Goal: Task Accomplishment & Management: Manage account settings

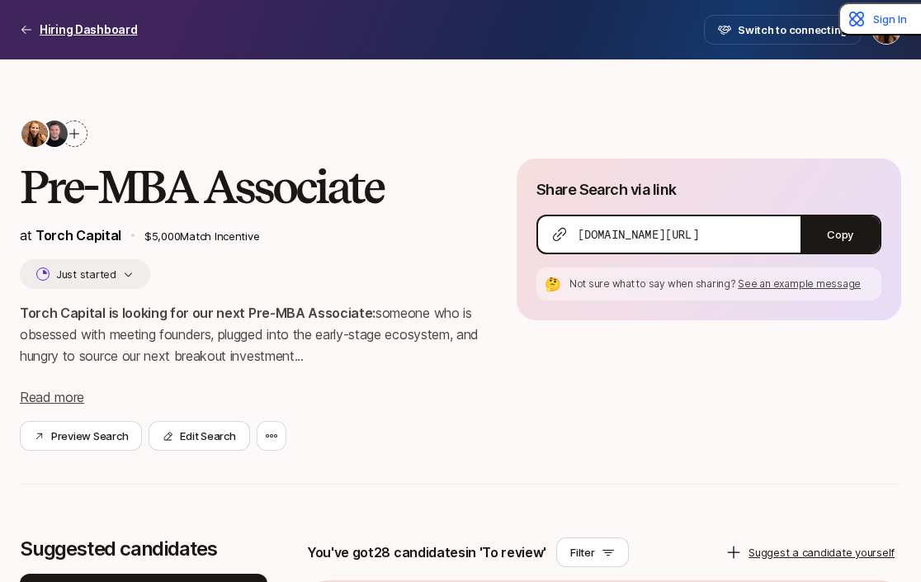
click at [50, 24] on p "Hiring Dashboard" at bounding box center [89, 30] width 98 height 20
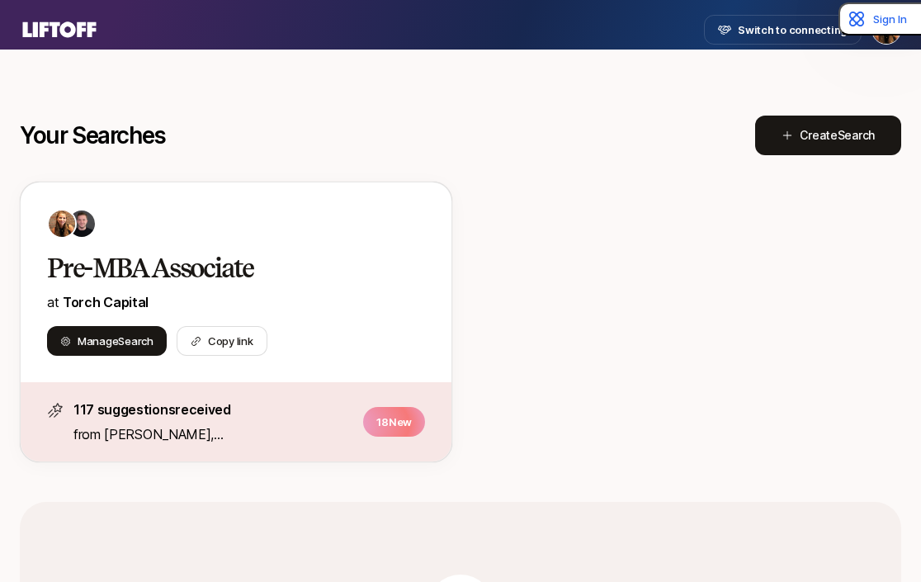
scroll to position [220, 0]
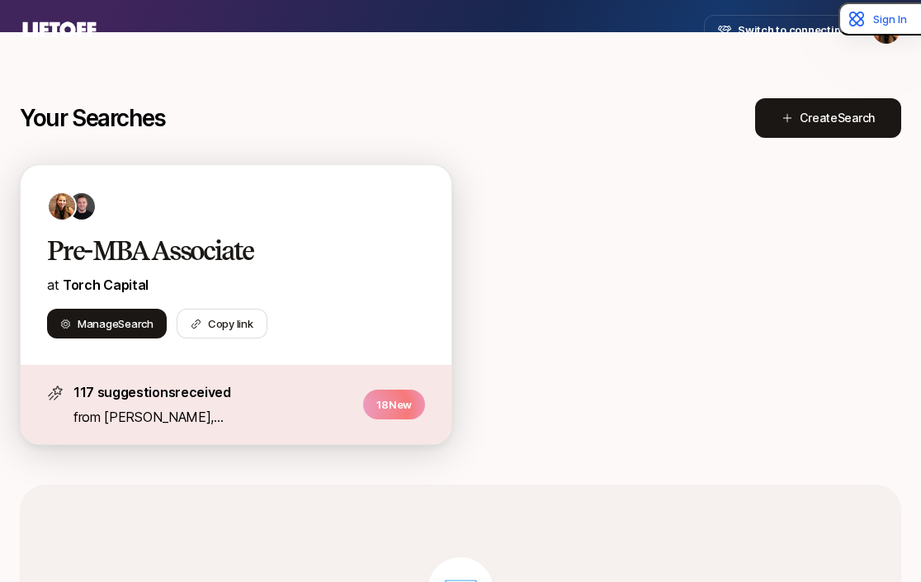
click at [392, 400] on p "18 New" at bounding box center [394, 405] width 62 height 30
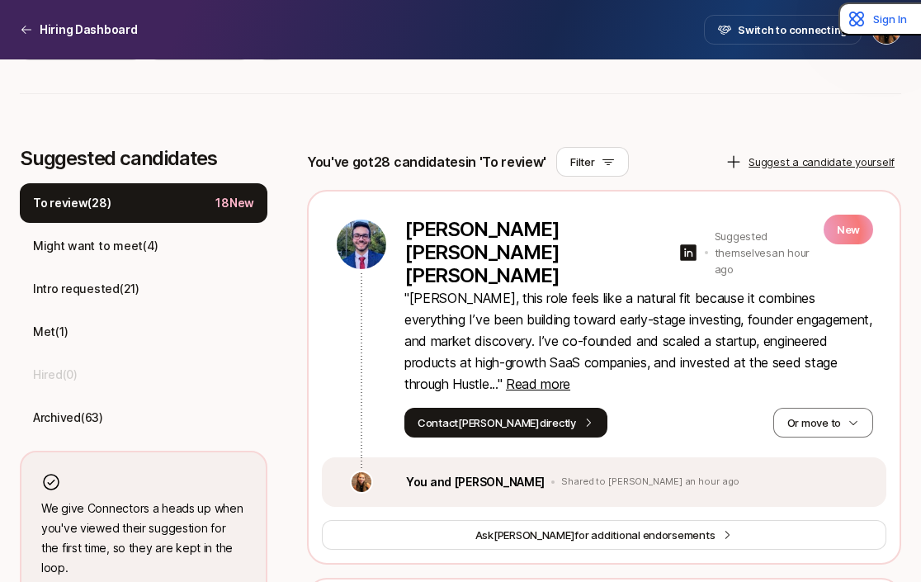
scroll to position [397, 0]
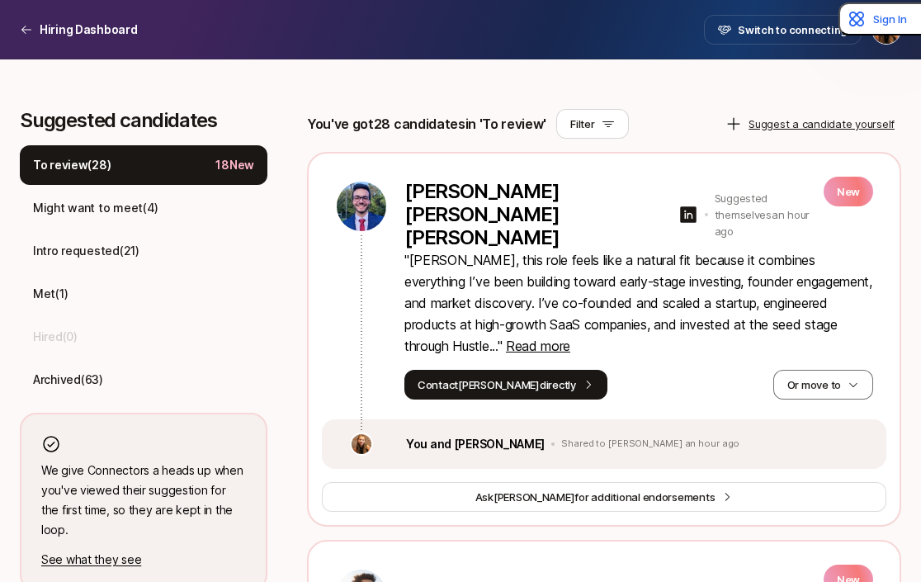
scroll to position [431, 0]
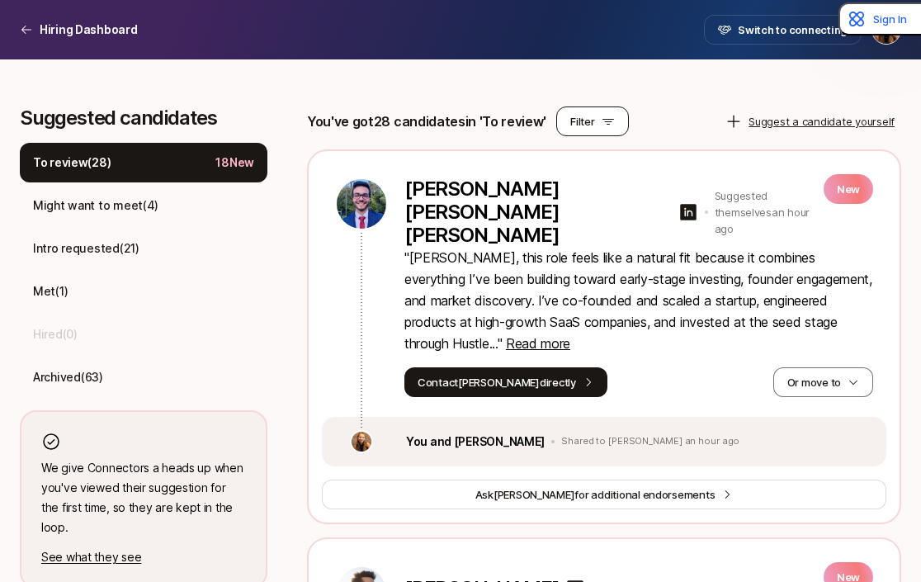
click at [593, 116] on button "Filter" at bounding box center [592, 121] width 72 height 30
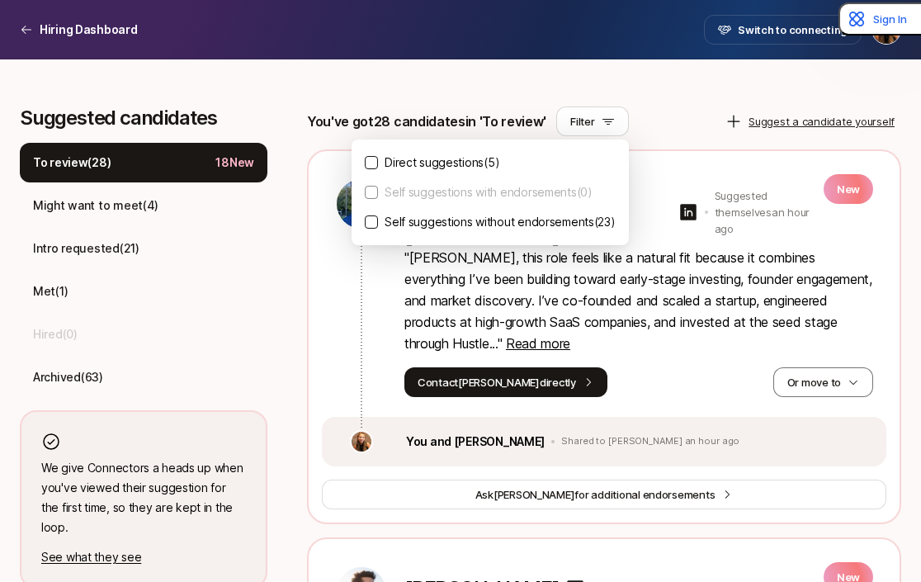
click at [469, 158] on p "Direct suggestions ( 5 )" at bounding box center [442, 163] width 115 height 20
click at [378, 158] on button "Direct suggestions ( 5 )" at bounding box center [371, 162] width 13 height 13
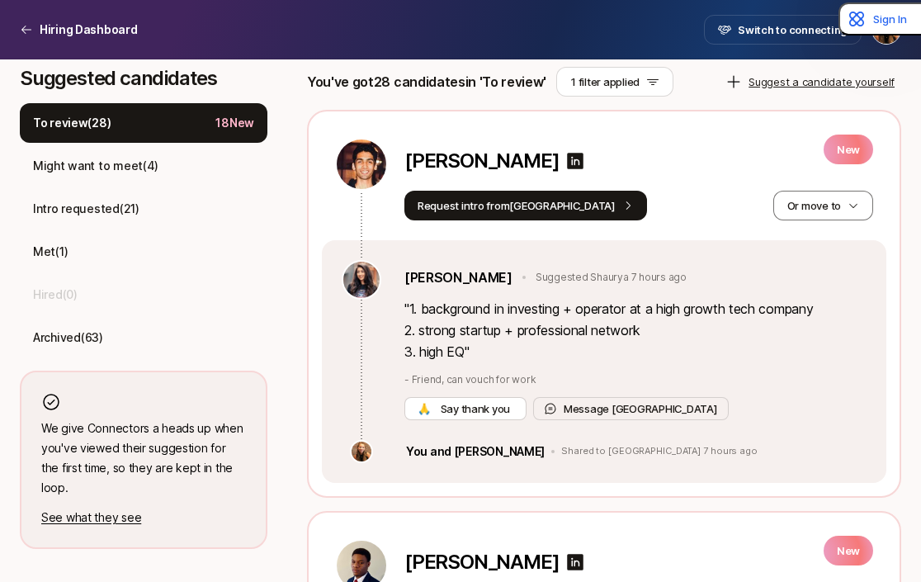
scroll to position [460, 0]
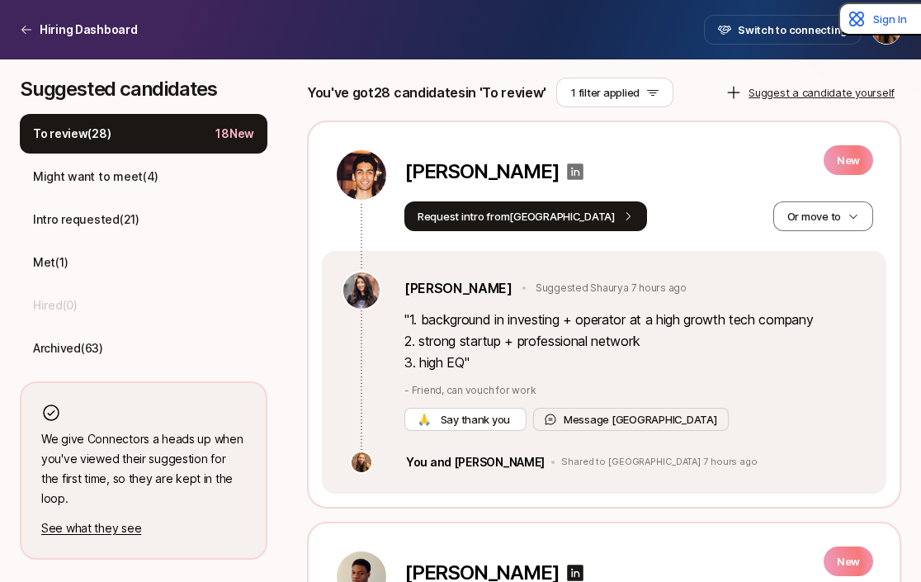
click at [565, 171] on icon at bounding box center [575, 172] width 20 height 20
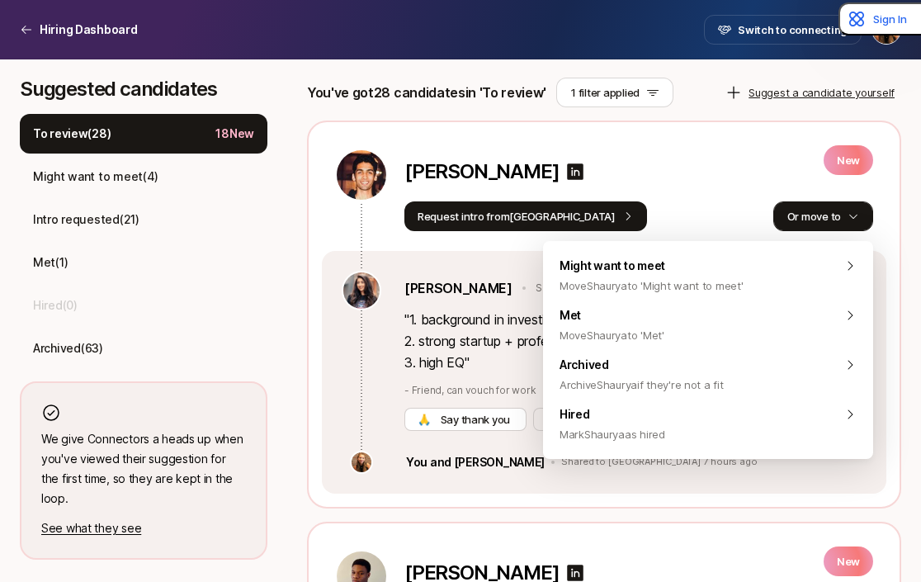
click at [831, 214] on button "Or move to" at bounding box center [823, 216] width 100 height 30
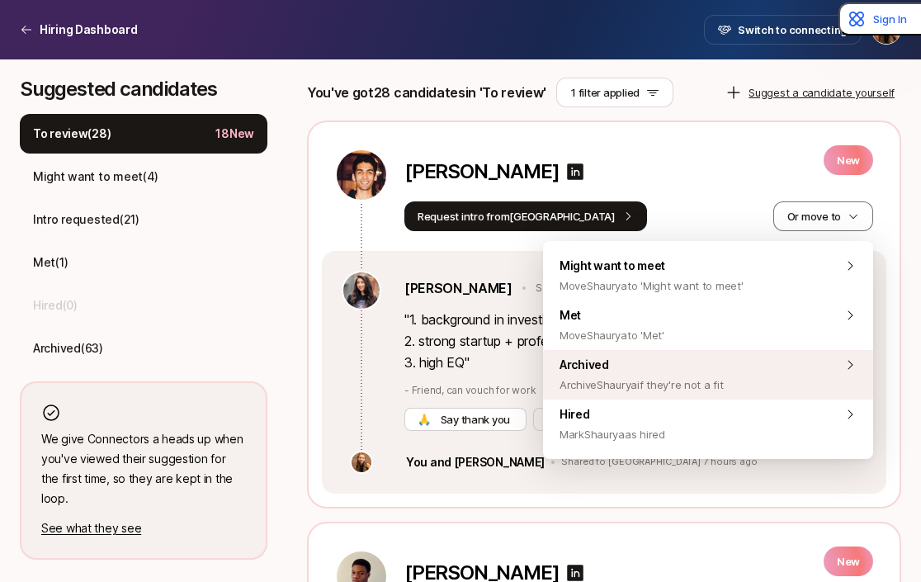
click at [644, 372] on span "Archived Archive Shaurya if they're not a fit" at bounding box center [642, 375] width 164 height 40
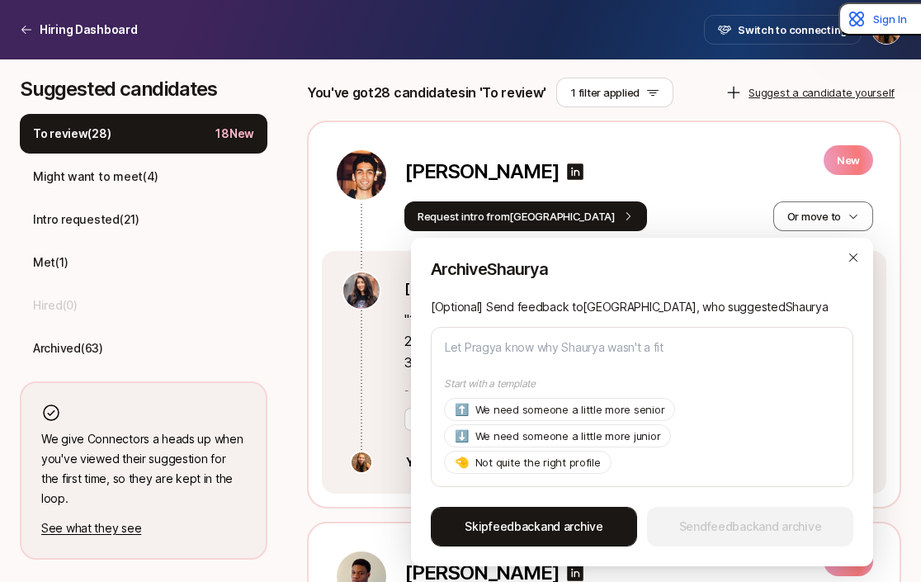
click at [521, 530] on span "feedback" at bounding box center [515, 526] width 52 height 14
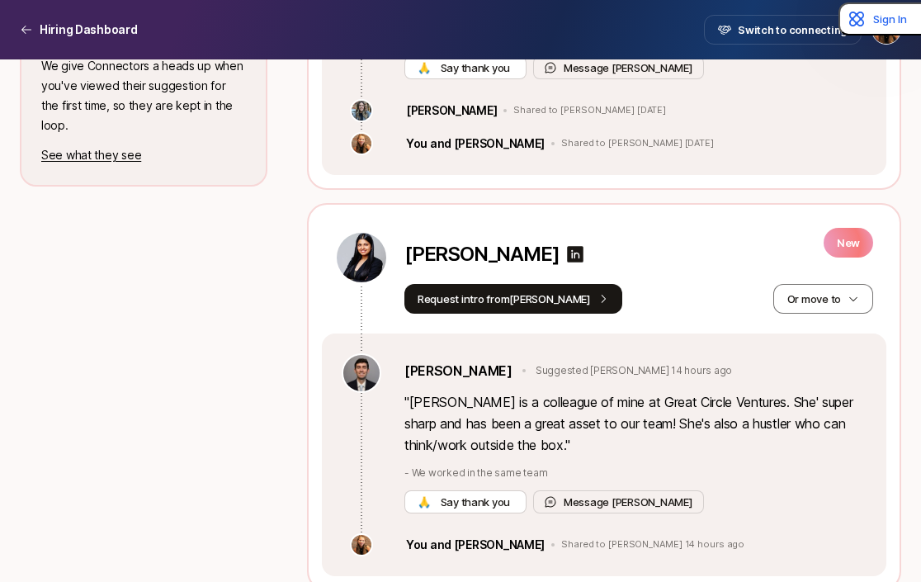
scroll to position [874, 0]
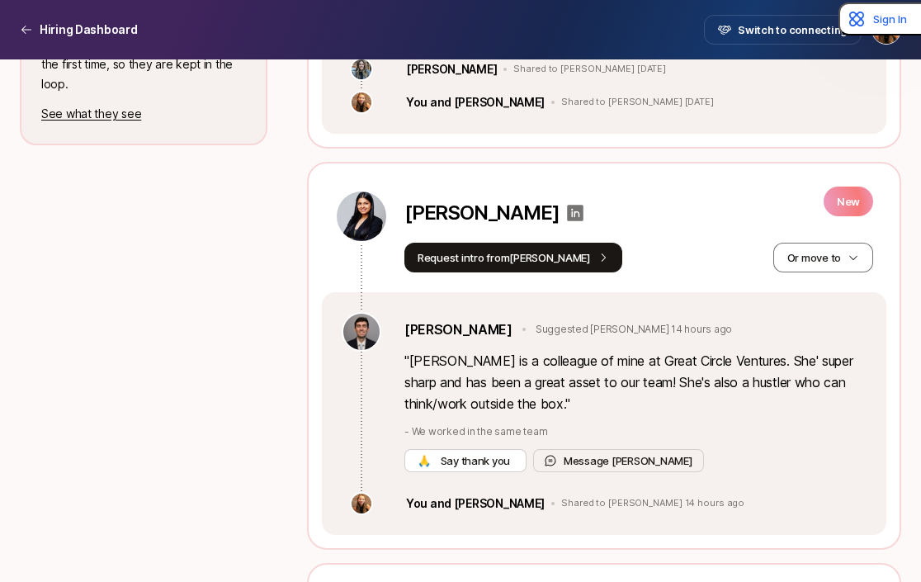
click at [568, 205] on icon at bounding box center [576, 213] width 17 height 17
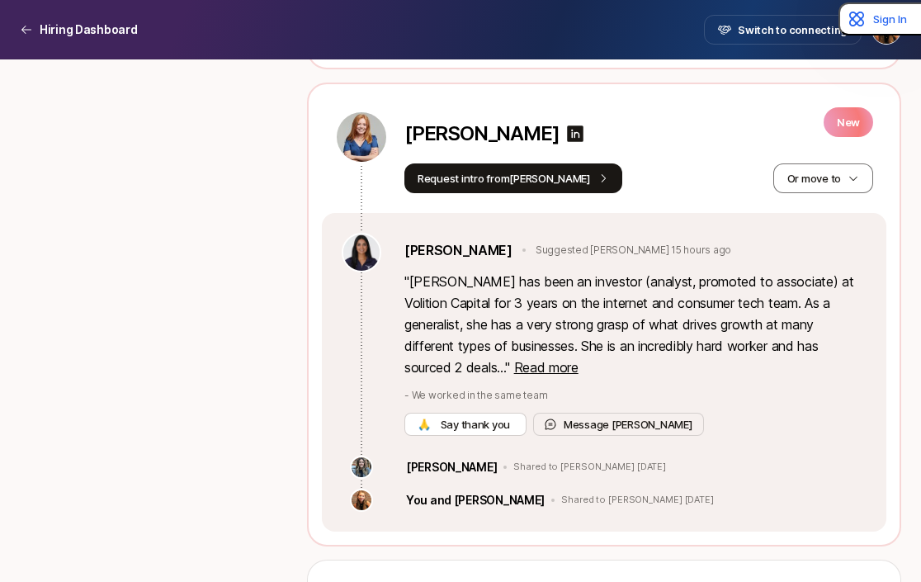
scroll to position [1356, 0]
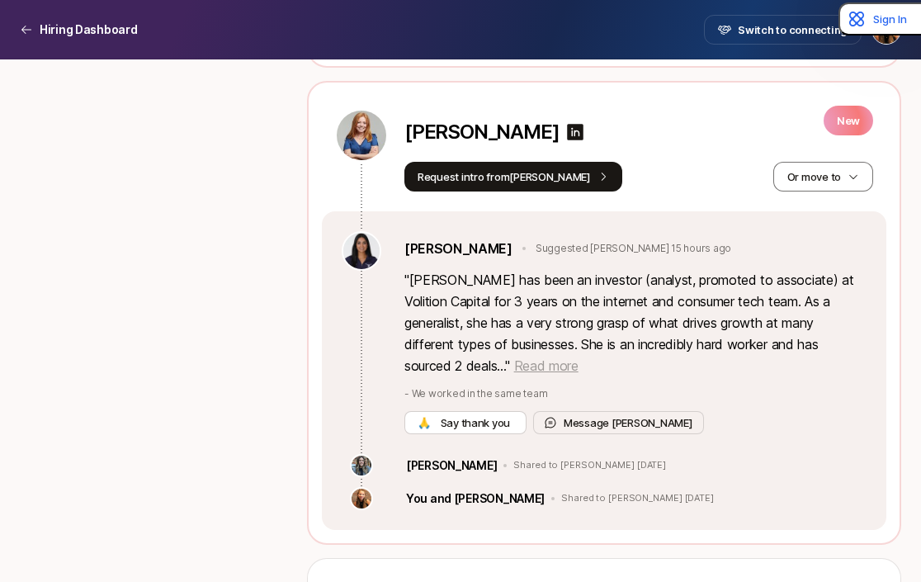
click at [514, 357] on span "Read more" at bounding box center [546, 365] width 64 height 17
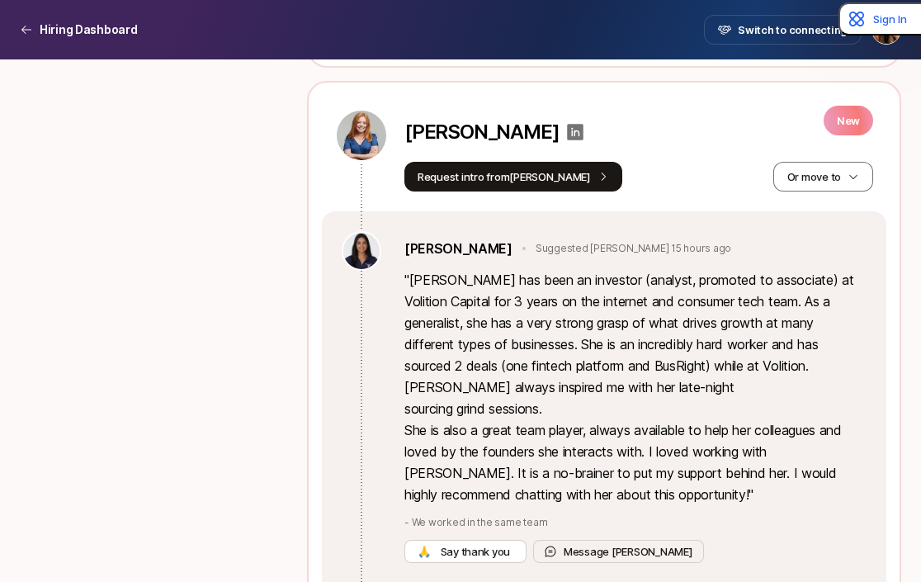
click at [568, 124] on icon at bounding box center [576, 132] width 17 height 17
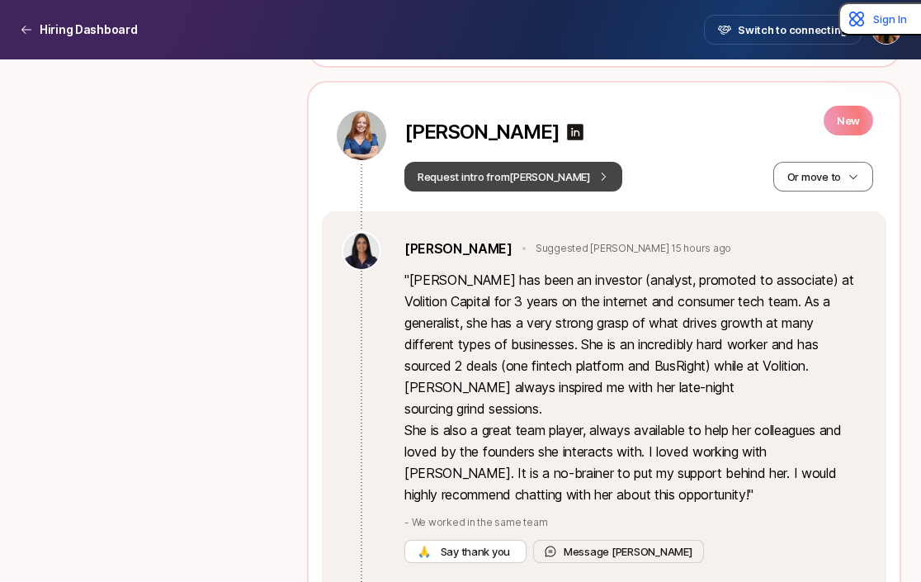
click at [485, 162] on button "Request intro from [PERSON_NAME]" at bounding box center [513, 177] width 218 height 30
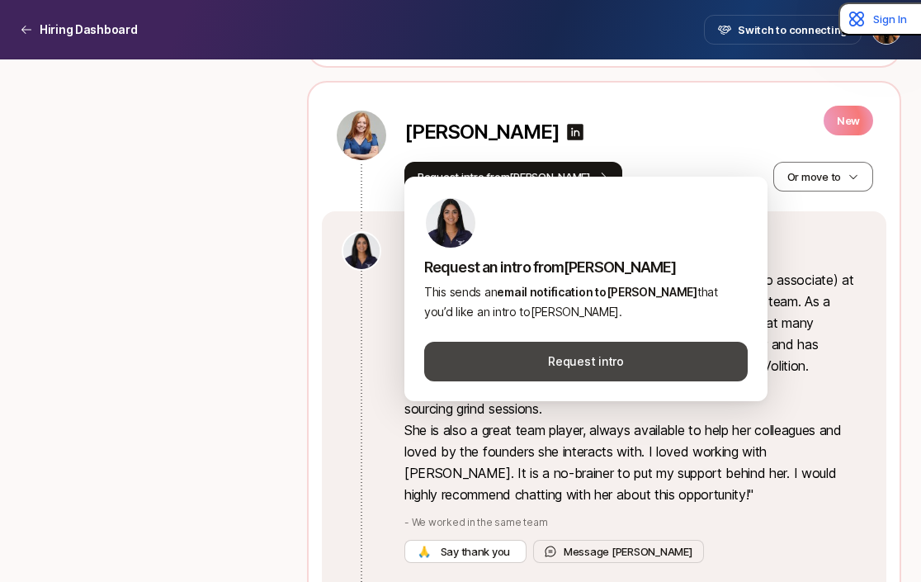
click at [563, 355] on button "Request intro" at bounding box center [586, 362] width 324 height 40
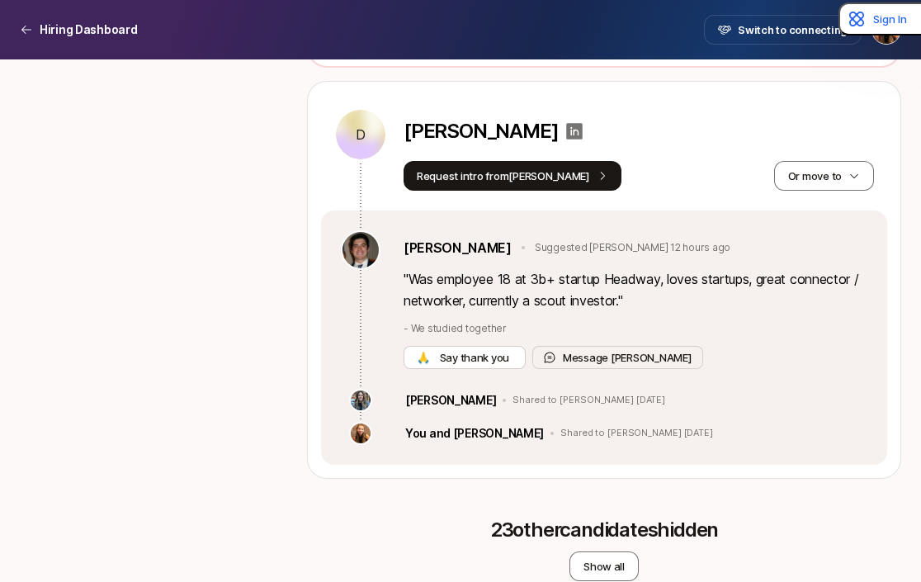
click at [567, 123] on icon at bounding box center [575, 131] width 17 height 17
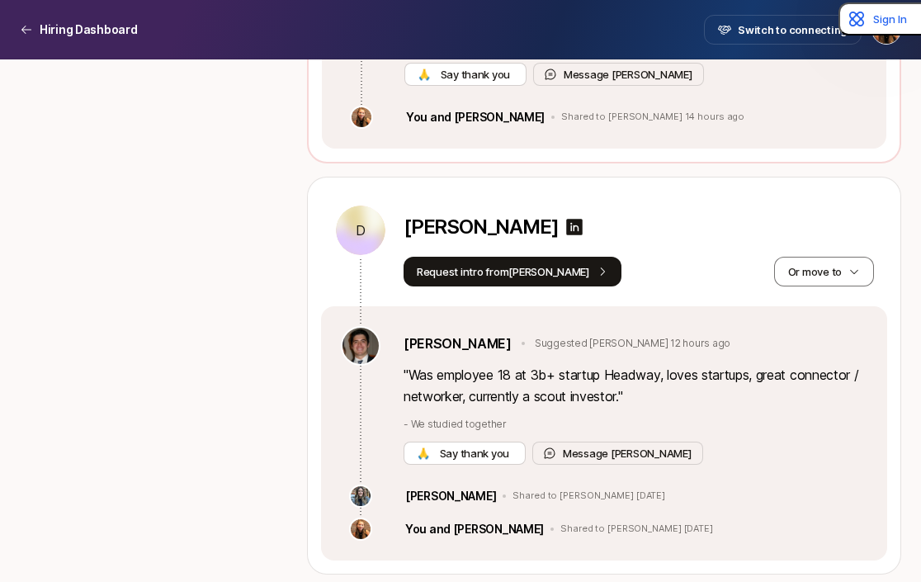
scroll to position [1261, 0]
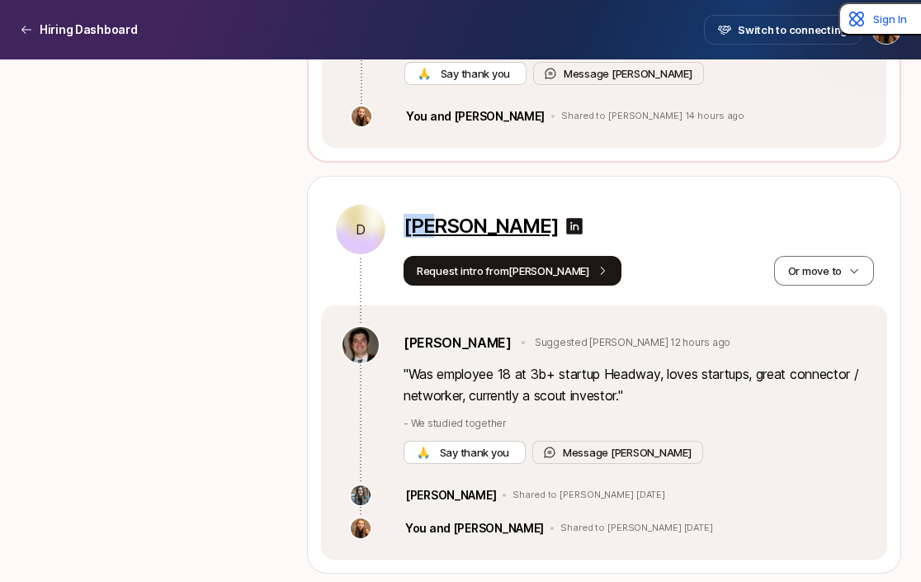
copy p "[PERSON_NAME]"
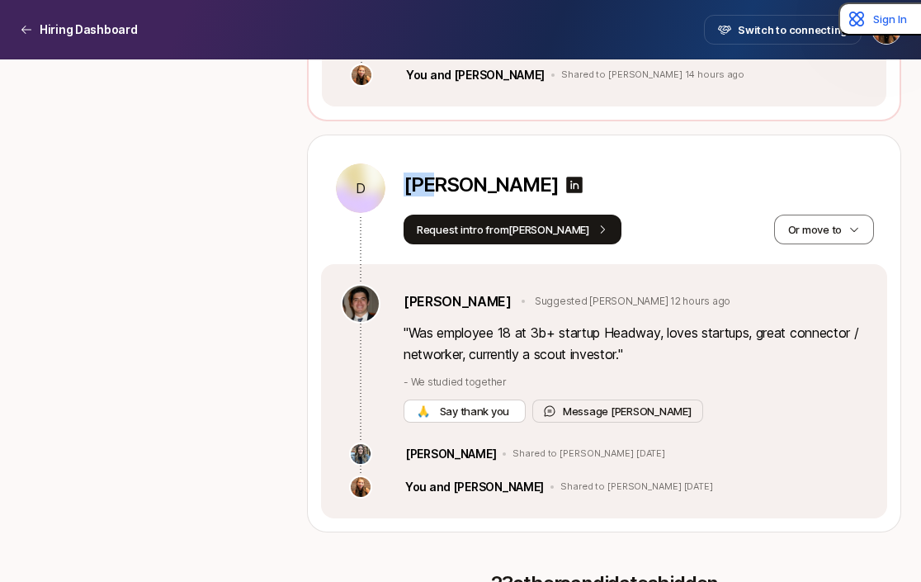
scroll to position [1308, 0]
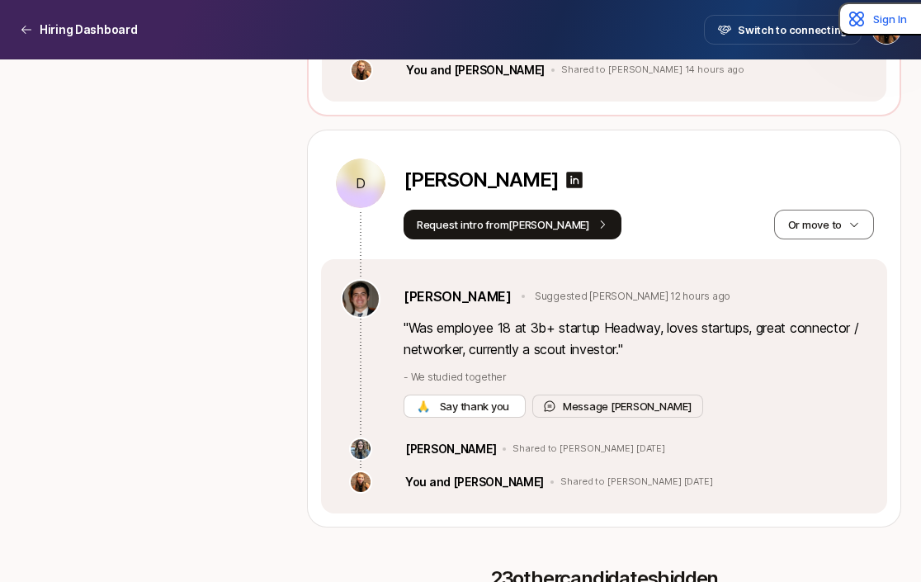
click at [648, 210] on div "Request intro from [PERSON_NAME] move to" at bounding box center [639, 225] width 471 height 30
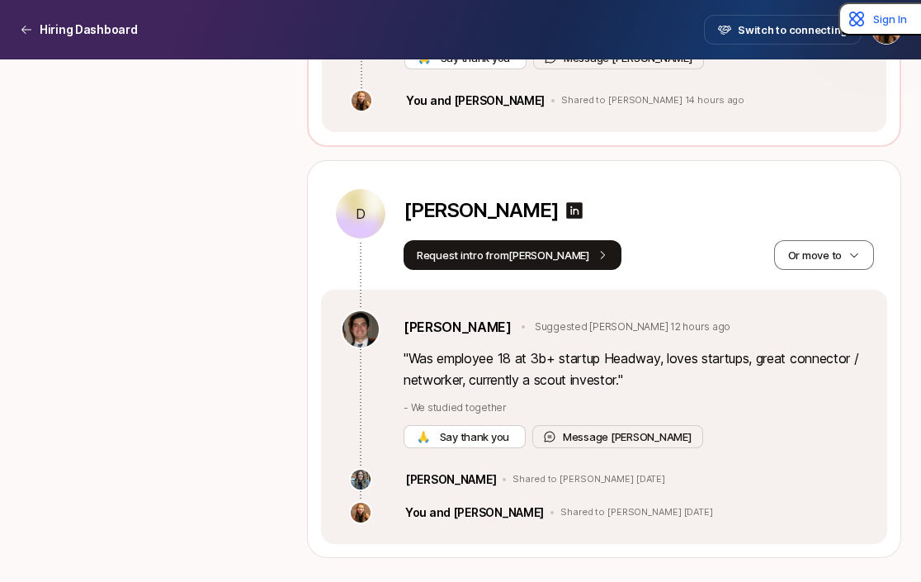
scroll to position [1374, 0]
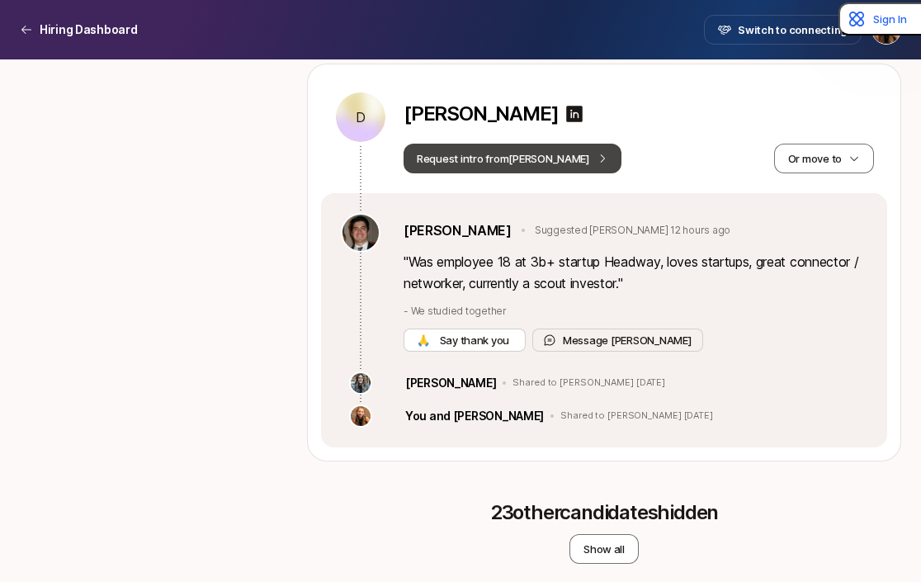
click at [480, 144] on button "Request intro from [PERSON_NAME]" at bounding box center [513, 159] width 218 height 30
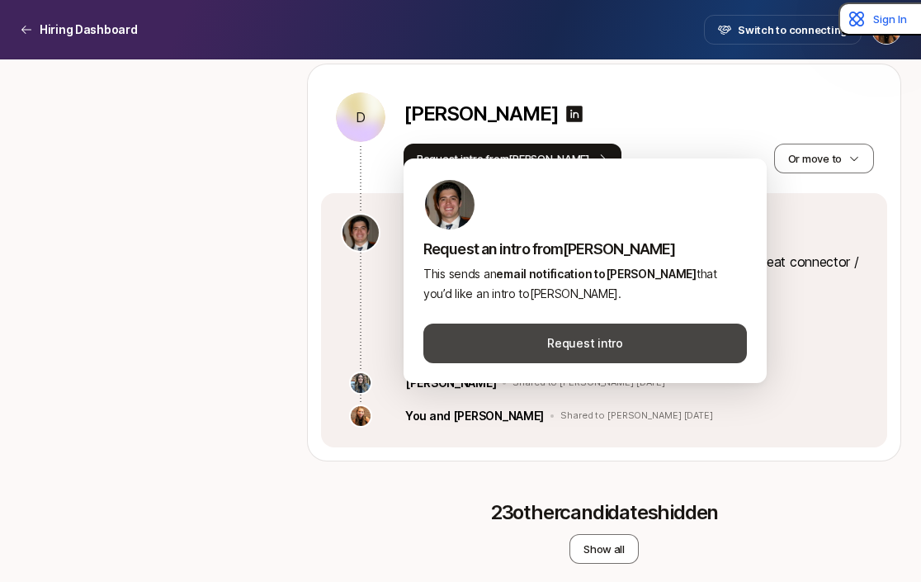
click at [583, 338] on button "Request intro" at bounding box center [585, 344] width 324 height 40
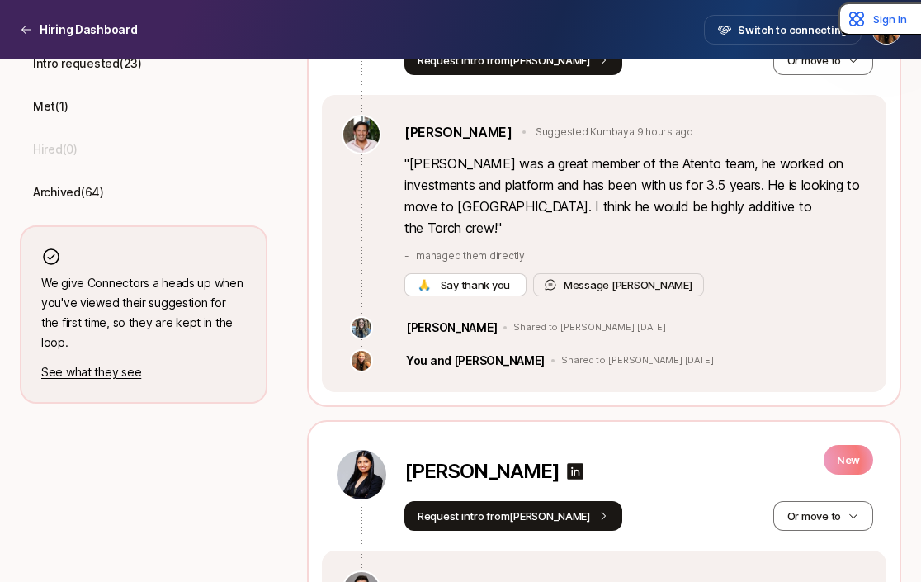
scroll to position [607, 0]
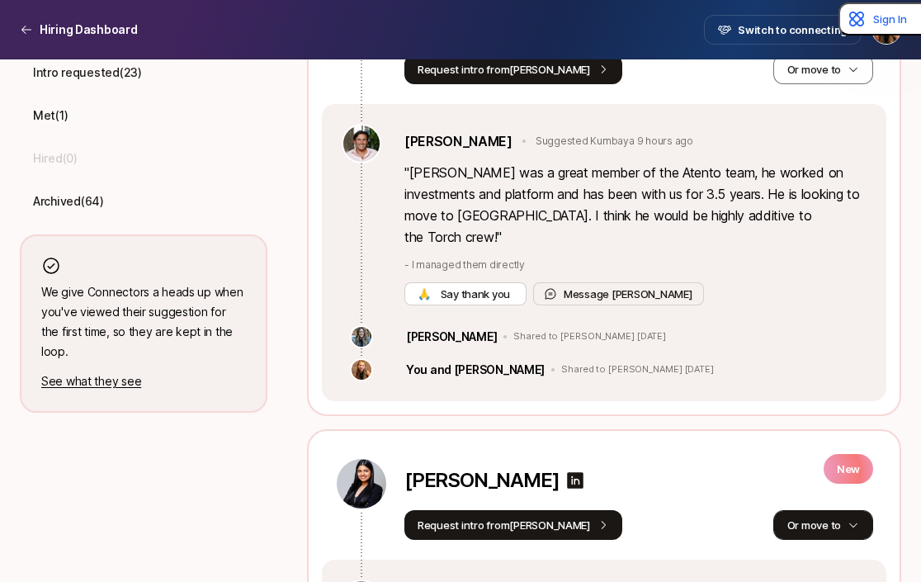
click at [814, 510] on button "Or move to" at bounding box center [823, 525] width 100 height 30
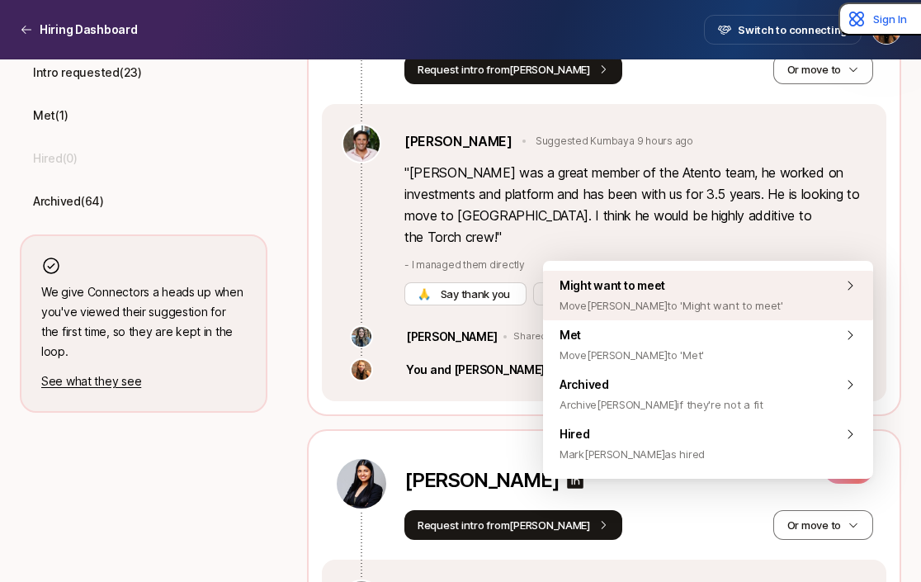
click at [726, 305] on span "Move [PERSON_NAME] to 'Might want to meet'" at bounding box center [672, 306] width 224 height 20
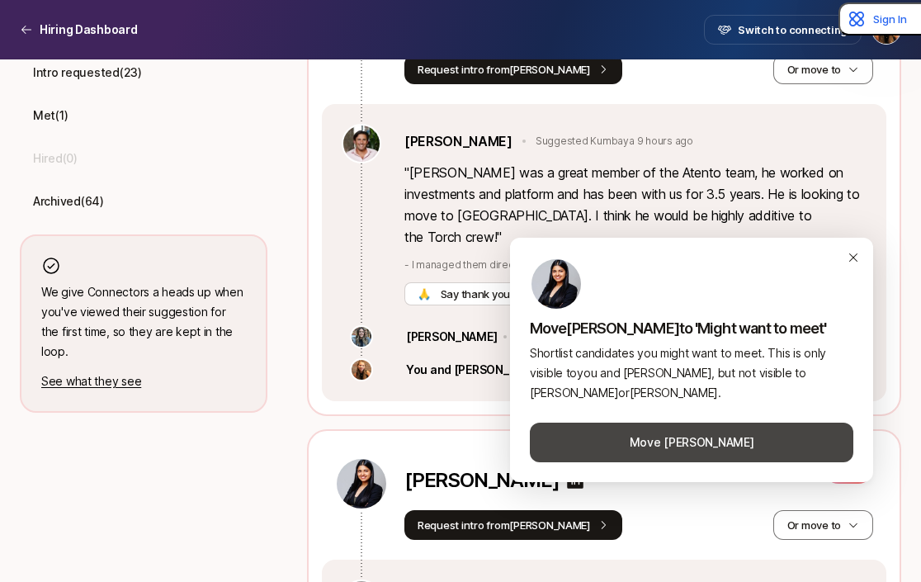
click at [680, 443] on button "Move [PERSON_NAME]" at bounding box center [692, 443] width 324 height 40
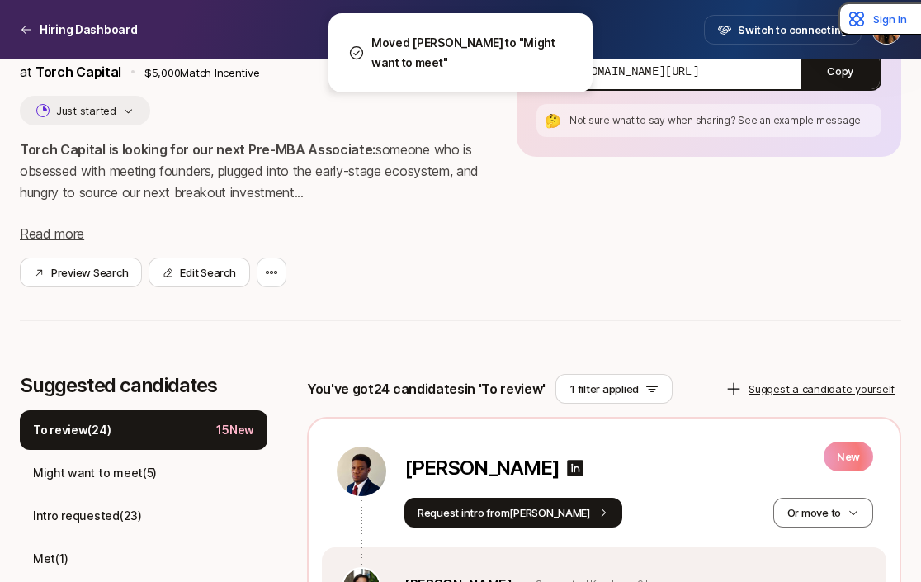
scroll to position [156, 0]
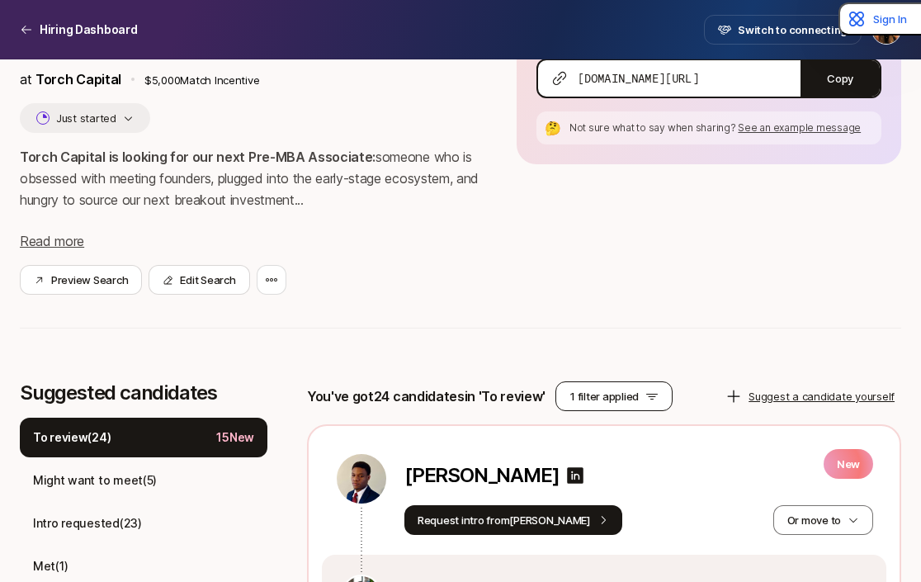
click at [599, 400] on button "1 filter applied" at bounding box center [614, 396] width 117 height 30
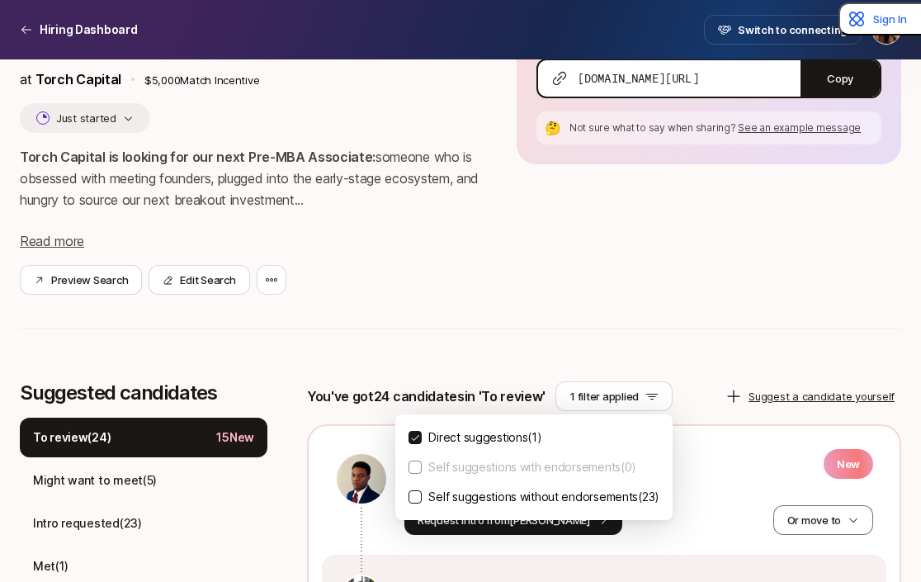
click at [499, 429] on p "Direct suggestions ( 1 )" at bounding box center [484, 438] width 113 height 20
click at [422, 431] on button "Direct suggestions ( 1 )" at bounding box center [415, 437] width 13 height 13
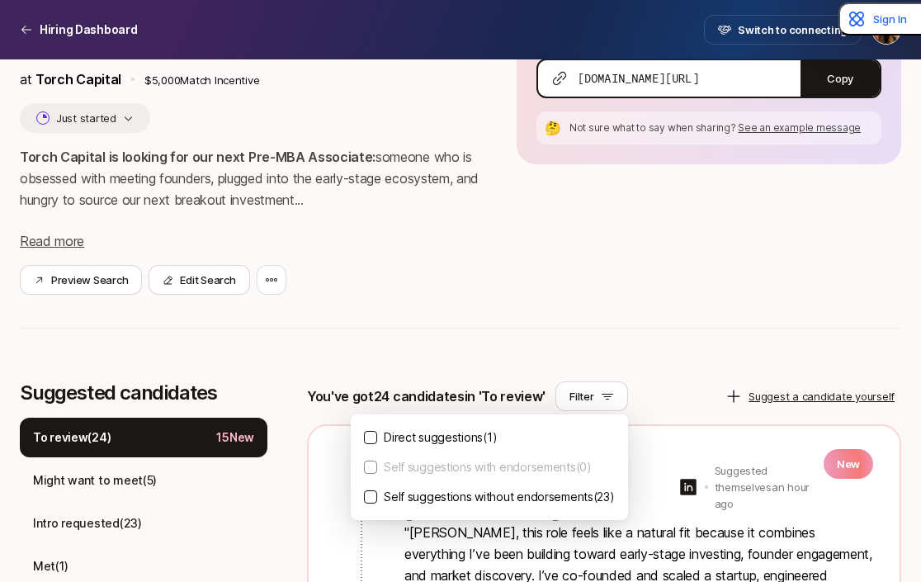
click at [536, 319] on div "Pre-MBA Associate at Torch Capital $5,000 Match Incentive Just started Torch Ca…" at bounding box center [461, 162] width 882 height 399
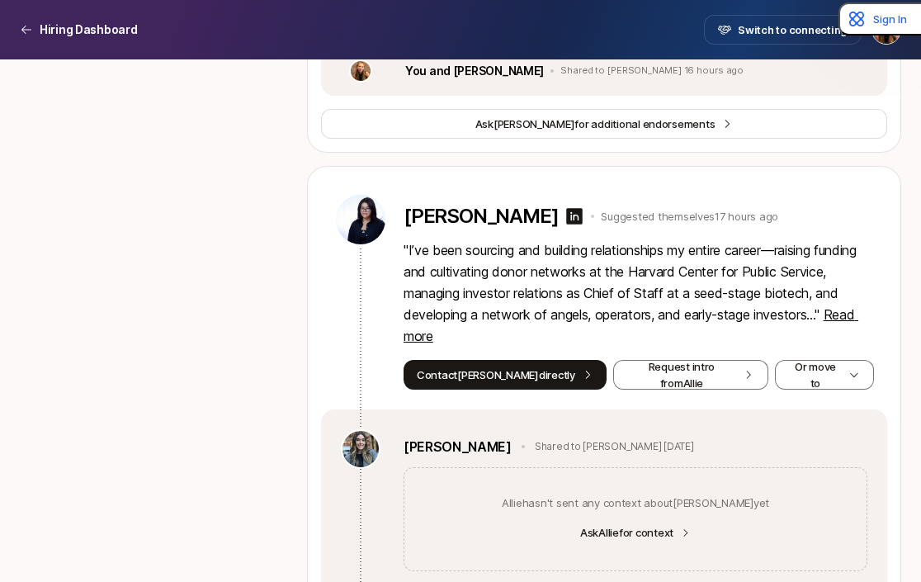
scroll to position [9258, 0]
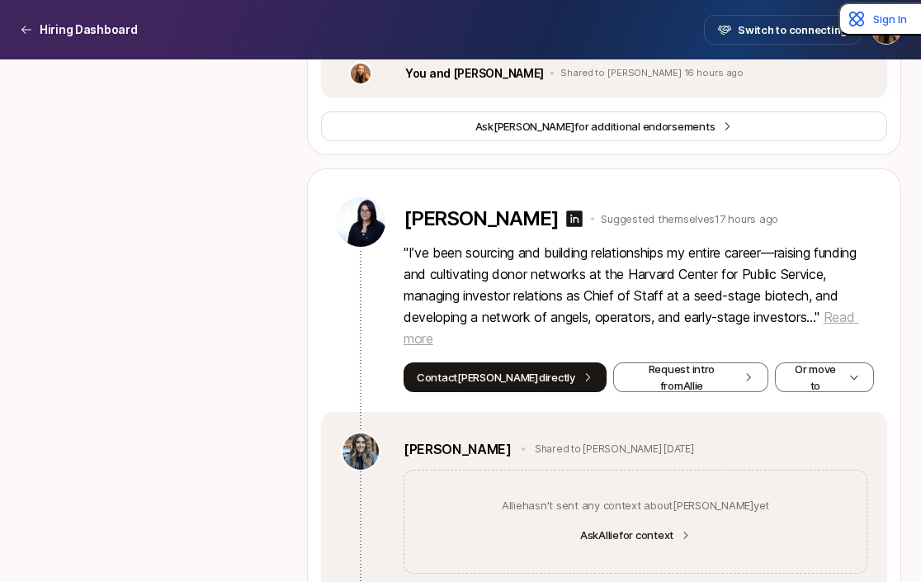
click at [440, 309] on span "Read more" at bounding box center [631, 328] width 455 height 38
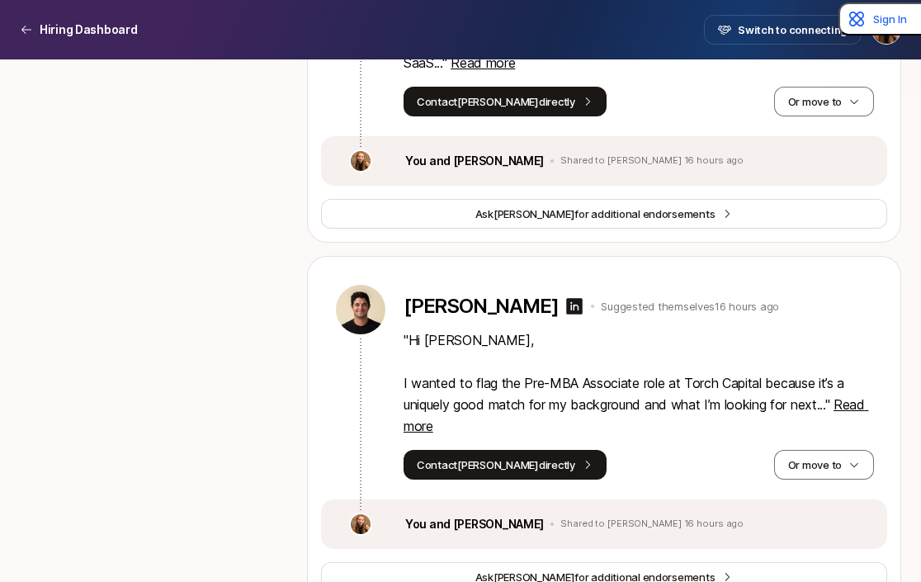
scroll to position [8801, 0]
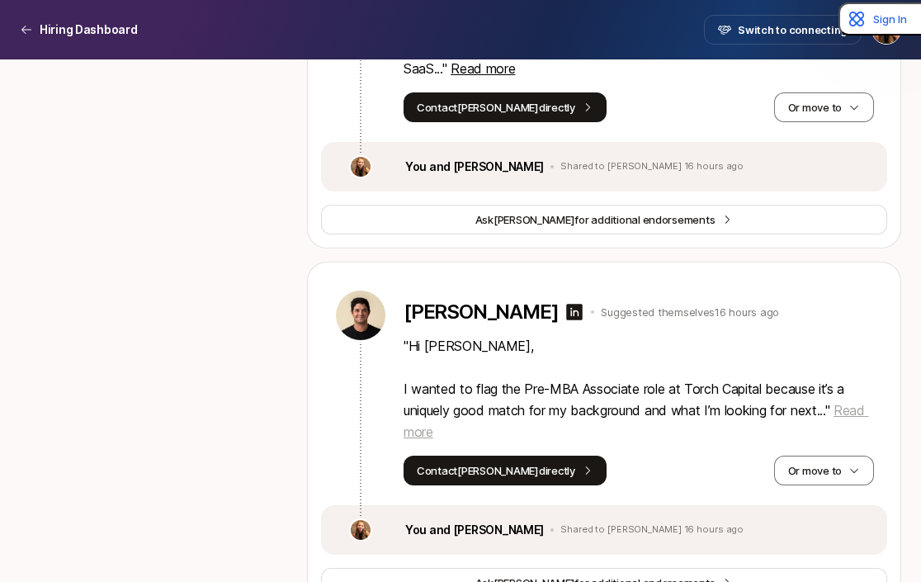
click at [846, 402] on span "Read more" at bounding box center [636, 421] width 465 height 38
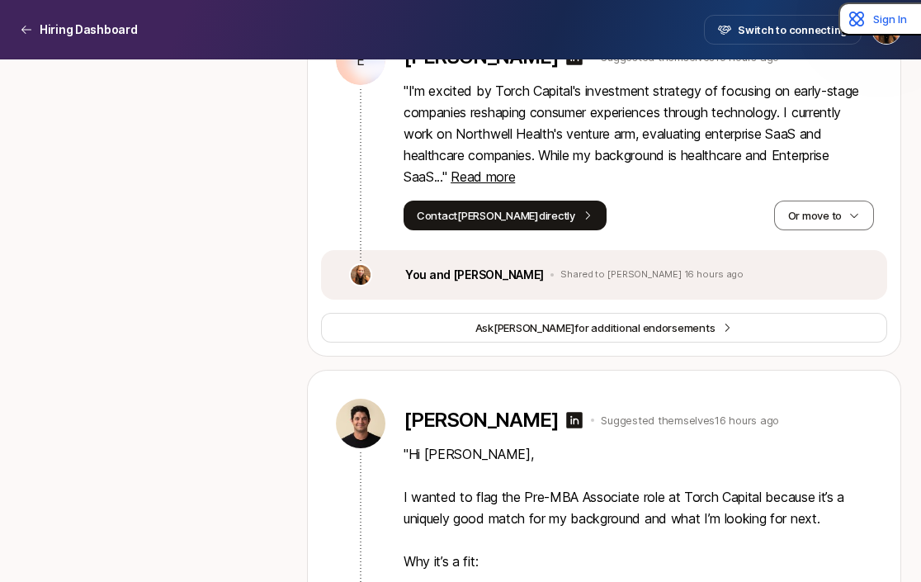
scroll to position [8677, 0]
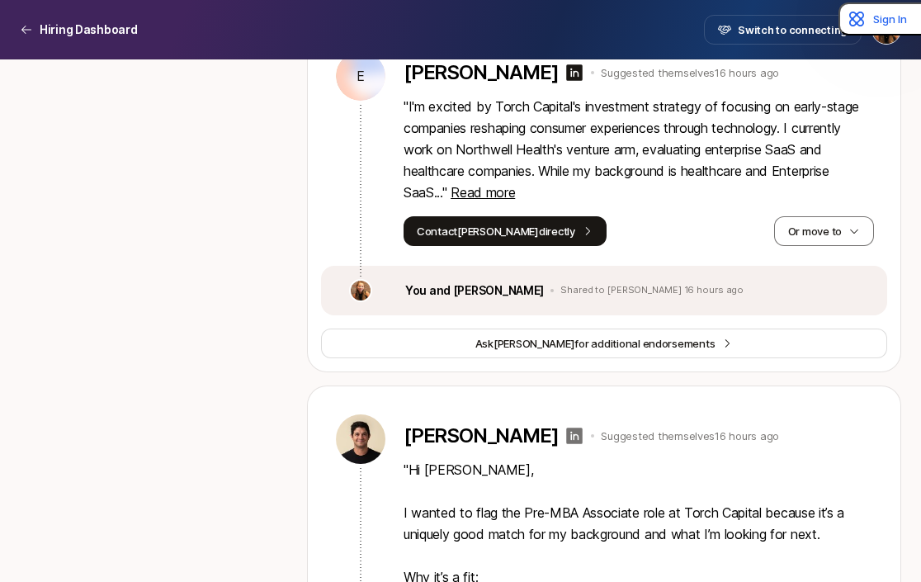
click at [567, 428] on icon at bounding box center [575, 436] width 17 height 17
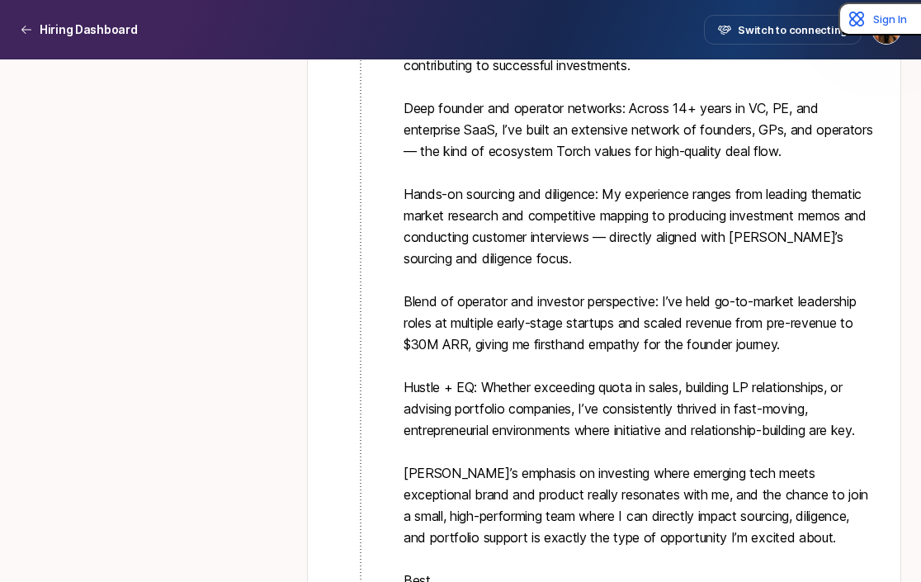
scroll to position [9585, 0]
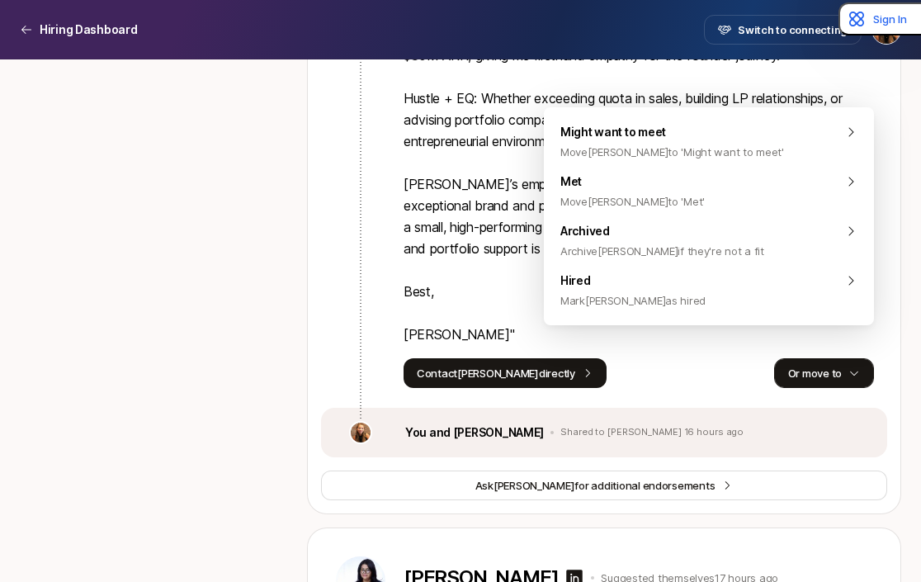
click at [831, 358] on button "Or move to" at bounding box center [824, 373] width 100 height 30
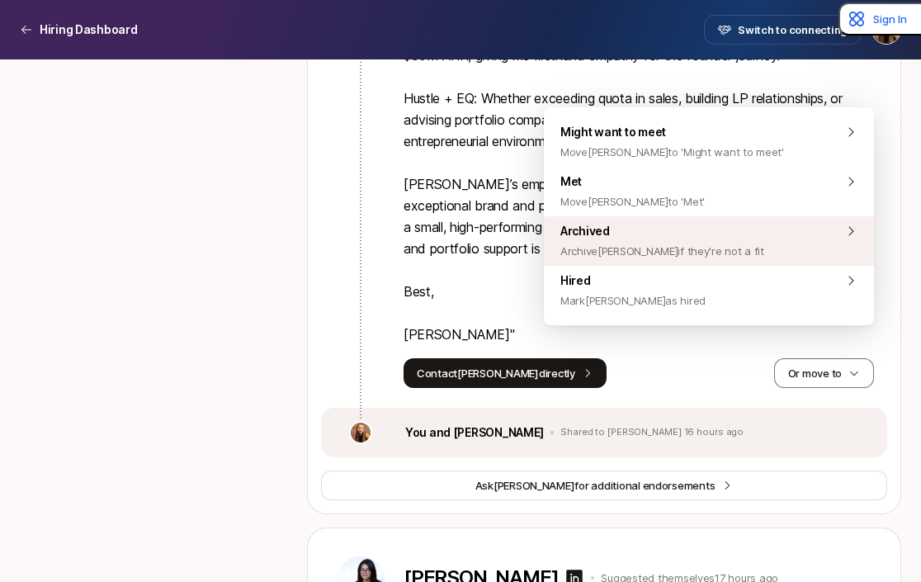
click at [709, 260] on div "Archived Archive [PERSON_NAME] if they're not a fit" at bounding box center [709, 241] width 330 height 50
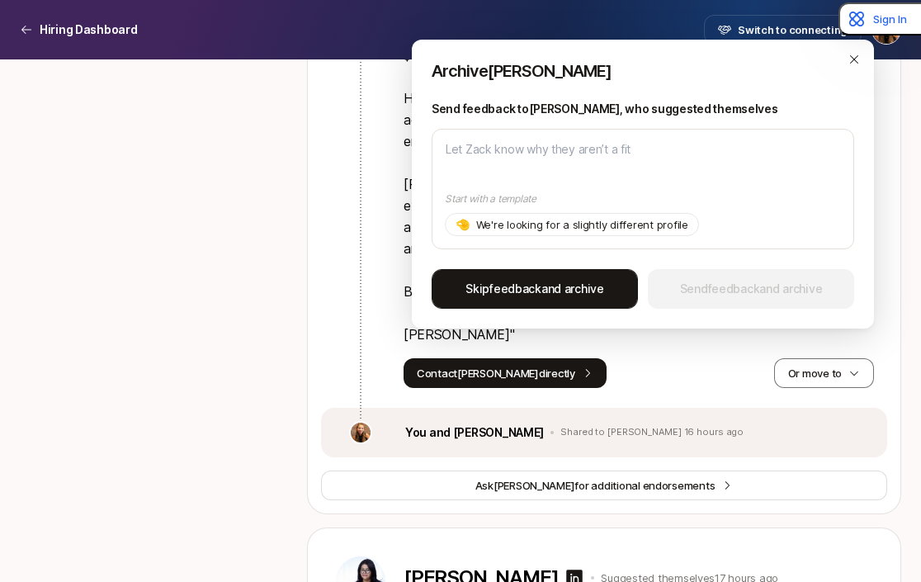
click at [546, 300] on button "Skip feedback and archive" at bounding box center [535, 289] width 206 height 40
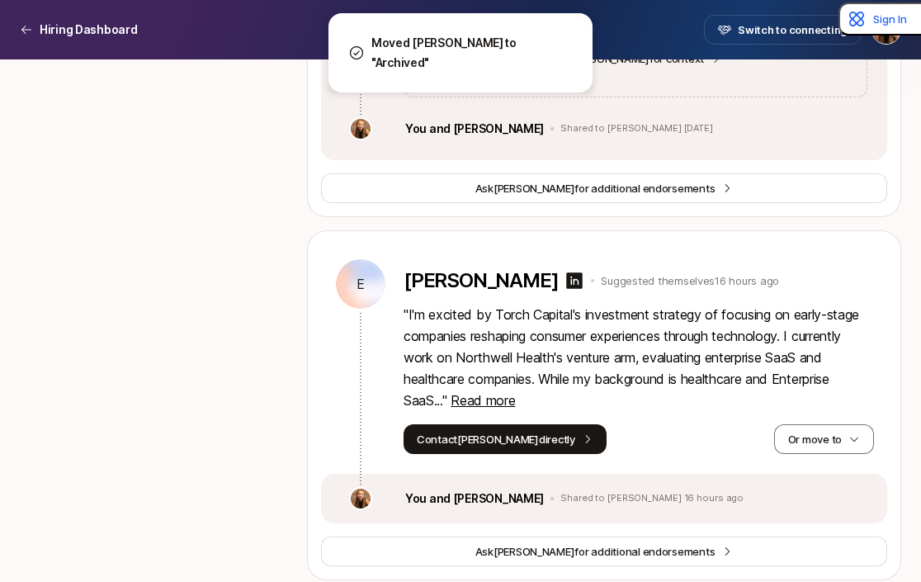
scroll to position [8470, 0]
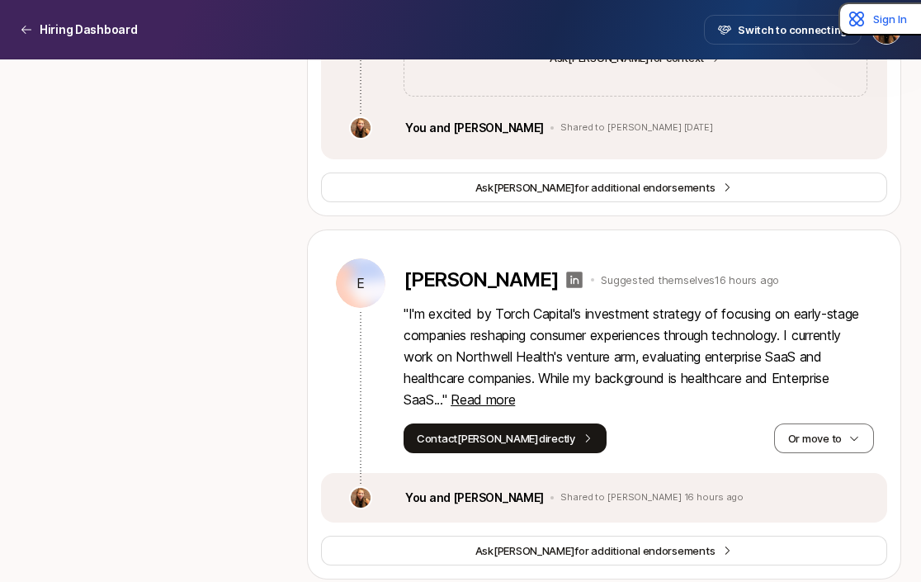
click at [567, 272] on icon at bounding box center [575, 280] width 17 height 17
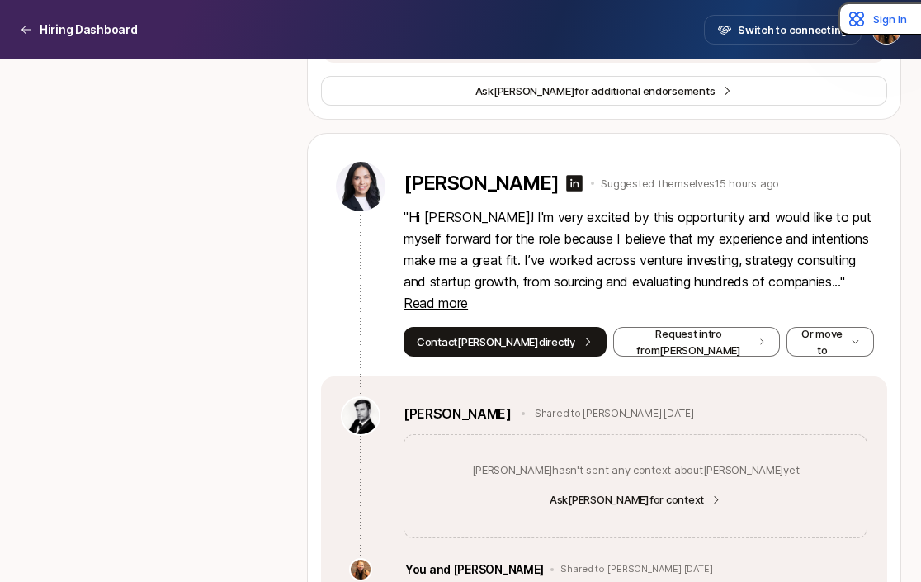
scroll to position [8032, 0]
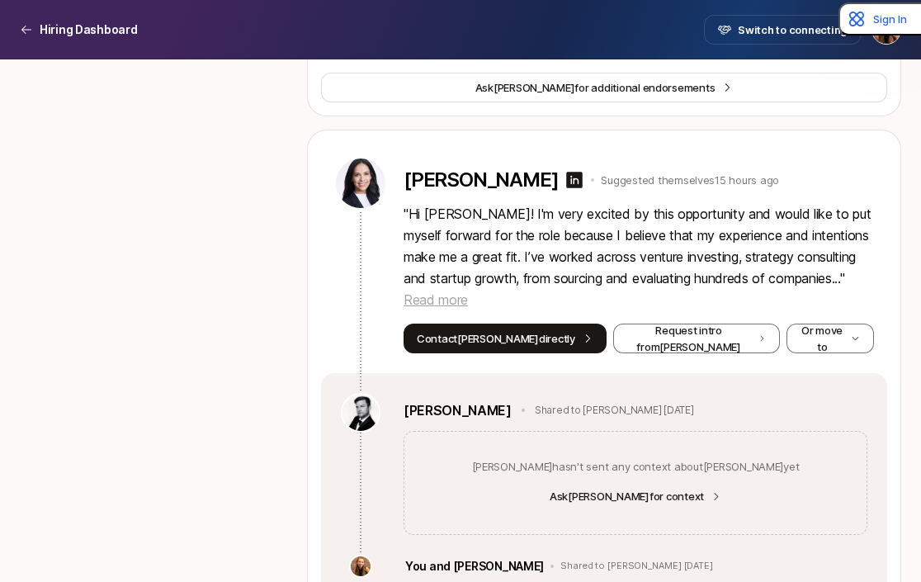
click at [468, 291] on span "Read more" at bounding box center [436, 299] width 64 height 17
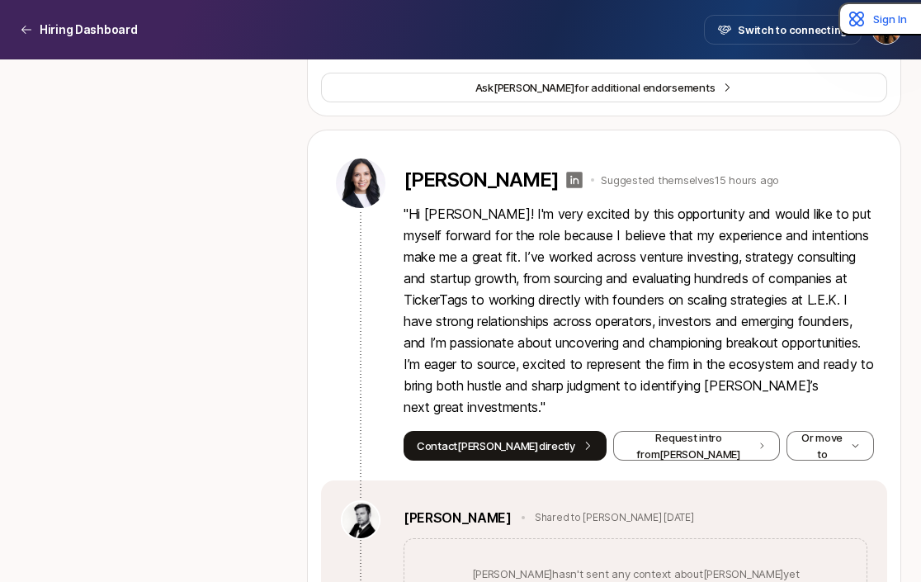
click at [565, 170] on icon at bounding box center [575, 180] width 20 height 20
click at [812, 431] on button "Or move to" at bounding box center [830, 446] width 87 height 30
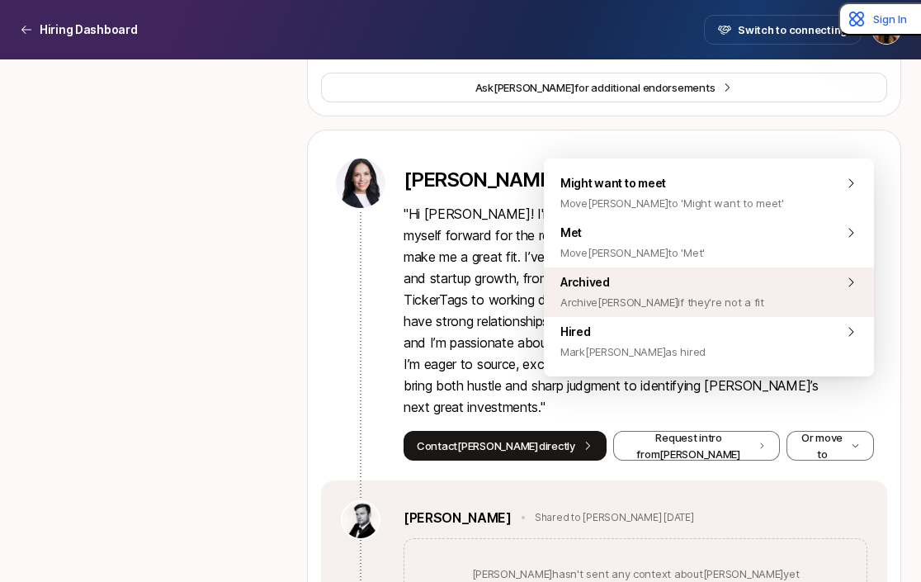
click at [707, 298] on span "Archive [PERSON_NAME] if they're not a fit" at bounding box center [662, 302] width 204 height 20
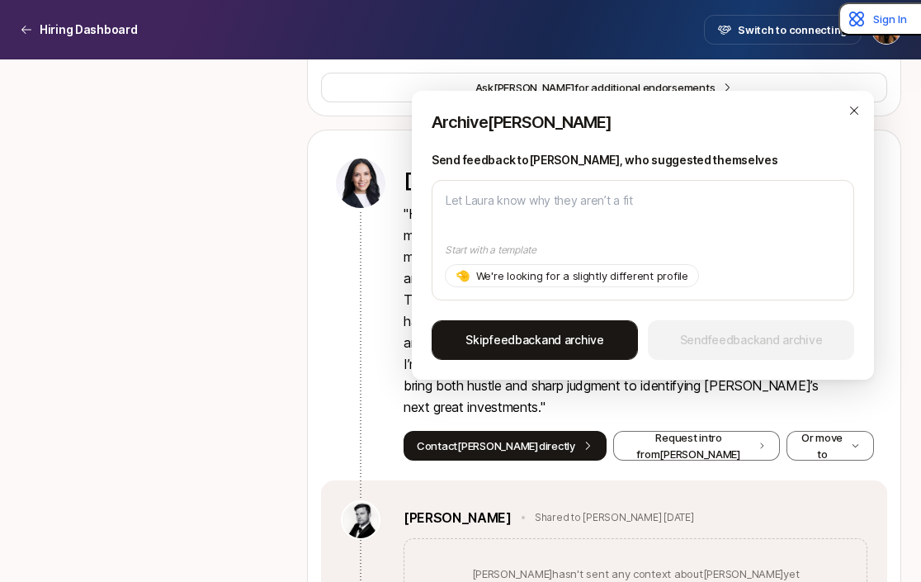
click at [565, 347] on span "Skip feedback and archive" at bounding box center [535, 340] width 139 height 20
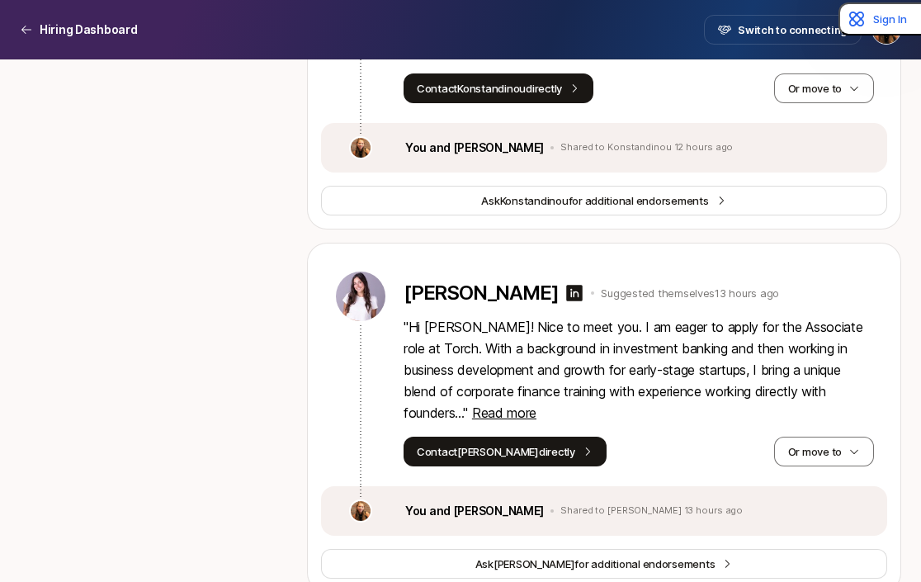
scroll to position [7211, 0]
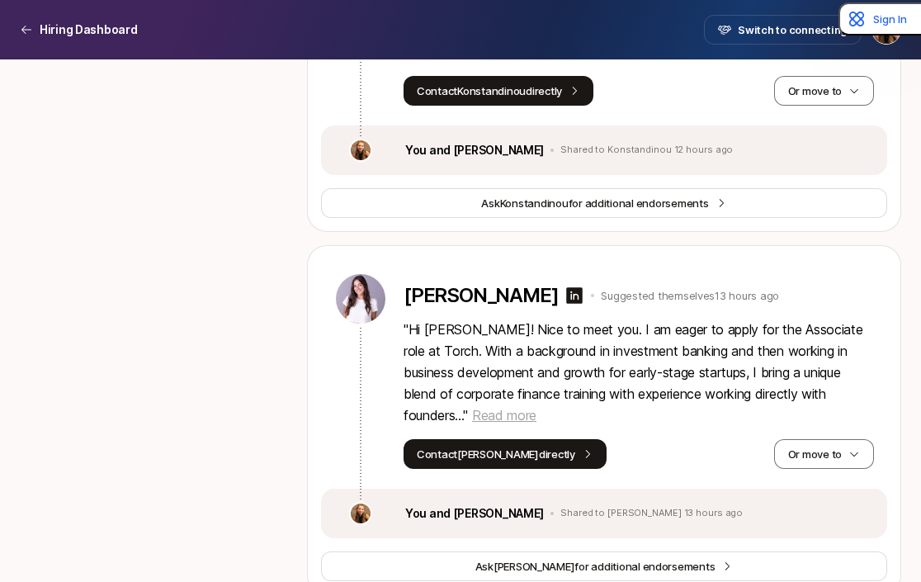
click at [472, 407] on span "Read more" at bounding box center [504, 415] width 64 height 17
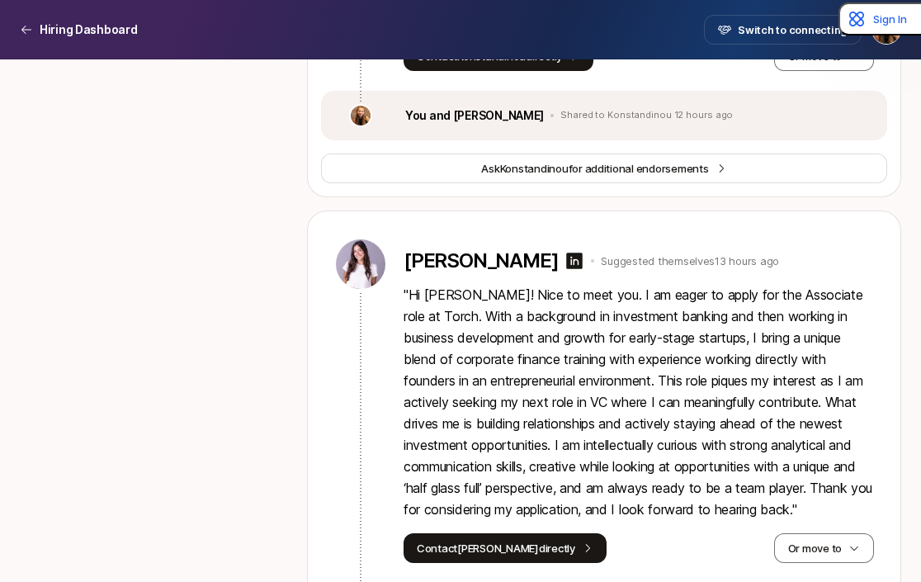
scroll to position [7248, 0]
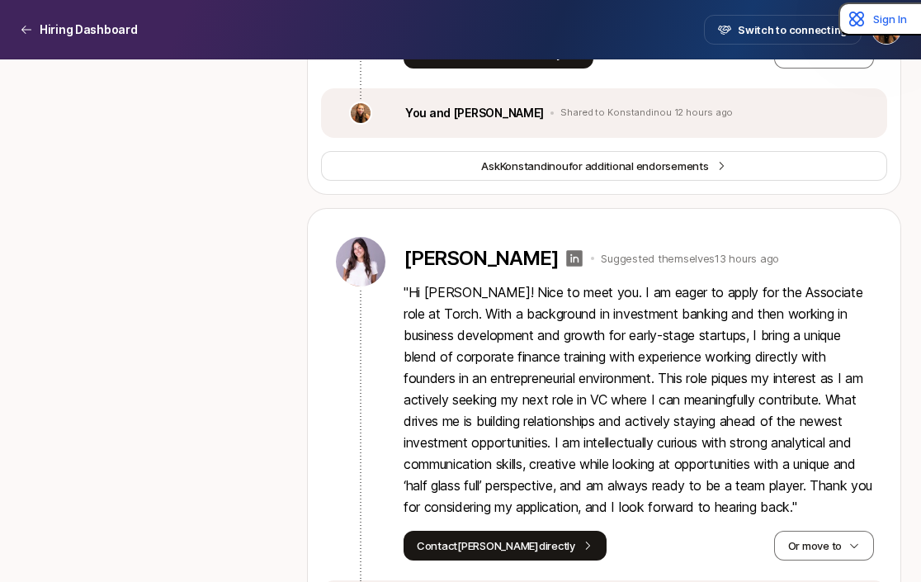
click at [567, 248] on icon at bounding box center [575, 258] width 20 height 20
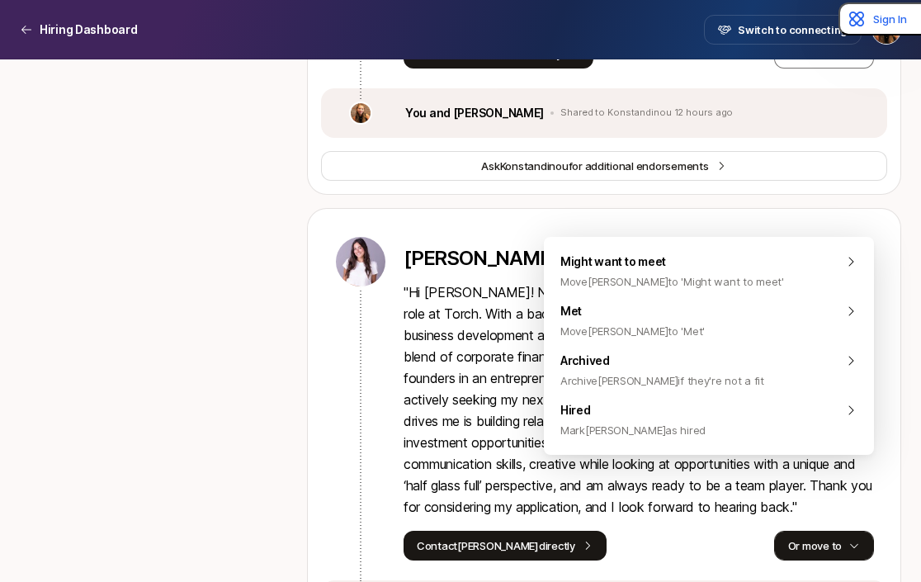
click at [820, 531] on button "Or move to" at bounding box center [824, 546] width 100 height 30
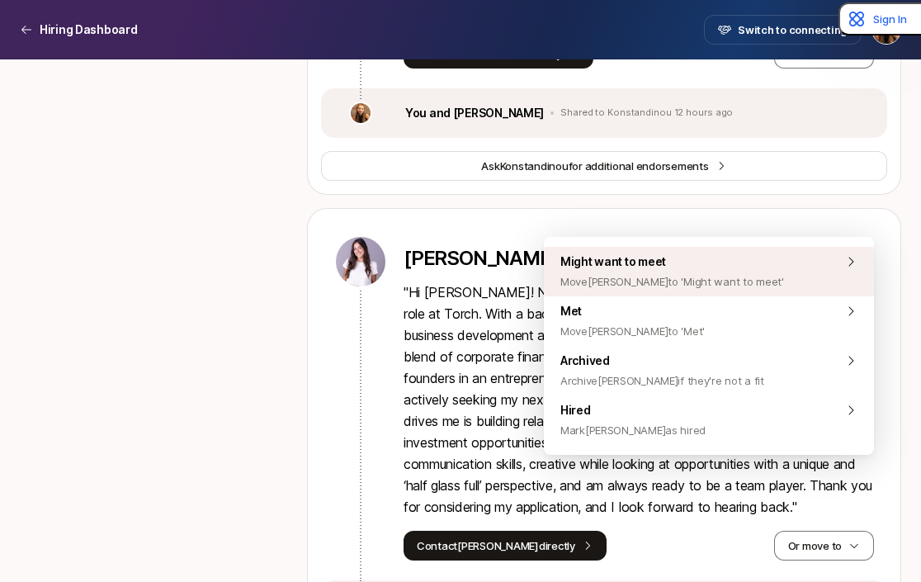
click at [699, 274] on span "Move [PERSON_NAME] to 'Might want to meet'" at bounding box center [672, 282] width 224 height 20
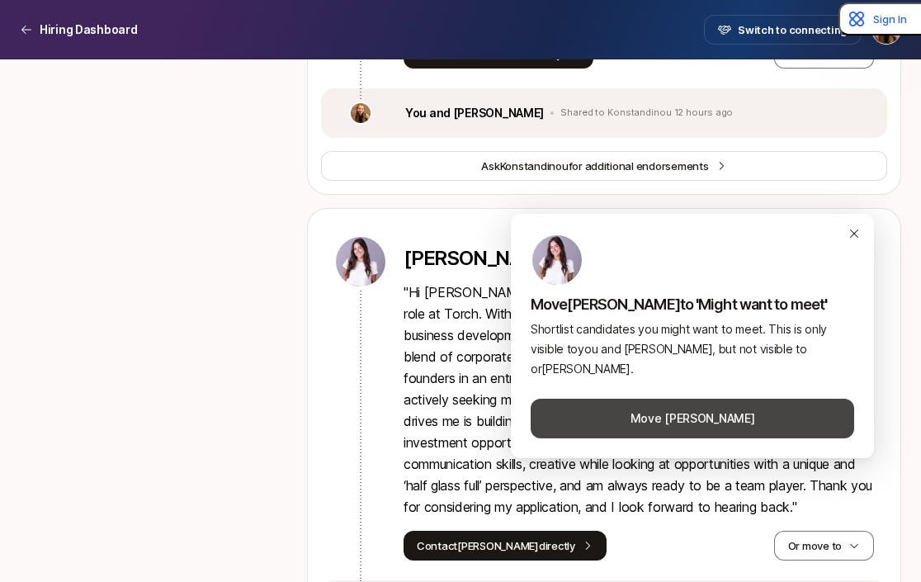
click at [672, 422] on button "Move [PERSON_NAME]" at bounding box center [693, 419] width 324 height 40
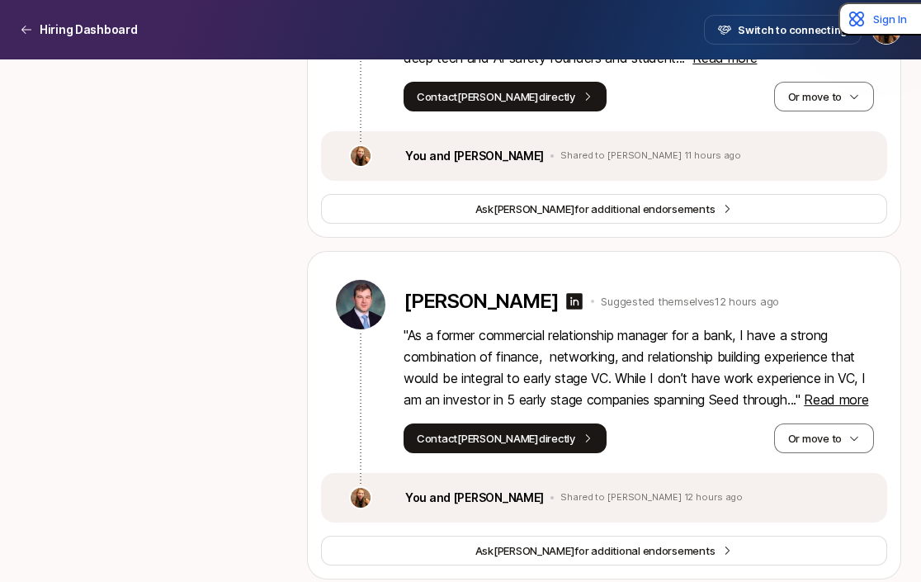
scroll to position [6511, 0]
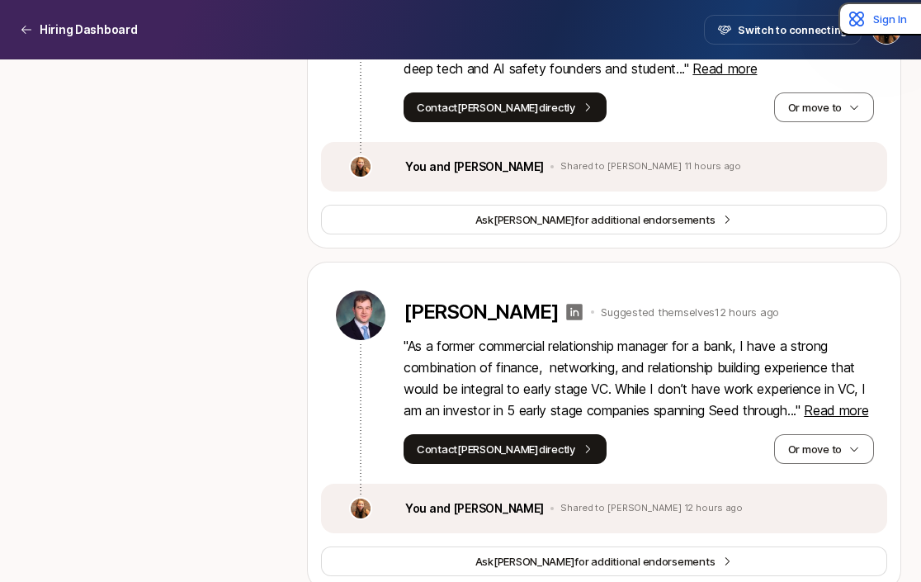
click at [567, 304] on icon at bounding box center [575, 312] width 17 height 17
click at [832, 434] on button "Or move to" at bounding box center [824, 449] width 100 height 30
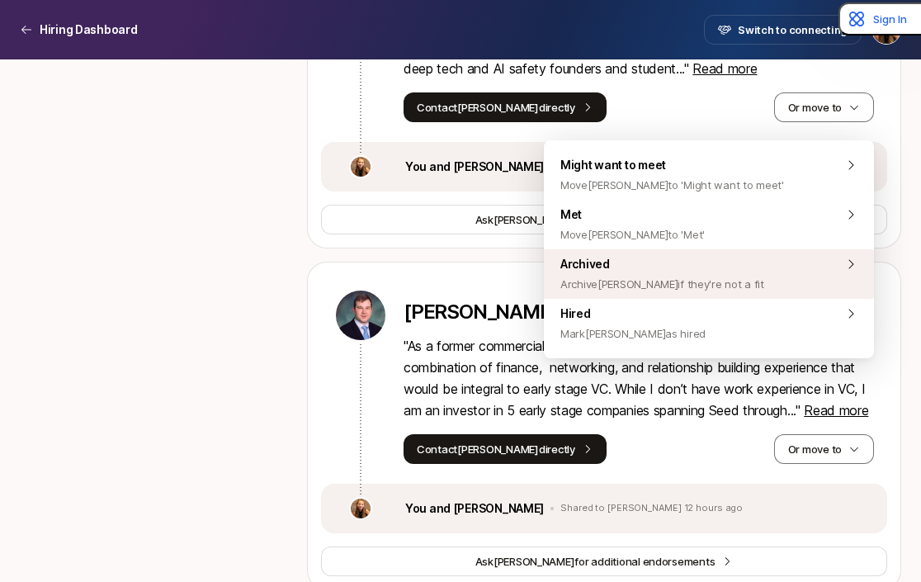
click at [752, 281] on div "Archived Archive [PERSON_NAME] if they're not a fit" at bounding box center [709, 274] width 330 height 50
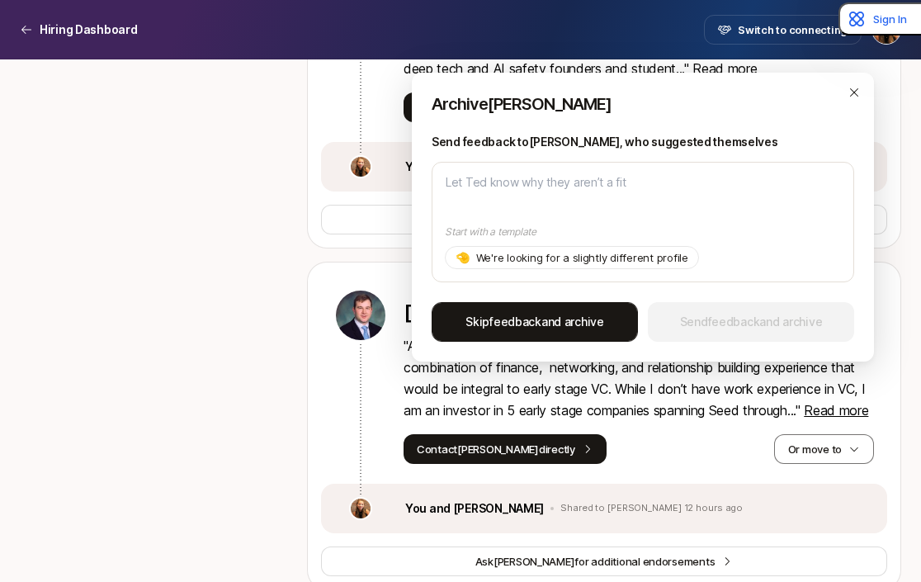
click at [590, 315] on span "Skip feedback and archive" at bounding box center [535, 322] width 139 height 20
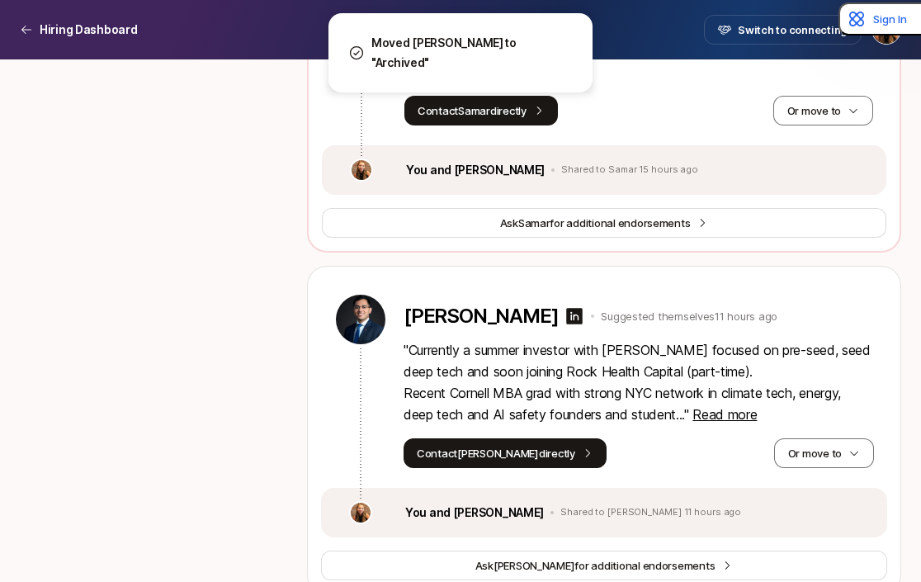
scroll to position [6159, 0]
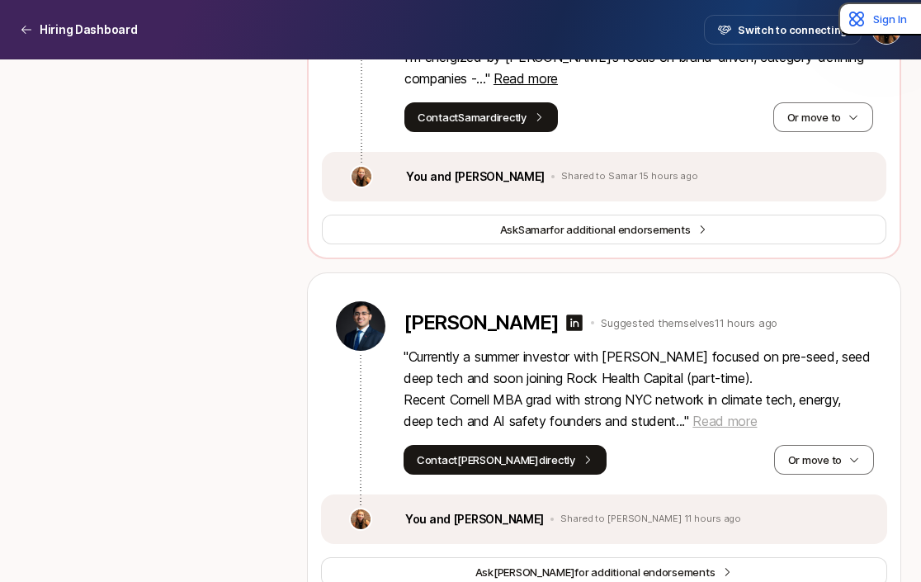
click at [714, 413] on span "Read more" at bounding box center [725, 421] width 64 height 17
click at [834, 445] on button "Or move to" at bounding box center [824, 460] width 100 height 30
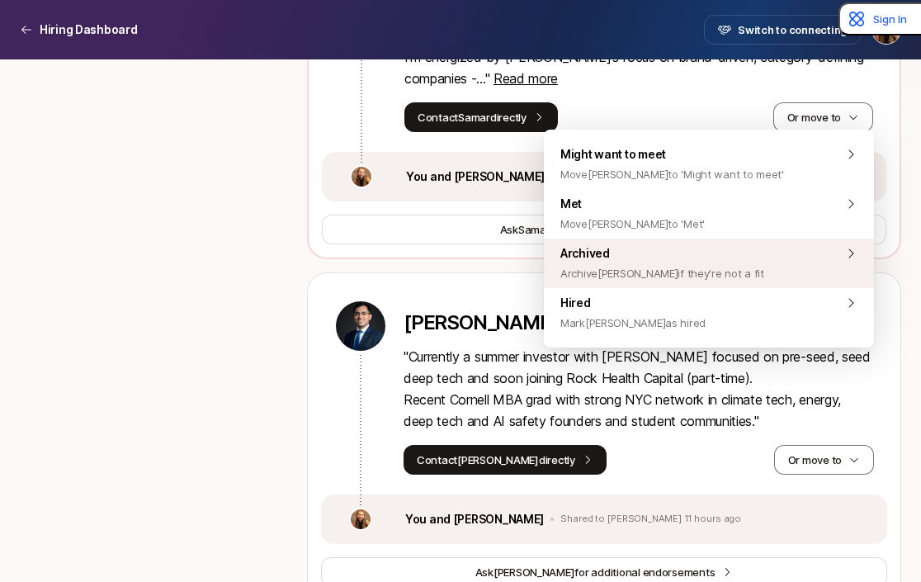
click at [639, 263] on span "Archive [PERSON_NAME] if they're not a fit" at bounding box center [662, 273] width 204 height 20
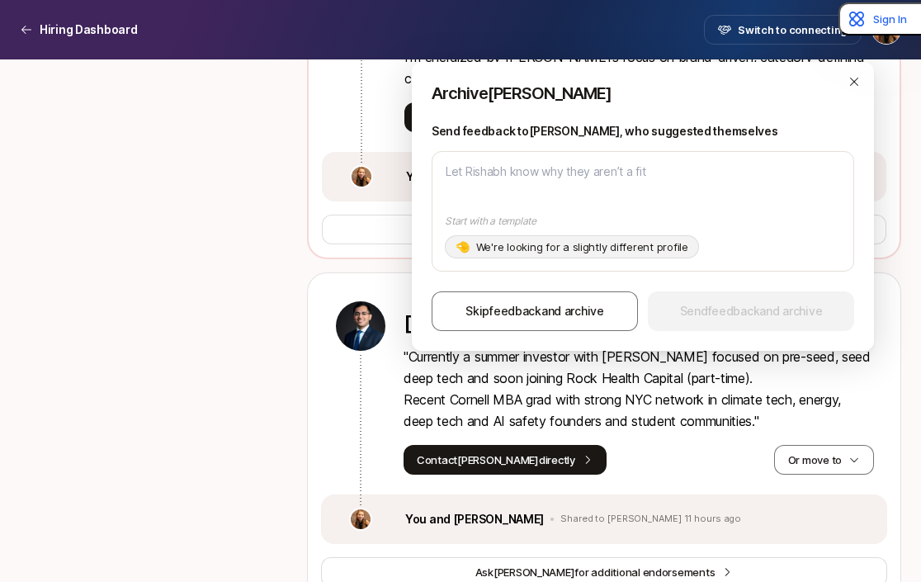
click at [520, 248] on p "We're looking for a slightly different profile" at bounding box center [582, 247] width 212 height 17
type textarea "x"
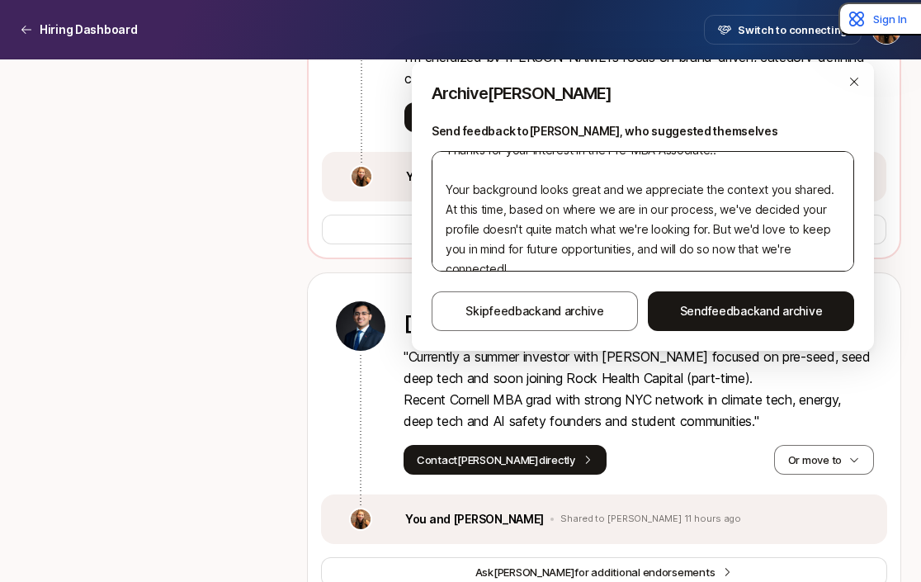
scroll to position [66, 0]
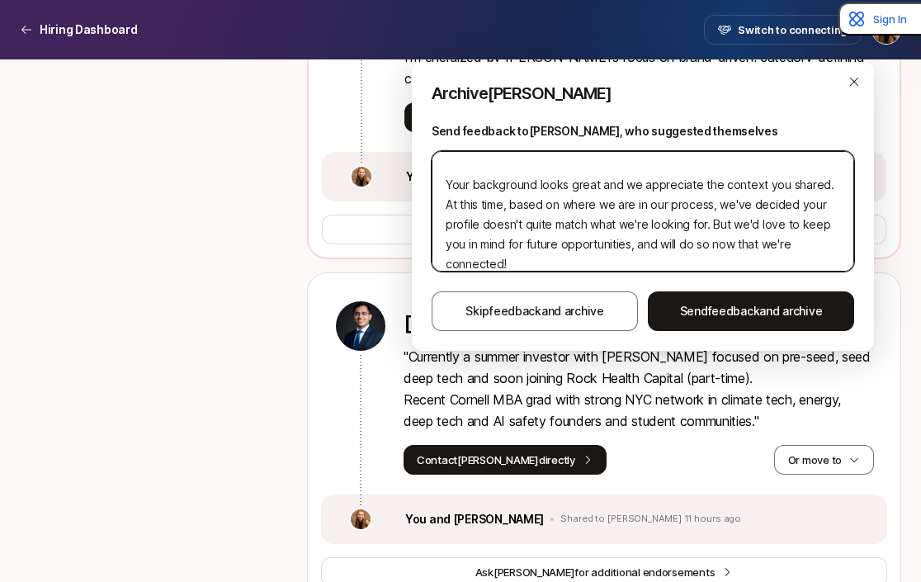
drag, startPoint x: 499, startPoint y: 206, endPoint x: 666, endPoint y: 224, distance: 168.5
click at [666, 224] on textarea "Hi [PERSON_NAME], Thanks for your interest in the Pre-MBA Associate!! Your back…" at bounding box center [643, 211] width 423 height 121
type textarea "Hi [PERSON_NAME], Thanks for your interest in the Pre-MBA Associate!! Your back…"
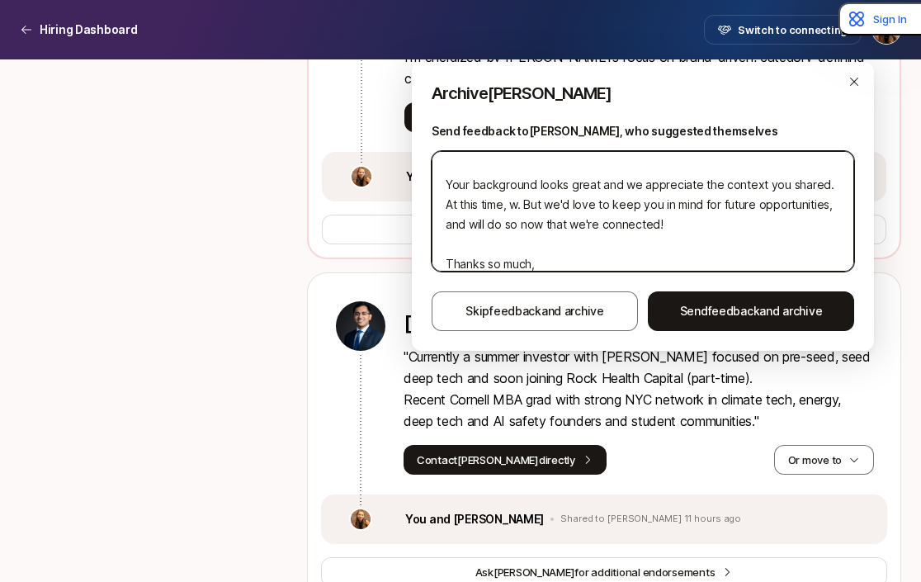
type textarea "x"
type textarea "Hi [PERSON_NAME], Thanks for your interest in the Pre-MBA Associate!! Your back…"
type textarea "x"
type textarea "Hi [PERSON_NAME], Thanks for your interest in the Pre-MBA Associate!! Your back…"
type textarea "x"
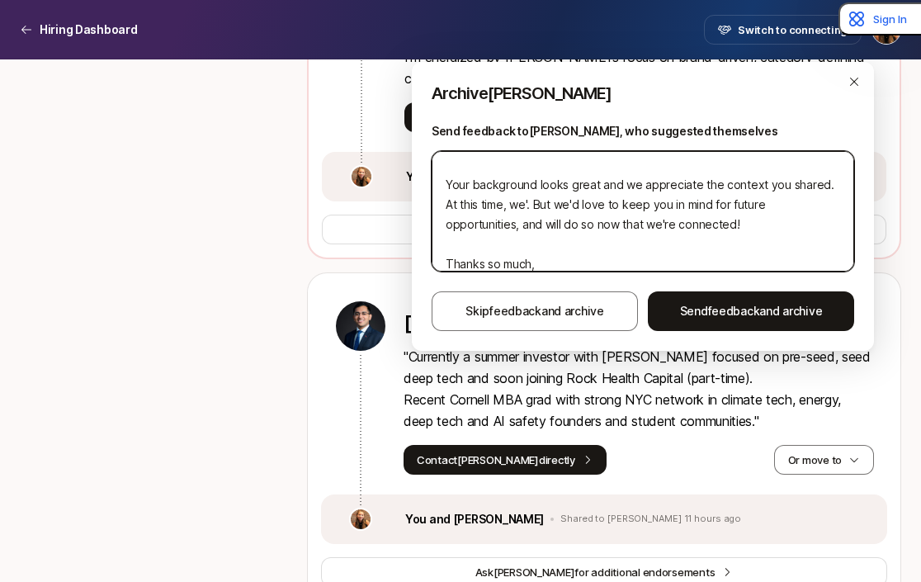
type textarea "Hi [PERSON_NAME], Thanks for your interest in the Pre-MBA Associate!! Your back…"
type textarea "x"
type textarea "Hi [PERSON_NAME], Thanks for your interest in the Pre-MBA Associate!! Your back…"
type textarea "x"
type textarea "Hi [PERSON_NAME], Thanks for your interest in the Pre-MBA Associate!! Your back…"
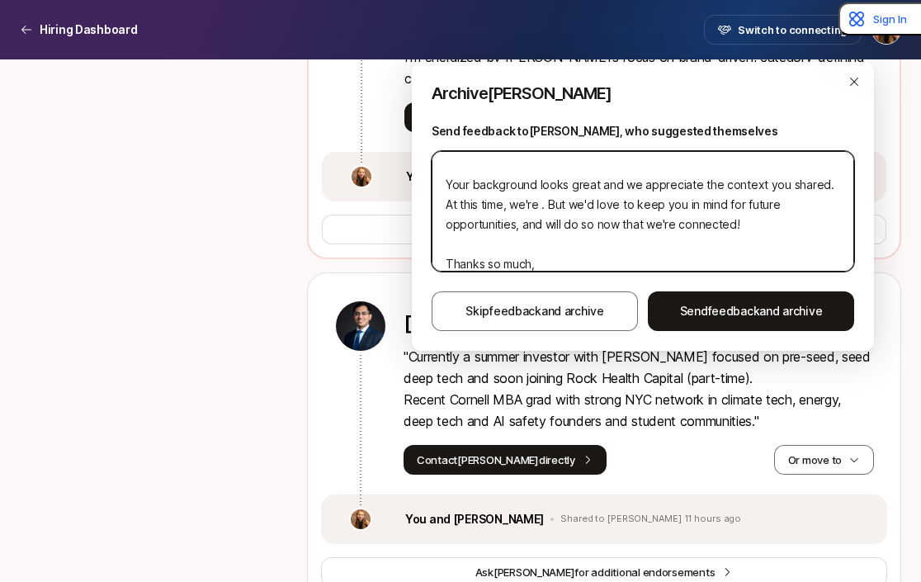
type textarea "x"
type textarea "Hi [PERSON_NAME], Thanks for your interest in the Pre-MBA Associate!! Your back…"
type textarea "x"
type textarea "Hi [PERSON_NAME], Thanks for your interest in the Pre-MBA Associate!! Your back…"
type textarea "x"
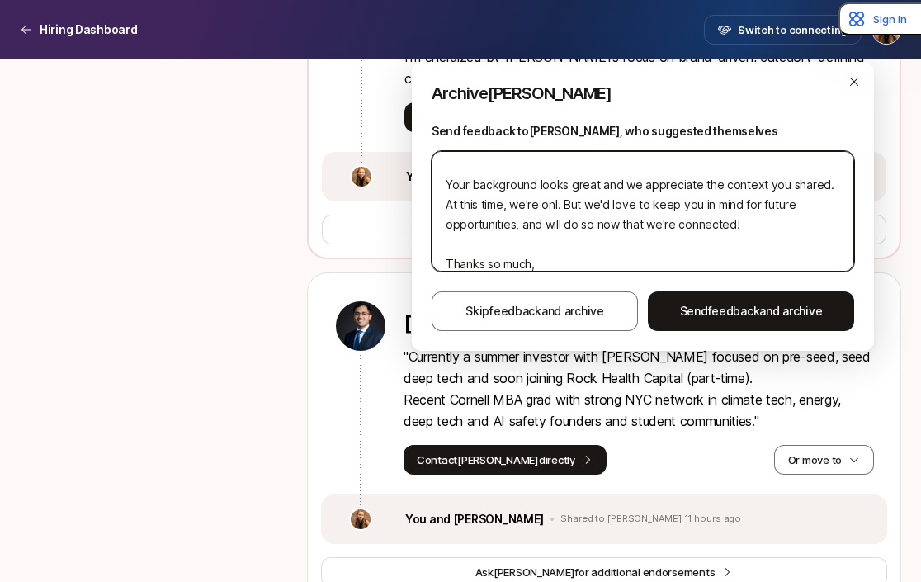
type textarea "Hi [PERSON_NAME], Thanks for your interest in the Pre-MBA Associate!! Your back…"
type textarea "x"
type textarea "Hi [PERSON_NAME], Thanks for your interest in the Pre-MBA Associate!! Your back…"
type textarea "x"
type textarea "Hi [PERSON_NAME], Thanks for your interest in the Pre-MBA Associate!! Your back…"
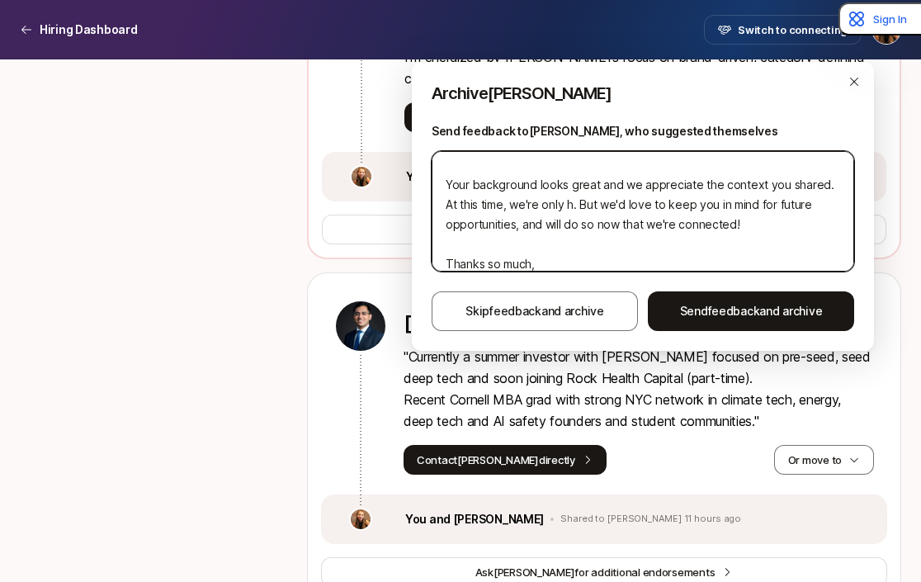
type textarea "x"
type textarea "Hi [PERSON_NAME], Thanks for your interest in the Pre-MBA Associate!! Your back…"
type textarea "x"
type textarea "Hi [PERSON_NAME], Thanks for your interest in the Pre-MBA Associate!! Your back…"
type textarea "x"
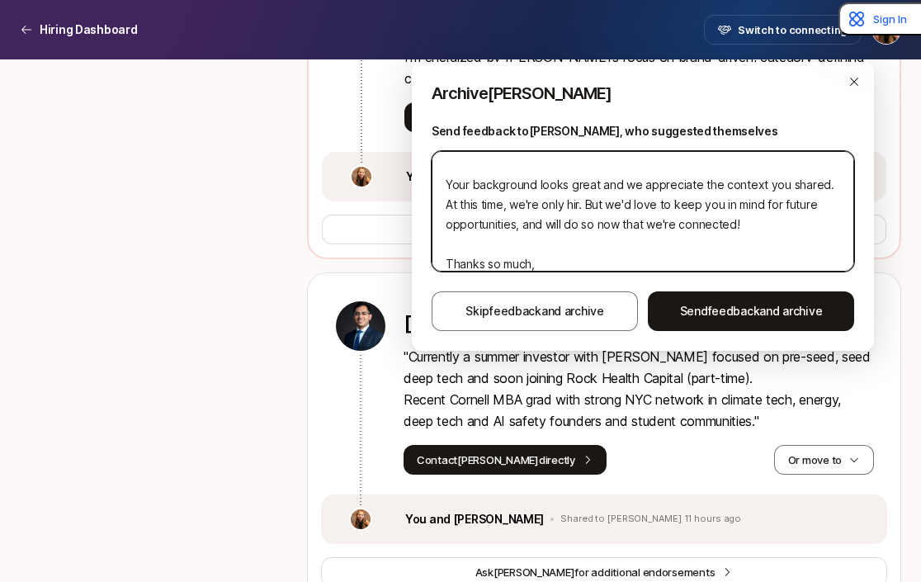
type textarea "Hi [PERSON_NAME], Thanks for your interest in the Pre-MBA Associate!! Your back…"
type textarea "x"
type textarea "Hi [PERSON_NAME], Thanks for your interest in the Pre-MBA Associate!! Your back…"
type textarea "x"
type textarea "Hi [PERSON_NAME], Thanks for your interest in the Pre-MBA Associate!! Your back…"
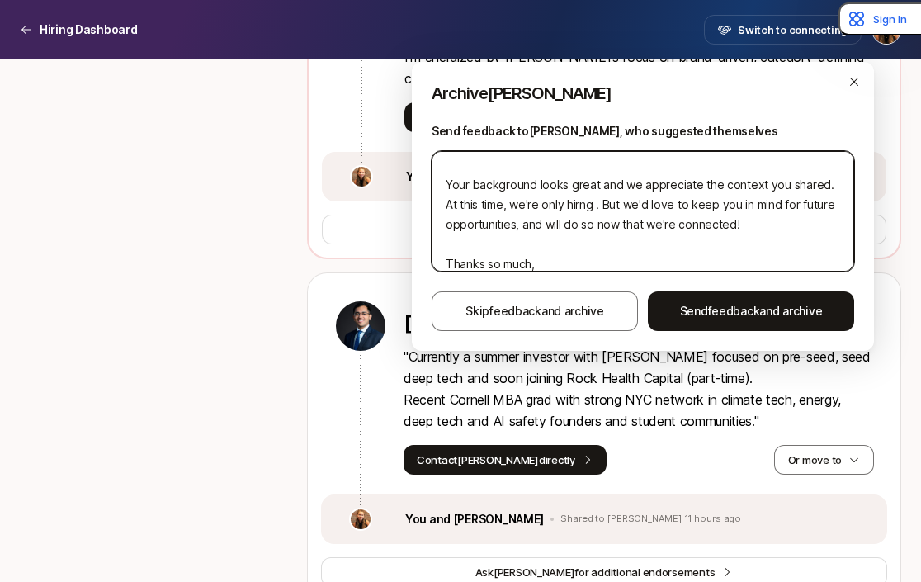
type textarea "x"
type textarea "Hi [PERSON_NAME], Thanks for your interest in the Pre-MBA Associate!! Your back…"
type textarea "x"
type textarea "Hi [PERSON_NAME], Thanks for your interest in the Pre-MBA Associate!! Your back…"
type textarea "x"
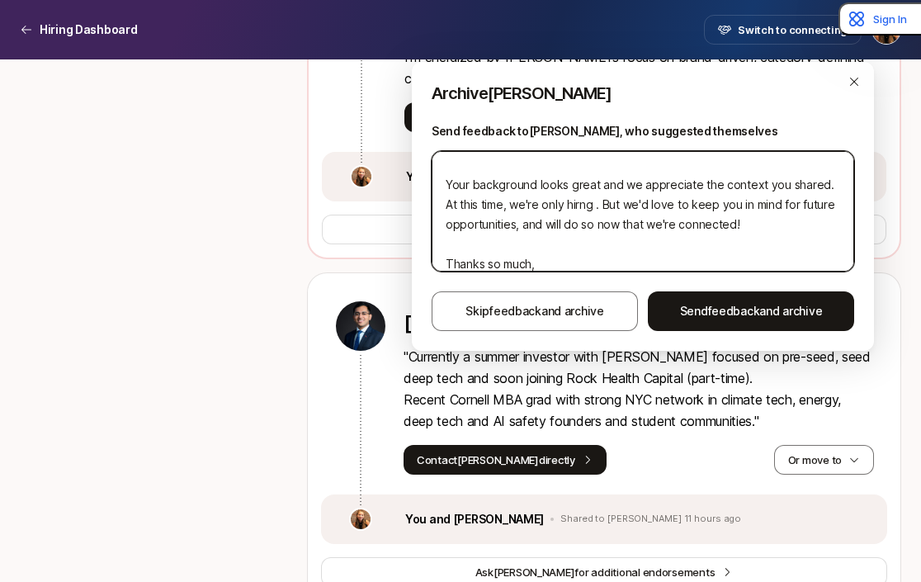
type textarea "Hi [PERSON_NAME], Thanks for your interest in the Pre-MBA Associate!! Your back…"
type textarea "x"
type textarea "Hi [PERSON_NAME], Thanks for your interest in the Pre-MBA Associate!! Your back…"
type textarea "x"
type textarea "Hi [PERSON_NAME], Thanks for your interest in the Pre-MBA Associate!! Your back…"
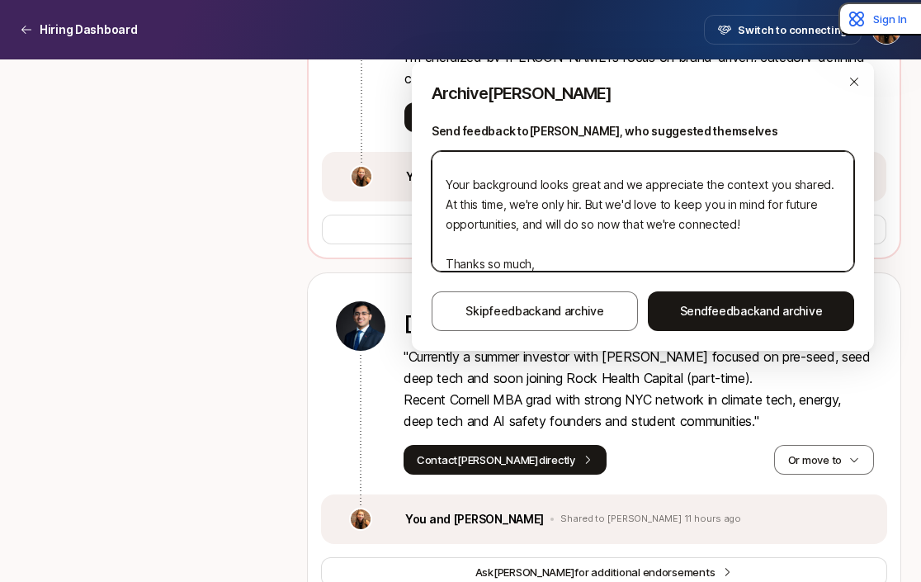
type textarea "x"
type textarea "Hi [PERSON_NAME], Thanks for your interest in the Pre-MBA Associate!! Your back…"
type textarea "x"
type textarea "Hi [PERSON_NAME], Thanks for your interest in the Pre-MBA Associate!! Your back…"
type textarea "x"
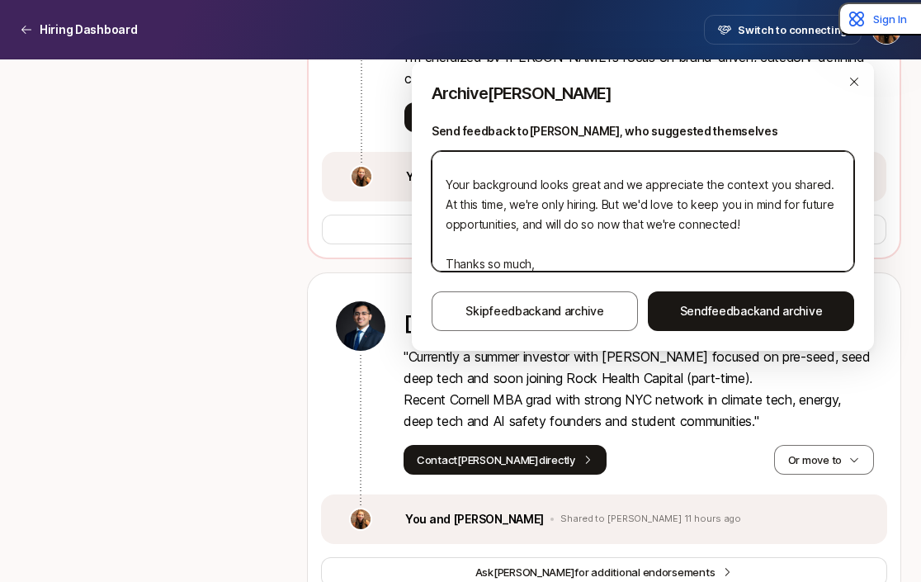
type textarea "Hi [PERSON_NAME], Thanks for your interest in the Pre-MBA Associate!! Your back…"
type textarea "x"
type textarea "Hi [PERSON_NAME], Thanks for your interest in the Pre-MBA Associate!! Your back…"
type textarea "x"
type textarea "Hi [PERSON_NAME], Thanks for your interest in the Pre-MBA Associate!! Your back…"
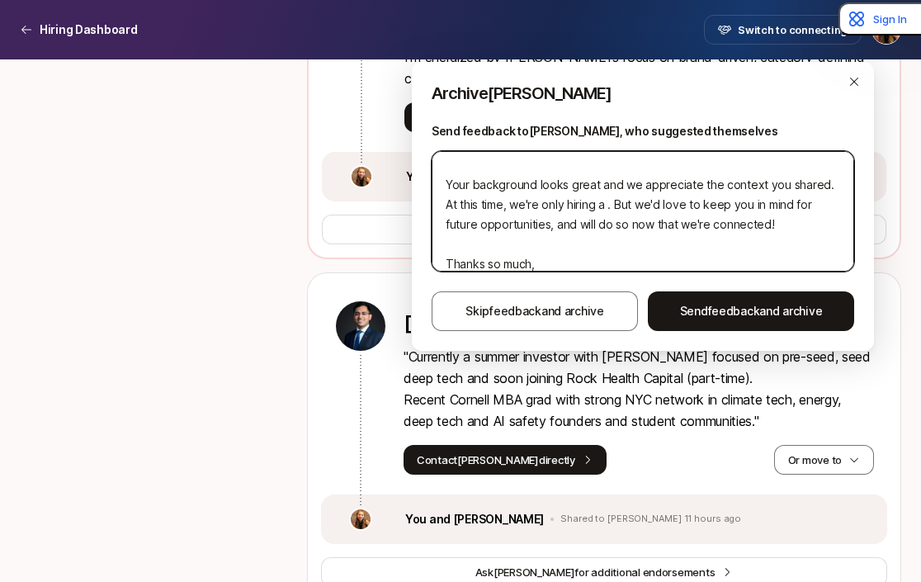
type textarea "x"
type textarea "Hi [PERSON_NAME], Thanks for your interest in the Pre-MBA Associate!! Your back…"
type textarea "x"
type textarea "Hi [PERSON_NAME], Thanks for your interest in the Pre-MBA Associate!! Your back…"
type textarea "x"
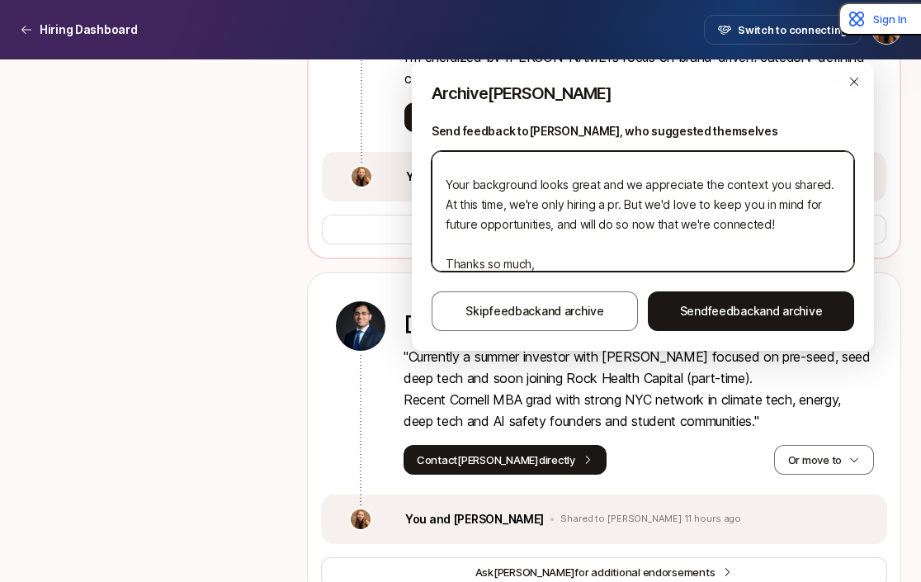
type textarea "Hi [PERSON_NAME], Thanks for your interest in the Pre-MBA Associate!! Your back…"
type textarea "x"
type textarea "Hi [PERSON_NAME], Thanks for your interest in the Pre-MBA Associate!! Your back…"
type textarea "x"
type textarea "Hi [PERSON_NAME], Thanks for your interest in the Pre-MBA Associate!! Your back…"
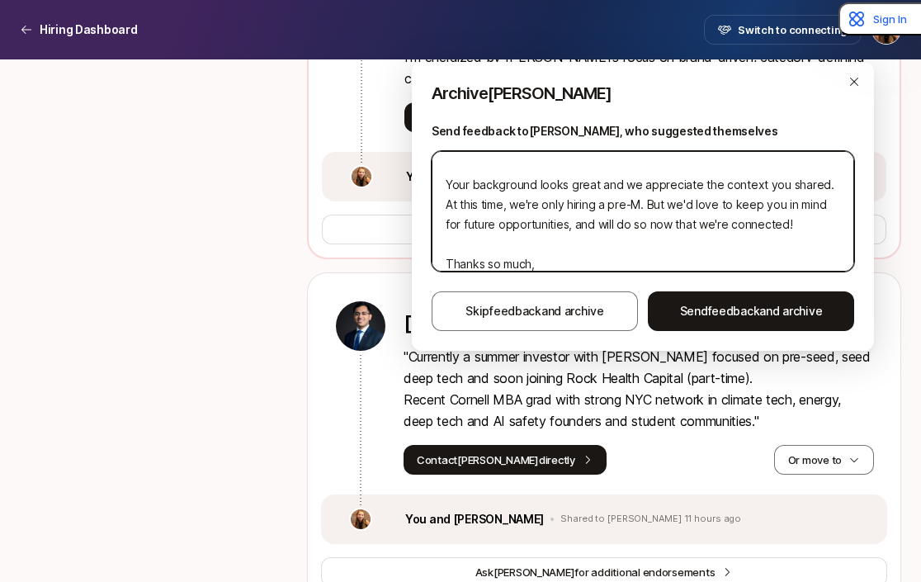
type textarea "x"
type textarea "Hi [PERSON_NAME], Thanks for your interest in the Pre-MBA Associate!! Your back…"
type textarea "x"
type textarea "Hi [PERSON_NAME], Thanks for your interest in the Pre-MBA Associate!! Your back…"
type textarea "x"
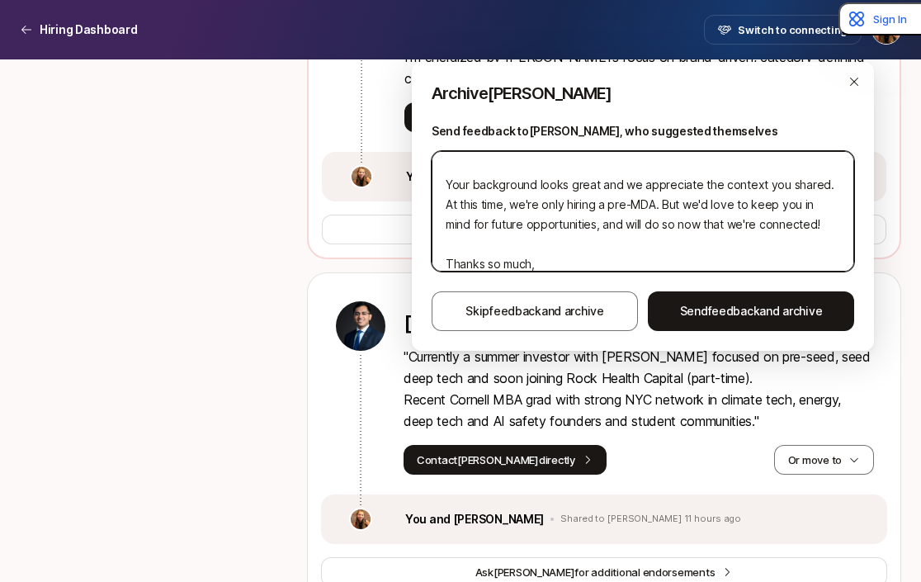
type textarea "Hi [PERSON_NAME], Thanks for your interest in the Pre-MBA Associate!! Your back…"
type textarea "x"
type textarea "Hi [PERSON_NAME], Thanks for your interest in the Pre-MBA Associate!! Your back…"
type textarea "x"
type textarea "Hi [PERSON_NAME], Thanks for your interest in the Pre-MBA Associate!! Your back…"
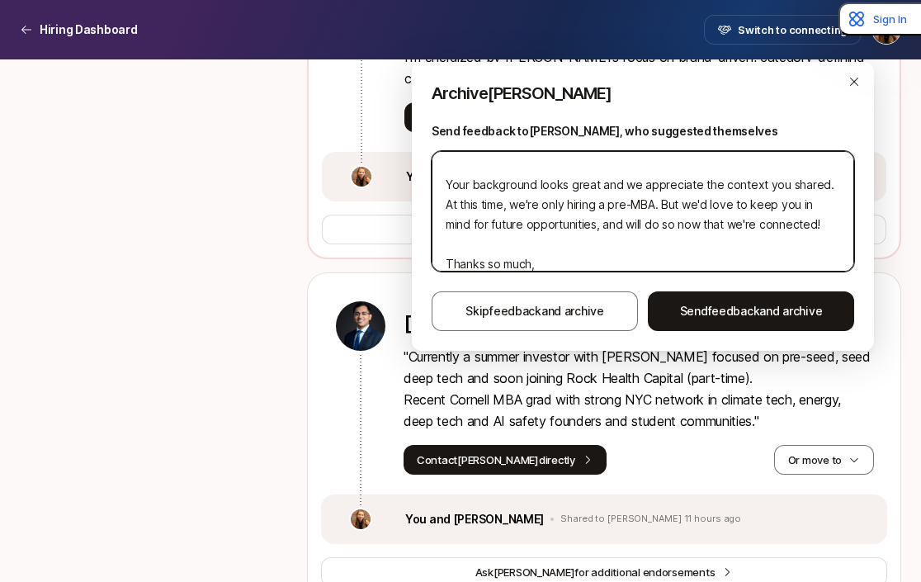
type textarea "x"
type textarea "Hi [PERSON_NAME], Thanks for your interest in the Pre-MBA Associate!! Your back…"
type textarea "x"
type textarea "Hi [PERSON_NAME], Thanks for your interest in the Pre-MBA Associate!! Your back…"
type textarea "x"
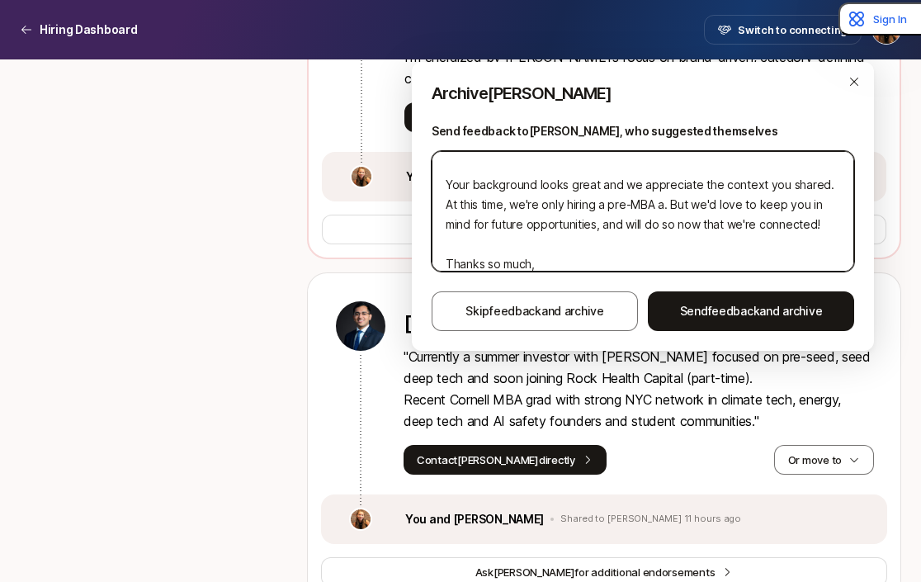
type textarea "Hi [PERSON_NAME], Thanks for your interest in the Pre-MBA Associate!! Your back…"
type textarea "x"
type textarea "Hi [PERSON_NAME], Thanks for your interest in the Pre-MBA Associate!! Your back…"
type textarea "x"
type textarea "Hi [PERSON_NAME], Thanks for your interest in the Pre-MBA Associate!! Your back…"
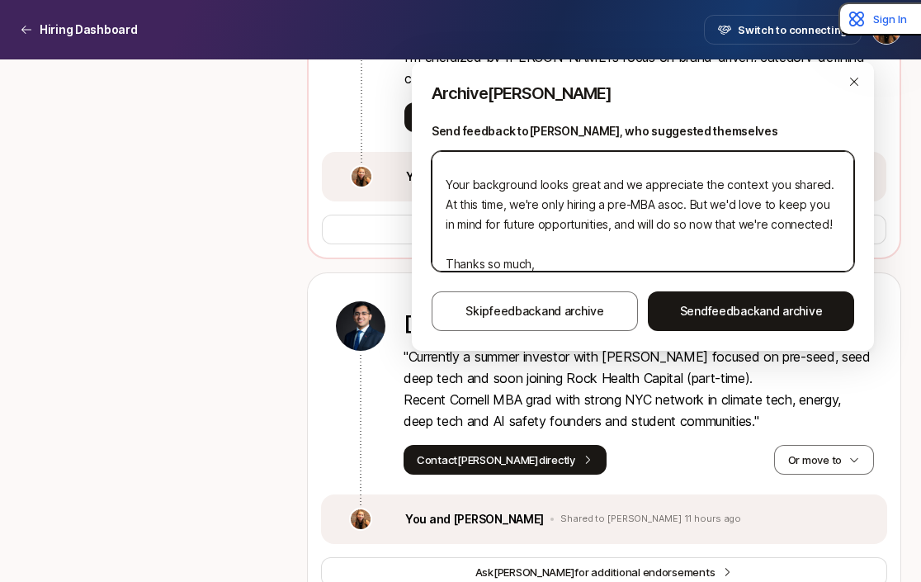
type textarea "x"
type textarea "Hi [PERSON_NAME], Thanks for your interest in the Pre-MBA Associate!! Your back…"
type textarea "x"
type textarea "Hi [PERSON_NAME], Thanks for your interest in the Pre-MBA Associate!! Your back…"
type textarea "x"
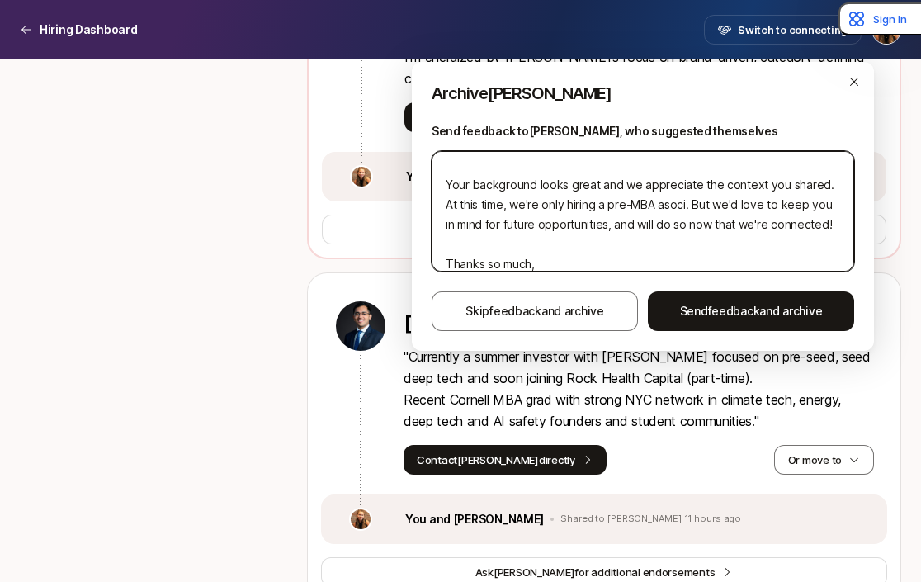
type textarea "Hi [PERSON_NAME], Thanks for your interest in the Pre-MBA Associate!! Your back…"
type textarea "x"
type textarea "Hi [PERSON_NAME], Thanks for your interest in the Pre-MBA Associate!! Your back…"
type textarea "x"
type textarea "Hi [PERSON_NAME], Thanks for your interest in the Pre-MBA Associate!! Your back…"
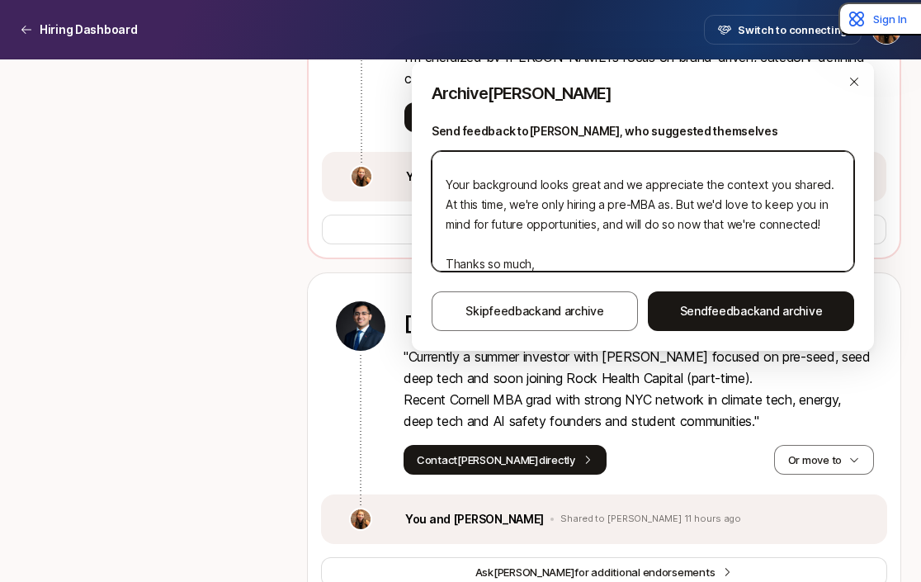
type textarea "x"
type textarea "Hi [PERSON_NAME], Thanks for your interest in the Pre-MBA Associate!! Your back…"
type textarea "x"
type textarea "Hi [PERSON_NAME], Thanks for your interest in the Pre-MBA Associate!! Your back…"
type textarea "x"
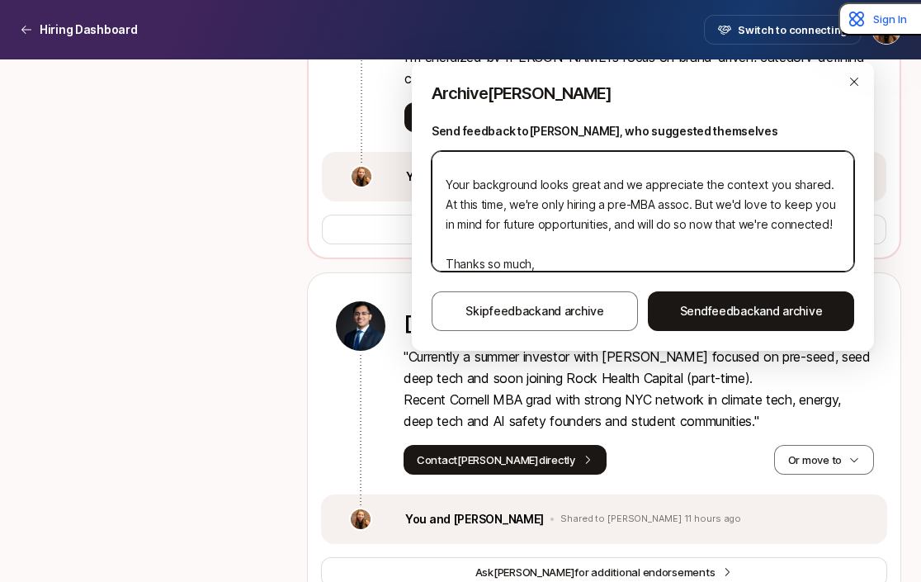
type textarea "Hi [PERSON_NAME], Thanks for your interest in the Pre-MBA Associate!! Your back…"
type textarea "x"
type textarea "Hi [PERSON_NAME], Thanks for your interest in the Pre-MBA Associate!! Your back…"
type textarea "x"
type textarea "Hi [PERSON_NAME], Thanks for your interest in the Pre-MBA Associate!! Your back…"
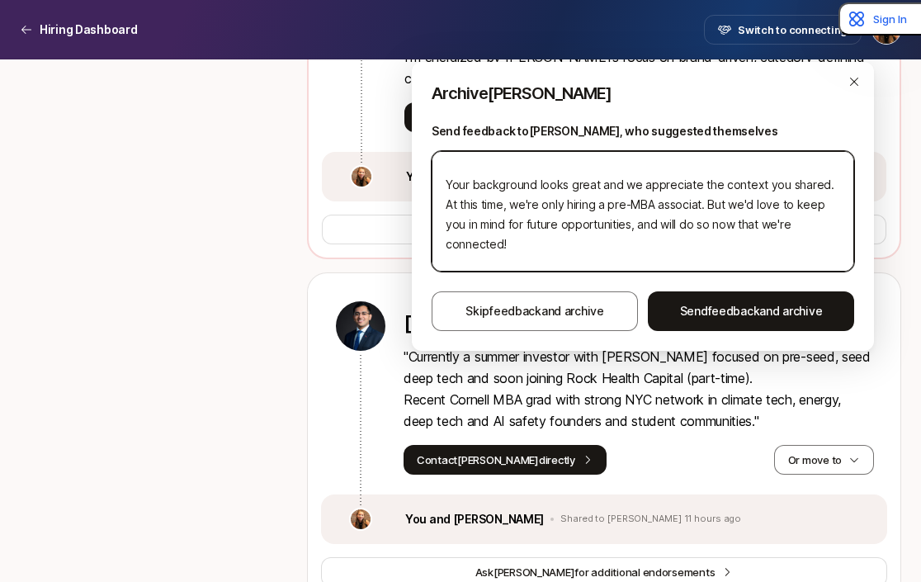
type textarea "x"
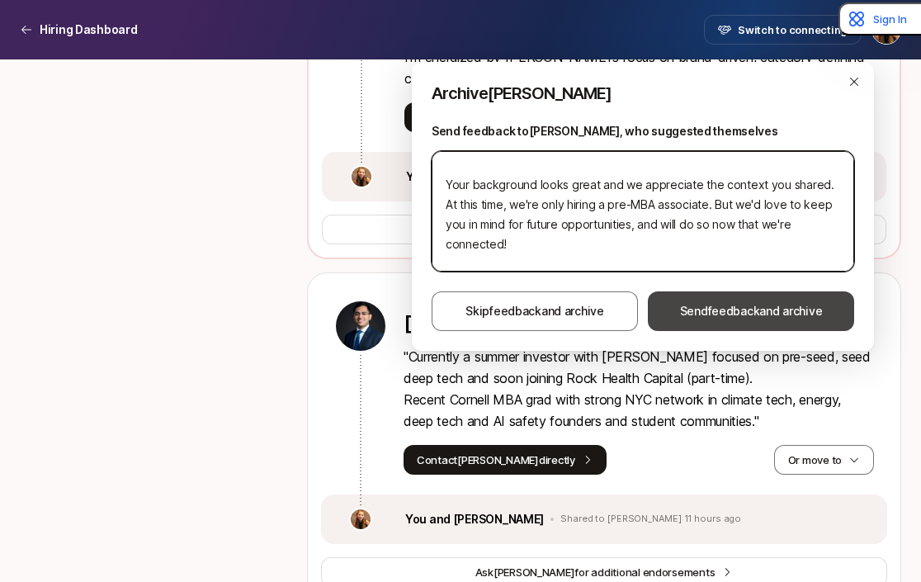
type textarea "Hi [PERSON_NAME], Thanks for your interest in the Pre-MBA Associate!! Your back…"
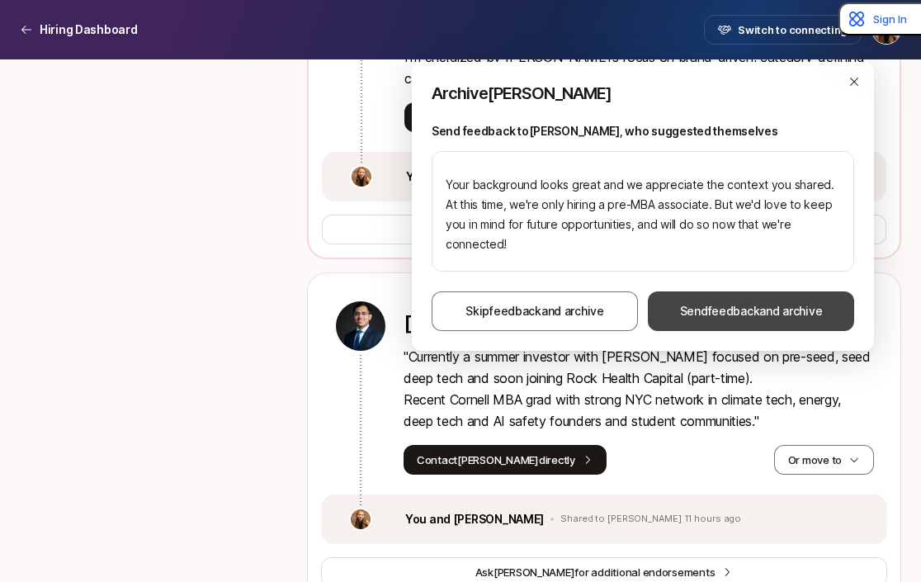
click at [752, 312] on span "feedback" at bounding box center [734, 311] width 52 height 14
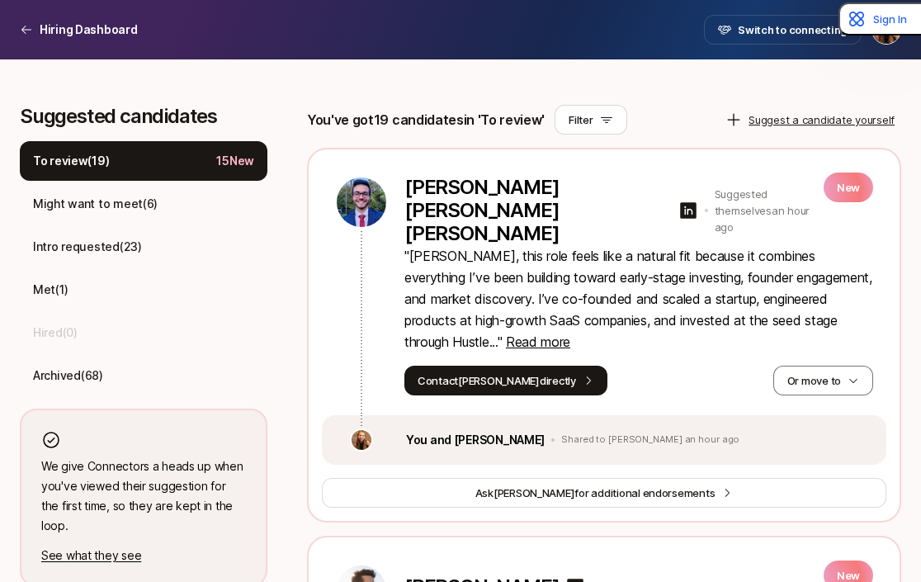
scroll to position [432, 0]
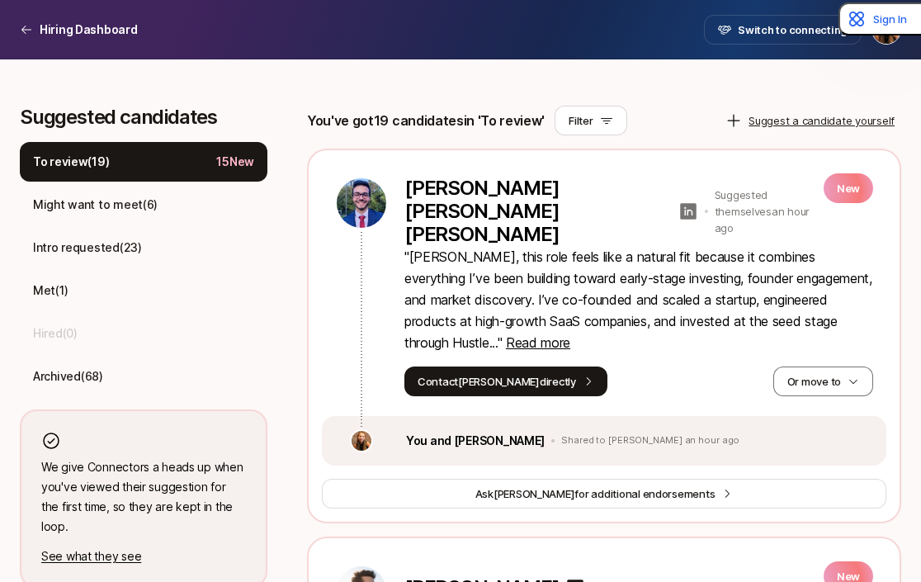
click at [680, 207] on icon at bounding box center [688, 211] width 17 height 17
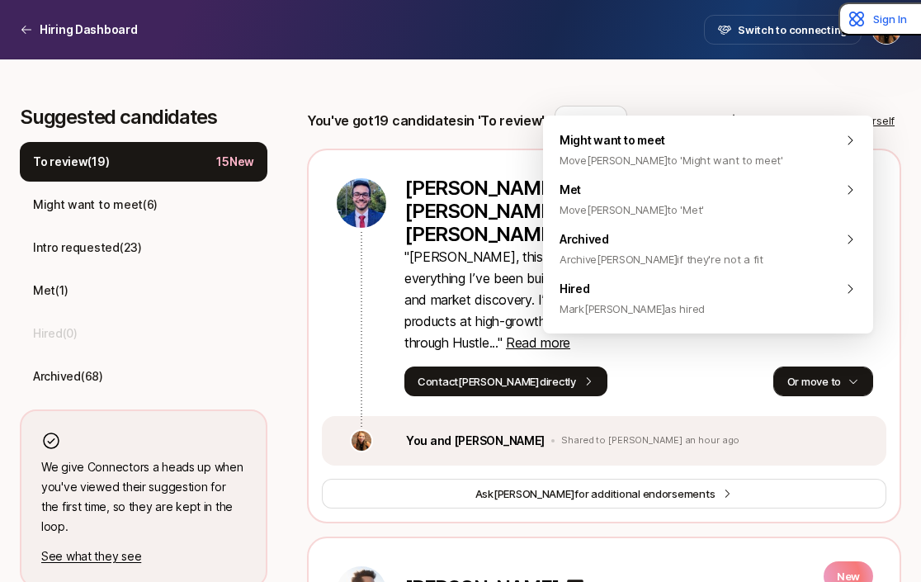
click at [817, 367] on button "Or move to" at bounding box center [823, 382] width 100 height 30
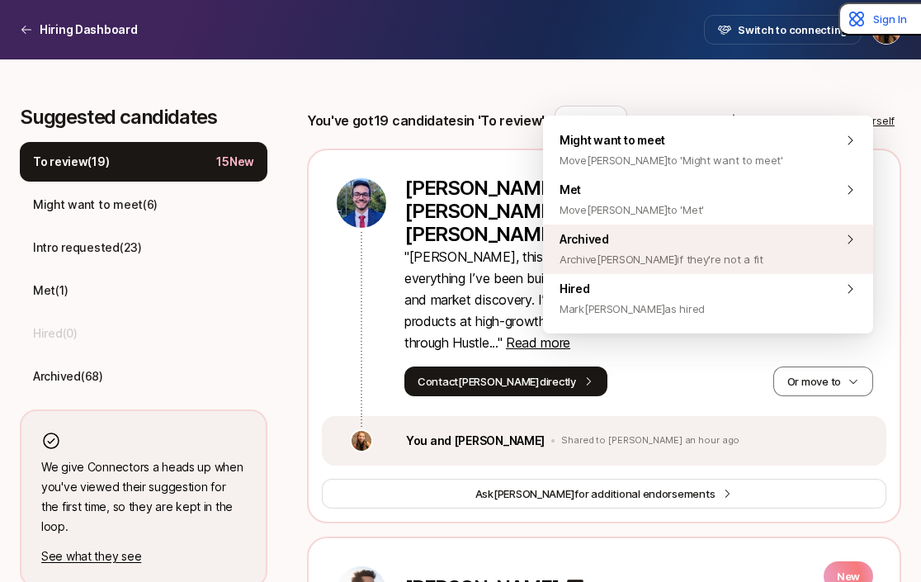
click at [744, 254] on div "Archived Archive João if they're not a fit" at bounding box center [708, 250] width 330 height 50
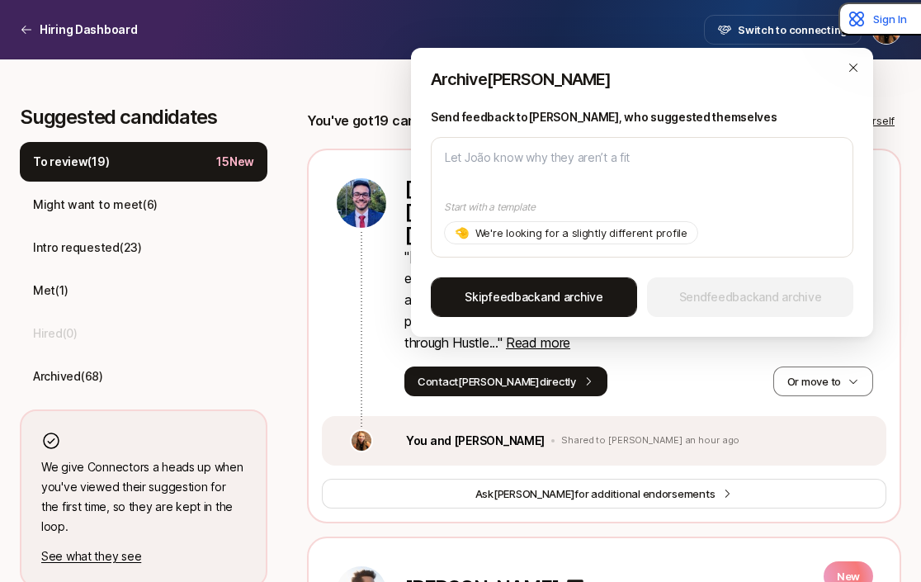
click at [546, 295] on span "Skip feedback and archive" at bounding box center [534, 297] width 139 height 20
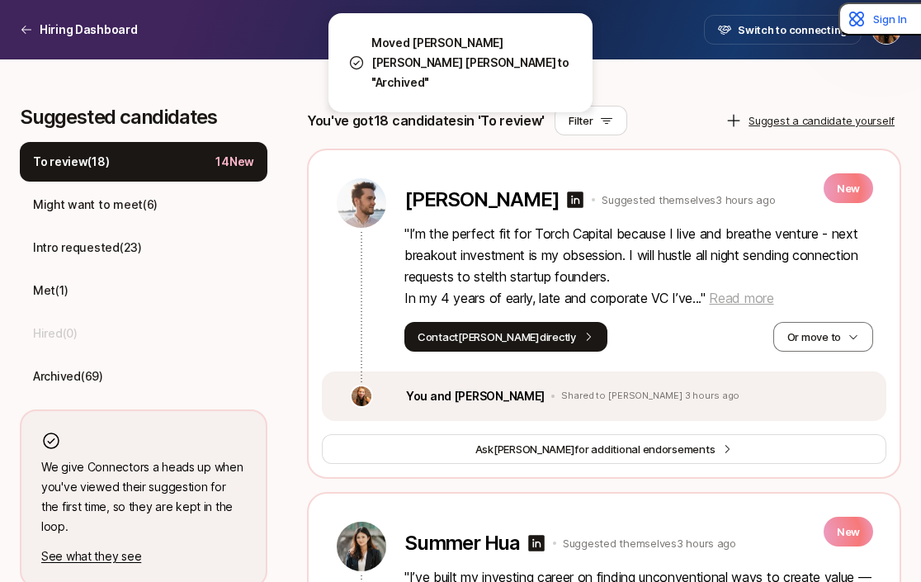
click at [735, 300] on span "Read more" at bounding box center [741, 298] width 64 height 17
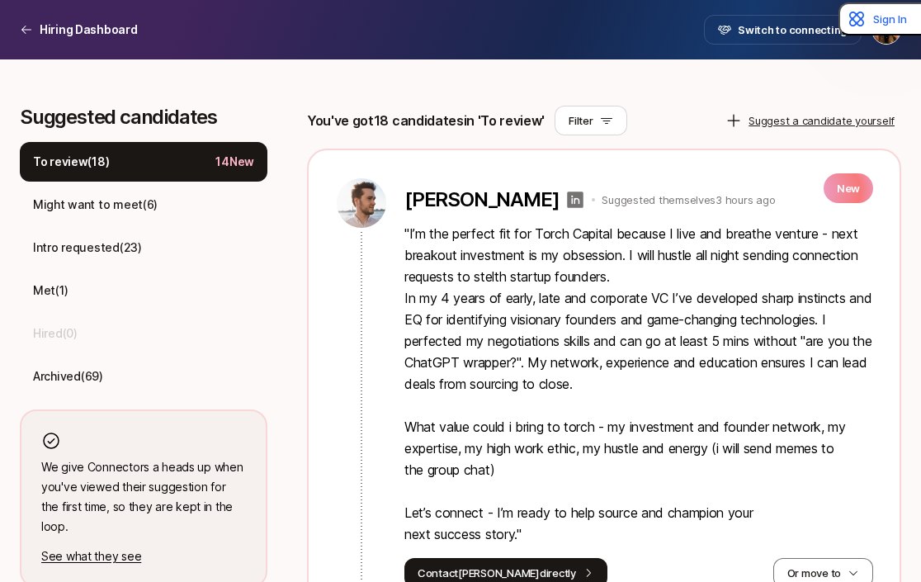
click at [568, 200] on icon at bounding box center [576, 200] width 17 height 17
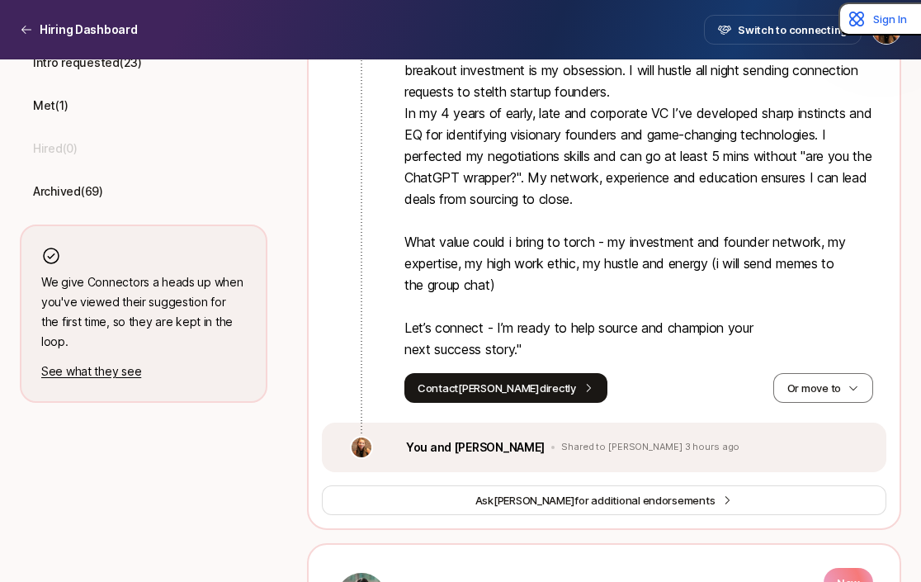
scroll to position [623, 0]
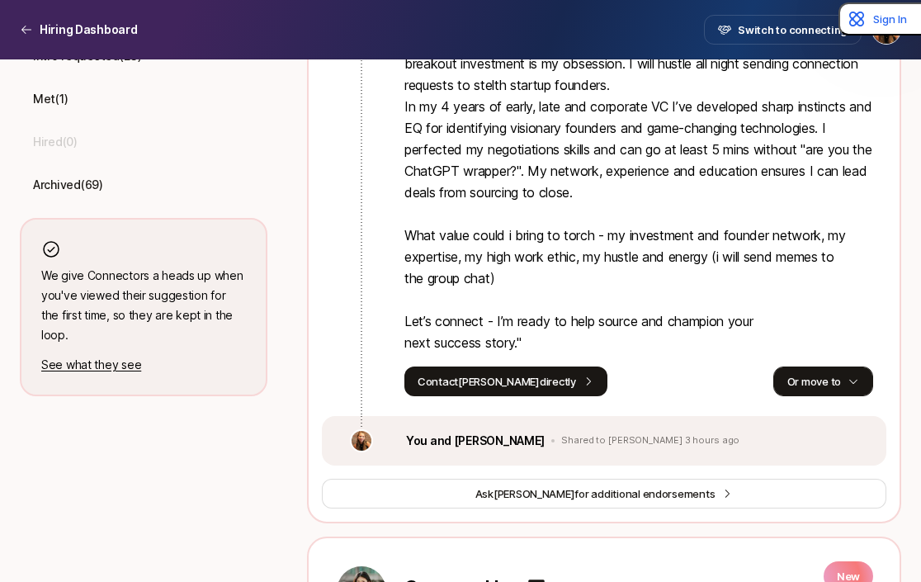
click at [820, 382] on button "Or move to" at bounding box center [823, 382] width 100 height 30
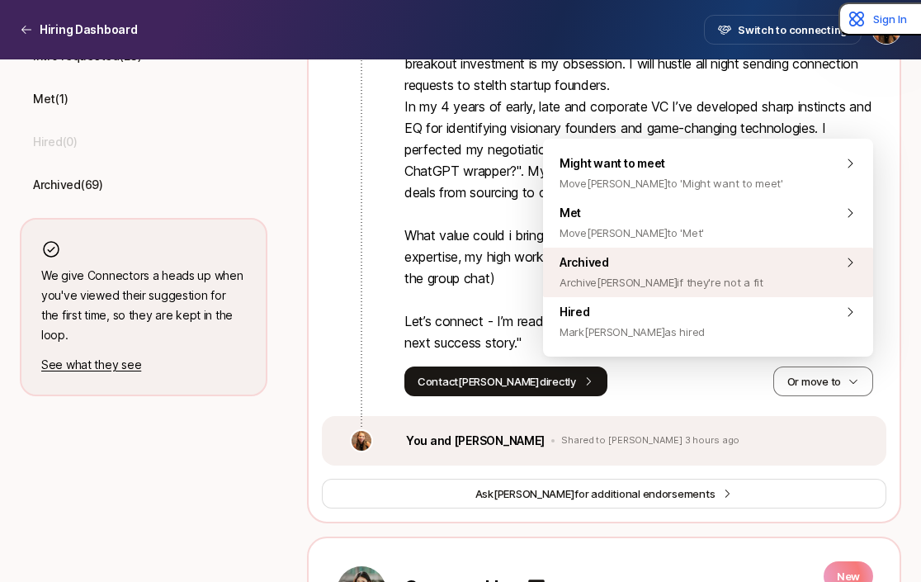
click at [745, 279] on div "Archived Archive [PERSON_NAME] if they're not a fit" at bounding box center [708, 273] width 330 height 50
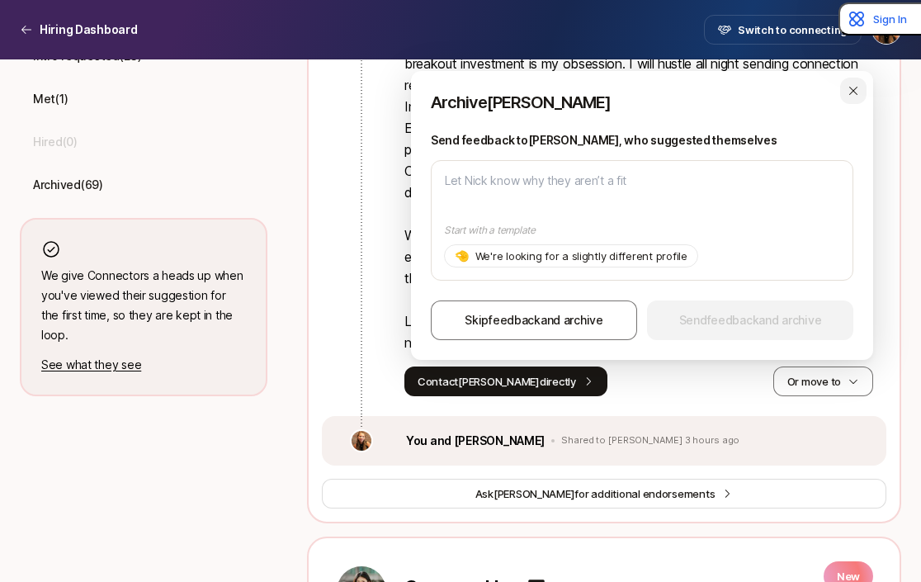
click at [850, 95] on icon "button" at bounding box center [853, 90] width 13 height 13
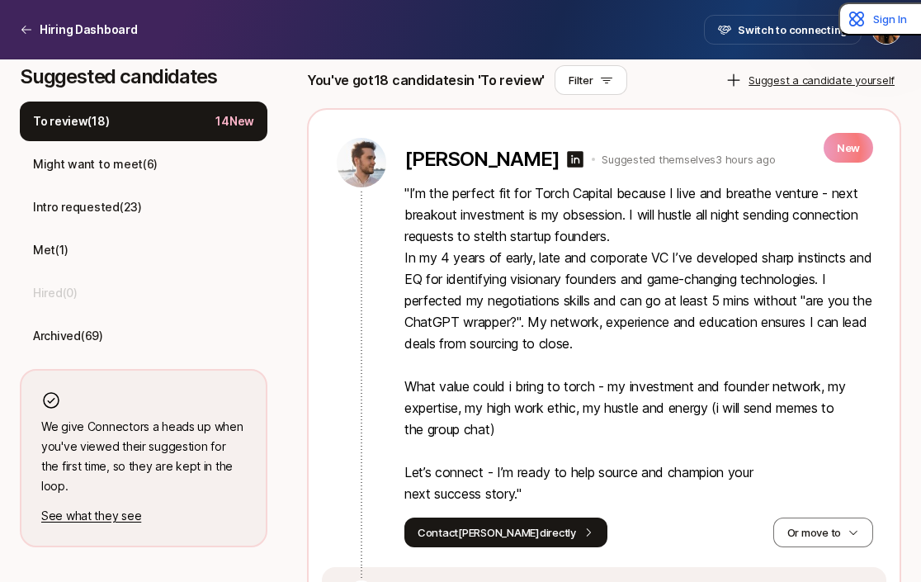
scroll to position [476, 0]
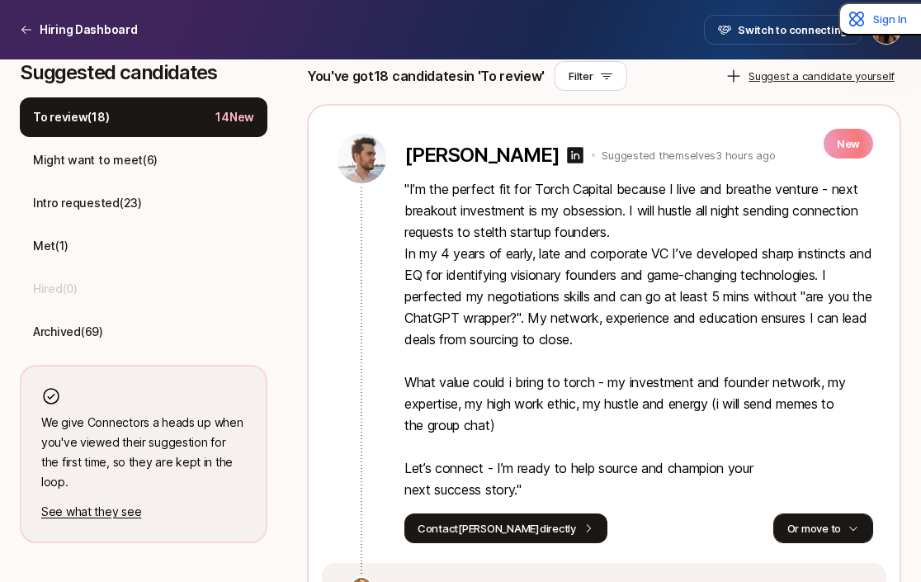
click at [787, 527] on button "Or move to" at bounding box center [823, 528] width 100 height 30
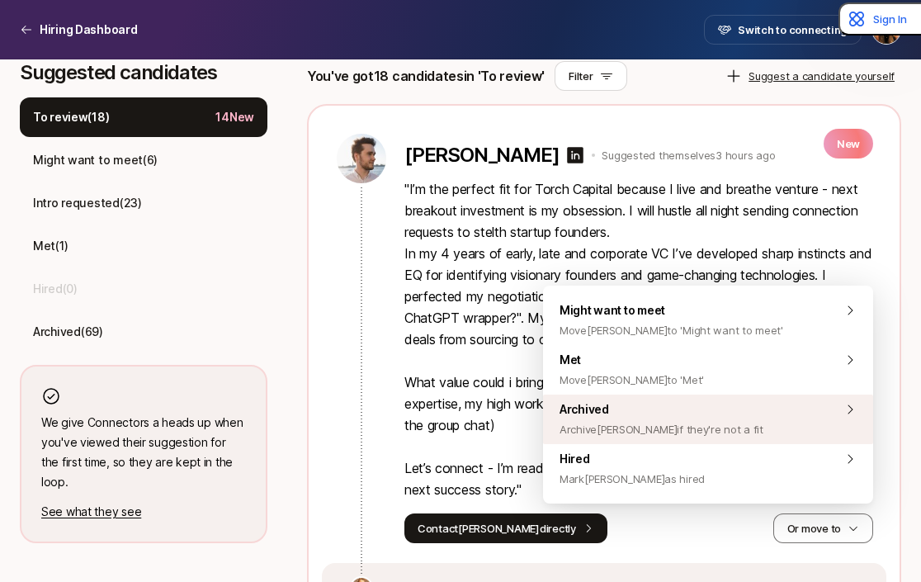
click at [678, 431] on span "Archive [PERSON_NAME] if they're not a fit" at bounding box center [662, 429] width 204 height 20
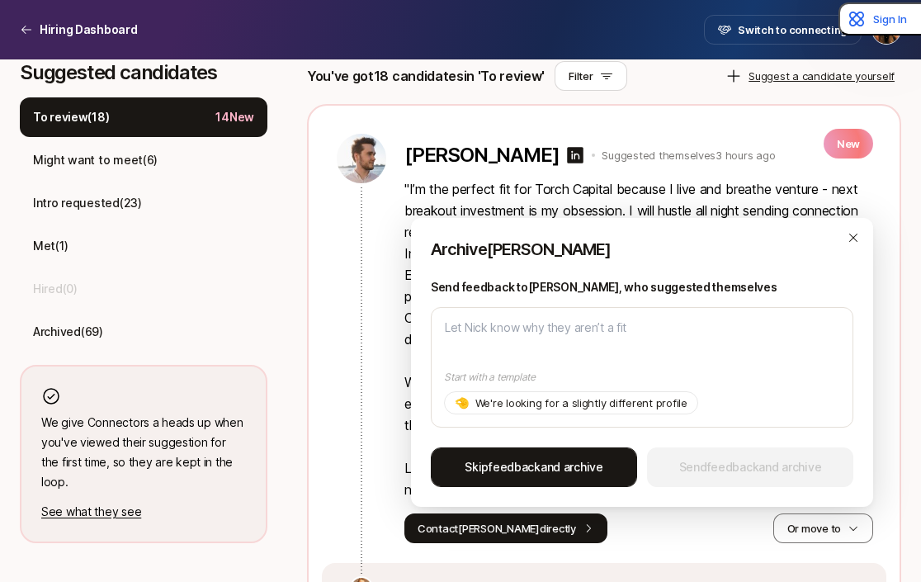
click at [580, 456] on button "Skip feedback and archive" at bounding box center [534, 467] width 206 height 40
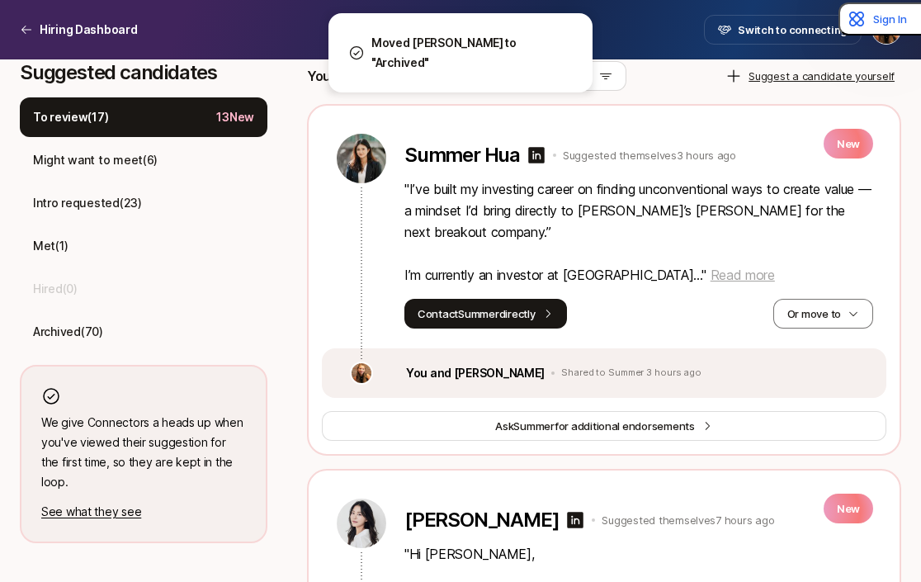
click at [711, 267] on span "Read more" at bounding box center [743, 275] width 64 height 17
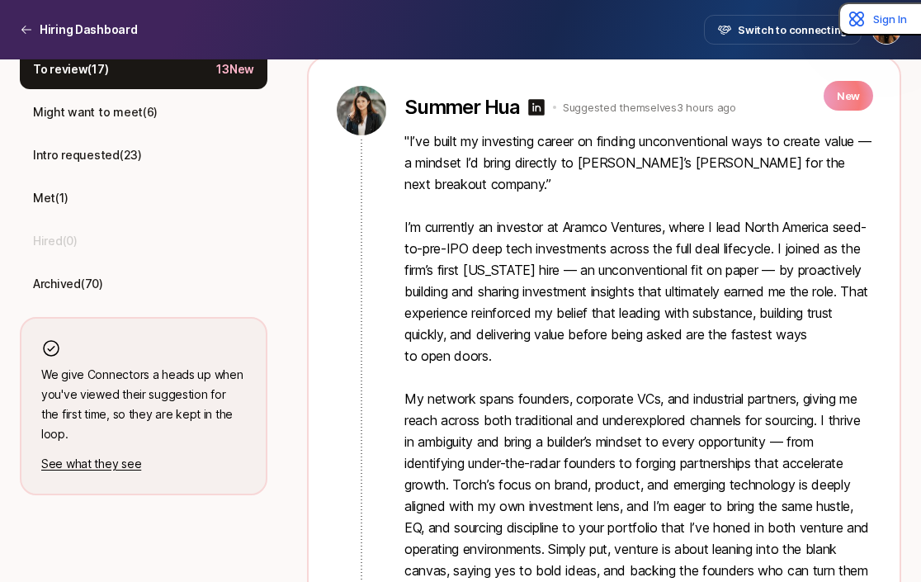
scroll to position [523, 0]
click at [535, 113] on icon at bounding box center [536, 108] width 17 height 17
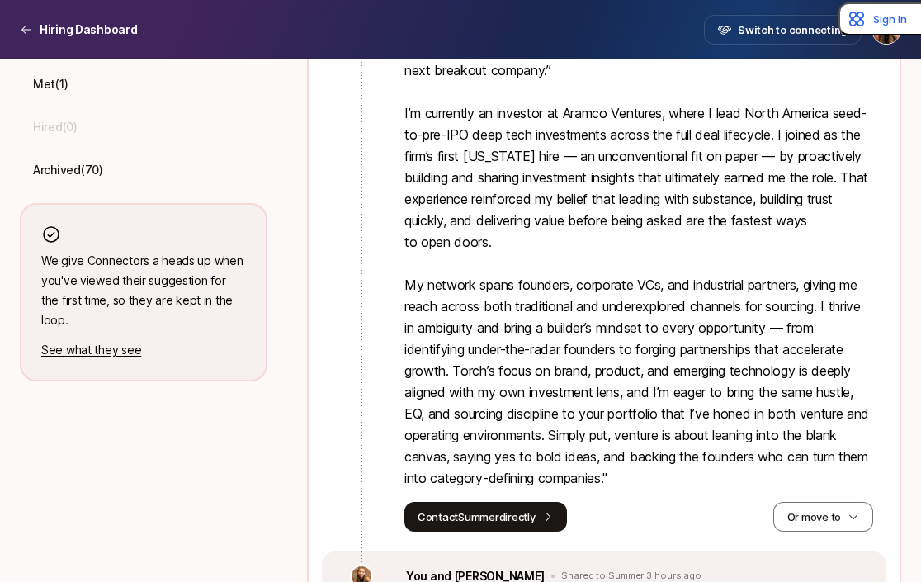
scroll to position [639, 0]
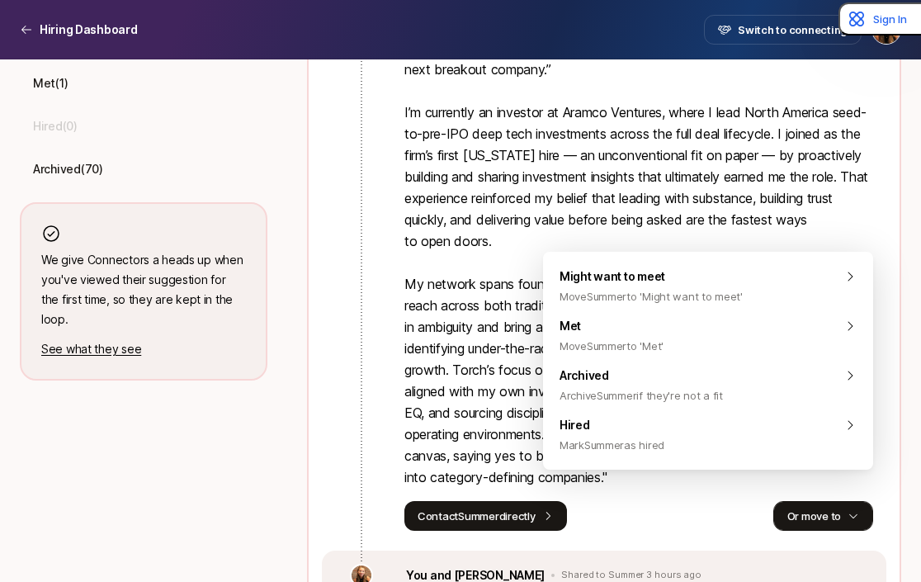
click at [802, 501] on button "Or move to" at bounding box center [823, 516] width 100 height 30
click at [704, 502] on div "Contact Summer directly Or move to" at bounding box center [638, 516] width 469 height 30
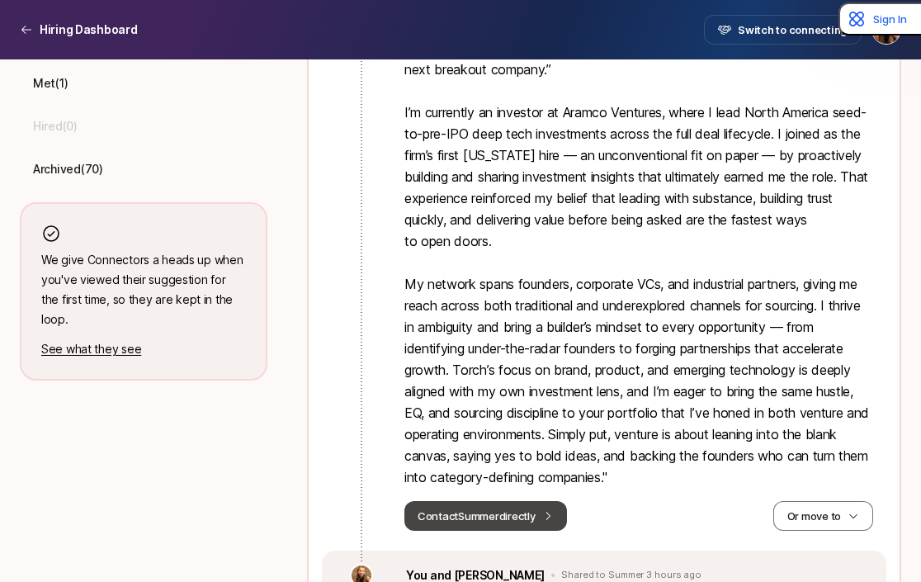
click at [537, 501] on button "Contact Summer directly" at bounding box center [485, 516] width 163 height 30
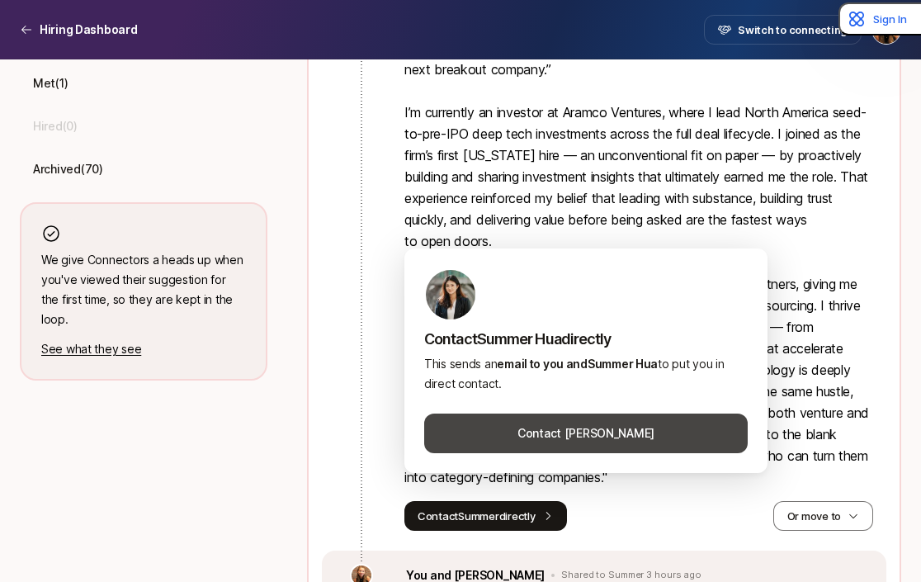
click at [575, 435] on button "Contact [PERSON_NAME]" at bounding box center [586, 434] width 324 height 40
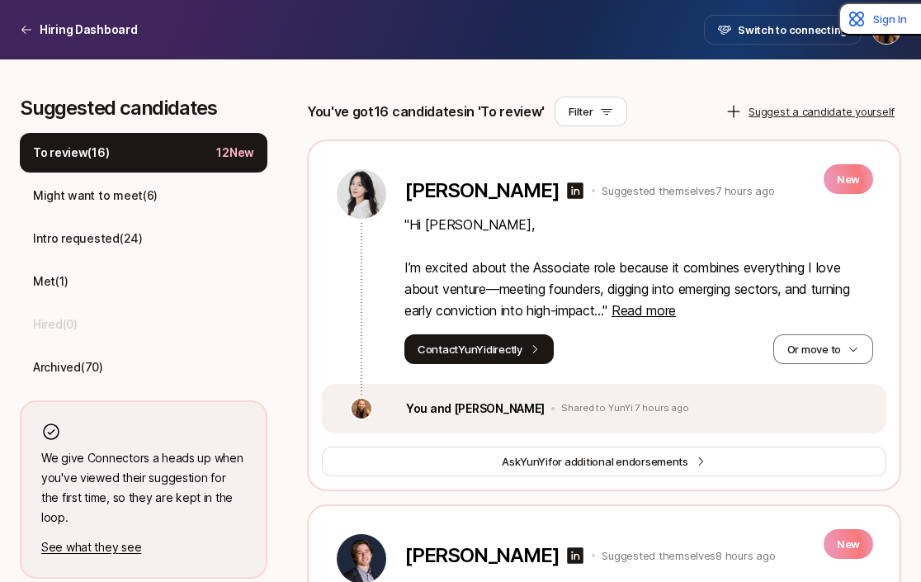
scroll to position [439, 0]
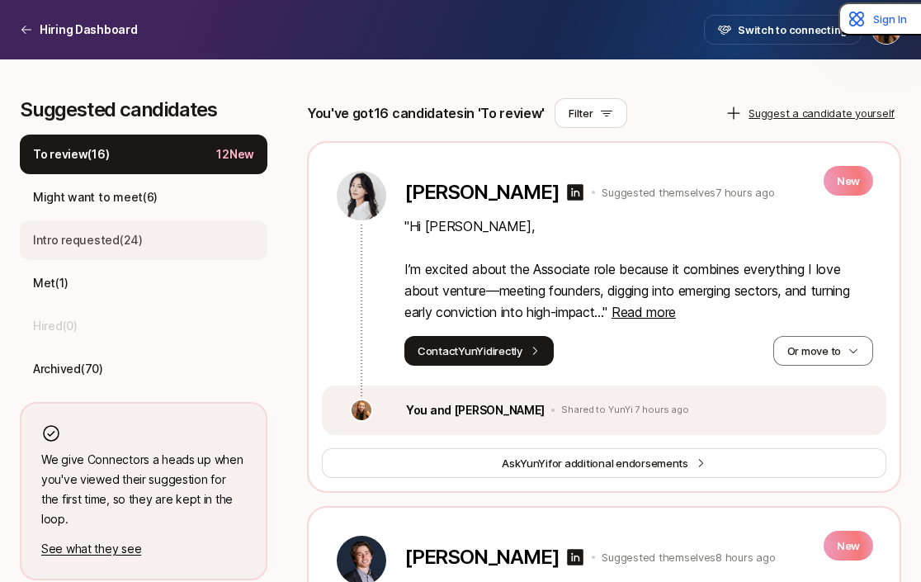
click at [140, 244] on div "Intro requested ( 24 )" at bounding box center [144, 240] width 248 height 40
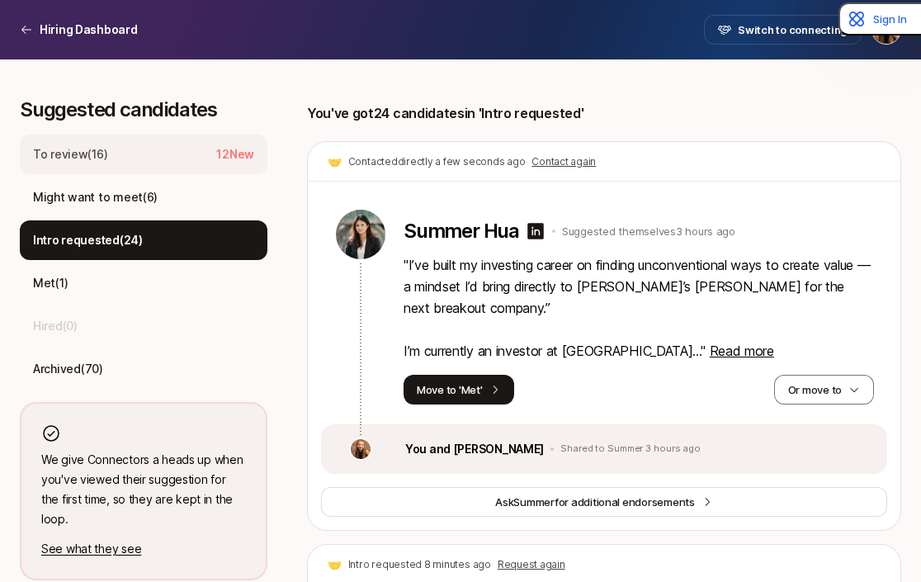
click at [142, 153] on div "To review ( 16 ) 12 New" at bounding box center [144, 155] width 248 height 40
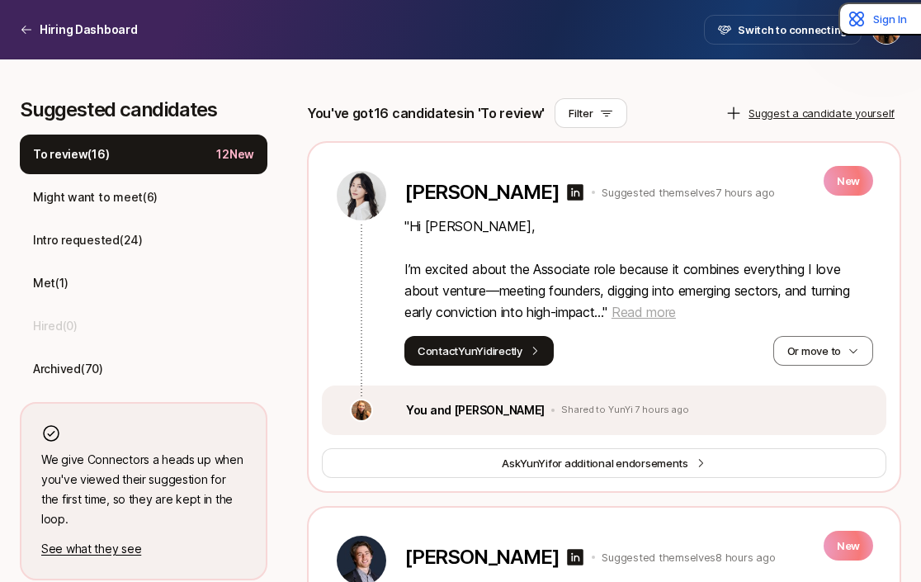
click at [645, 310] on span "Read more" at bounding box center [644, 312] width 64 height 17
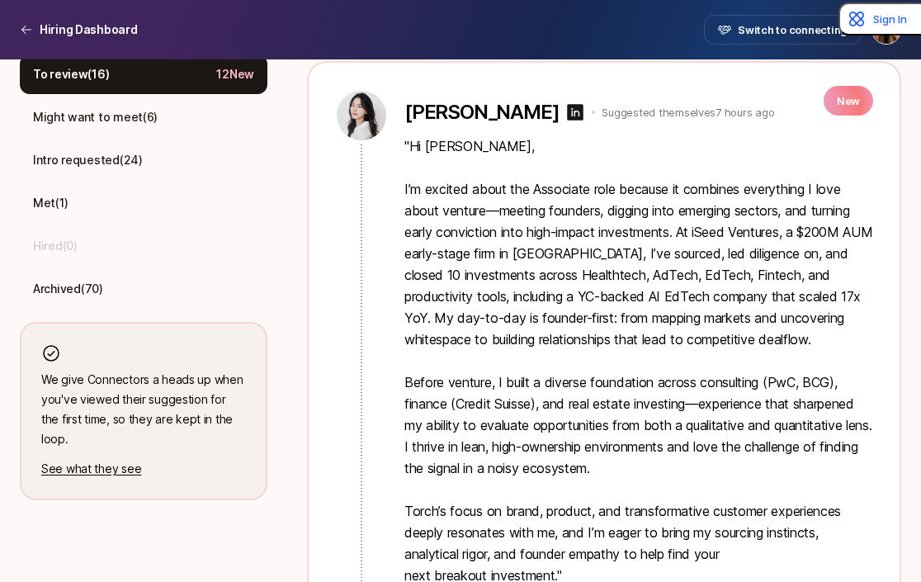
scroll to position [549, 0]
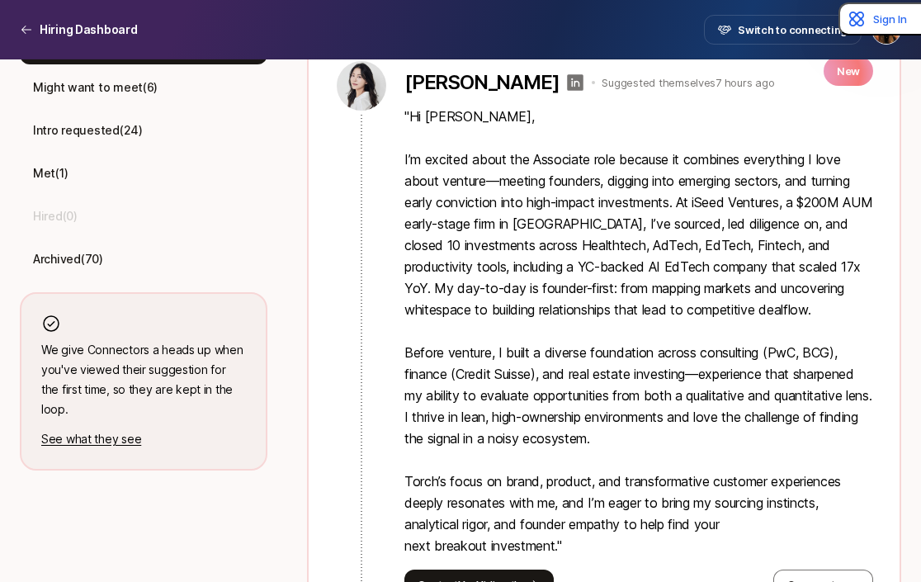
click at [568, 87] on icon at bounding box center [576, 82] width 17 height 17
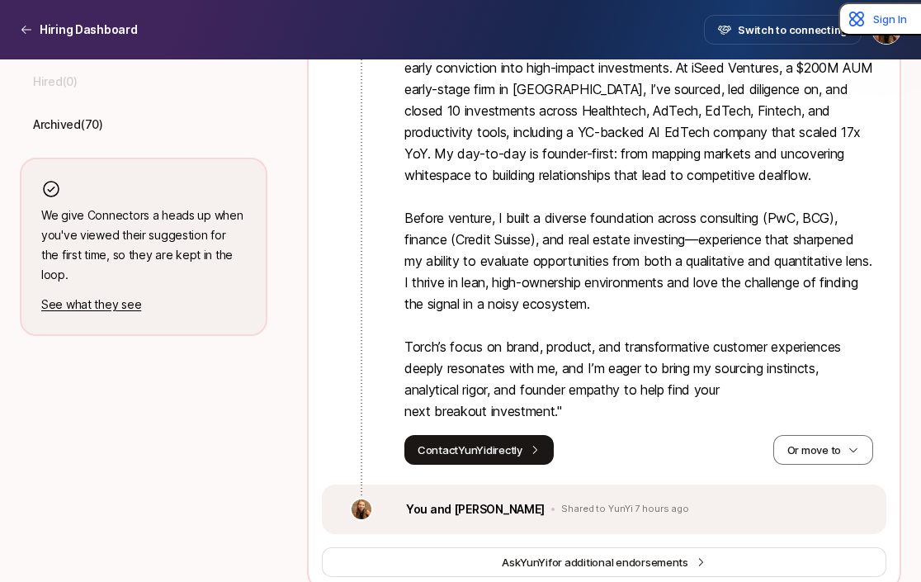
scroll to position [692, 0]
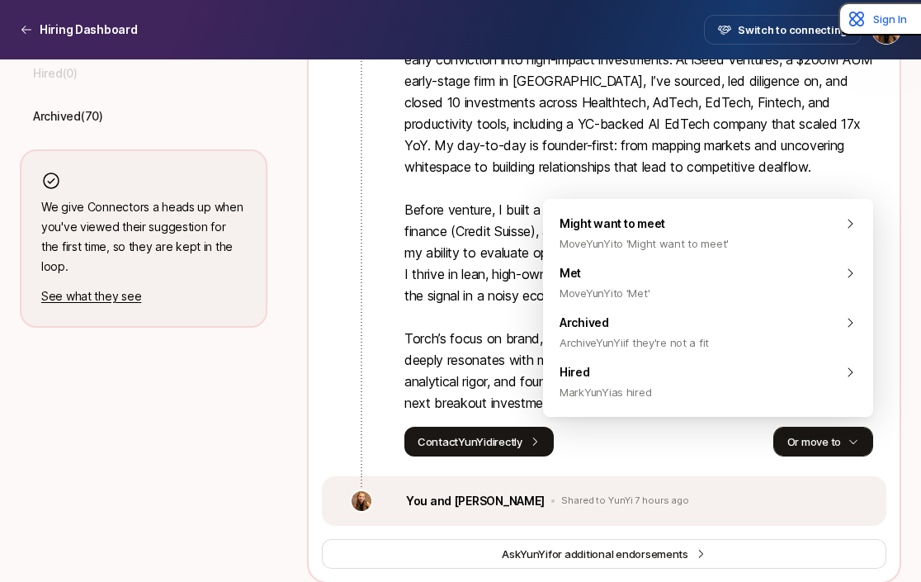
click at [810, 451] on button "Or move to" at bounding box center [823, 442] width 100 height 30
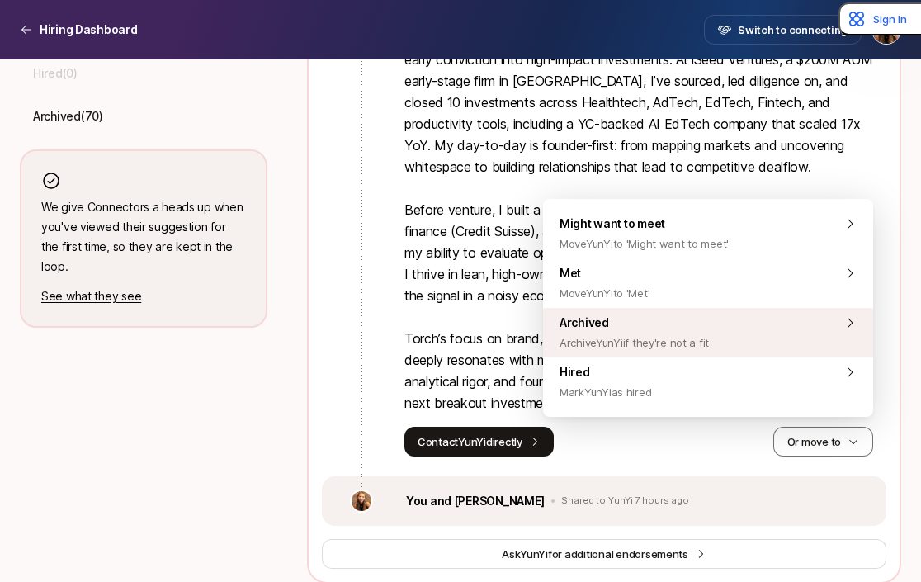
click at [724, 350] on div "Archived Archive [PERSON_NAME] if they're not a fit" at bounding box center [708, 333] width 330 height 50
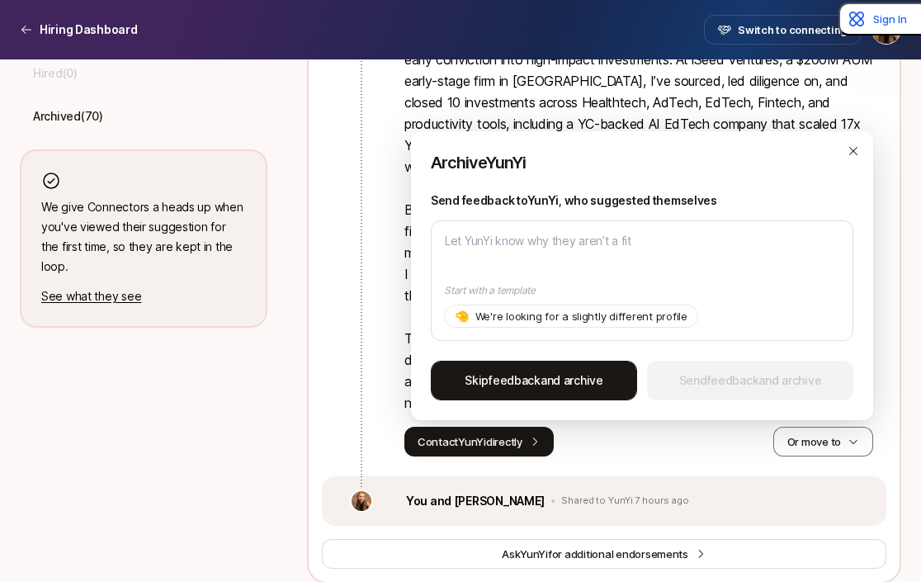
click at [589, 380] on span "Skip feedback and archive" at bounding box center [534, 381] width 139 height 20
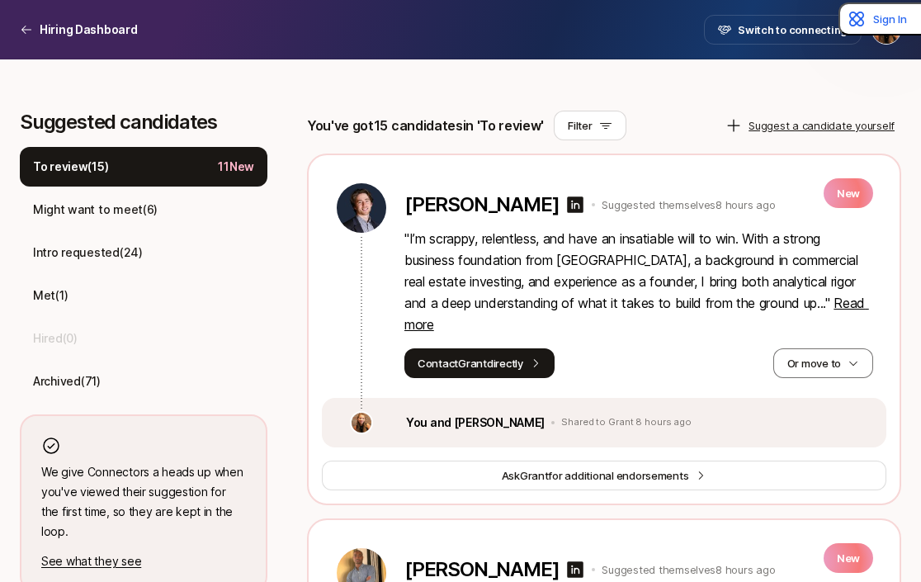
scroll to position [428, 0]
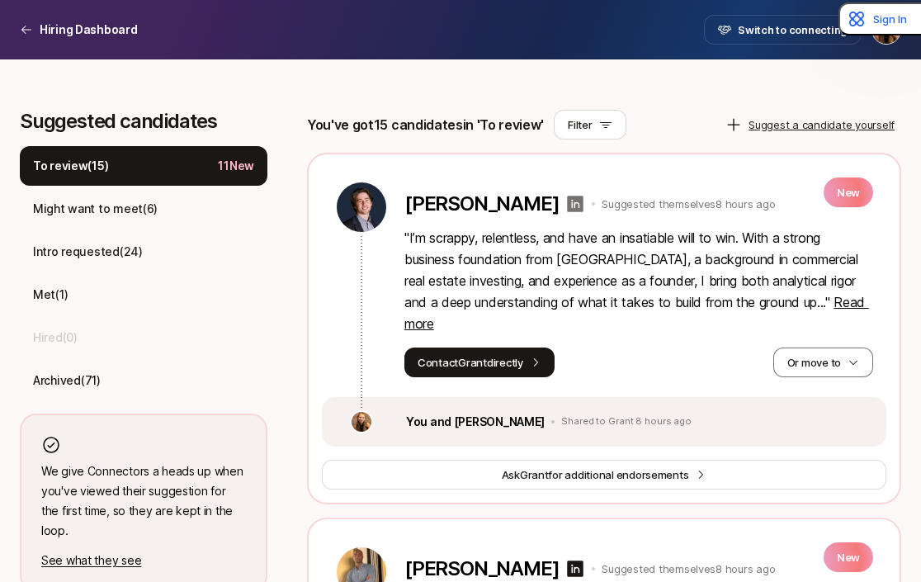
click at [565, 212] on icon at bounding box center [575, 204] width 20 height 20
click at [837, 348] on button "Or move to" at bounding box center [823, 363] width 100 height 30
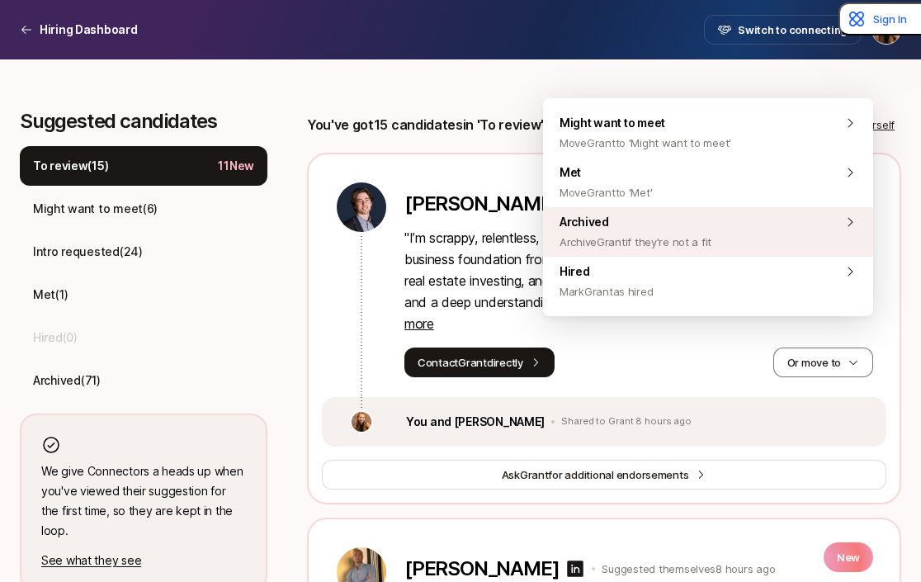
click at [708, 243] on span "Archive Grant if they're not a fit" at bounding box center [636, 242] width 152 height 20
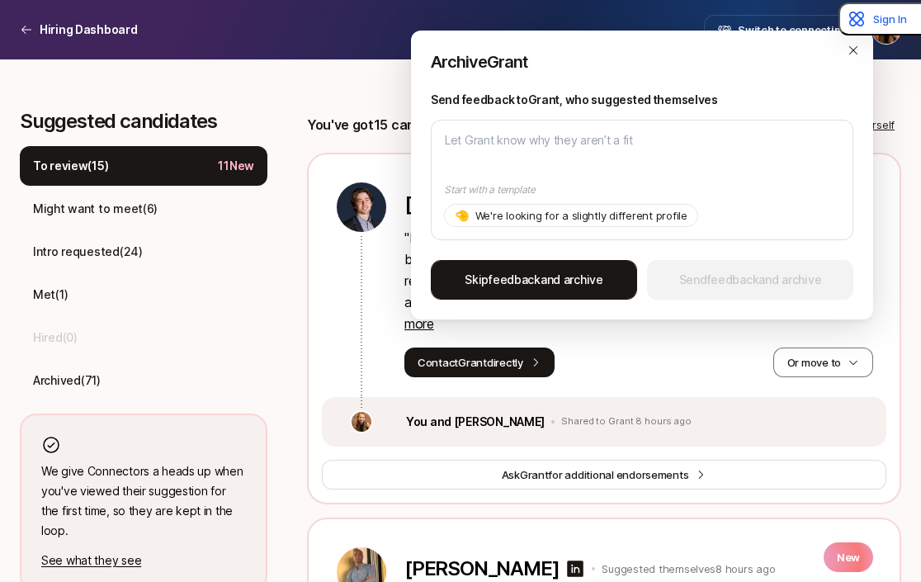
click at [598, 272] on span "Skip feedback and archive" at bounding box center [534, 280] width 139 height 20
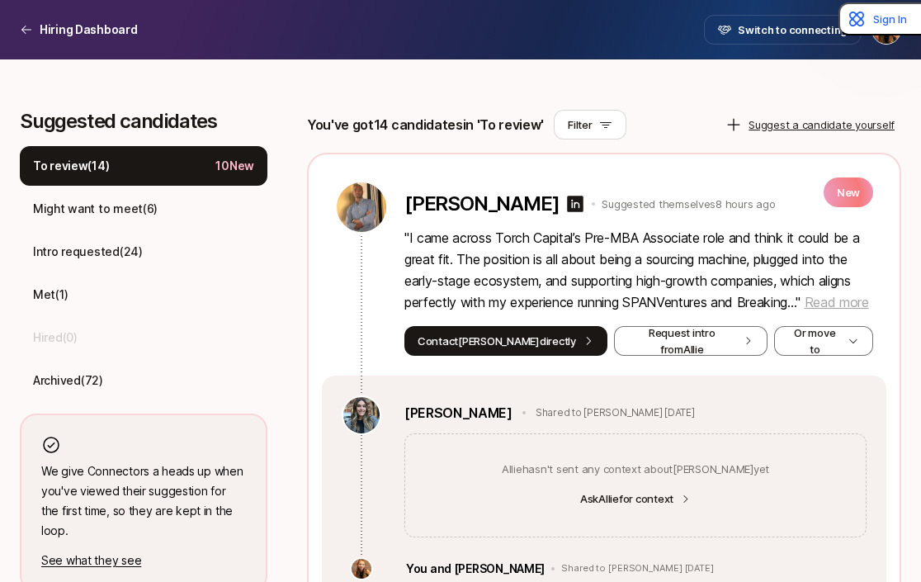
click at [805, 310] on span "Read more" at bounding box center [837, 302] width 64 height 17
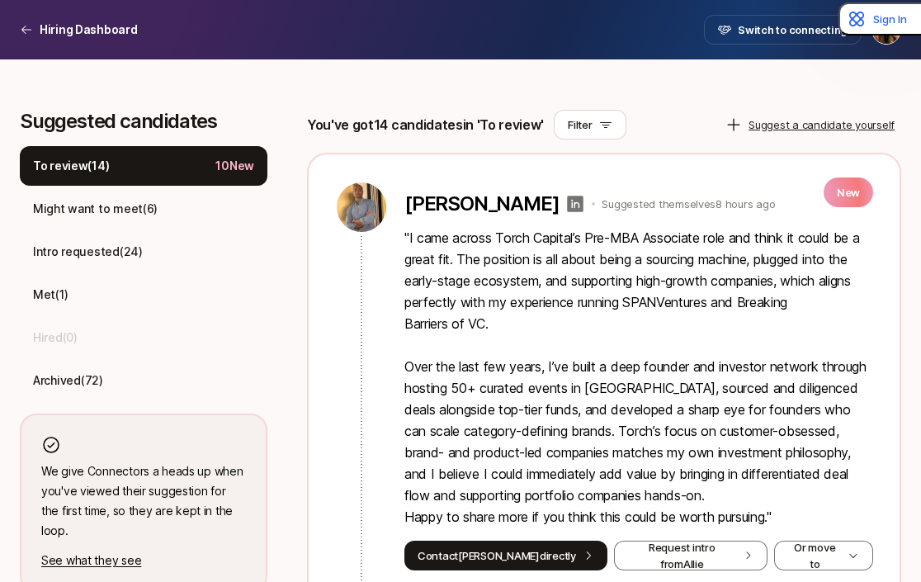
click at [568, 201] on icon at bounding box center [576, 204] width 17 height 17
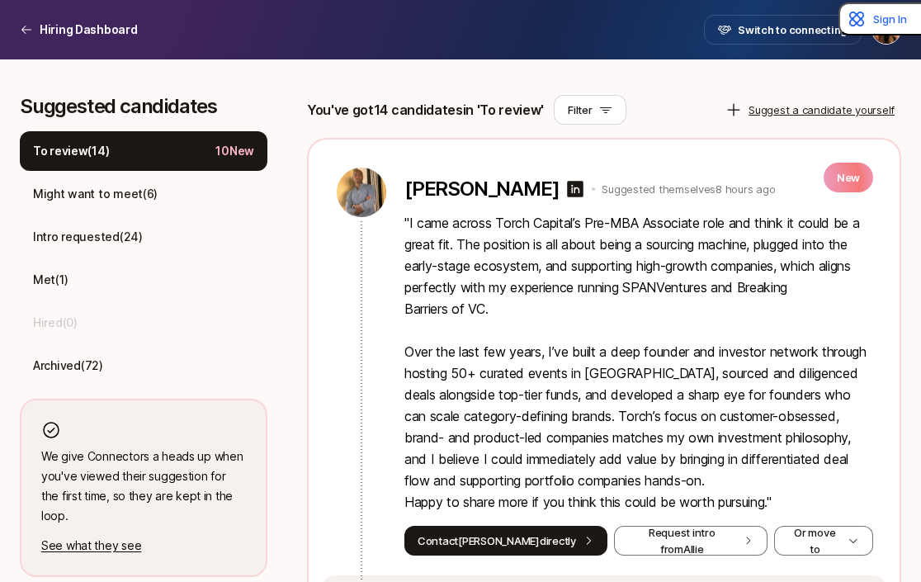
scroll to position [433, 0]
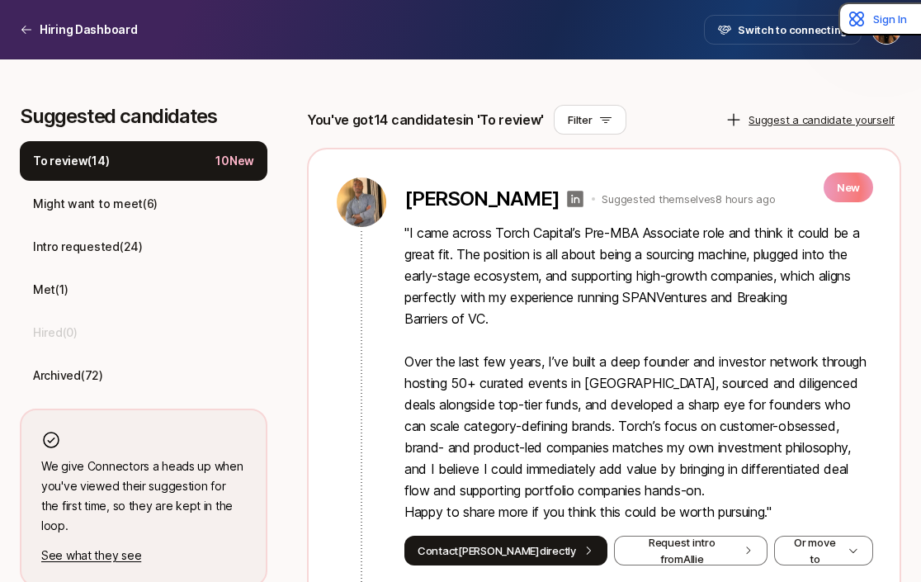
click at [565, 197] on icon at bounding box center [575, 199] width 20 height 20
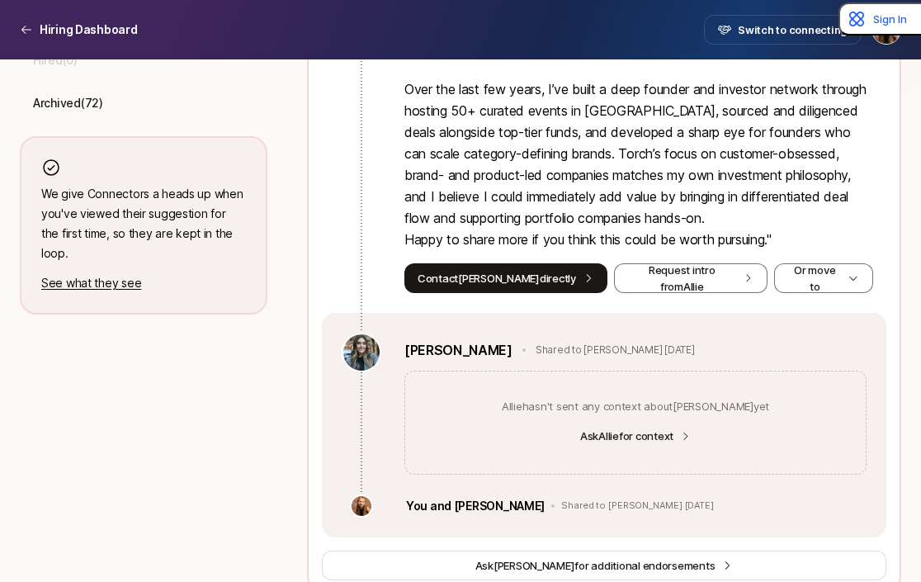
scroll to position [790, 0]
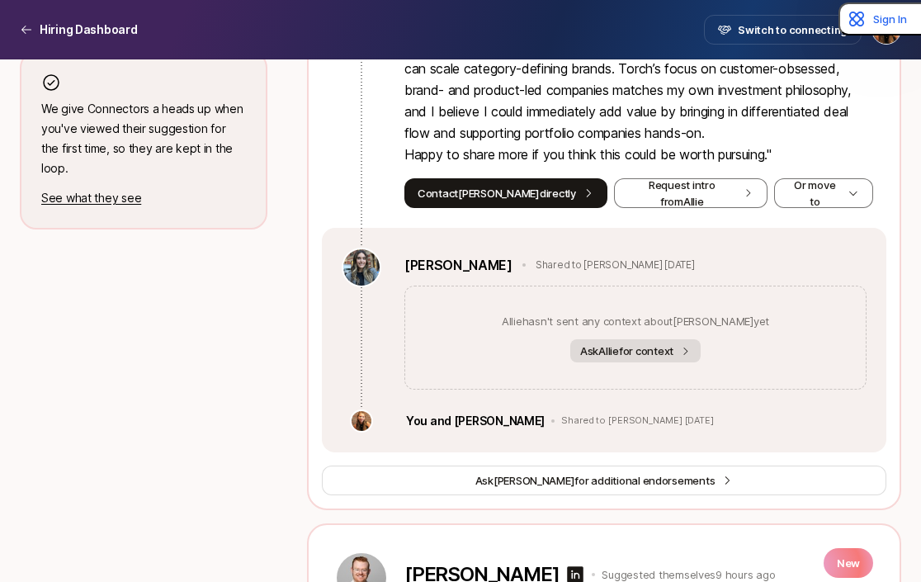
click at [629, 348] on button "Ask Allie for context" at bounding box center [635, 350] width 130 height 23
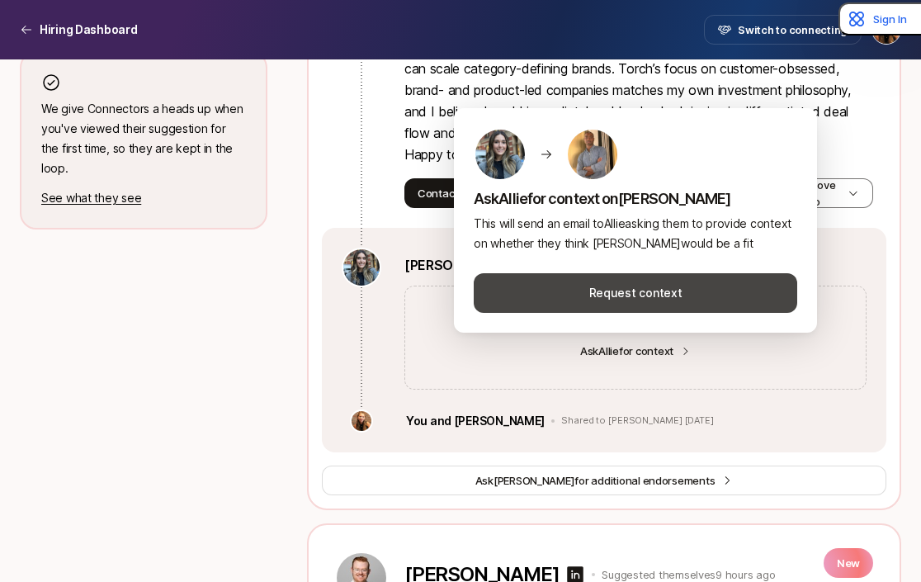
click at [631, 293] on button "Request context" at bounding box center [636, 293] width 324 height 40
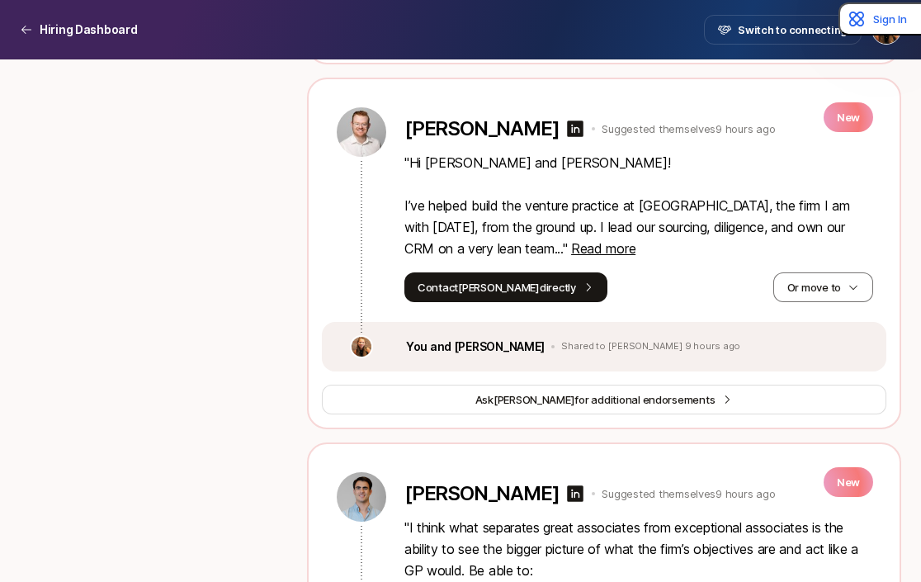
scroll to position [1237, 0]
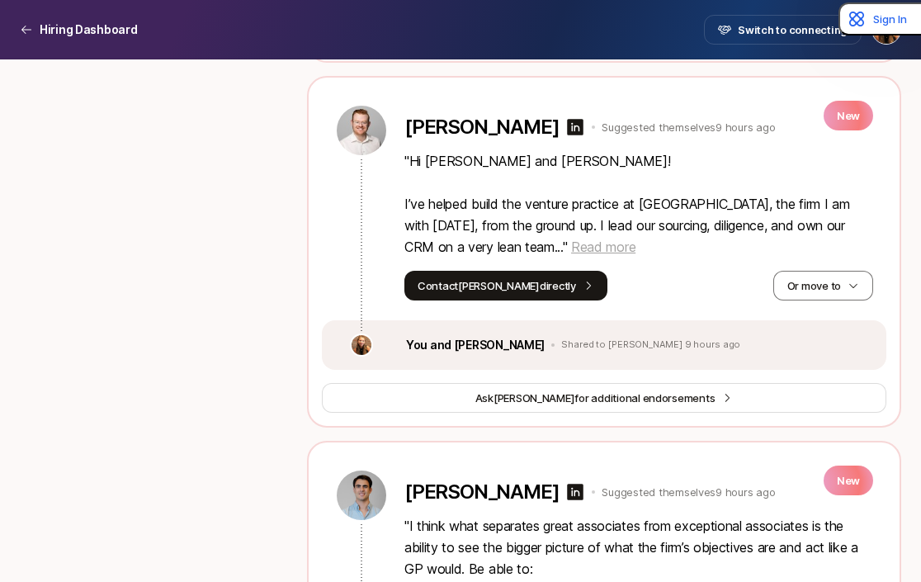
click at [571, 248] on span "Read more" at bounding box center [603, 247] width 64 height 17
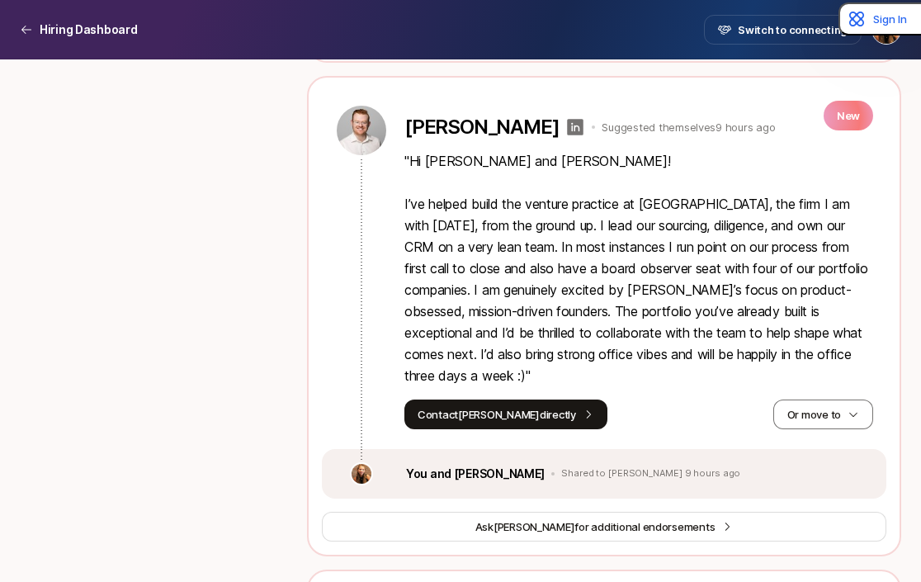
click at [568, 128] on icon at bounding box center [576, 127] width 17 height 17
click at [825, 400] on button "Or move to" at bounding box center [823, 415] width 100 height 30
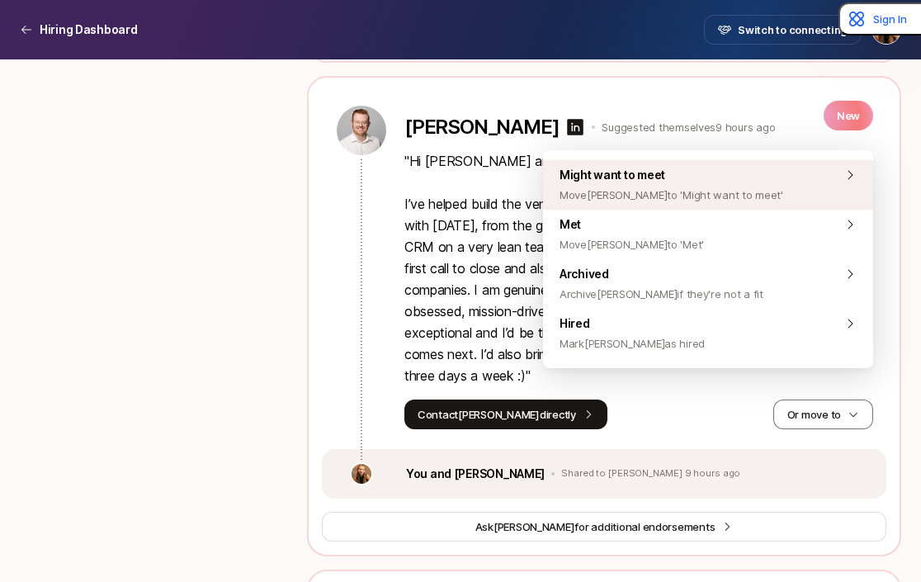
click at [731, 204] on span "Move [PERSON_NAME] to 'Might want to meet'" at bounding box center [672, 195] width 224 height 20
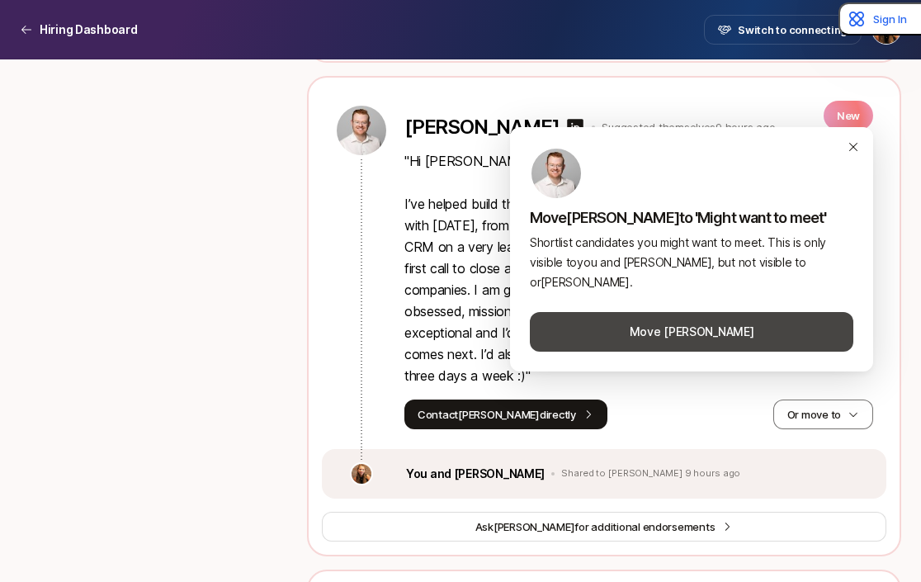
click at [688, 329] on button "Move [PERSON_NAME]" at bounding box center [692, 332] width 324 height 40
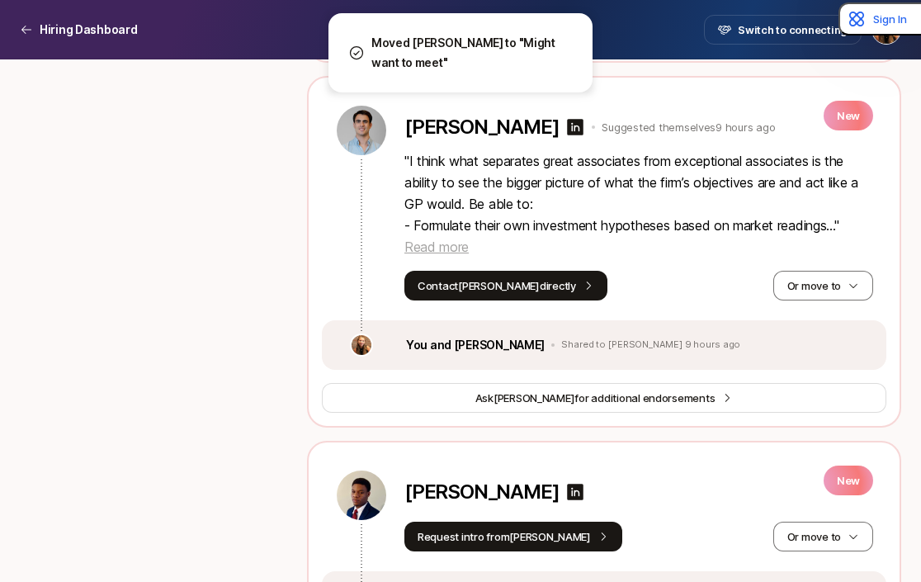
click at [456, 251] on span "Read more" at bounding box center [436, 247] width 64 height 17
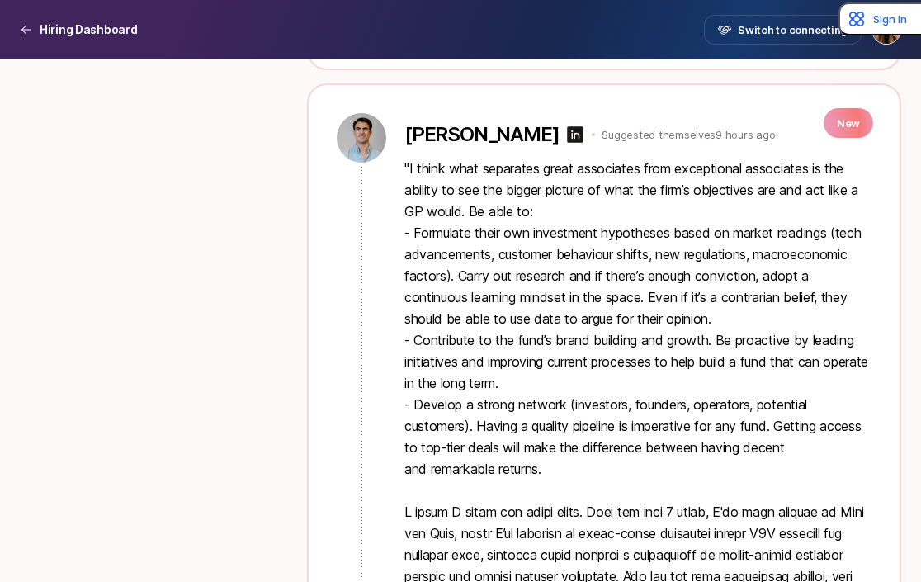
scroll to position [1161, 0]
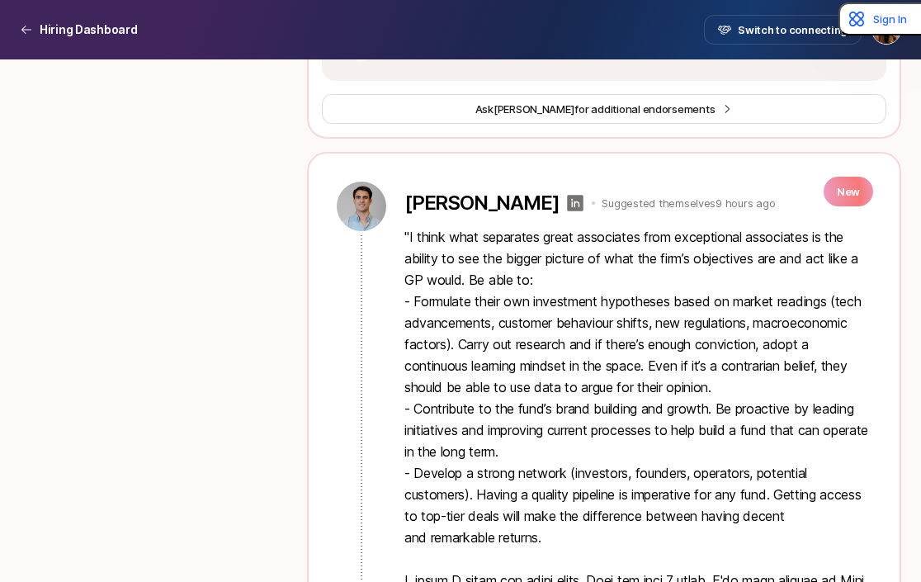
click at [568, 199] on icon at bounding box center [576, 203] width 17 height 17
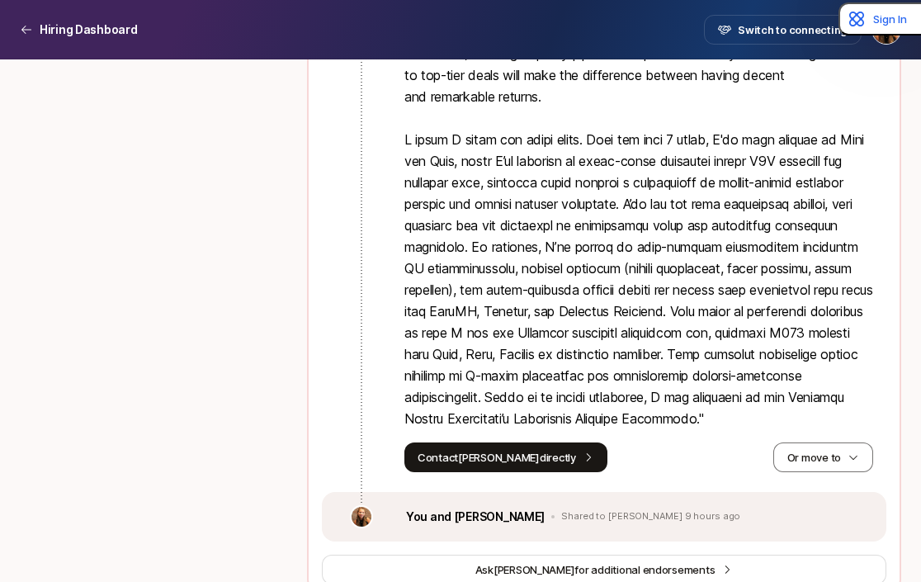
scroll to position [1629, 0]
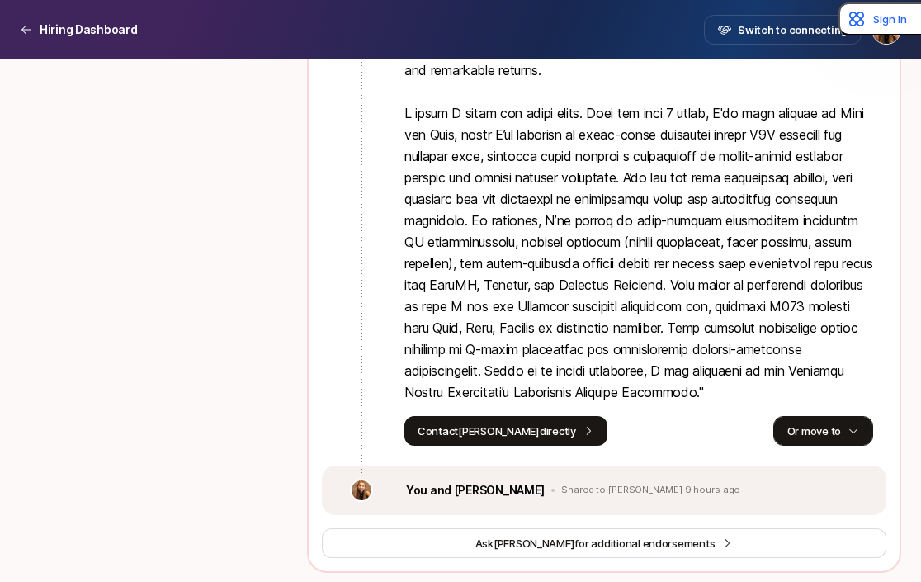
click at [817, 433] on button "Or move to" at bounding box center [823, 431] width 100 height 30
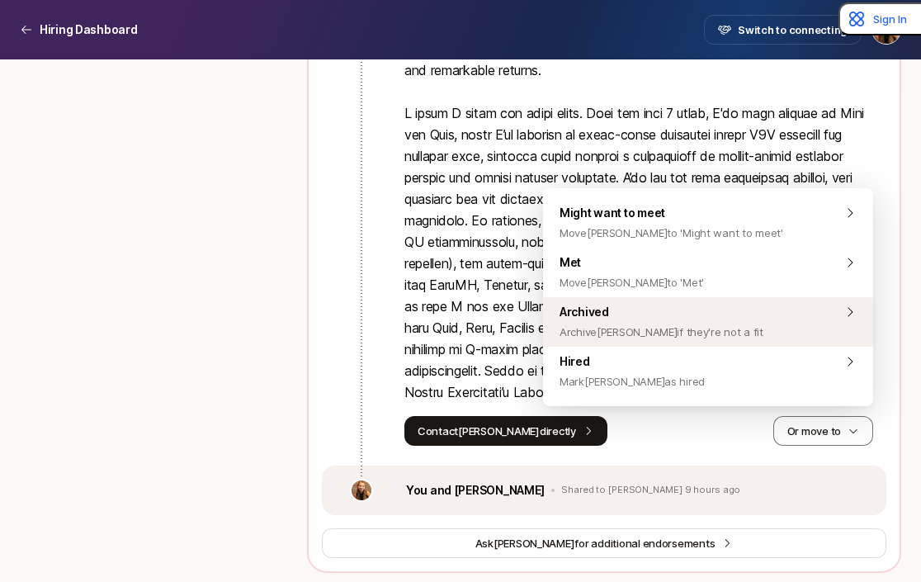
click at [654, 324] on span "Archive [PERSON_NAME] if they're not a fit" at bounding box center [662, 332] width 204 height 20
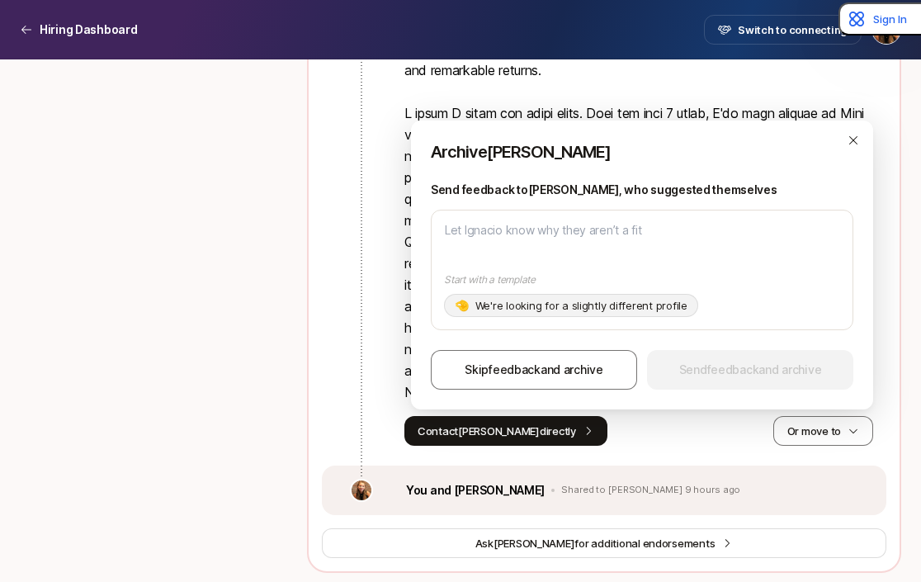
click at [550, 306] on p "We're looking for a slightly different profile" at bounding box center [581, 305] width 212 height 17
type textarea "x"
type textarea "Hi [PERSON_NAME], Thanks for your interest in the Pre-MBA Associate!! Your back…"
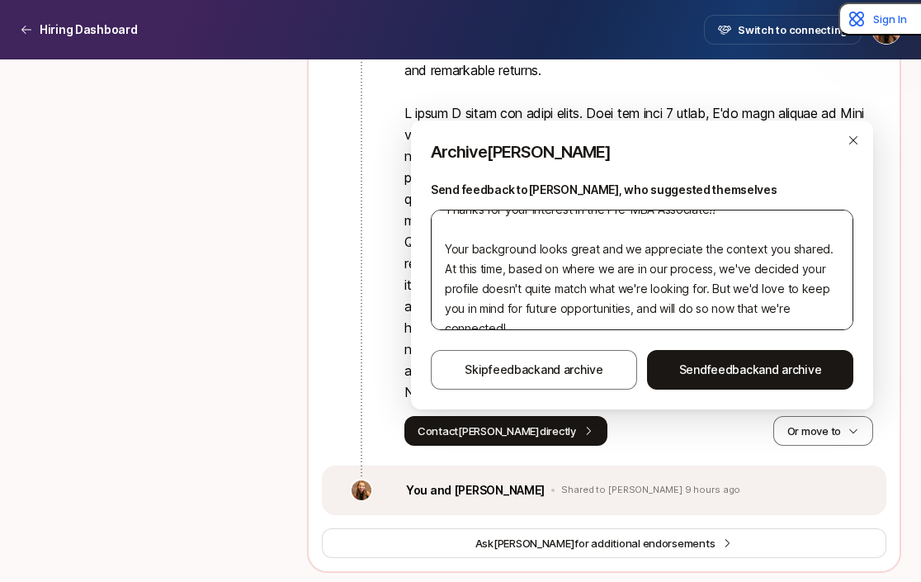
scroll to position [64, 0]
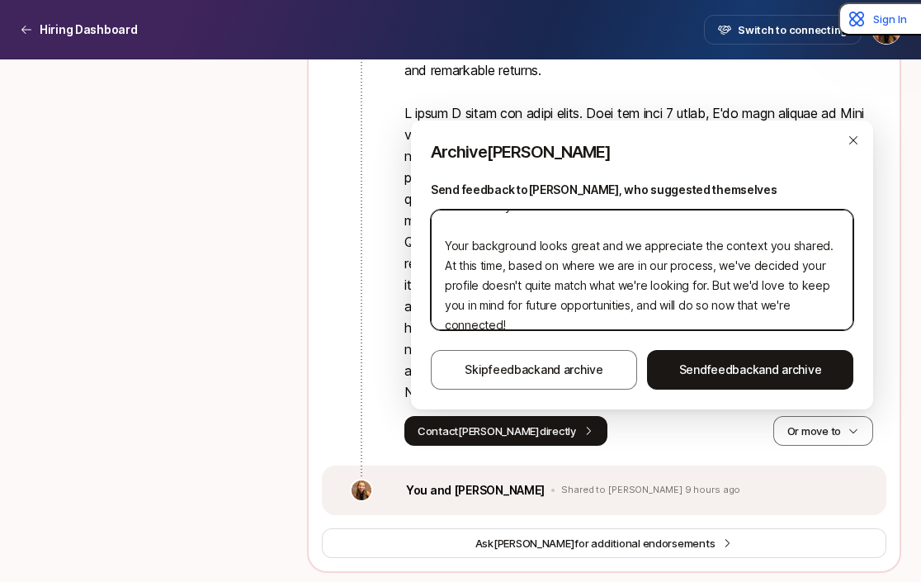
drag, startPoint x: 499, startPoint y: 267, endPoint x: 666, endPoint y: 285, distance: 168.5
click at [666, 285] on textarea "Hi [PERSON_NAME], Thanks for your interest in the Pre-MBA Associate!! Your back…" at bounding box center [642, 270] width 423 height 121
type textarea "x"
type textarea "Hi [PERSON_NAME], Thanks for your interest in the Pre-MBA Associate!! Your back…"
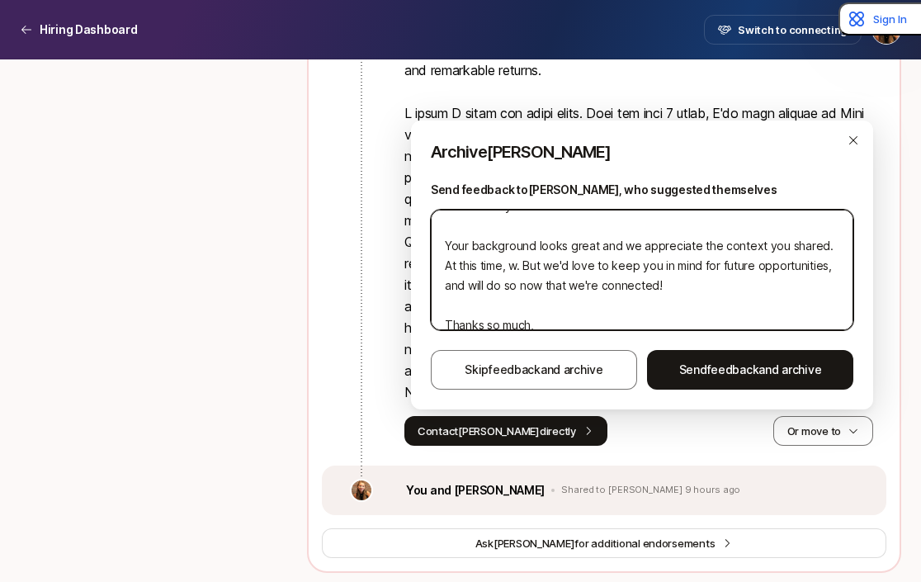
type textarea "x"
type textarea "Hi [PERSON_NAME], Thanks for your interest in the Pre-MBA Associate!! Your back…"
type textarea "x"
type textarea "Hi [PERSON_NAME], Thanks for your interest in the Pre-MBA Associate!! Your back…"
type textarea "x"
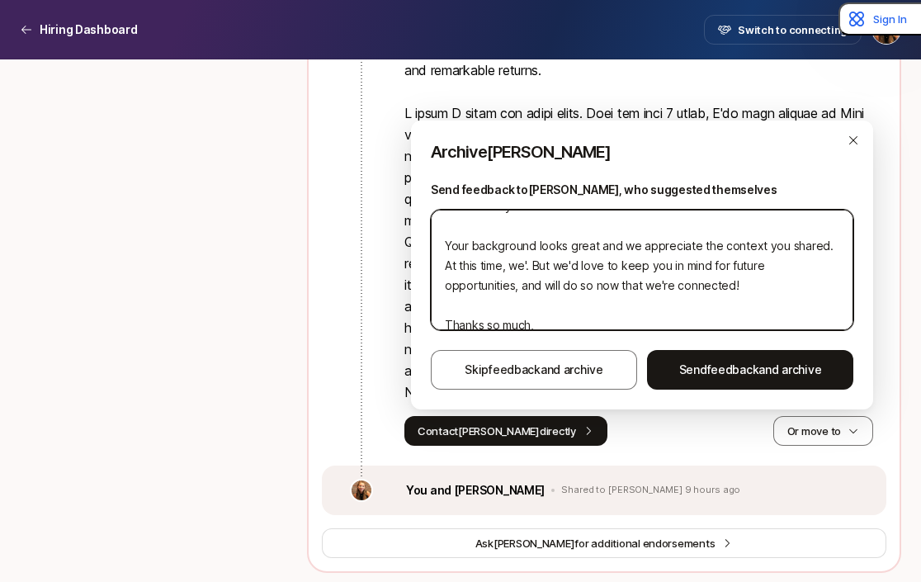
type textarea "Hi [PERSON_NAME], Thanks for your interest in the Pre-MBA Associate!! Your back…"
type textarea "x"
type textarea "Hi [PERSON_NAME], Thanks for your interest in the Pre-MBA Associate!! Your back…"
type textarea "x"
type textarea "Hi [PERSON_NAME], Thanks for your interest in the Pre-MBA Associate!! Your back…"
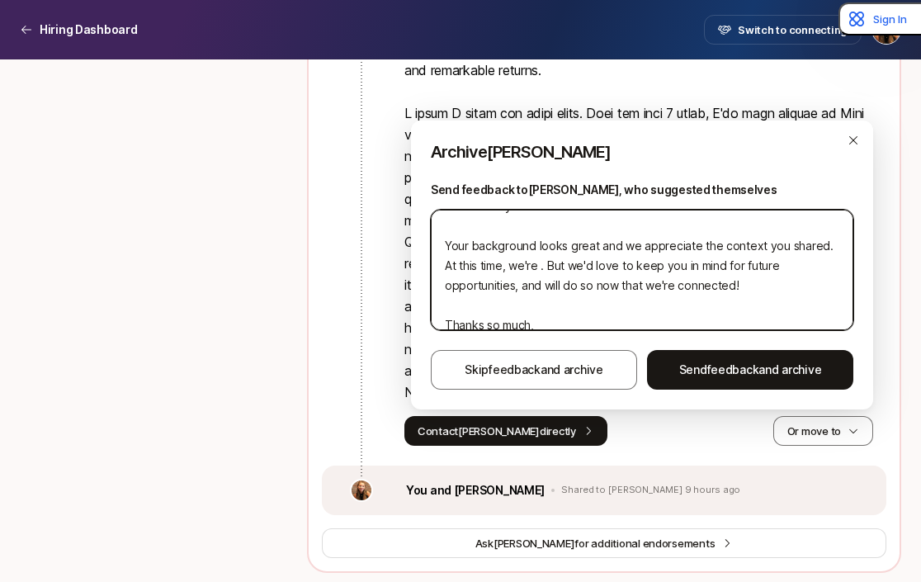
type textarea "x"
type textarea "Hi [PERSON_NAME], Thanks for your interest in the Pre-MBA Associate!! Your back…"
type textarea "x"
type textarea "Hi [PERSON_NAME], Thanks for your interest in the Pre-MBA Associate!! Your back…"
type textarea "x"
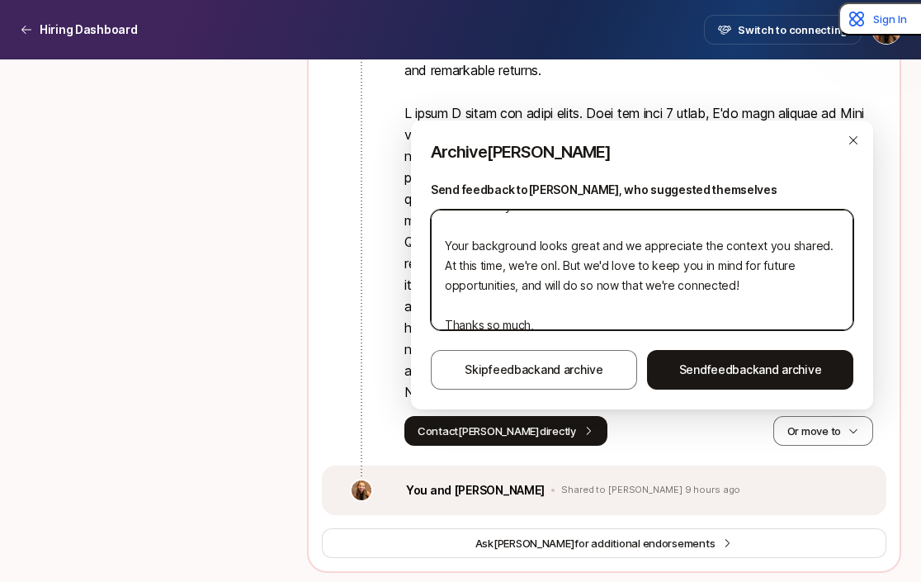
type textarea "Hi [PERSON_NAME], Thanks for your interest in the Pre-MBA Associate!! Your back…"
type textarea "x"
type textarea "Hi [PERSON_NAME], Thanks for your interest in the Pre-MBA Associate!! Your back…"
type textarea "x"
type textarea "Hi [PERSON_NAME], Thanks for your interest in the Pre-MBA Associate!! Your back…"
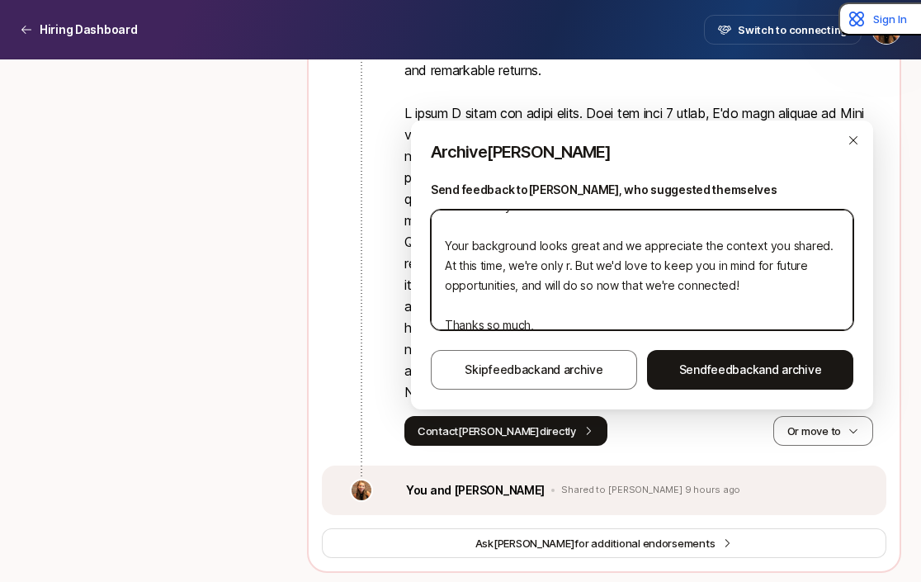
type textarea "x"
type textarea "Hi [PERSON_NAME], Thanks for your interest in the Pre-MBA Associate!! Your back…"
type textarea "x"
type textarea "Hi [PERSON_NAME], Thanks for your interest in the Pre-MBA Associate!! Your back…"
type textarea "x"
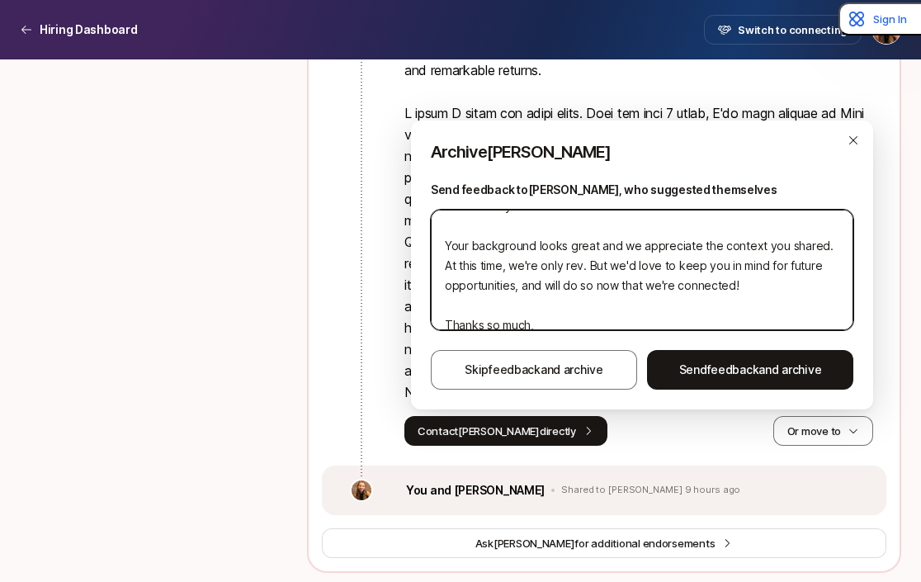
type textarea "Hi [PERSON_NAME], Thanks for your interest in the Pre-MBA Associate!! Your back…"
type textarea "x"
type textarea "Hi [PERSON_NAME], Thanks for your interest in the Pre-MBA Associate!! Your back…"
type textarea "x"
type textarea "Hi [PERSON_NAME], Thanks for your interest in the Pre-MBA Associate!! Your back…"
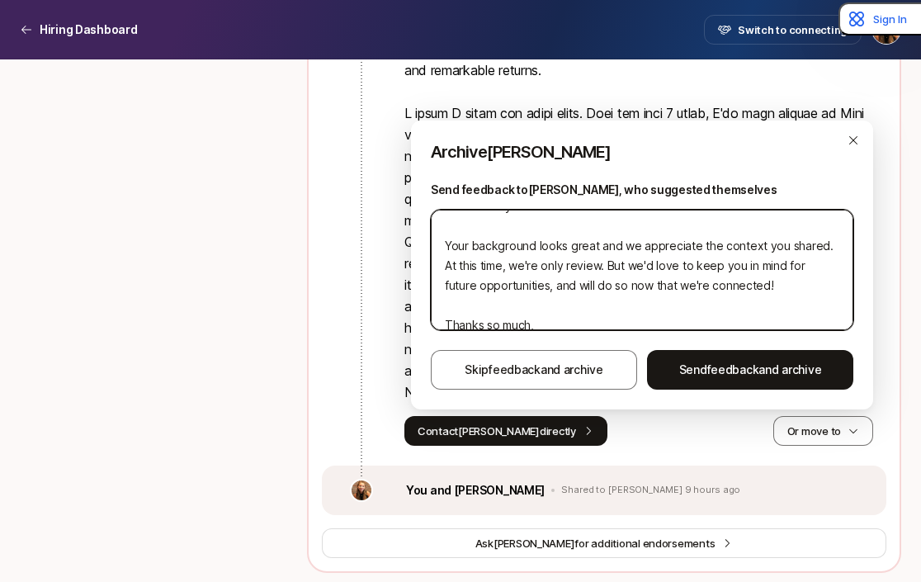
type textarea "x"
type textarea "Hi [PERSON_NAME], Thanks for your interest in the Pre-MBA Associate!! Your back…"
type textarea "x"
type textarea "Hi [PERSON_NAME], Thanks for your interest in the Pre-MBA Associate!! Your back…"
type textarea "x"
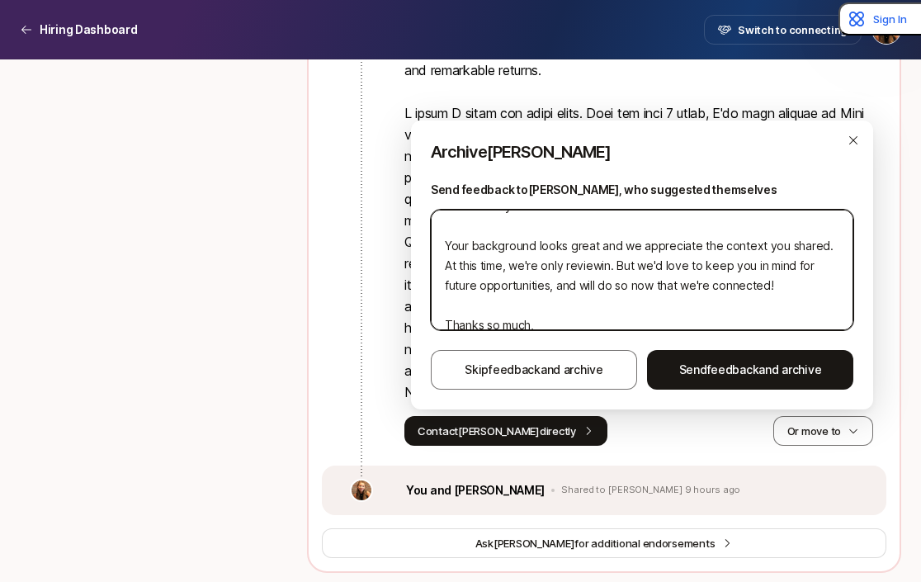
type textarea "Hi [PERSON_NAME], Thanks for your interest in the Pre-MBA Associate!! Your back…"
type textarea "x"
type textarea "Hi [PERSON_NAME], Thanks for your interest in the Pre-MBA Associate!! Your back…"
type textarea "x"
type textarea "Hi [PERSON_NAME], Thanks for your interest in the Pre-MBA Associate!! Your back…"
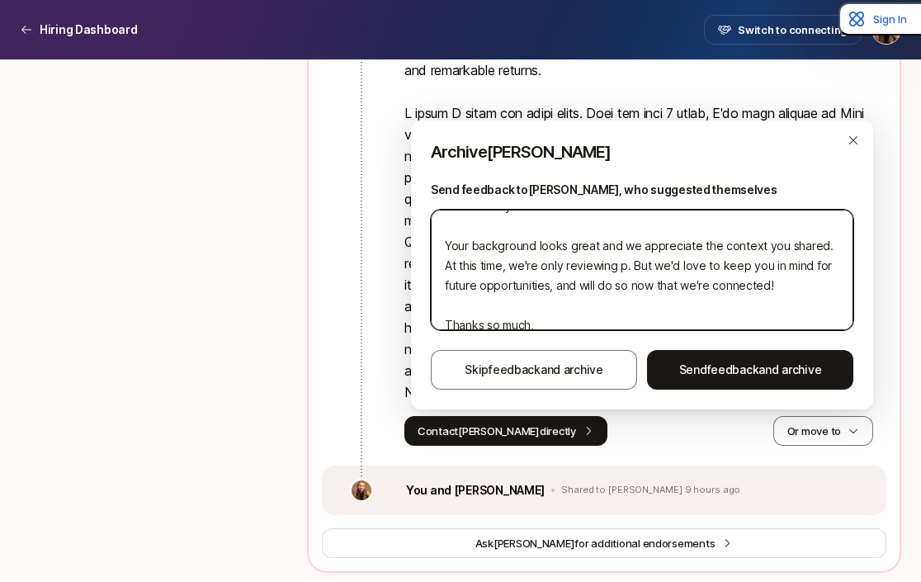
type textarea "x"
type textarea "Hi [PERSON_NAME], Thanks for your interest in the Pre-MBA Associate!! Your back…"
type textarea "x"
type textarea "Hi [PERSON_NAME], Thanks for your interest in the Pre-MBA Associate!! Your back…"
type textarea "x"
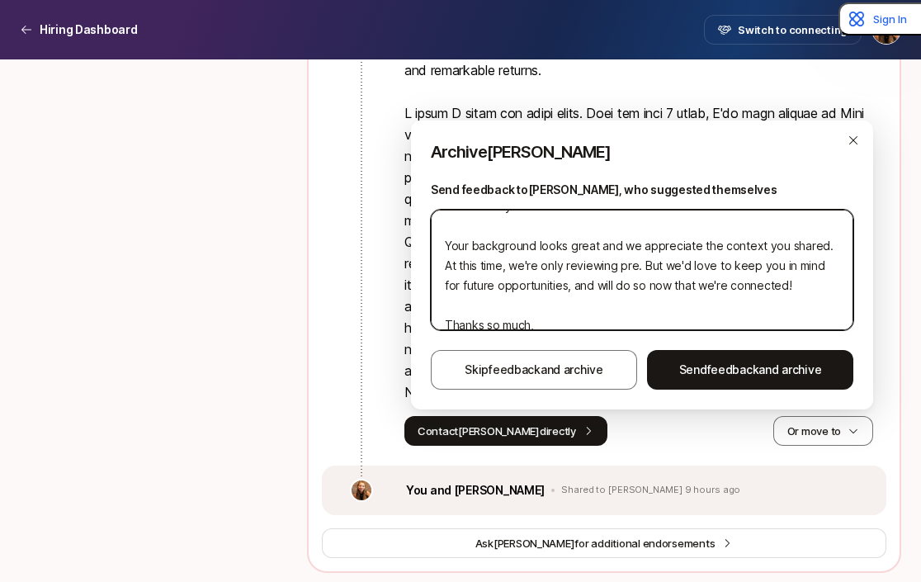
type textarea "Hi [PERSON_NAME], Thanks for your interest in the Pre-MBA Associate!! Your back…"
type textarea "x"
type textarea "Hi [PERSON_NAME], Thanks for your interest in the Pre-MBA Associate!! Your back…"
type textarea "x"
type textarea "Hi [PERSON_NAME], Thanks for your interest in the Pre-MBA Associate!! Your back…"
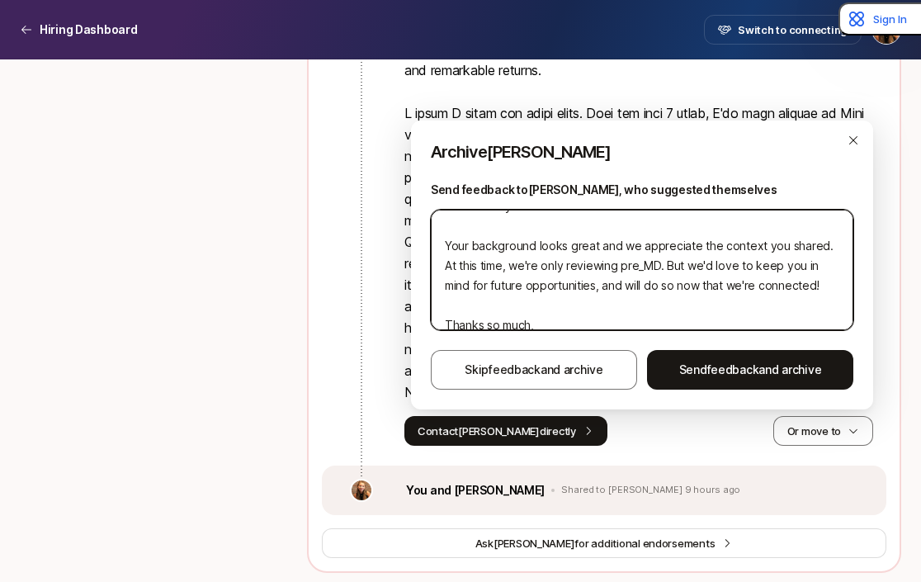
type textarea "x"
type textarea "Hi [PERSON_NAME], Thanks for your interest in the Pre-MBA Associate!! Your back…"
type textarea "x"
type textarea "Hi [PERSON_NAME], Thanks for your interest in the Pre-MBA Associate!! Your back…"
type textarea "x"
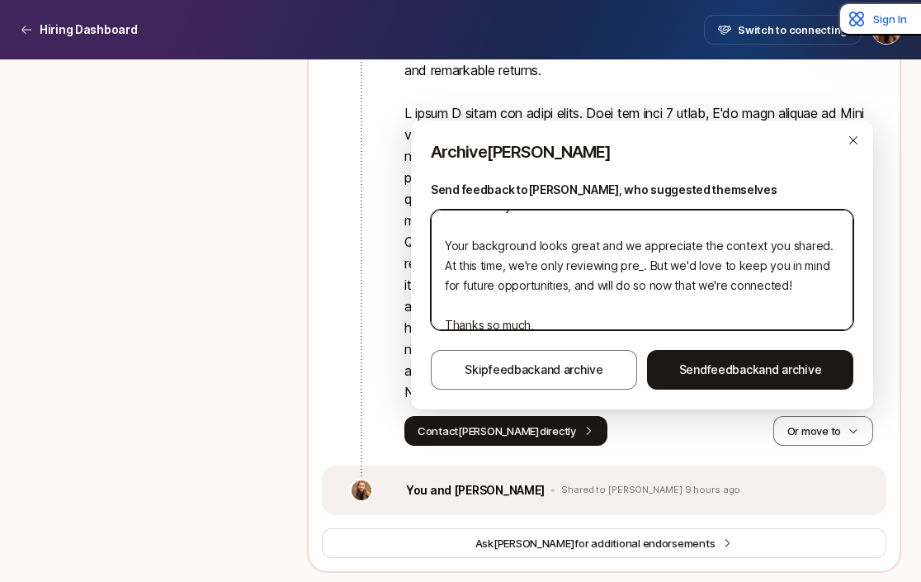
type textarea "Hi [PERSON_NAME], Thanks for your interest in the Pre-MBA Associate!! Your back…"
type textarea "x"
type textarea "Hi [PERSON_NAME], Thanks for your interest in the Pre-MBA Associate!! Your back…"
type textarea "x"
type textarea "Hi [PERSON_NAME], Thanks for your interest in the Pre-MBA Associate!! Your back…"
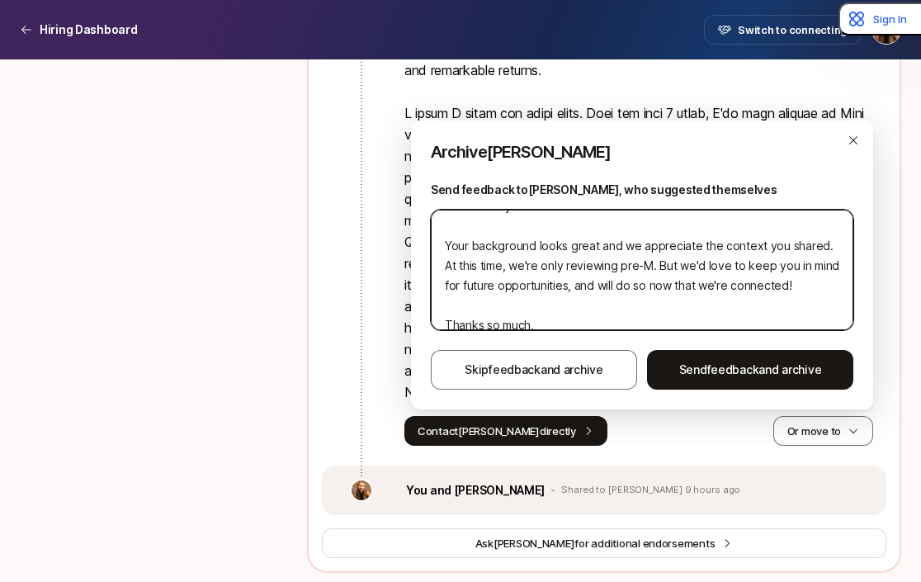
type textarea "x"
type textarea "Hi [PERSON_NAME], Thanks for your interest in the Pre-MBA Associate!! Your back…"
type textarea "x"
type textarea "Hi [PERSON_NAME], Thanks for your interest in the Pre-MBA Associate!! Your back…"
type textarea "x"
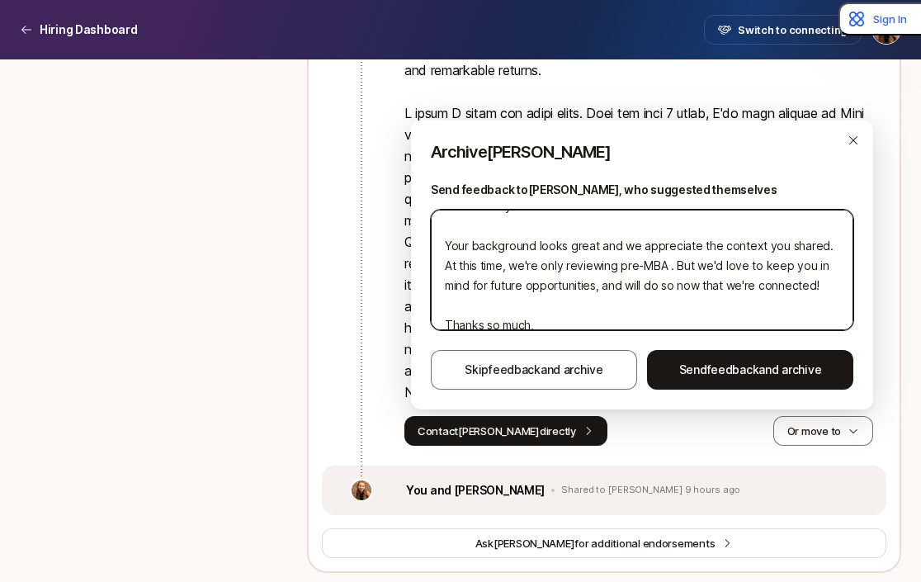
type textarea "Hi [PERSON_NAME], Thanks for your interest in the Pre-MBA Associate!! Your back…"
type textarea "x"
type textarea "Hi [PERSON_NAME], Thanks for your interest in the Pre-MBA Associate!! Your back…"
type textarea "x"
type textarea "Hi [PERSON_NAME], Thanks for your interest in the Pre-MBA Associate!! Your back…"
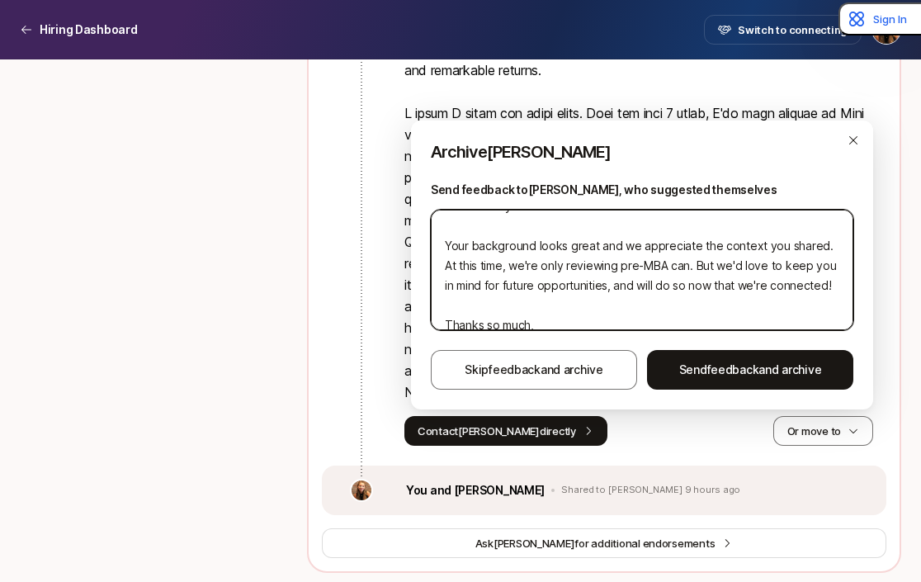
type textarea "x"
type textarea "Hi [PERSON_NAME], Thanks for your interest in the Pre-MBA Associate!! Your back…"
type textarea "x"
type textarea "Hi [PERSON_NAME], Thanks for your interest in the Pre-MBA Associate!! Your back…"
type textarea "x"
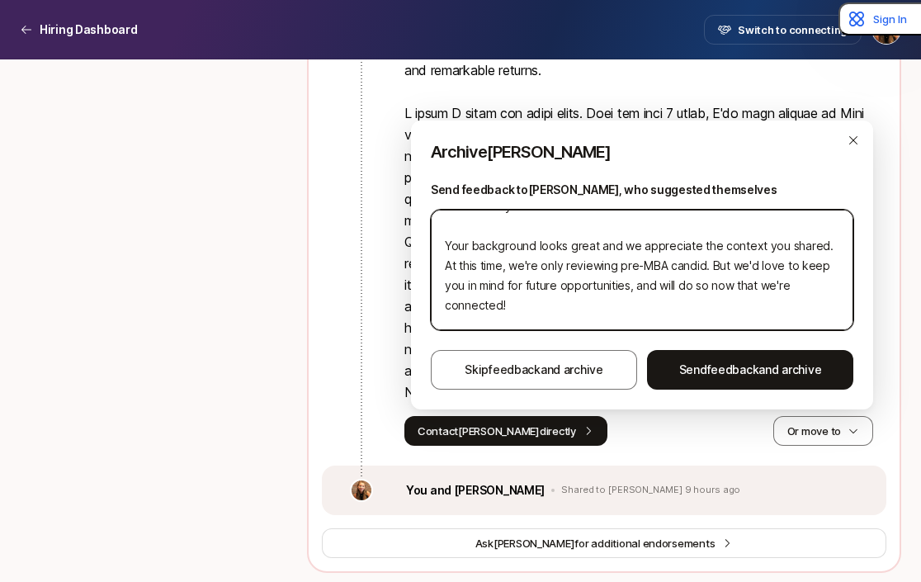
type textarea "Hi [PERSON_NAME], Thanks for your interest in the Pre-MBA Associate!! Your back…"
type textarea "x"
type textarea "Hi [PERSON_NAME], Thanks for your interest in the Pre-MBA Associate!! Your back…"
type textarea "x"
type textarea "Hi [PERSON_NAME], Thanks for your interest in the Pre-MBA Associate!! Your back…"
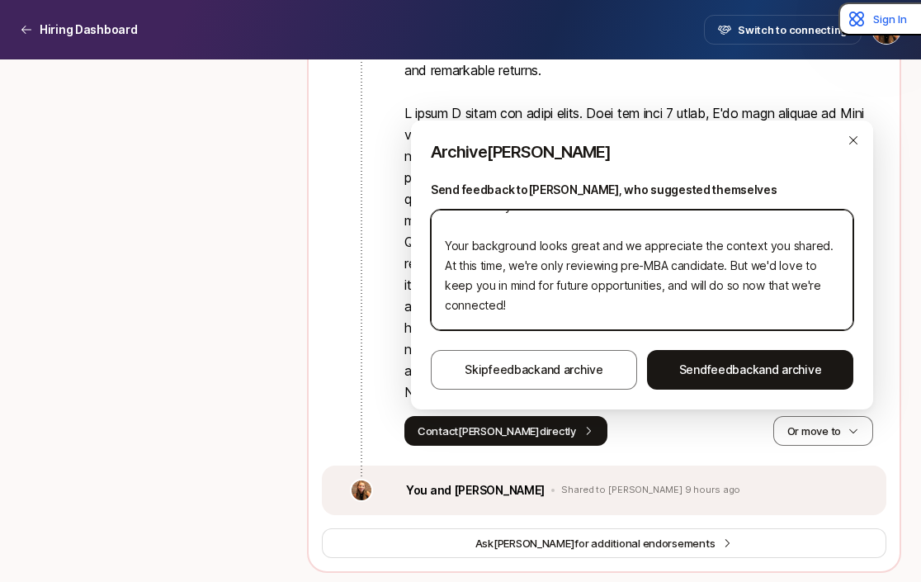
type textarea "x"
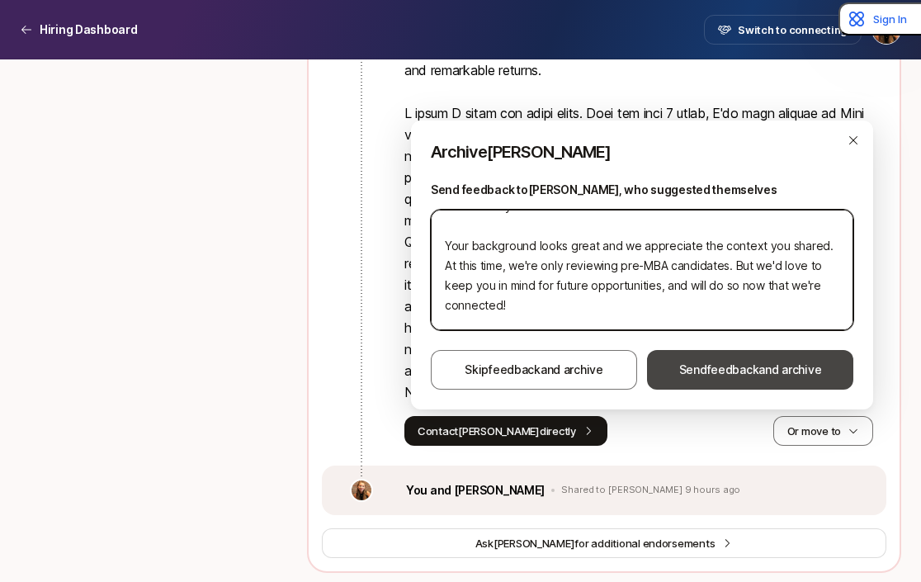
type textarea "Hi [PERSON_NAME], Thanks for your interest in the Pre-MBA Associate!! Your back…"
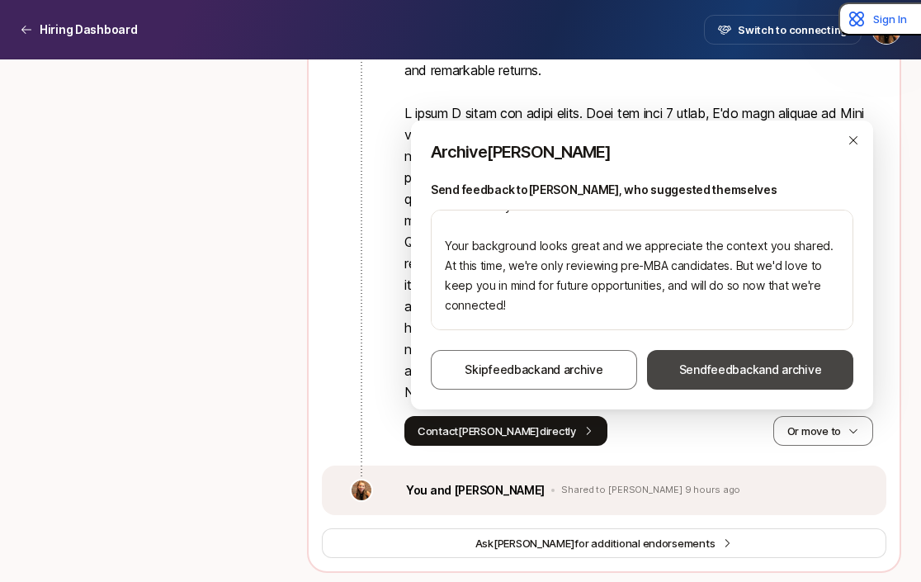
click at [744, 370] on span "feedback" at bounding box center [733, 369] width 52 height 14
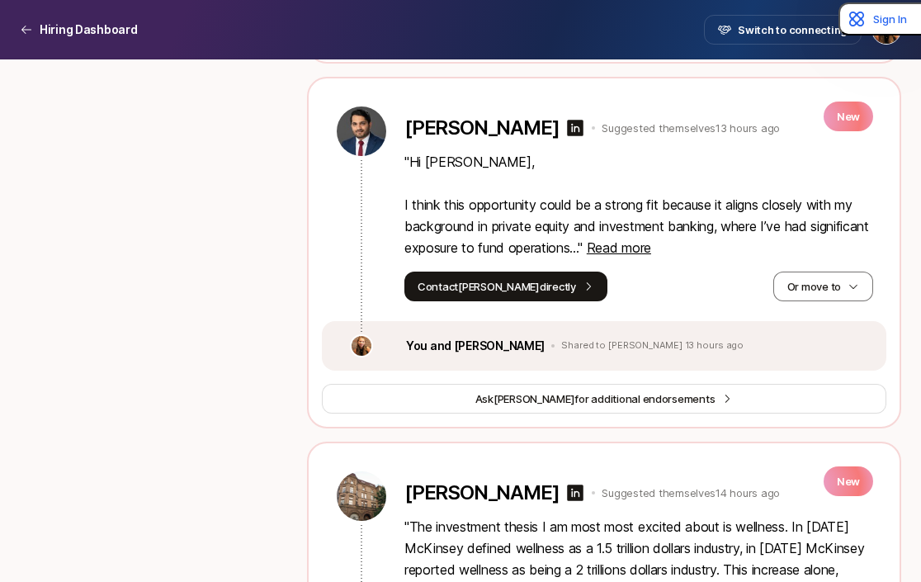
scroll to position [1598, 0]
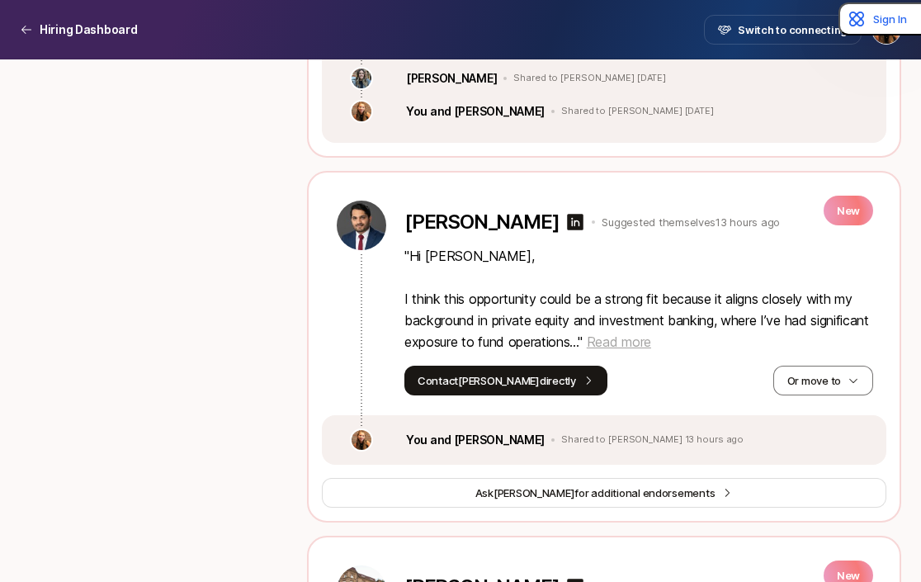
click at [651, 333] on span "Read more" at bounding box center [619, 341] width 64 height 17
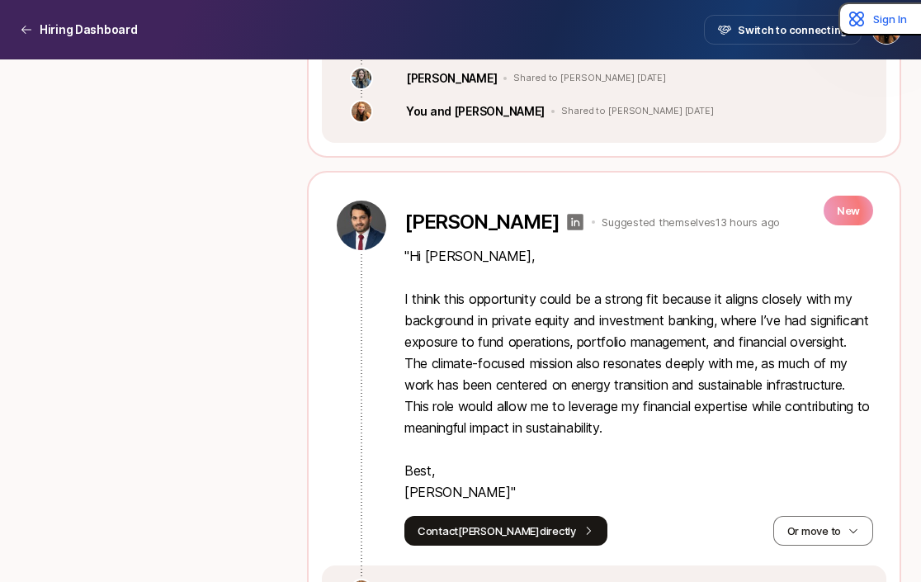
click at [568, 214] on icon at bounding box center [576, 222] width 17 height 17
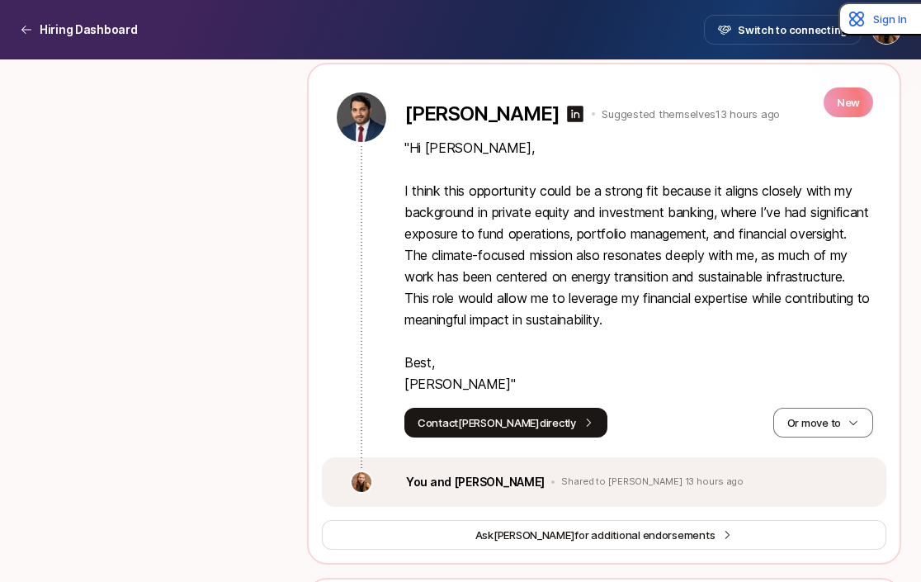
scroll to position [1708, 0]
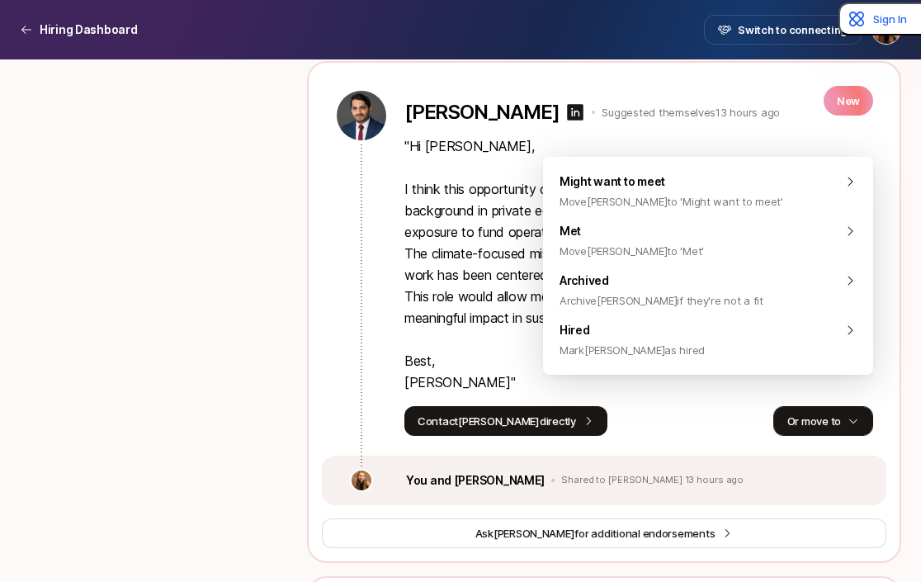
click at [844, 406] on button "Or move to" at bounding box center [823, 421] width 100 height 30
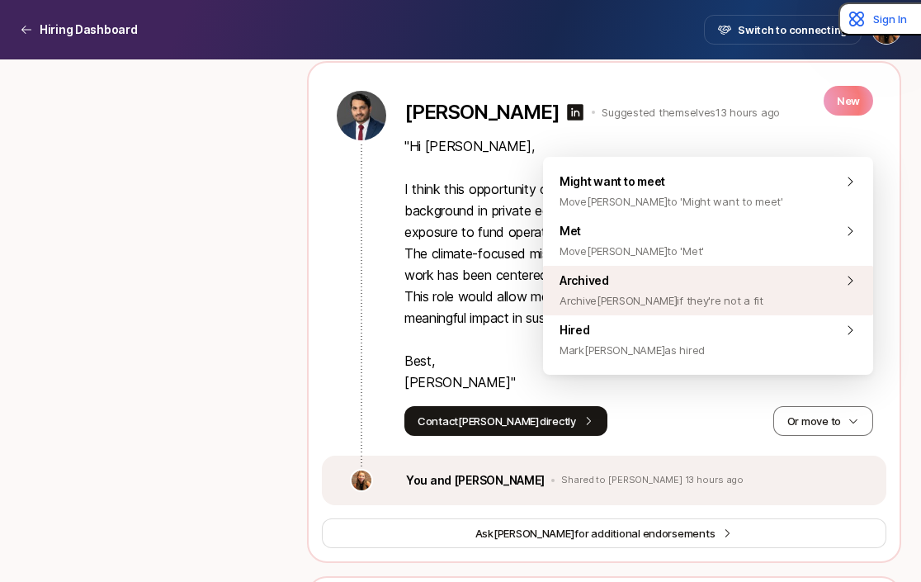
click at [745, 303] on div "Archived Archive [PERSON_NAME] if they're not a fit" at bounding box center [708, 291] width 330 height 50
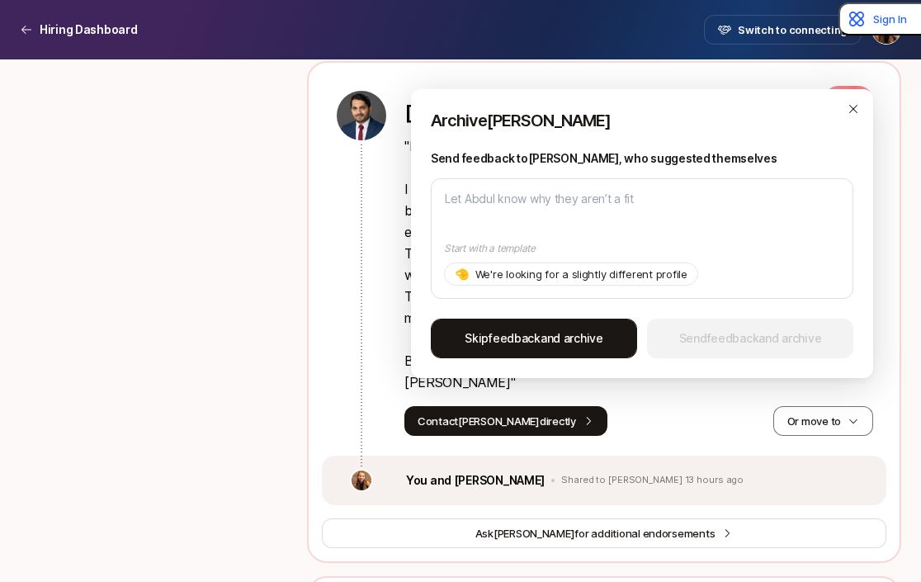
click at [573, 348] on button "Skip feedback and archive" at bounding box center [534, 339] width 206 height 40
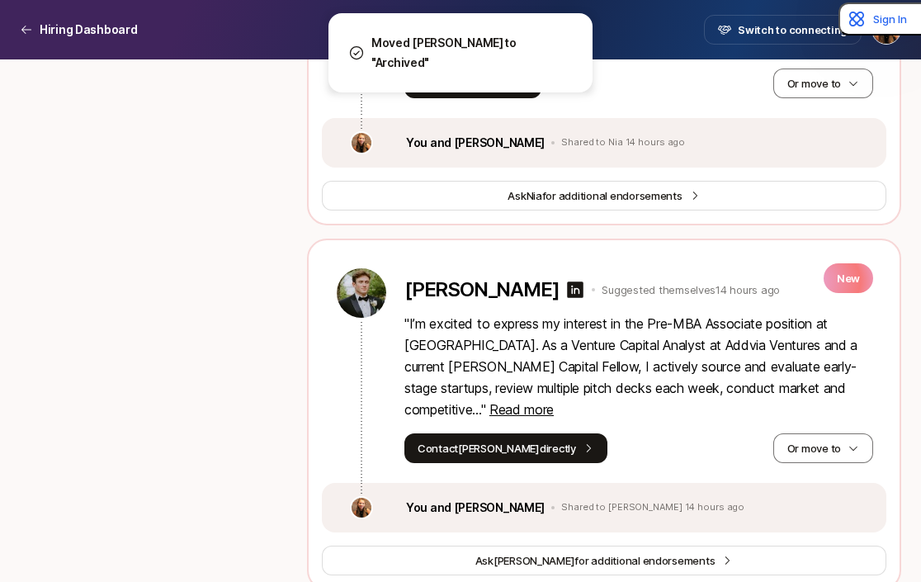
scroll to position [1880, 0]
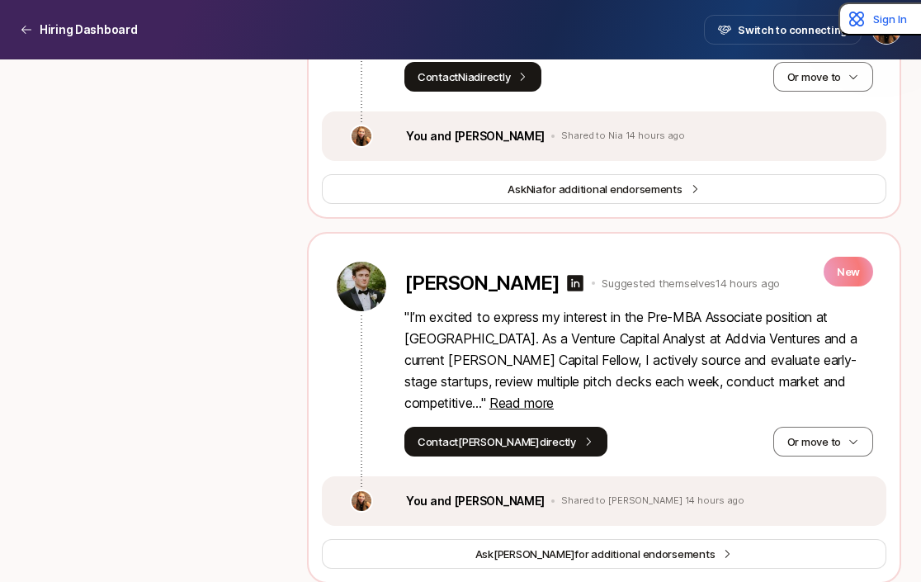
click at [823, 367] on p "" I’m excited to express my interest in the Pre-MBA Associate position at [GEOG…" at bounding box center [638, 359] width 469 height 107
click at [554, 395] on span "Read more" at bounding box center [521, 403] width 64 height 17
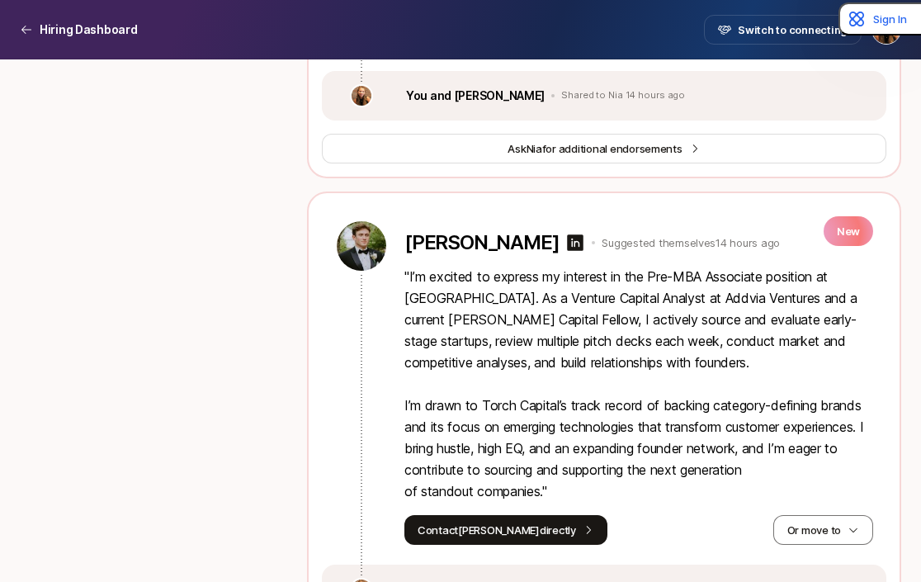
scroll to position [1922, 0]
click at [570, 232] on icon at bounding box center [575, 242] width 20 height 20
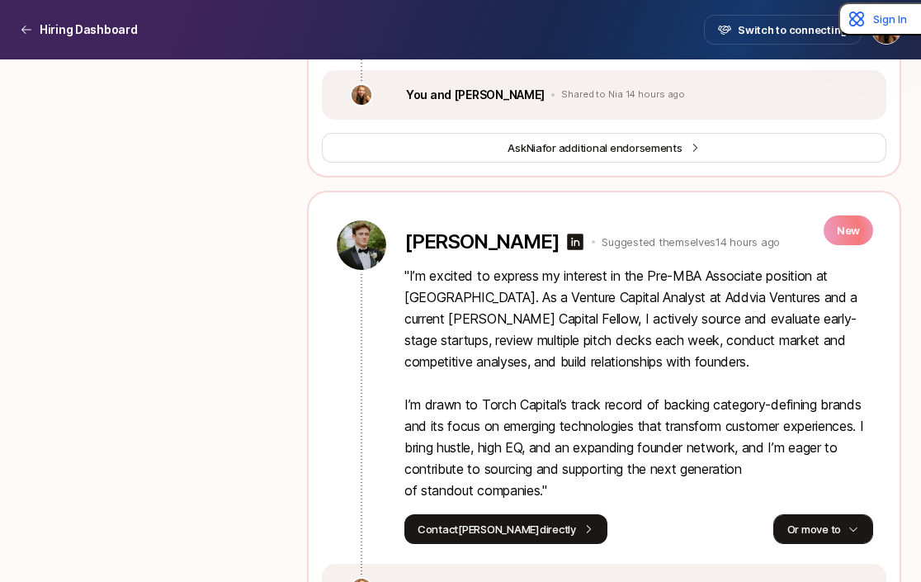
click at [828, 514] on button "Or move to" at bounding box center [823, 529] width 100 height 30
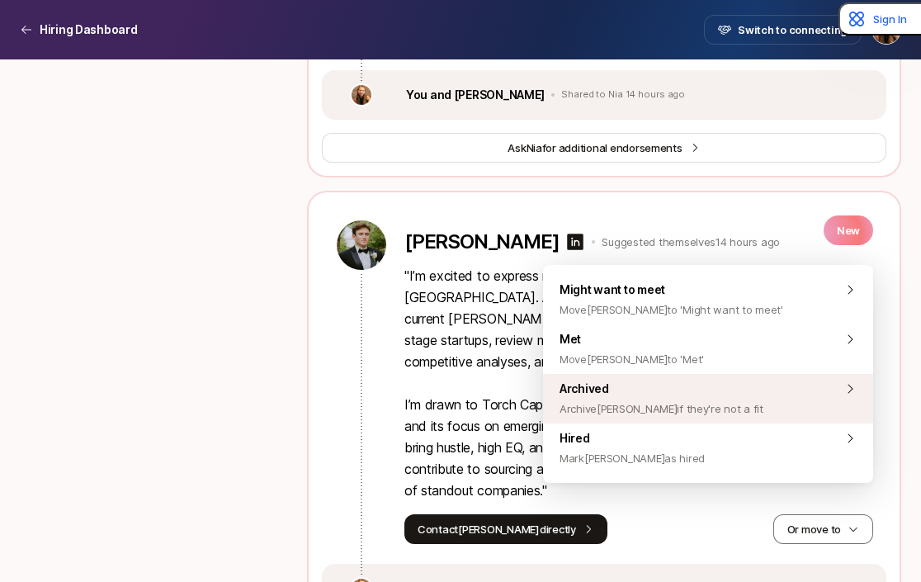
click at [728, 401] on div "Archived Archive [PERSON_NAME] if they're not a fit" at bounding box center [708, 399] width 330 height 50
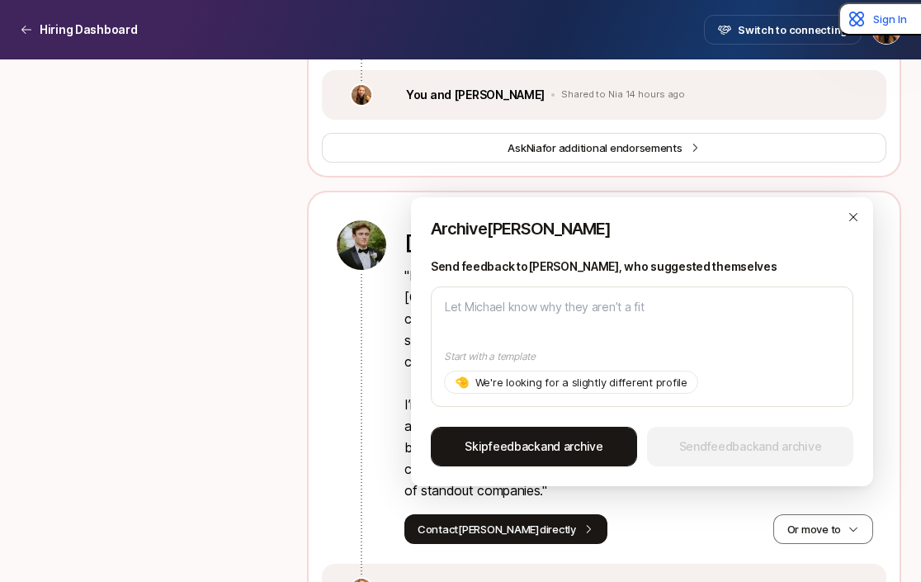
click at [594, 450] on span "Skip feedback and archive" at bounding box center [534, 447] width 139 height 20
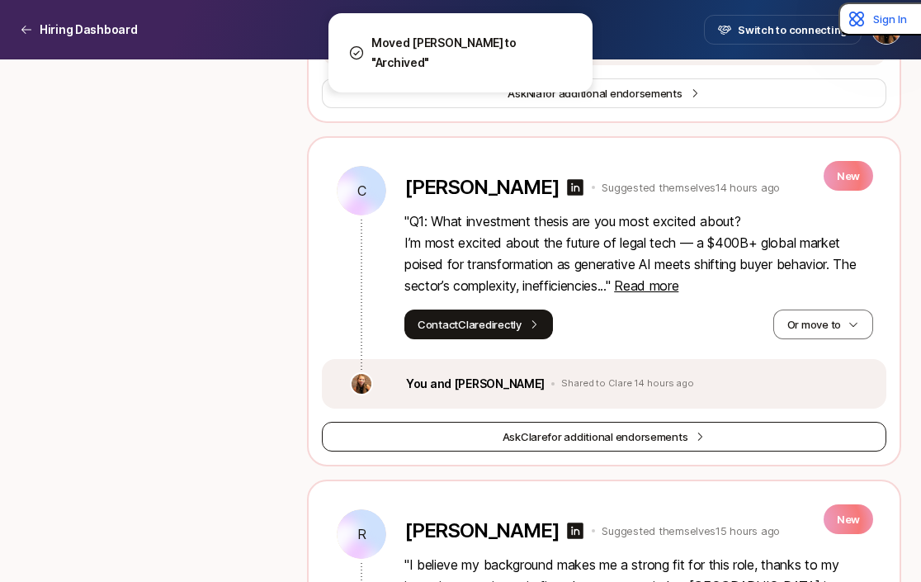
scroll to position [1977, 0]
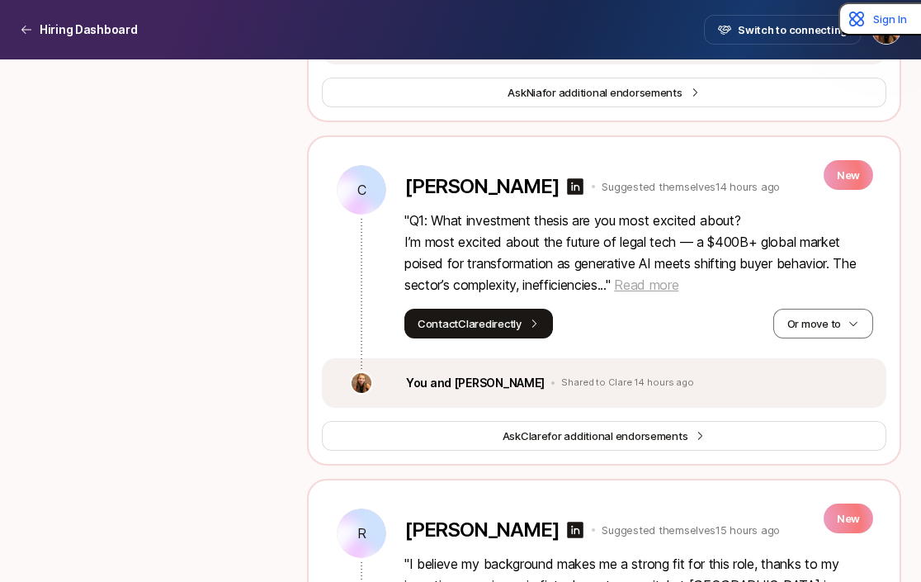
click at [649, 277] on span "Read more" at bounding box center [646, 285] width 64 height 17
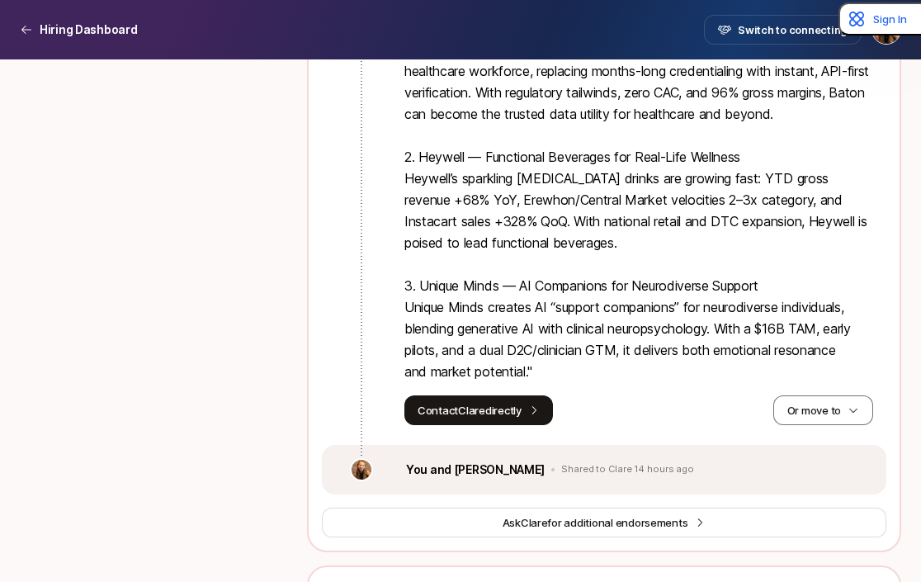
scroll to position [2469, 0]
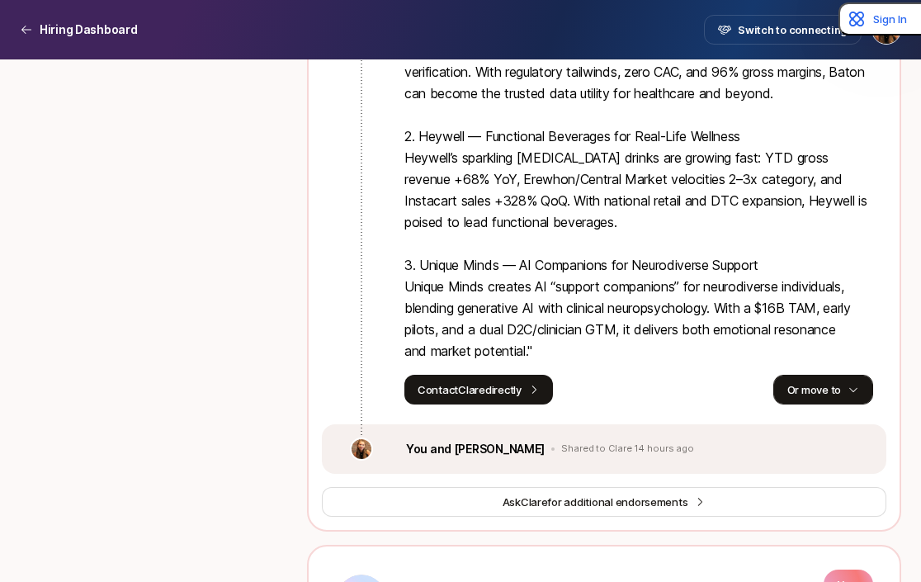
click at [806, 375] on button "Or move to" at bounding box center [823, 390] width 100 height 30
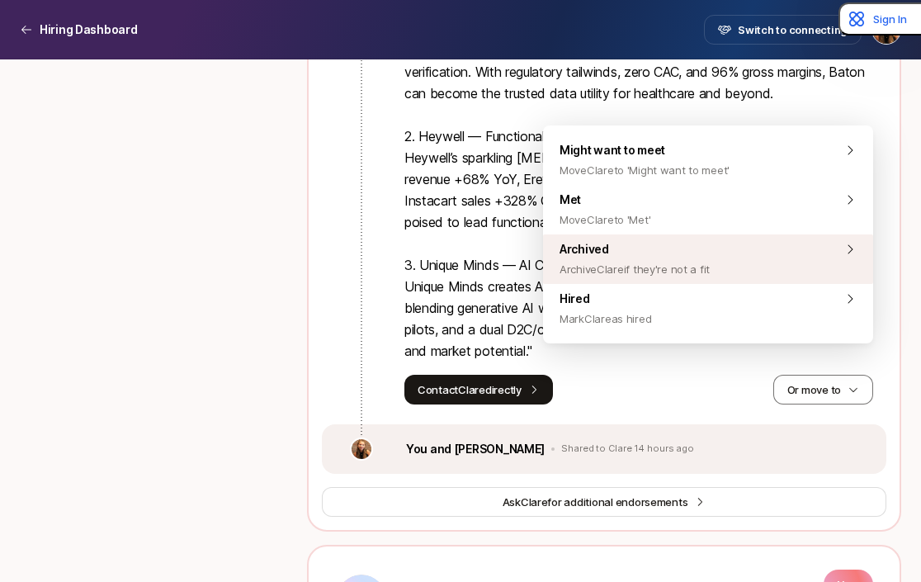
click at [724, 270] on div "Archived Archive Clare if they're not a fit" at bounding box center [708, 259] width 330 height 50
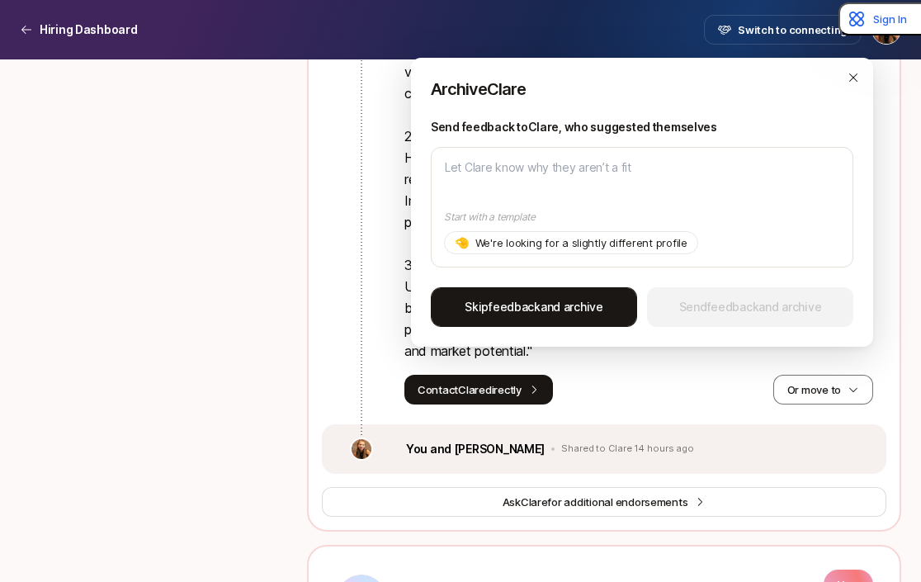
click at [577, 322] on button "Skip feedback and archive" at bounding box center [534, 307] width 206 height 40
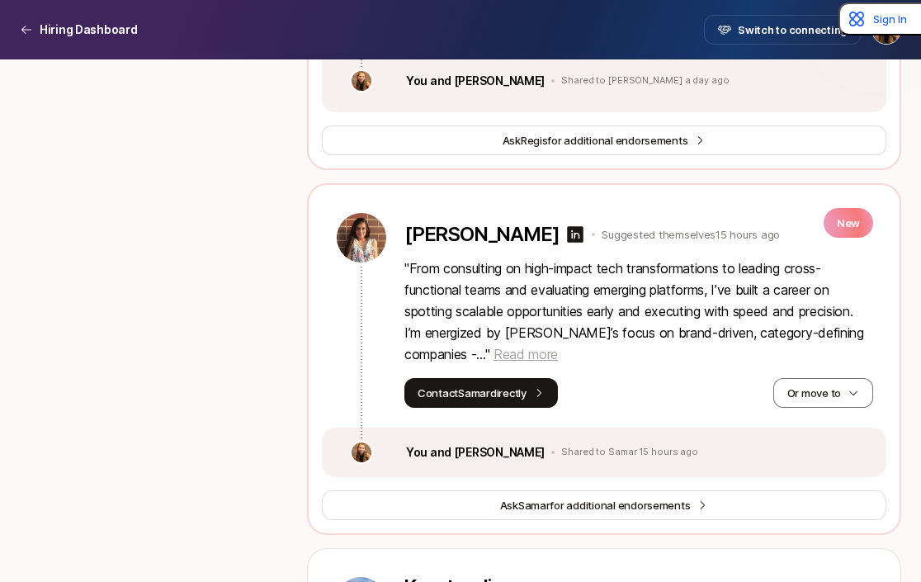
click at [494, 346] on span "Read more" at bounding box center [526, 354] width 64 height 17
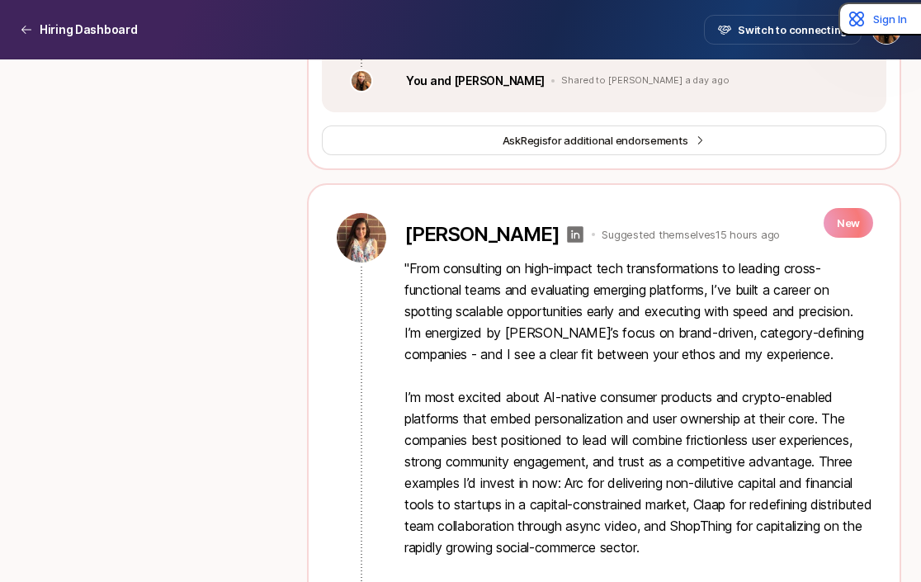
click at [565, 225] on icon at bounding box center [575, 235] width 20 height 20
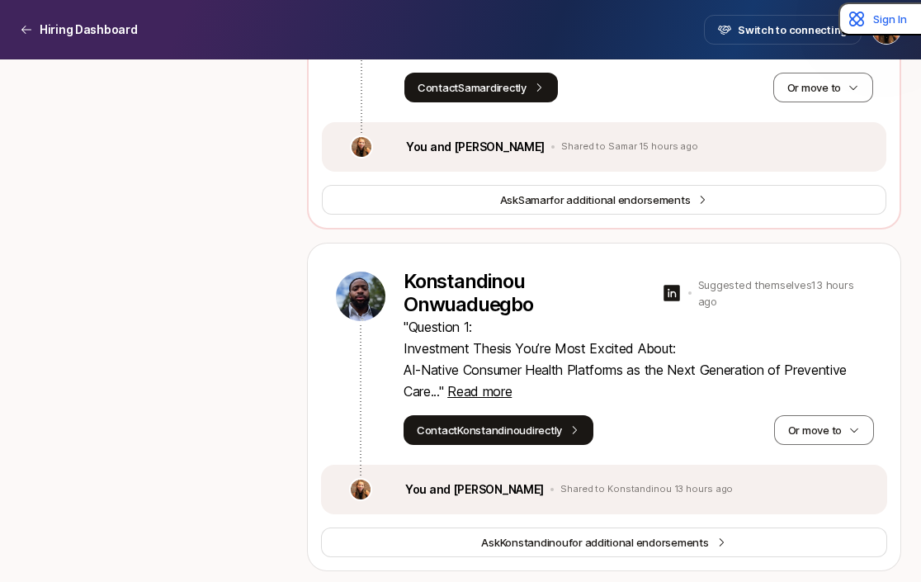
scroll to position [3162, 0]
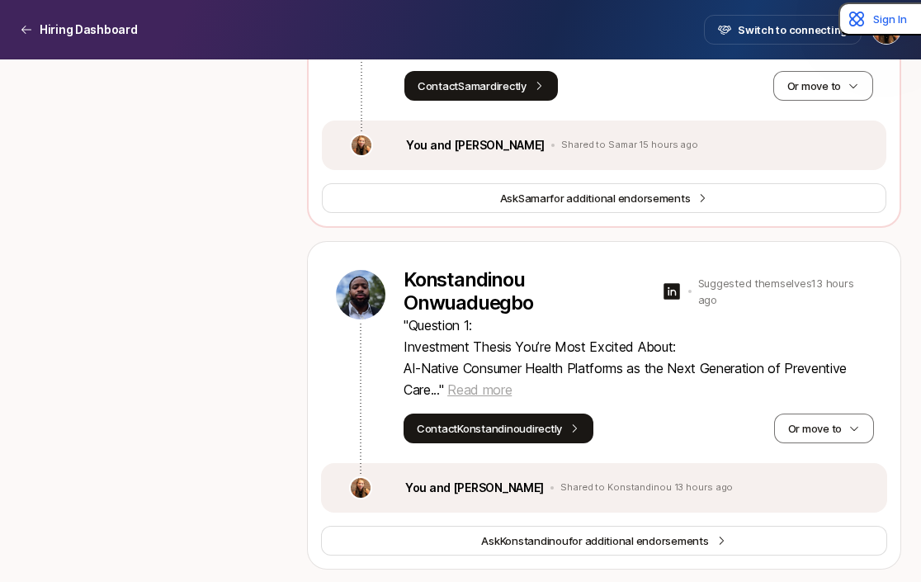
click at [494, 381] on span "Read more" at bounding box center [479, 389] width 64 height 17
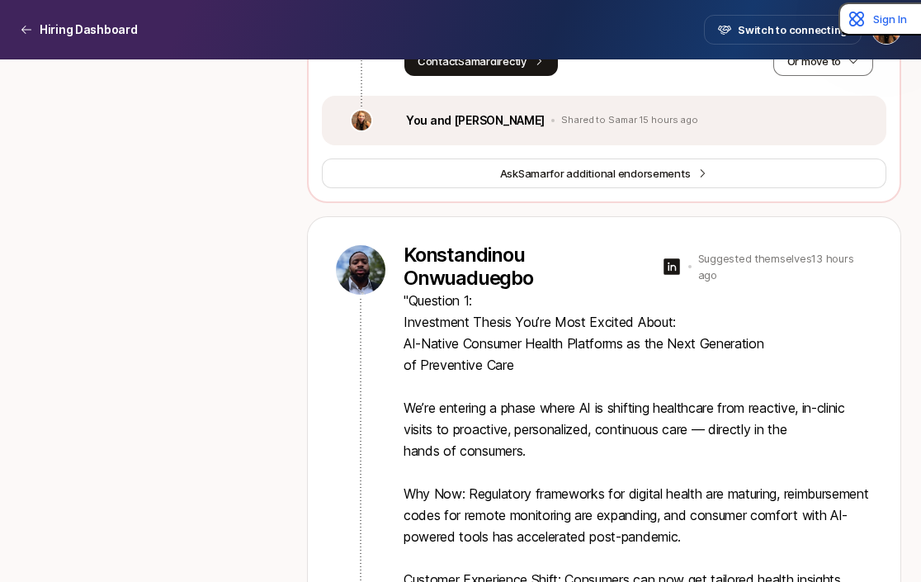
scroll to position [3187, 0]
click at [660, 244] on div "Konstandinou Onwuaduegbo" at bounding box center [543, 267] width 278 height 46
click at [671, 257] on icon at bounding box center [672, 267] width 20 height 20
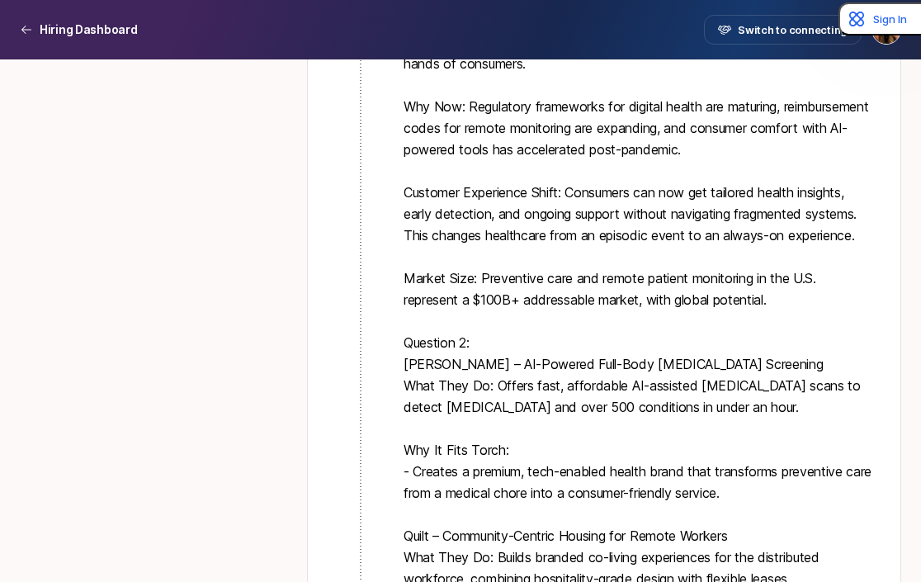
scroll to position [3895, 0]
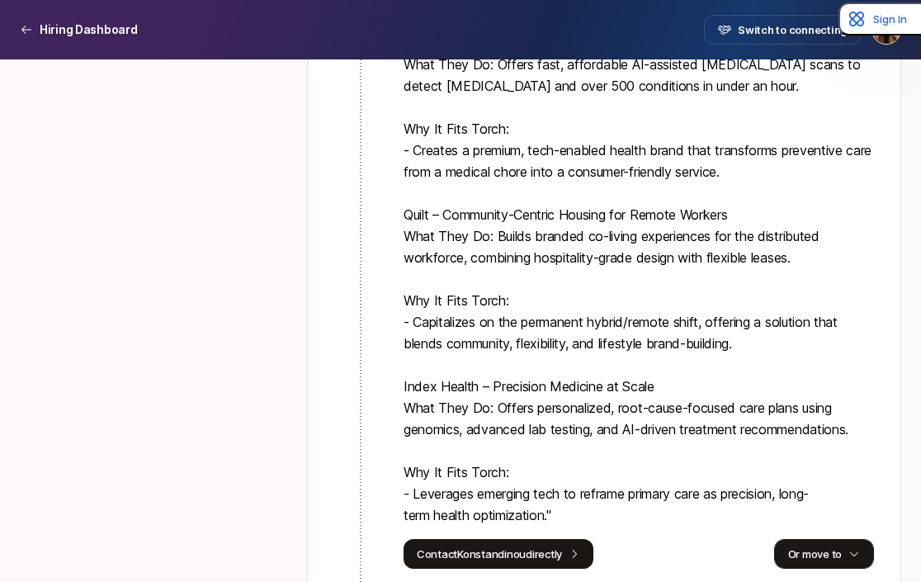
click at [824, 539] on button "Or move to" at bounding box center [824, 554] width 100 height 30
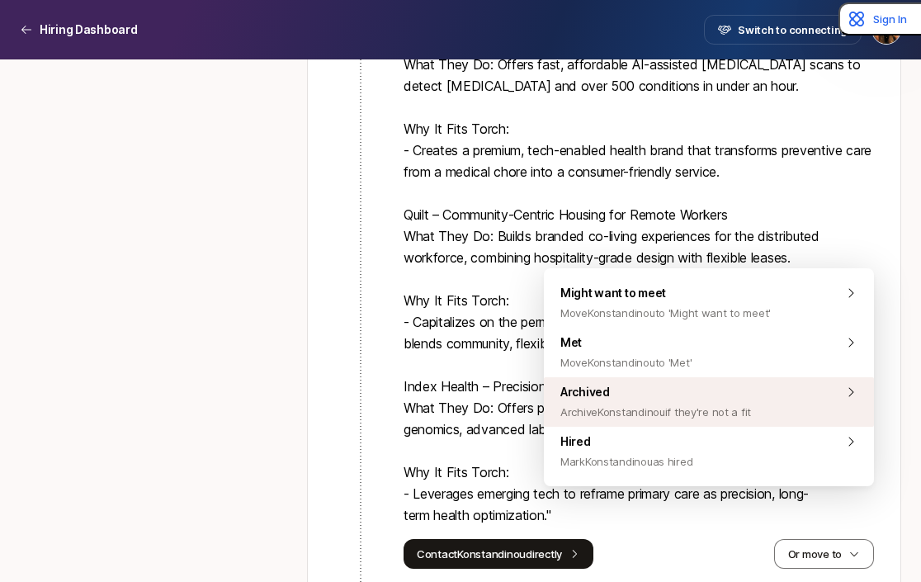
click at [747, 407] on span "Archive Konstandinou if they're not a fit" at bounding box center [655, 412] width 191 height 20
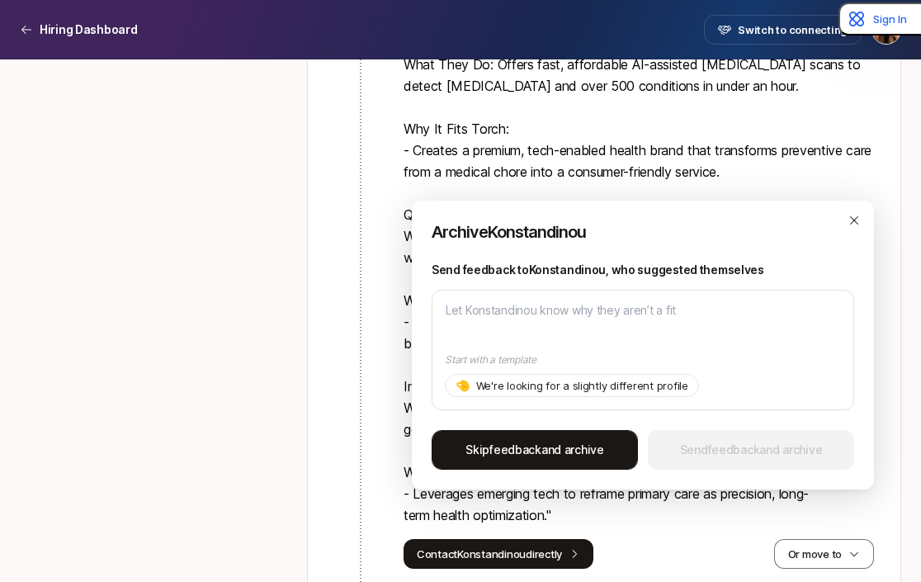
click at [576, 445] on span "Skip feedback and archive" at bounding box center [535, 450] width 139 height 20
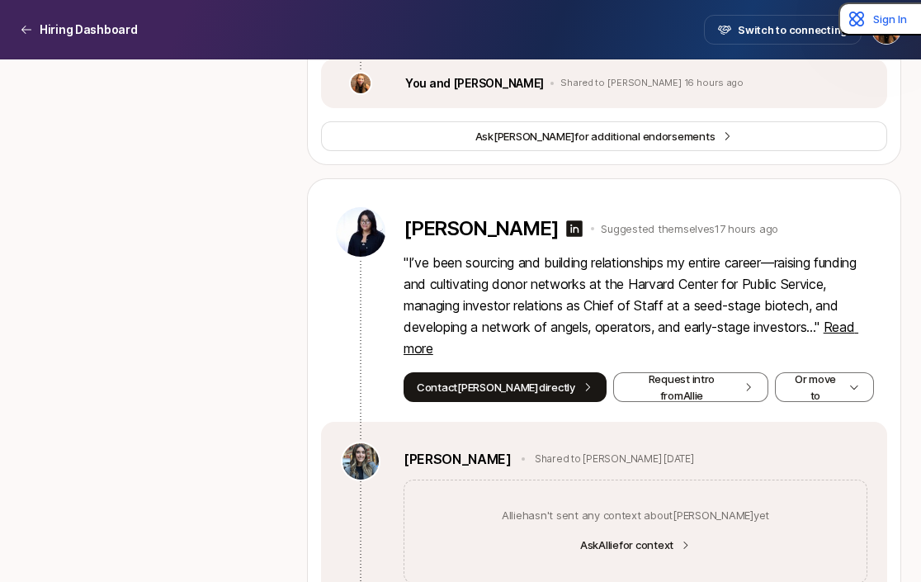
scroll to position [3932, 0]
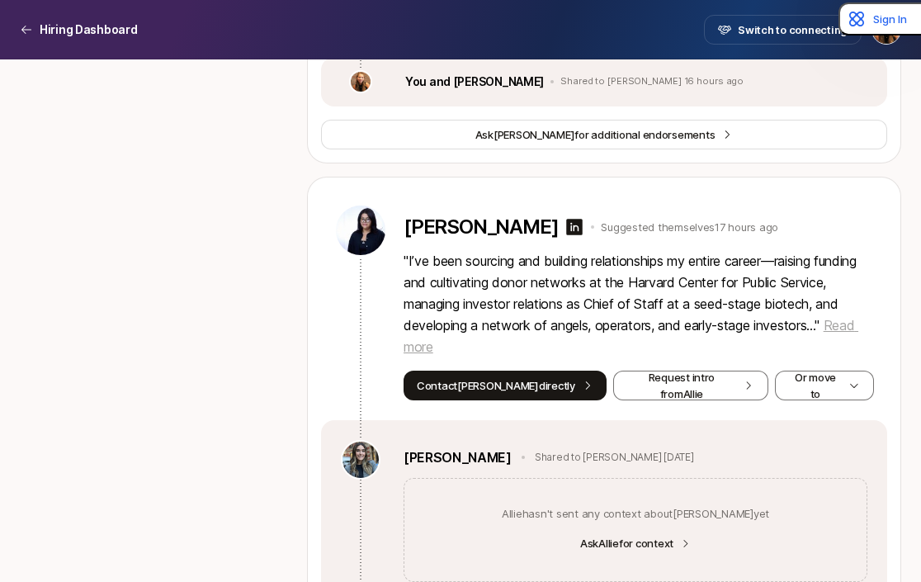
click at [451, 328] on span "Read more" at bounding box center [631, 336] width 455 height 38
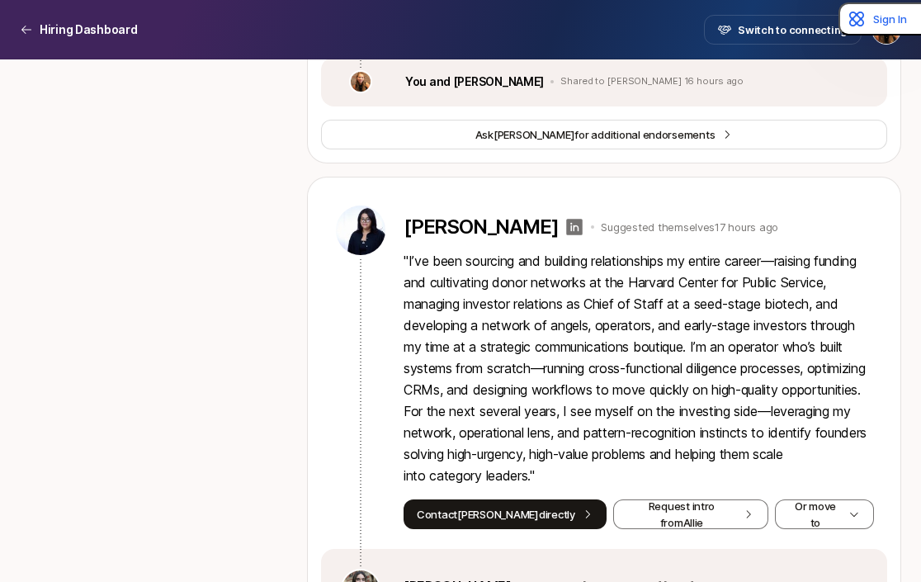
click at [573, 219] on icon at bounding box center [575, 227] width 17 height 17
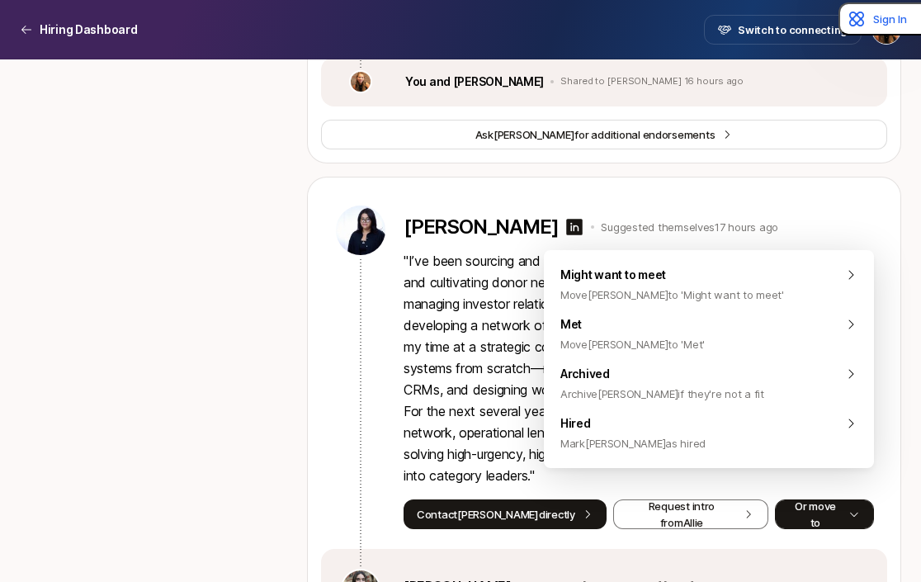
click at [821, 499] on button "Or move to" at bounding box center [824, 514] width 99 height 30
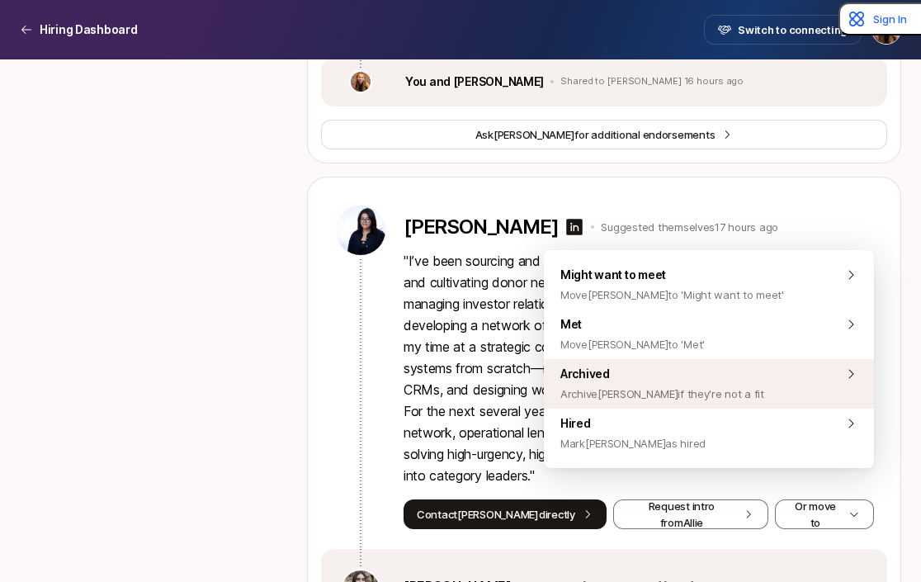
click at [738, 386] on div "Archived Archive [PERSON_NAME] if they're not a fit" at bounding box center [709, 384] width 330 height 50
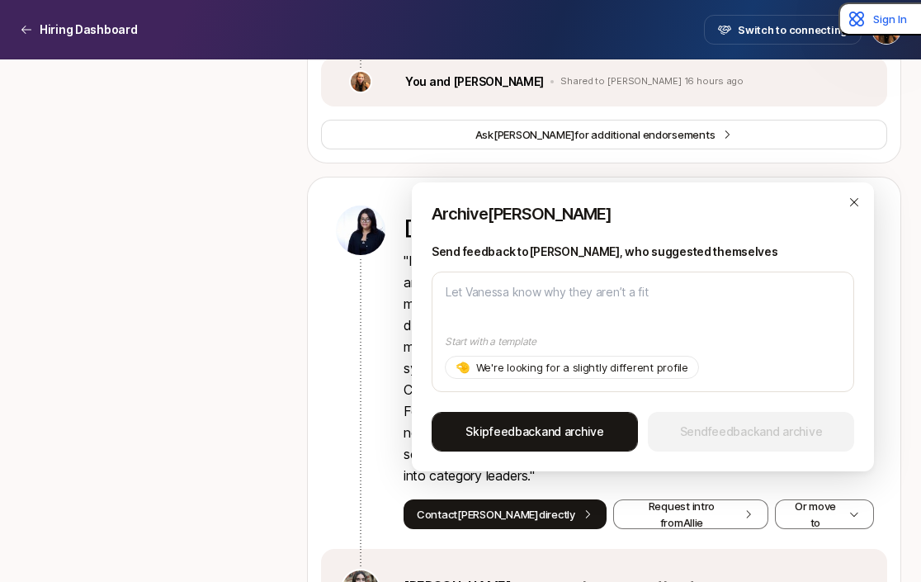
click at [552, 424] on span "Skip feedback and archive" at bounding box center [535, 432] width 139 height 20
type textarea "x"
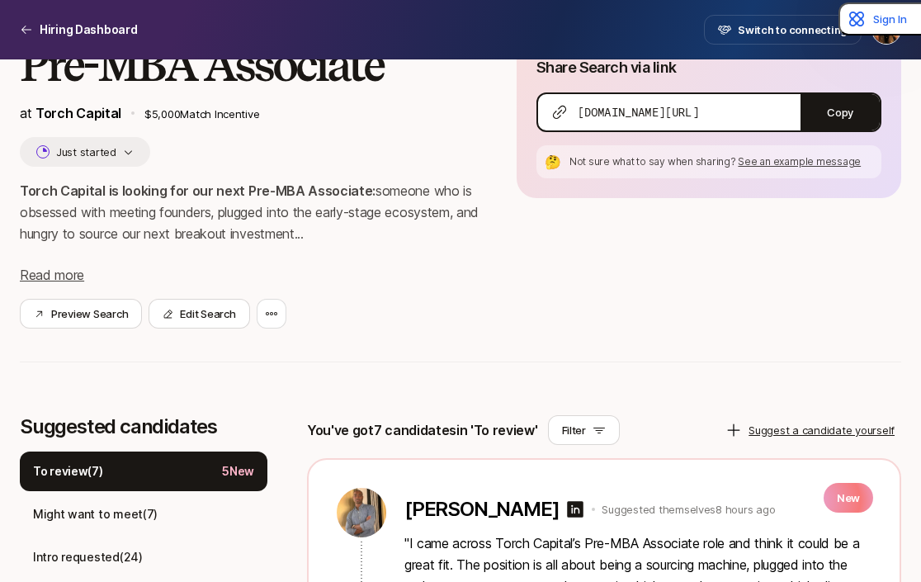
scroll to position [424, 0]
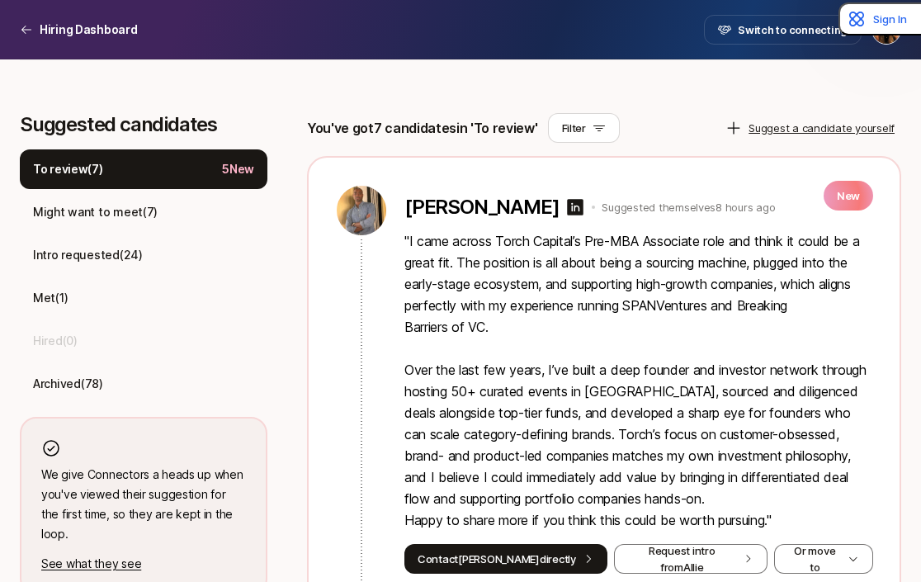
click at [187, 171] on div "To review ( 7 ) 5 New" at bounding box center [144, 169] width 248 height 40
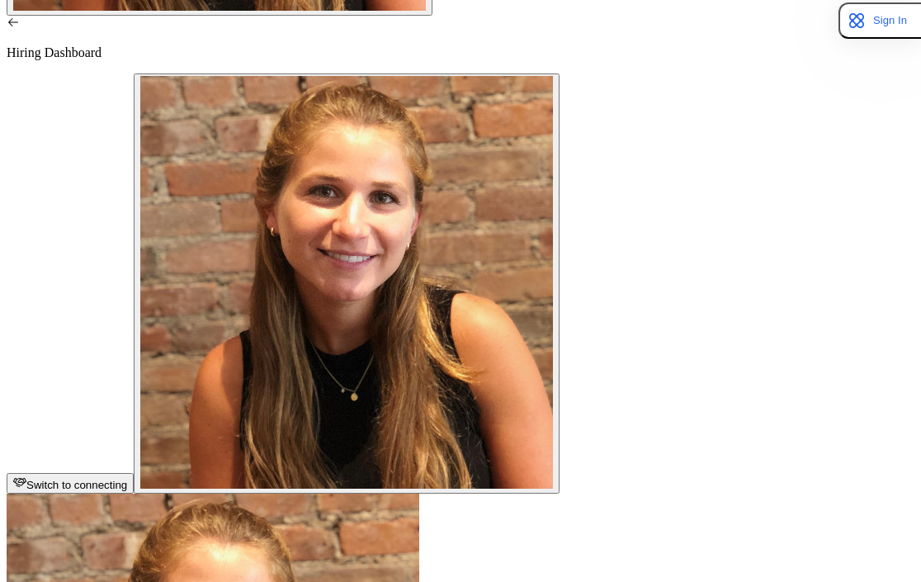
scroll to position [471, 0]
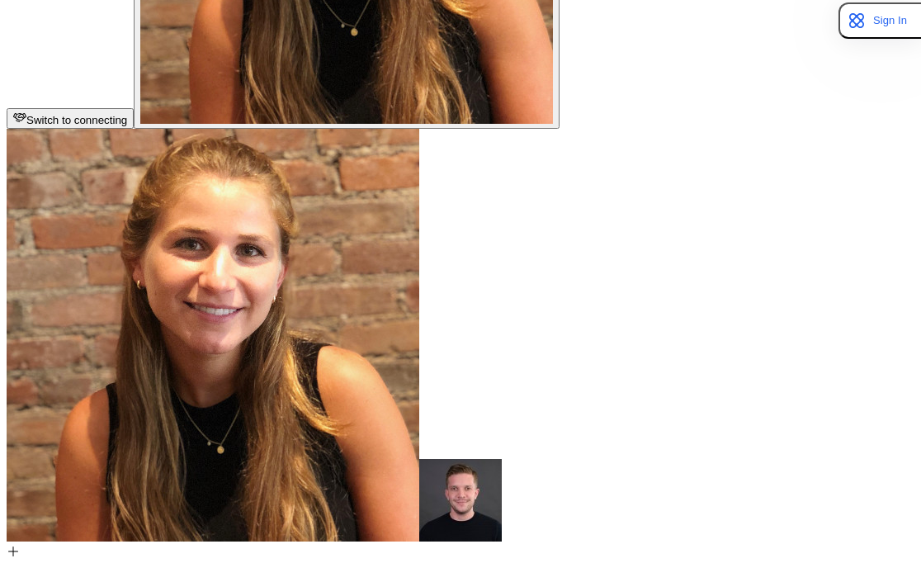
scroll to position [650, 0]
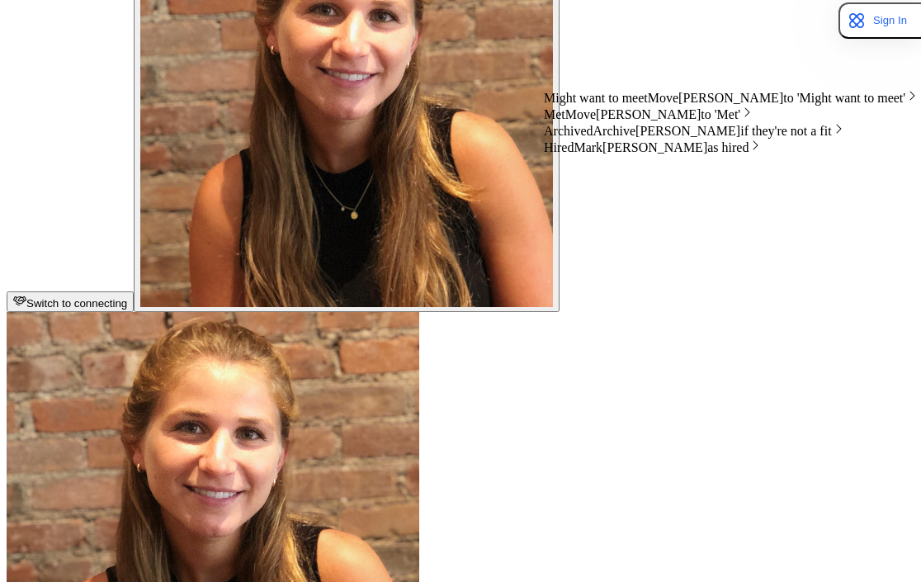
click at [701, 105] on span "Move Laurent to 'Might want to meet'" at bounding box center [777, 98] width 258 height 14
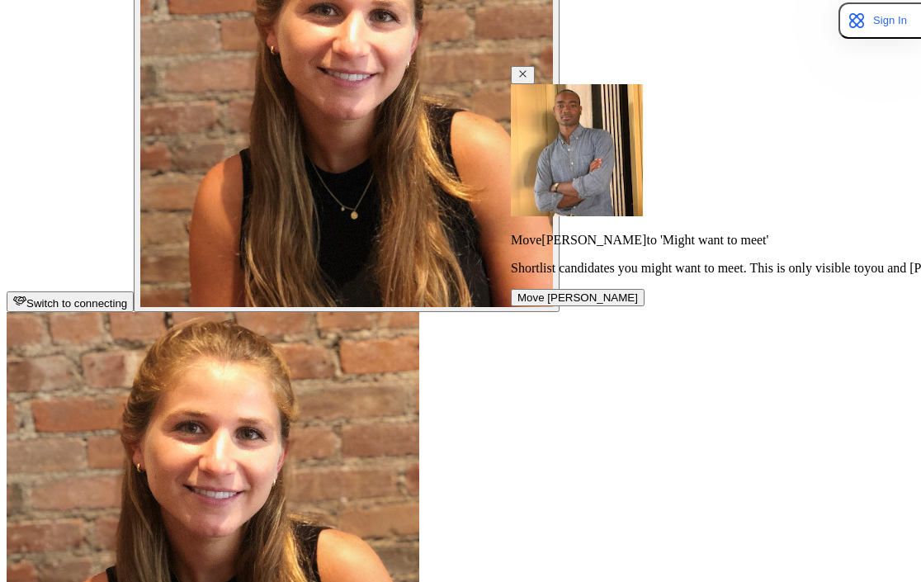
click at [645, 289] on button "Move Laurent" at bounding box center [578, 297] width 134 height 17
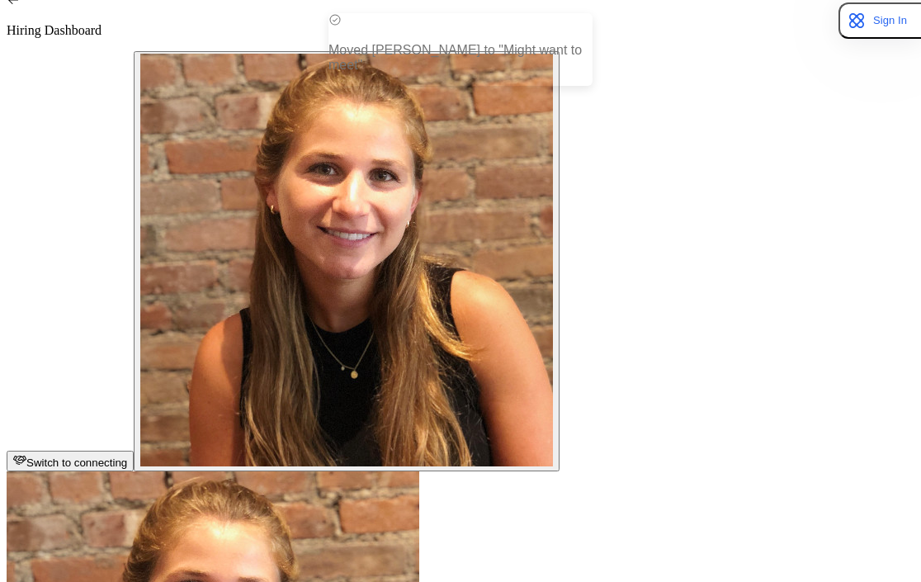
scroll to position [495, 0]
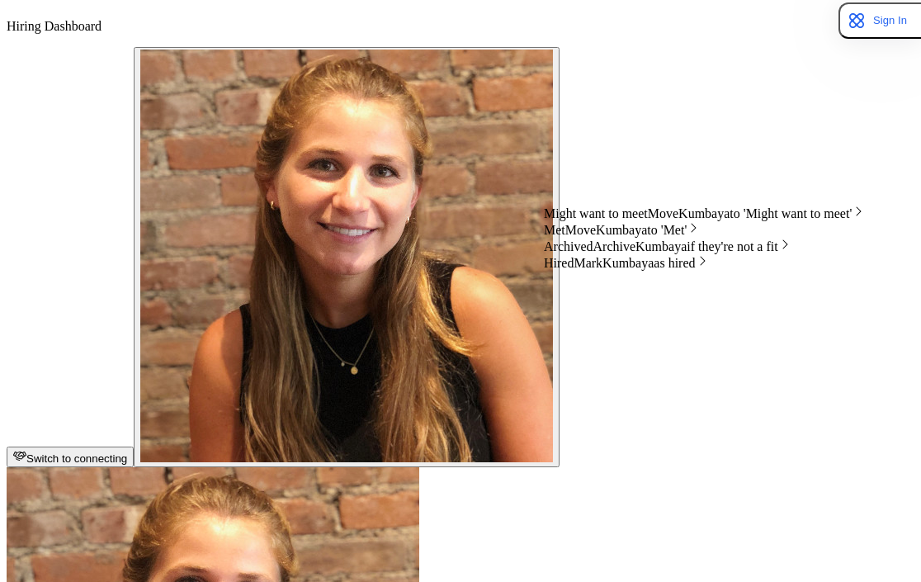
click at [725, 220] on span "Move Kumbaya to 'Might want to meet'" at bounding box center [750, 213] width 205 height 14
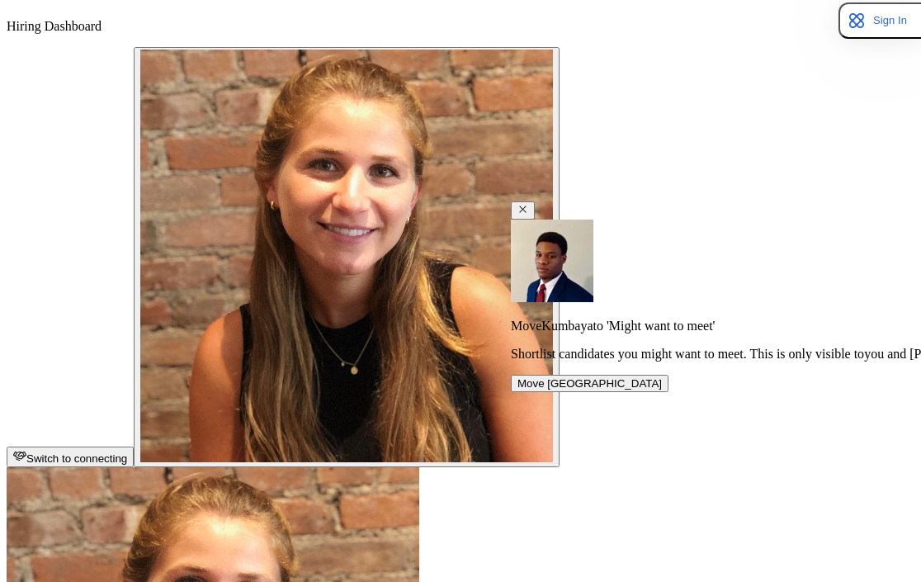
click at [641, 392] on button "Move Kumbaya" at bounding box center [590, 383] width 158 height 17
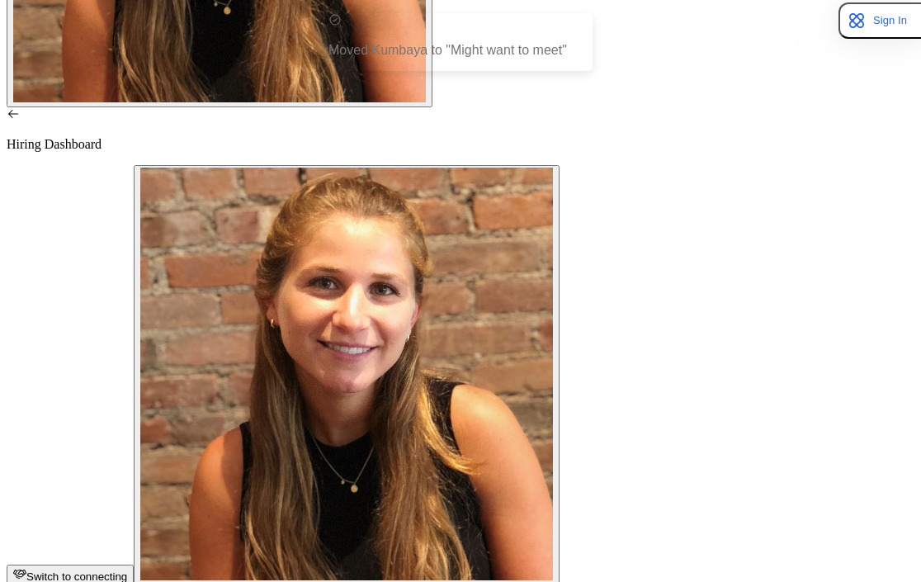
scroll to position [372, 0]
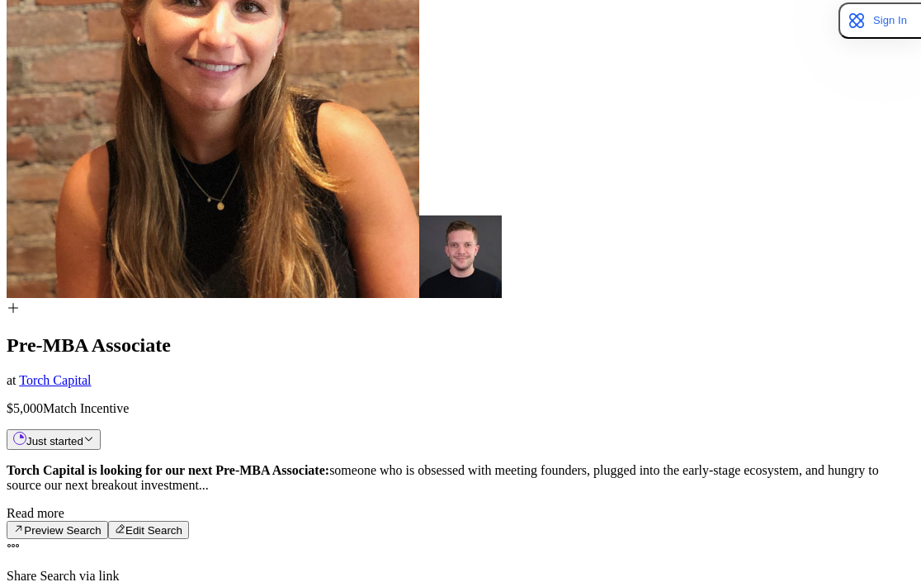
scroll to position [1117, 0]
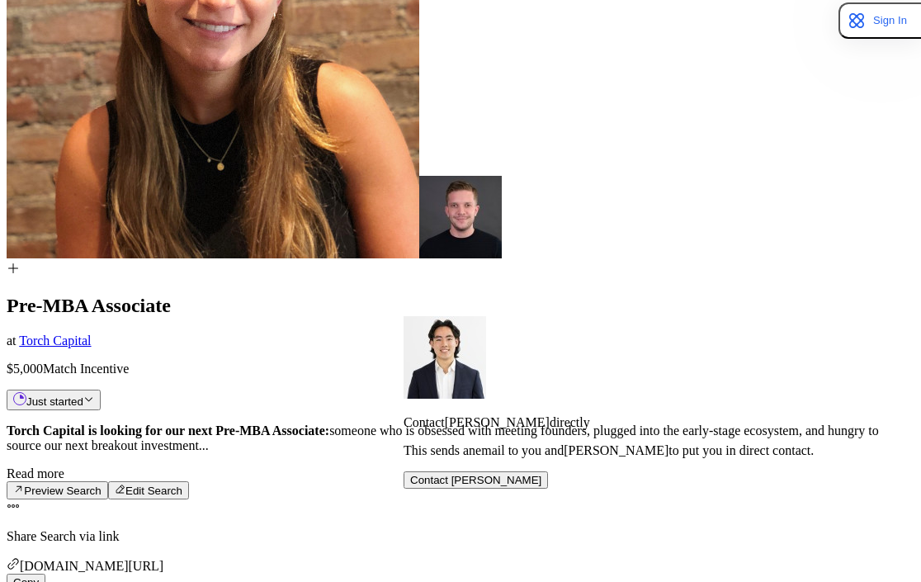
click at [548, 489] on button "Contact Charles Chen" at bounding box center [476, 479] width 144 height 17
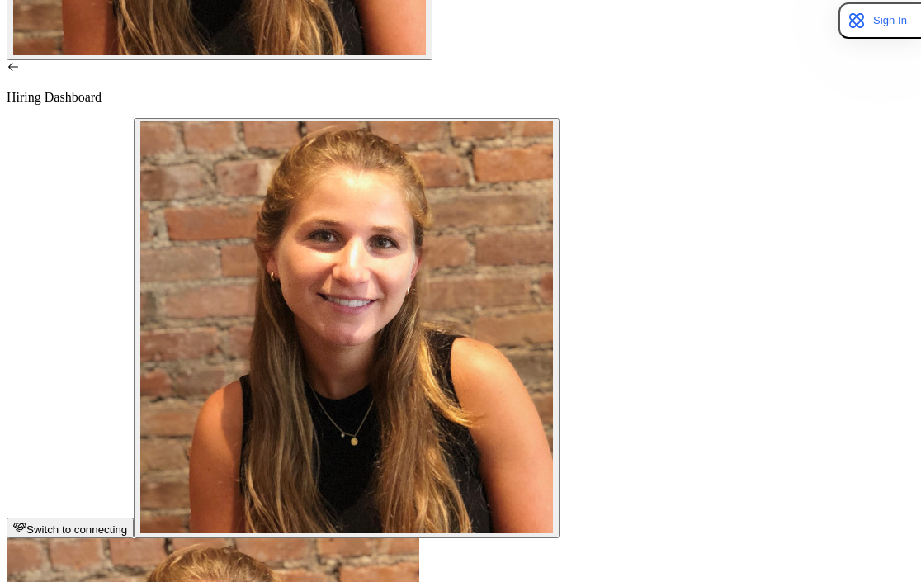
scroll to position [425, 0]
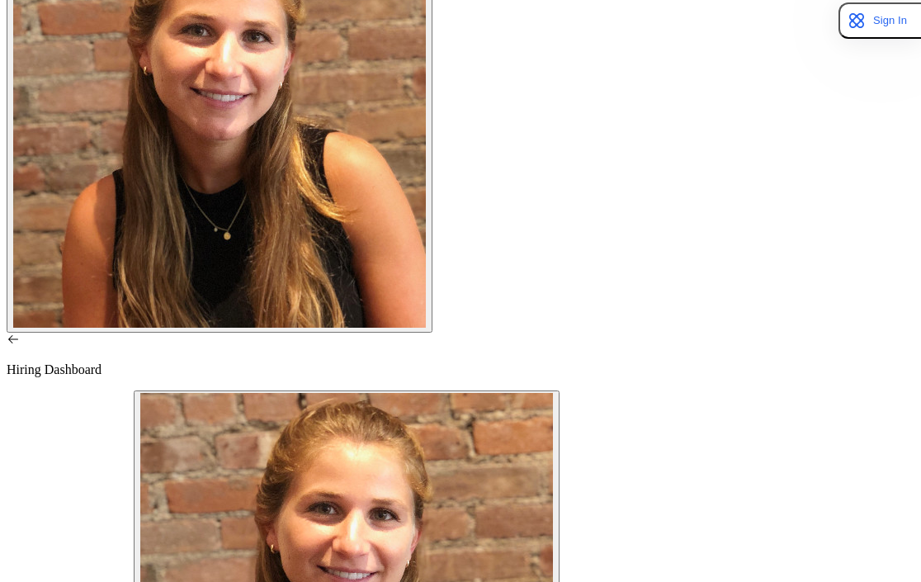
scroll to position [224, 0]
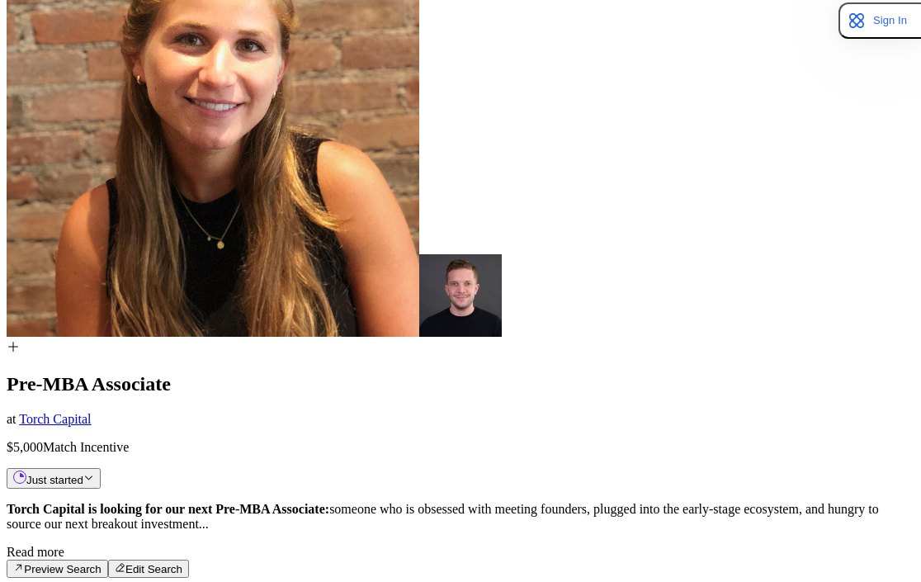
scroll to position [1040, 0]
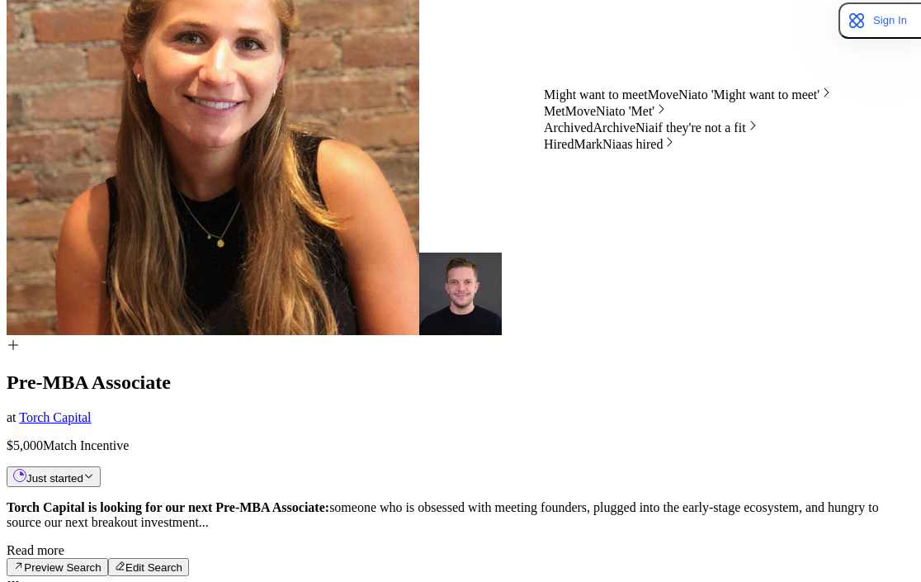
click at [759, 135] on div "Archived Archive Nia if they're not a fit" at bounding box center [688, 127] width 289 height 17
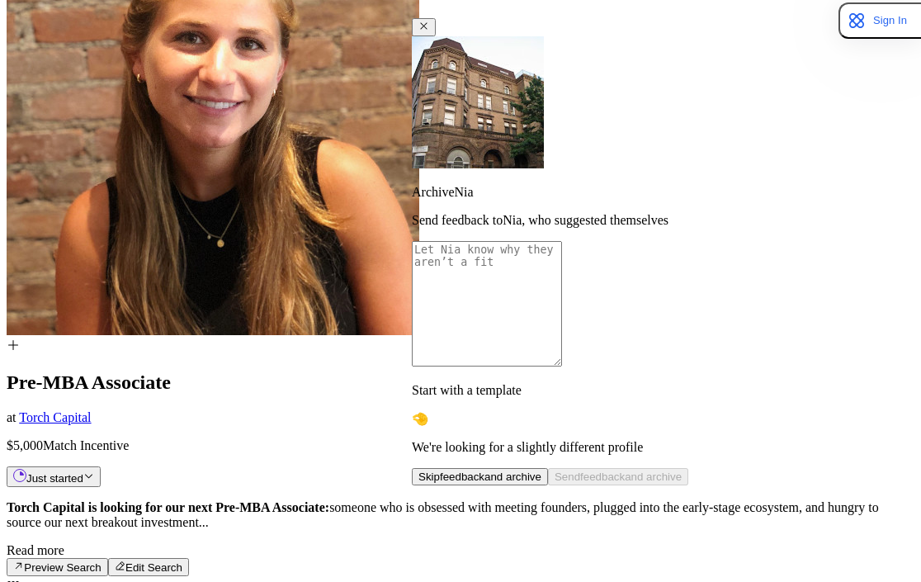
click at [542, 471] on span "Skip feedback and archive" at bounding box center [480, 477] width 123 height 12
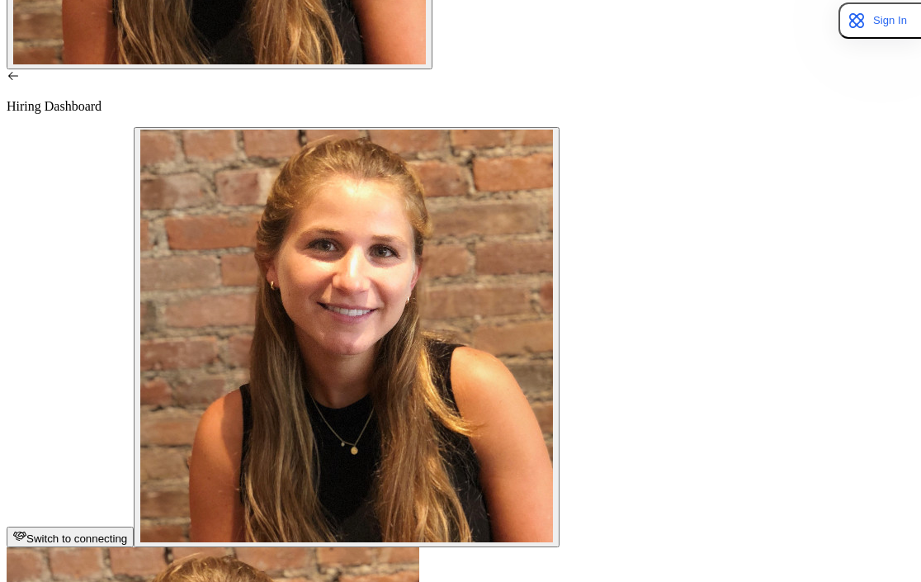
scroll to position [417, 0]
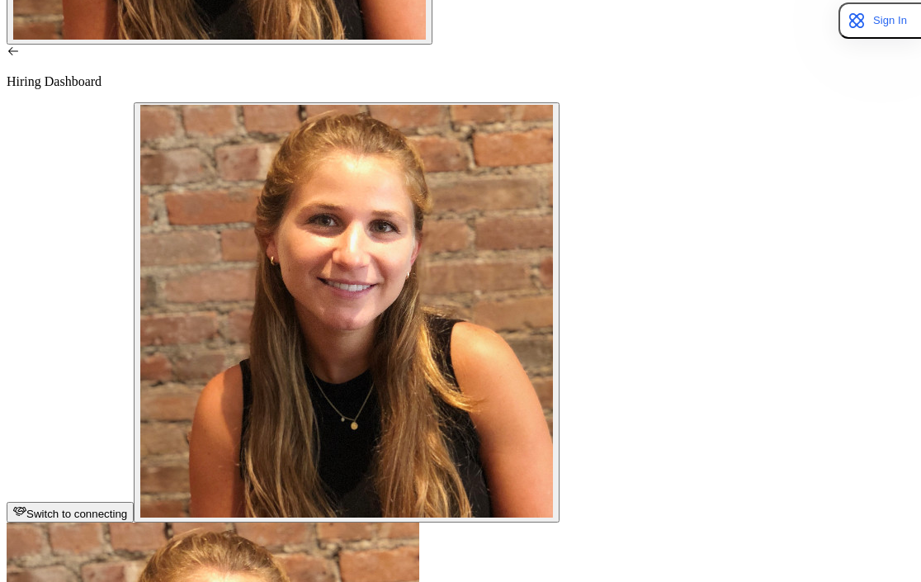
scroll to position [444, 0]
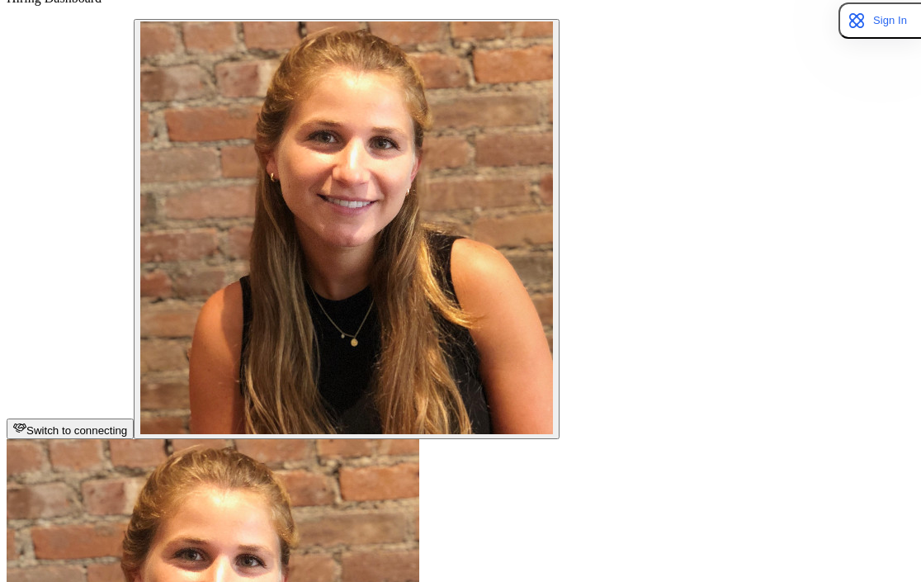
scroll to position [524, 0]
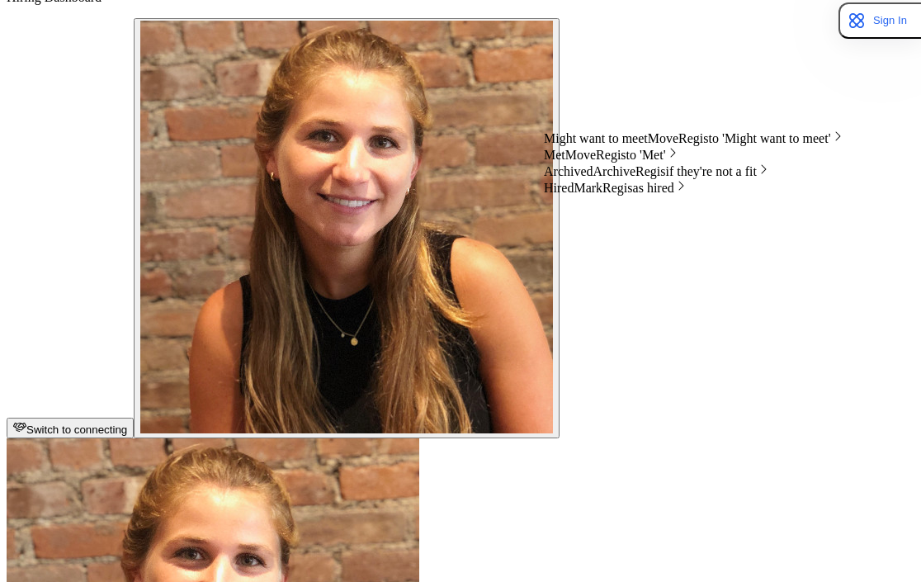
click at [673, 178] on span "Archive Regis if they're not a fit" at bounding box center [675, 171] width 163 height 14
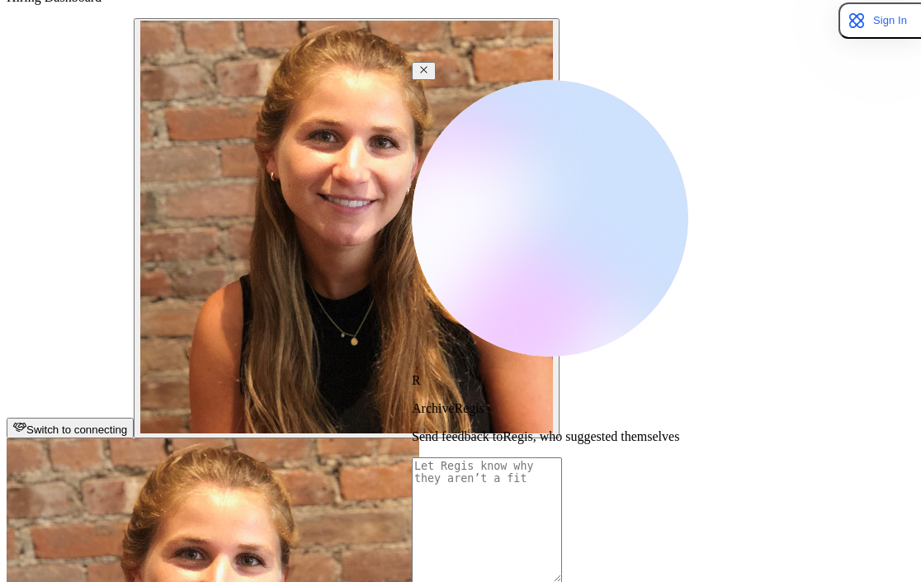
click at [537, 457] on textarea at bounding box center [487, 519] width 150 height 125
type textarea "x"
type textarea "Hi Regis, Thanks for your interest in the Pre-MBA Associate!! Your background l…"
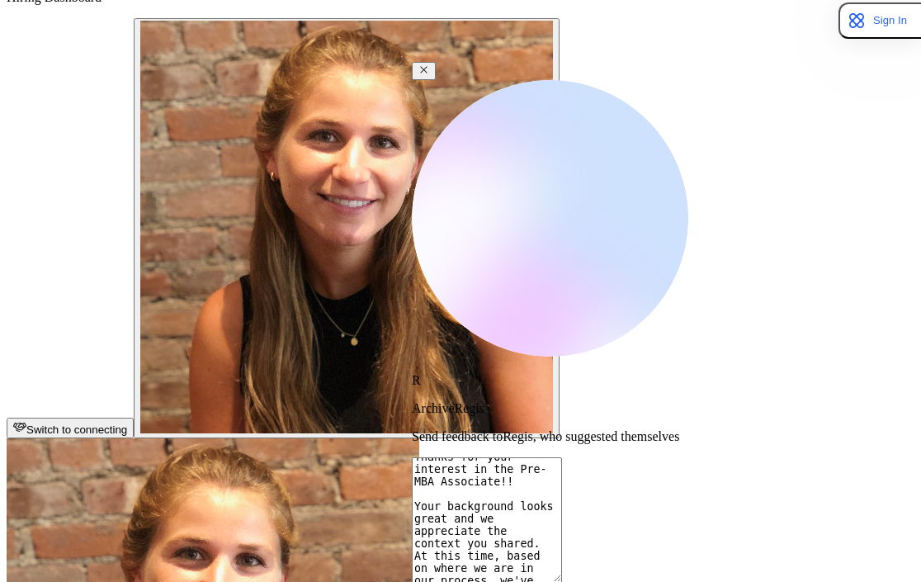
scroll to position [40, 0]
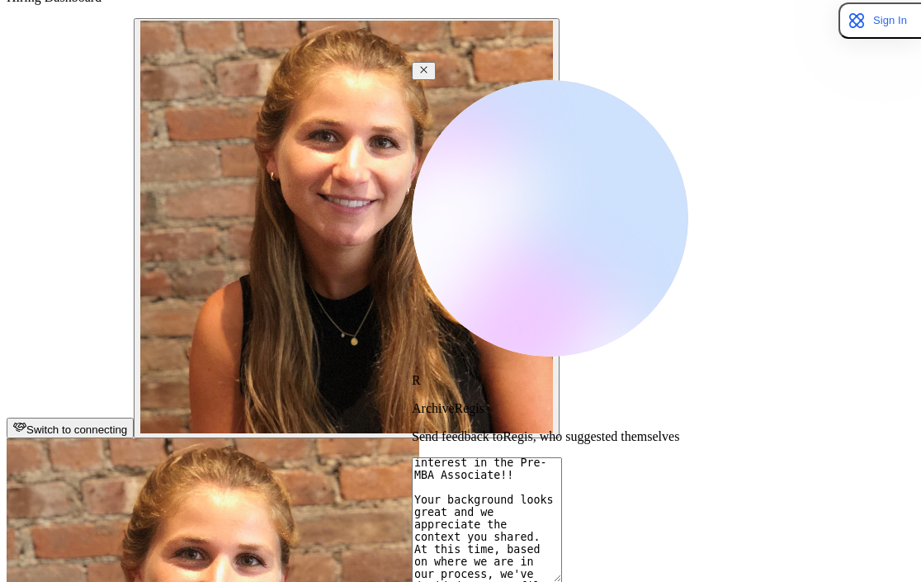
drag, startPoint x: 827, startPoint y: 208, endPoint x: 667, endPoint y: 252, distance: 166.0
click at [562, 457] on textarea "Hi Regis, Thanks for your interest in the Pre-MBA Associate!! Your background l…" at bounding box center [487, 519] width 150 height 125
type textarea "x"
type textarea "Hi Regis, Thanks for your interest in the Pre-MBA Associate!! Your background l…"
type textarea "x"
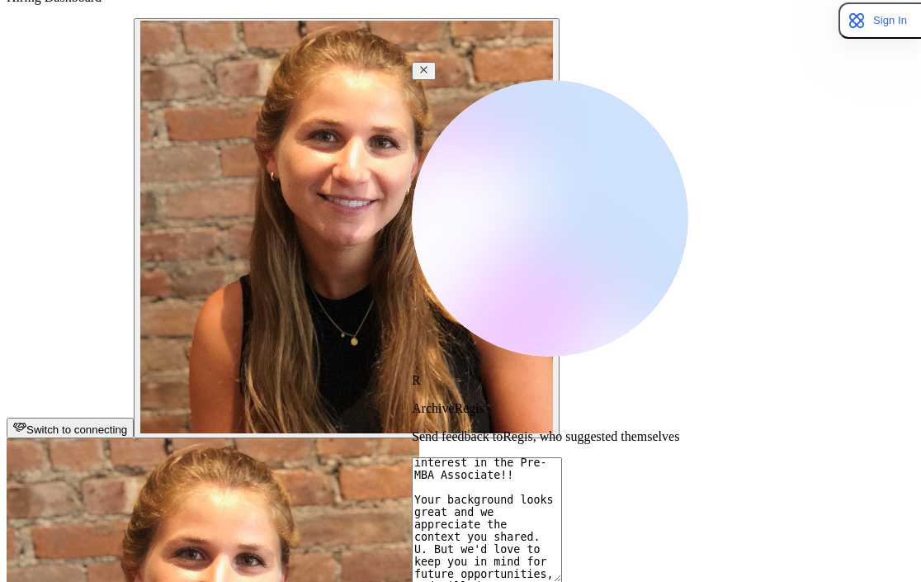
type textarea "Hi Regis, Thanks for your interest in the Pre-MBA Associate!! Your background l…"
type textarea "x"
type textarea "Hi Regis, Thanks for your interest in the Pre-MBA Associate!! Your background l…"
type textarea "x"
type textarea "Hi Regis, Thanks for your interest in the Pre-MBA Associate!! Your background l…"
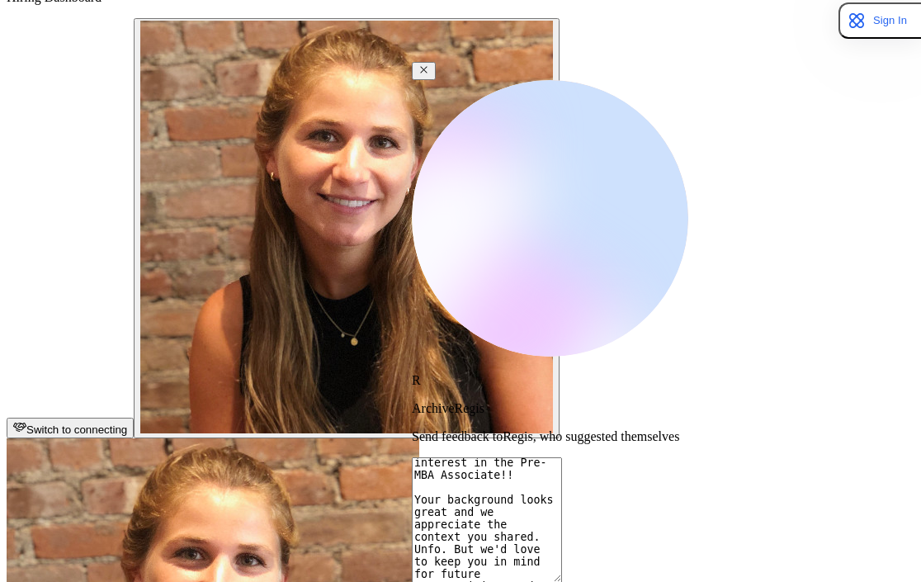
type textarea "x"
type textarea "Hi Regis, Thanks for your interest in the Pre-MBA Associate!! Your background l…"
type textarea "x"
type textarea "Hi Regis, Thanks for your interest in the Pre-MBA Associate!! Your background l…"
type textarea "x"
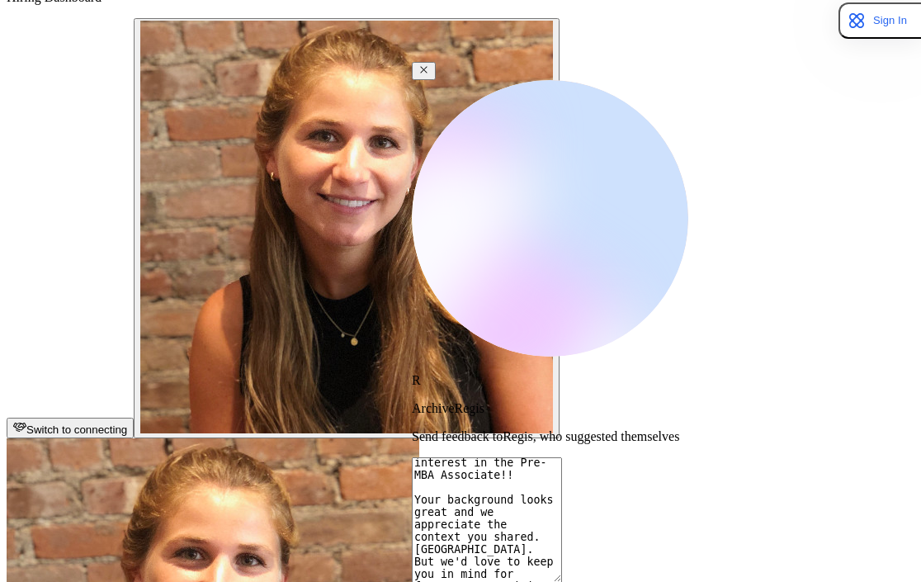
type textarea "Hi Regis, Thanks for your interest in the Pre-MBA Associate!! Your background l…"
type textarea "x"
type textarea "Hi Regis, Thanks for your interest in the Pre-MBA Associate!! Your background l…"
type textarea "x"
type textarea "Hi Regis, Thanks for your interest in the Pre-MBA Associate!! Your background l…"
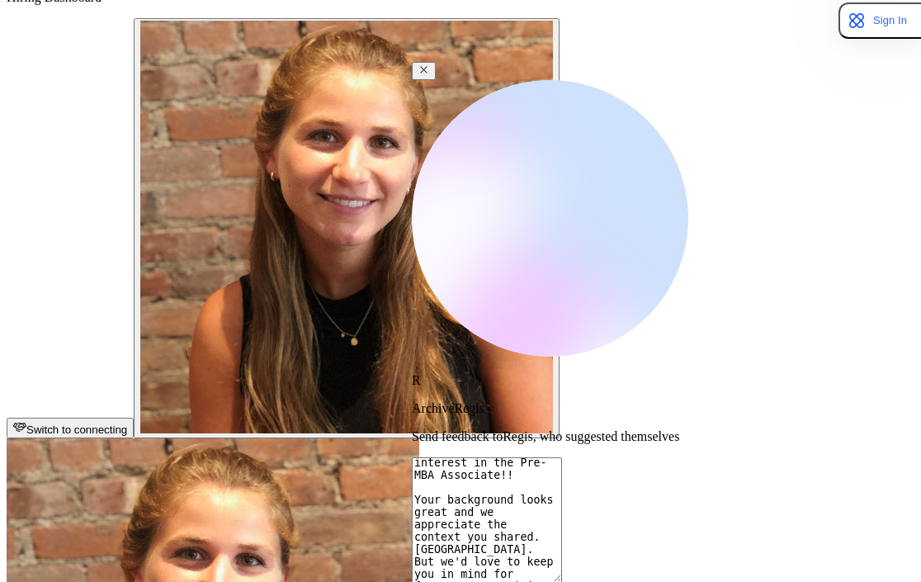
type textarea "x"
type textarea "Hi Regis, Thanks for your interest in the Pre-MBA Associate!! Your background l…"
type textarea "x"
type textarea "Hi Regis, Thanks for your interest in the Pre-MBA Associate!! Your background l…"
type textarea "x"
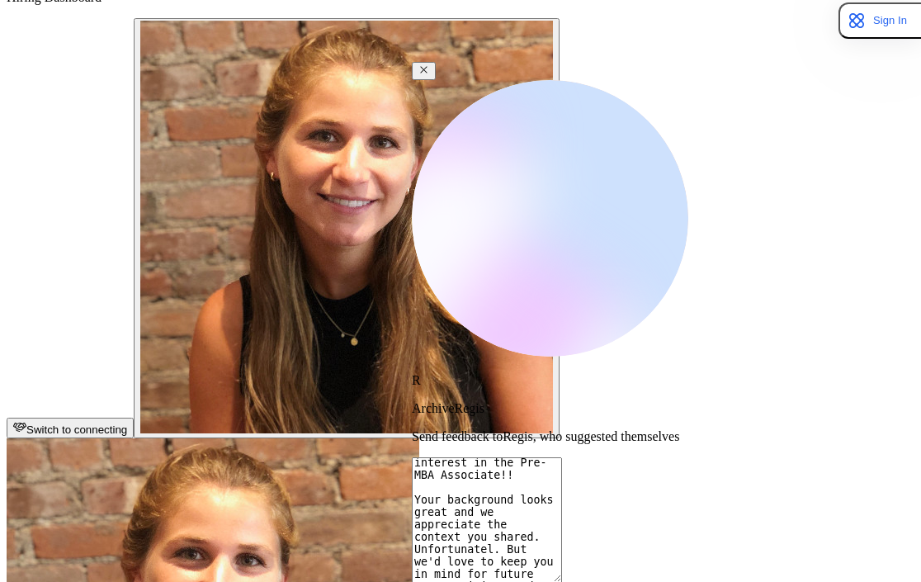
type textarea "Hi Regis, Thanks for your interest in the Pre-MBA Associate!! Your background l…"
type textarea "x"
type textarea "Hi Regis, Thanks for your interest in the Pre-MBA Associate!! Your background l…"
type textarea "x"
type textarea "Hi Regis, Thanks for your interest in the Pre-MBA Associate!! Your background l…"
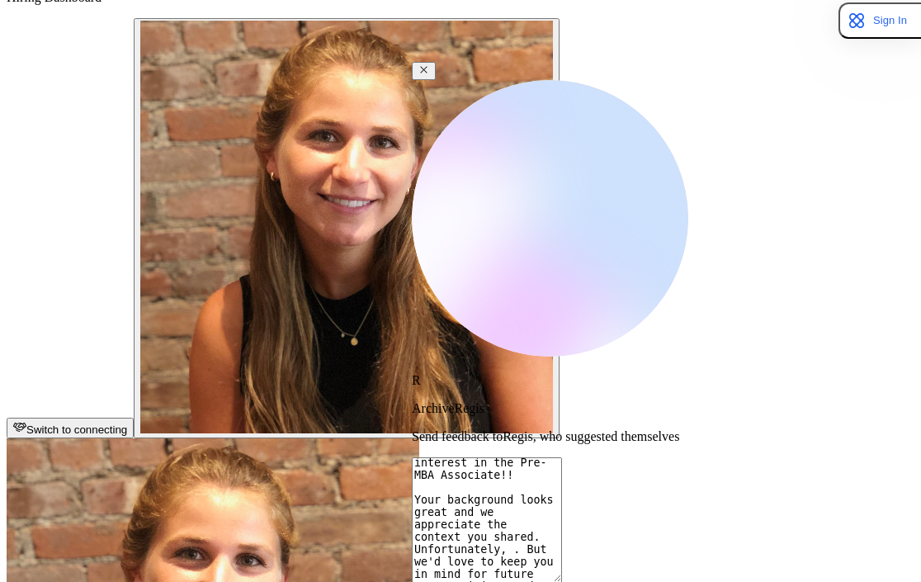
type textarea "x"
type textarea "Hi Regis, Thanks for your interest in the Pre-MBA Associate!! Your background l…"
type textarea "x"
type textarea "Hi Regis, Thanks for your interest in the Pre-MBA Associate!! Your background l…"
type textarea "x"
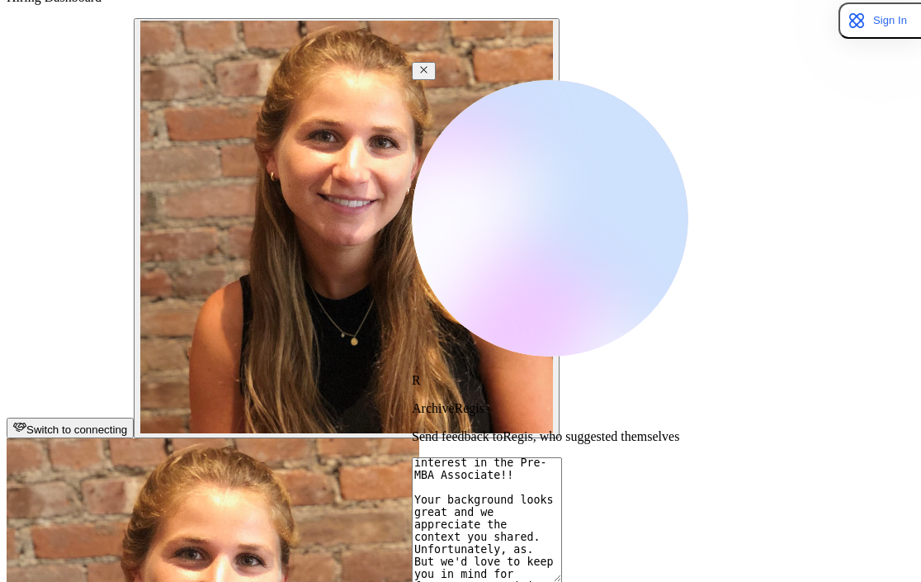
type textarea "Hi Regis, Thanks for your interest in the Pre-MBA Associate!! Your background l…"
type textarea "x"
type textarea "Hi Regis, Thanks for your interest in the Pre-MBA Associate!! Your background l…"
type textarea "x"
type textarea "Hi Regis, Thanks for your interest in the Pre-MBA Associate!! Your background l…"
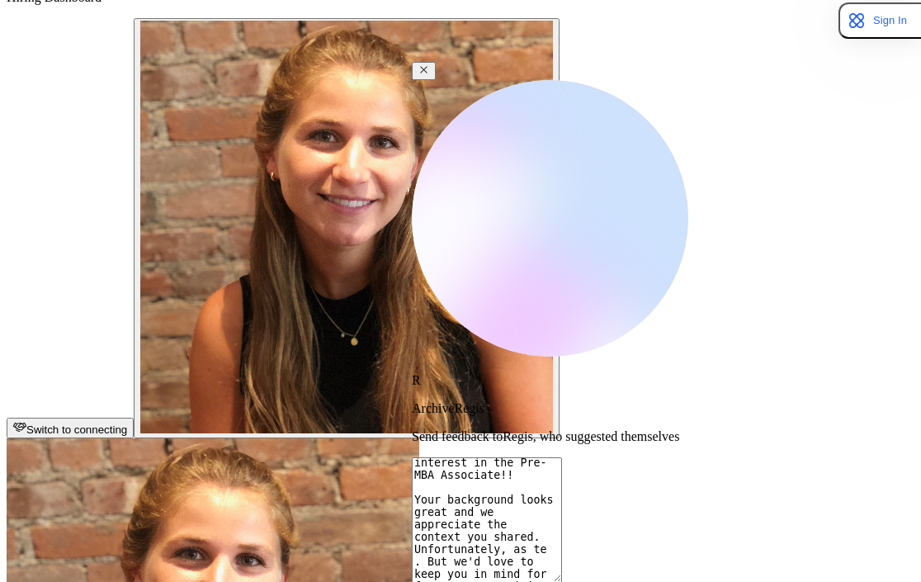
type textarea "x"
type textarea "Hi Regis, Thanks for your interest in the Pre-MBA Associate!! Your background l…"
type textarea "x"
type textarea "Hi Regis, Thanks for your interest in the Pre-MBA Associate!! Your background l…"
type textarea "x"
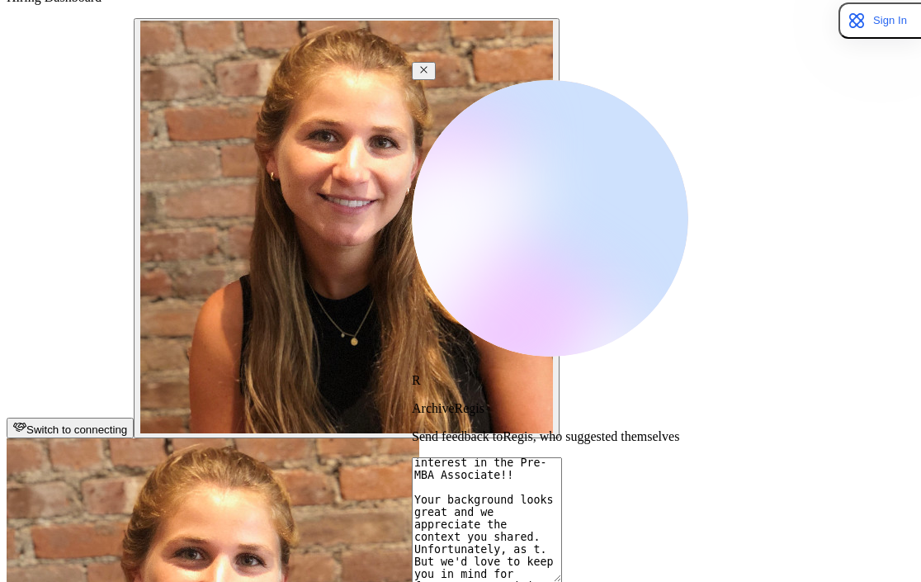
type textarea "Hi Regis, Thanks for your interest in the Pre-MBA Associate!! Your background l…"
type textarea "x"
type textarea "Hi Regis, Thanks for your interest in the Pre-MBA Associate!! Your background l…"
type textarea "x"
type textarea "Hi Regis, Thanks for your interest in the Pre-MBA Associate!! Your background l…"
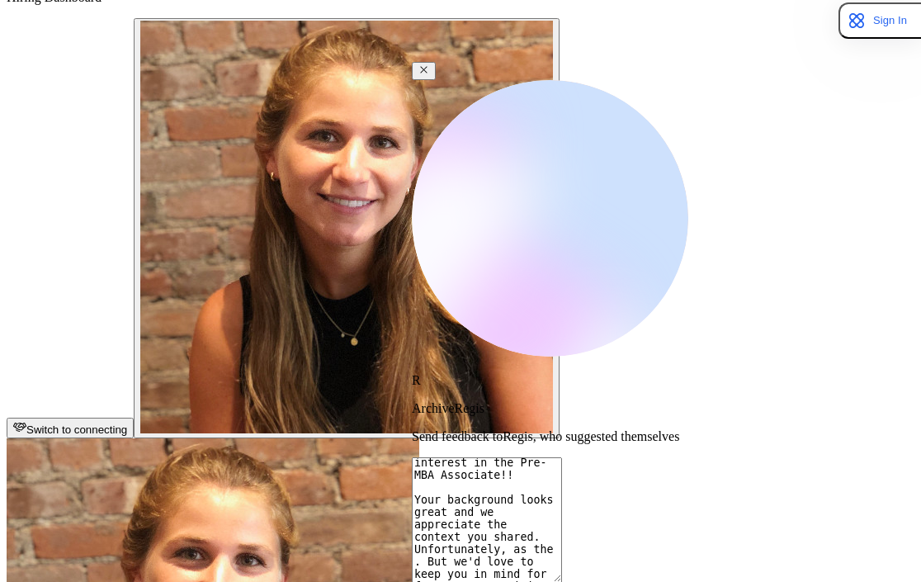
type textarea "x"
type textarea "Hi Regis, Thanks for your interest in the Pre-MBA Associate!! Your background l…"
type textarea "x"
type textarea "Hi Regis, Thanks for your interest in the Pre-MBA Associate!! Your background l…"
type textarea "x"
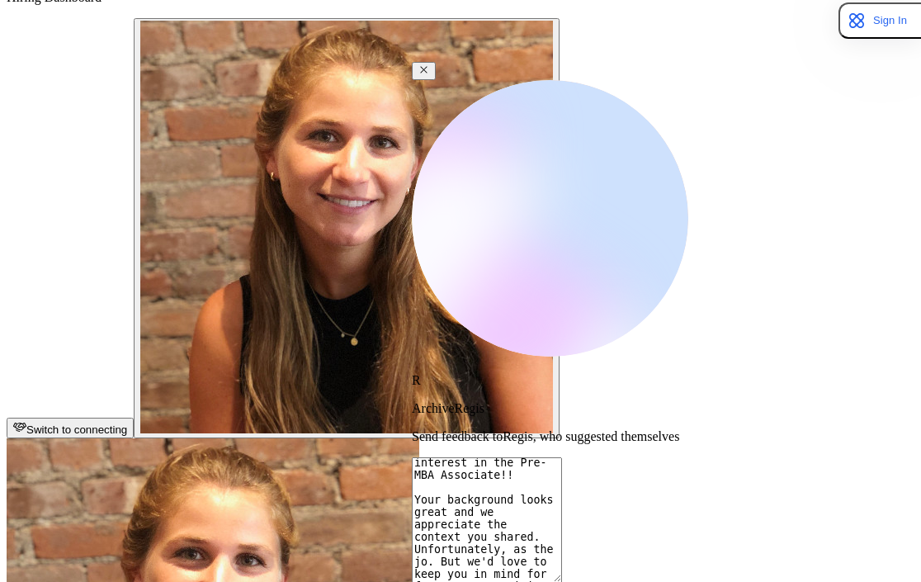
type textarea "Hi Regis, Thanks for your interest in the Pre-MBA Associate!! Your background l…"
type textarea "x"
type textarea "Hi Regis, Thanks for your interest in the Pre-MBA Associate!! Your background l…"
type textarea "x"
type textarea "Hi Regis, Thanks for your interest in the Pre-MBA Associate!! Your background l…"
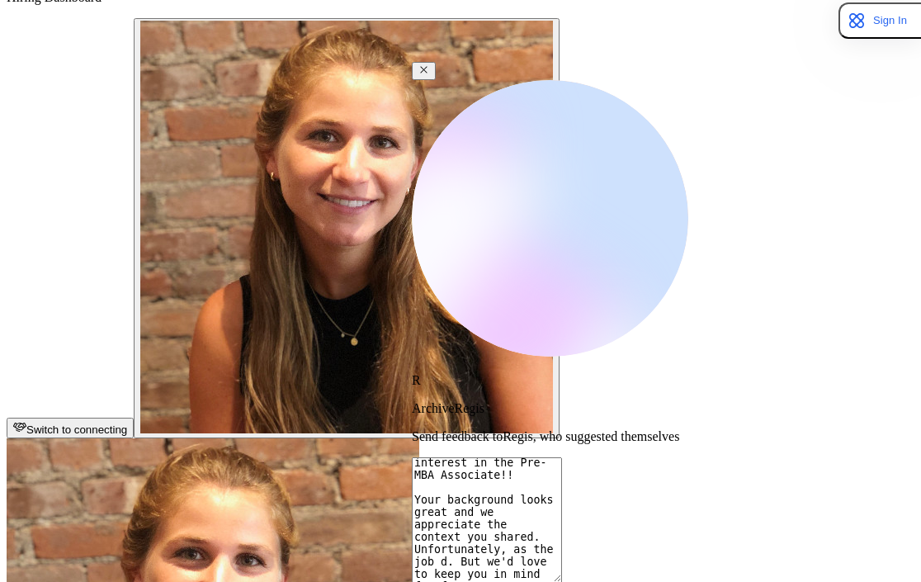
type textarea "x"
type textarea "Hi Regis, Thanks for your interest in the Pre-MBA Associate!! Your background l…"
type textarea "x"
type textarea "Hi Regis, Thanks for your interest in the Pre-MBA Associate!! Your background l…"
type textarea "x"
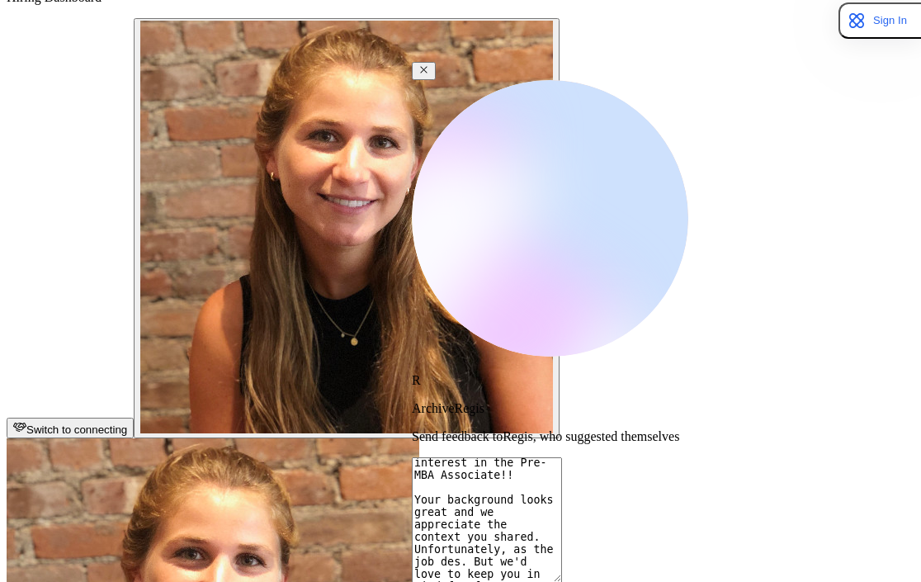
type textarea "Hi Regis, Thanks for your interest in the Pre-MBA Associate!! Your background l…"
type textarea "x"
type textarea "Hi Regis, Thanks for your interest in the Pre-MBA Associate!! Your background l…"
type textarea "x"
type textarea "Hi Regis, Thanks for your interest in the Pre-MBA Associate!! Your background l…"
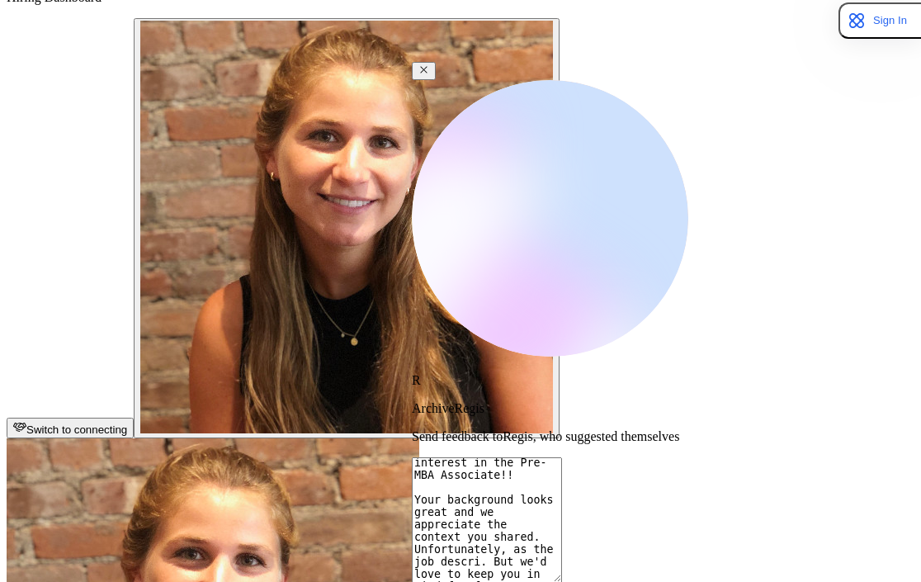
type textarea "x"
type textarea "Hi Regis, Thanks for your interest in the Pre-MBA Associate!! Your background l…"
type textarea "x"
type textarea "Hi Regis, Thanks for your interest in the Pre-MBA Associate!! Your background l…"
type textarea "x"
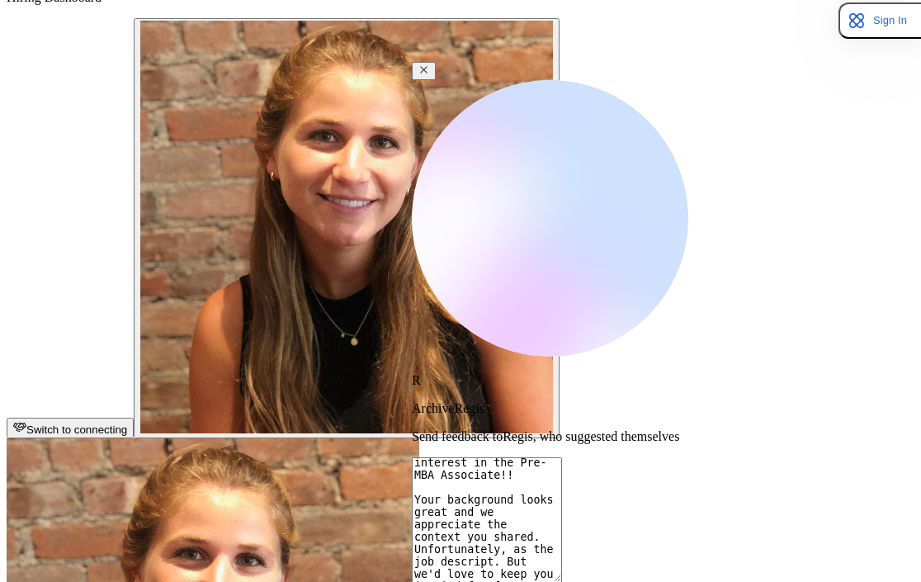
type textarea "Hi Regis, Thanks for your interest in the Pre-MBA Associate!! Your background l…"
type textarea "x"
type textarea "Hi Regis, Thanks for your interest in the Pre-MBA Associate!! Your background l…"
type textarea "x"
type textarea "Hi Regis, Thanks for your interest in the Pre-MBA Associate!! Your background l…"
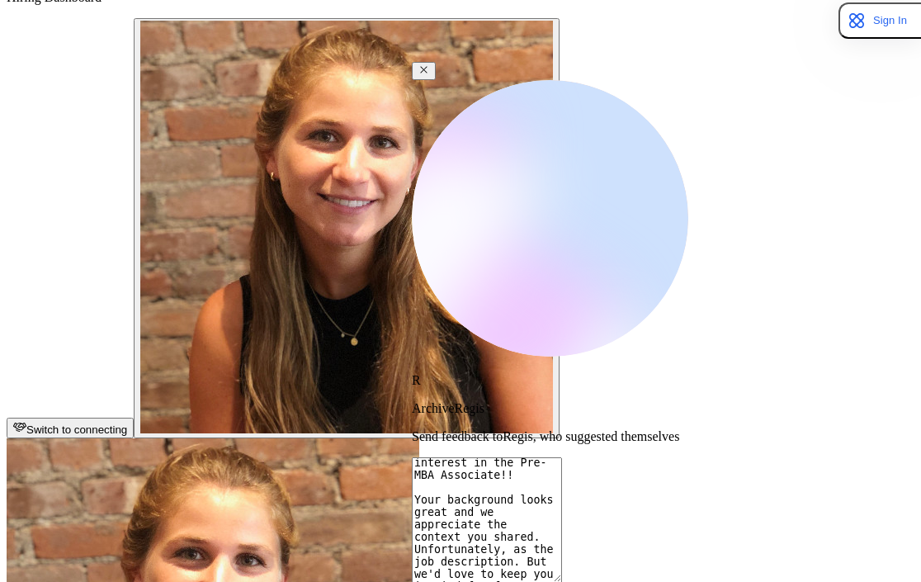
type textarea "x"
type textarea "Hi Regis, Thanks for your interest in the Pre-MBA Associate!! Your background l…"
type textarea "x"
type textarea "Hi Regis, Thanks for your interest in the Pre-MBA Associate!! Your background l…"
type textarea "x"
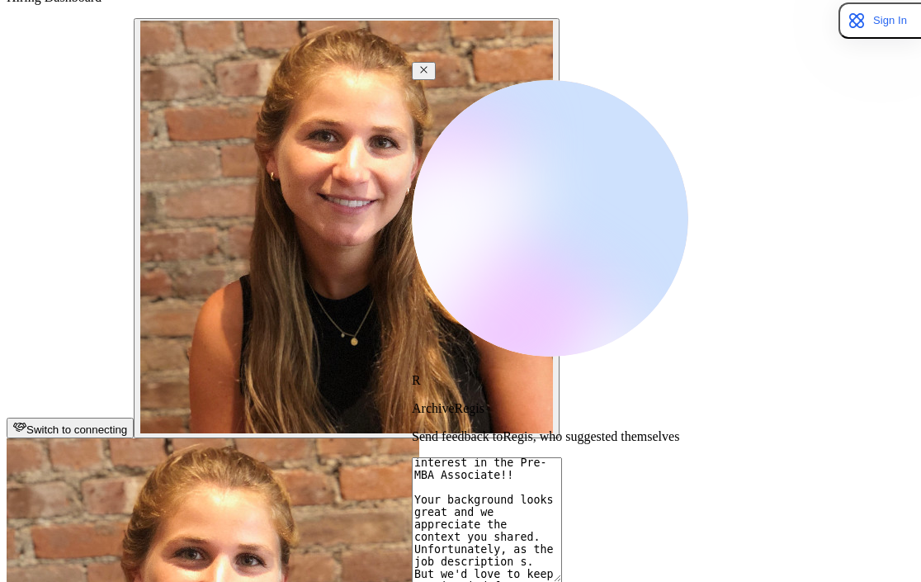
type textarea "Hi Regis, Thanks for your interest in the Pre-MBA Associate!! Your background l…"
type textarea "x"
type textarea "Hi Regis, Thanks for your interest in the Pre-MBA Associate!! Your background l…"
type textarea "x"
type textarea "Hi Regis, Thanks for your interest in the Pre-MBA Associate!! Your background l…"
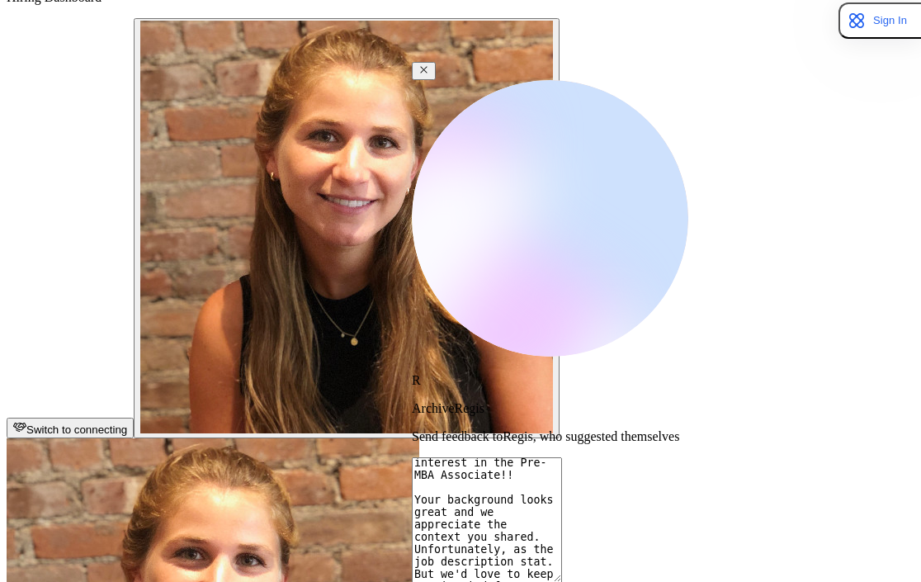
type textarea "x"
type textarea "Hi Regis, Thanks for your interest in the Pre-MBA Associate!! Your background l…"
type textarea "x"
type textarea "Hi Regis, Thanks for your interest in the Pre-MBA Associate!! Your background l…"
type textarea "x"
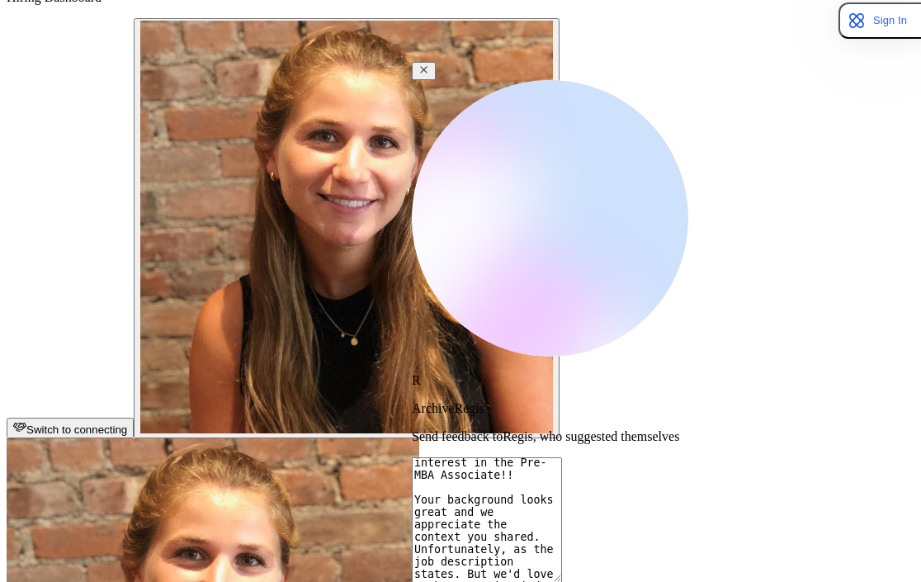
type textarea "Hi Regis, Thanks for your interest in the Pre-MBA Associate!! Your background l…"
type textarea "x"
type textarea "Hi Regis, Thanks for your interest in the Pre-MBA Associate!! Your background l…"
type textarea "x"
type textarea "Hi Regis, Thanks for your interest in the Pre-MBA Associate!! Your background l…"
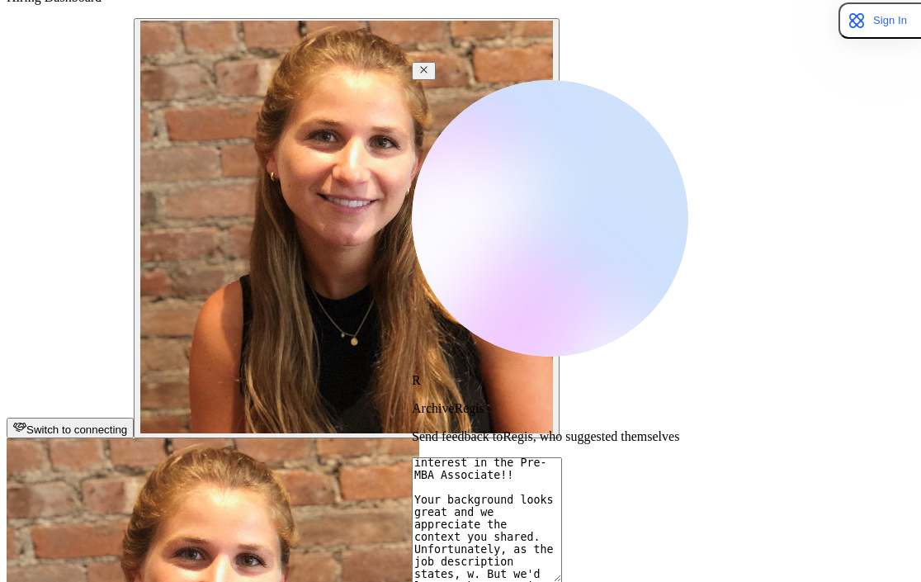
type textarea "x"
type textarea "Hi Regis, Thanks for your interest in the Pre-MBA Associate!! Your background l…"
type textarea "x"
type textarea "Hi Regis, Thanks for your interest in the Pre-MBA Associate!! Your background l…"
type textarea "x"
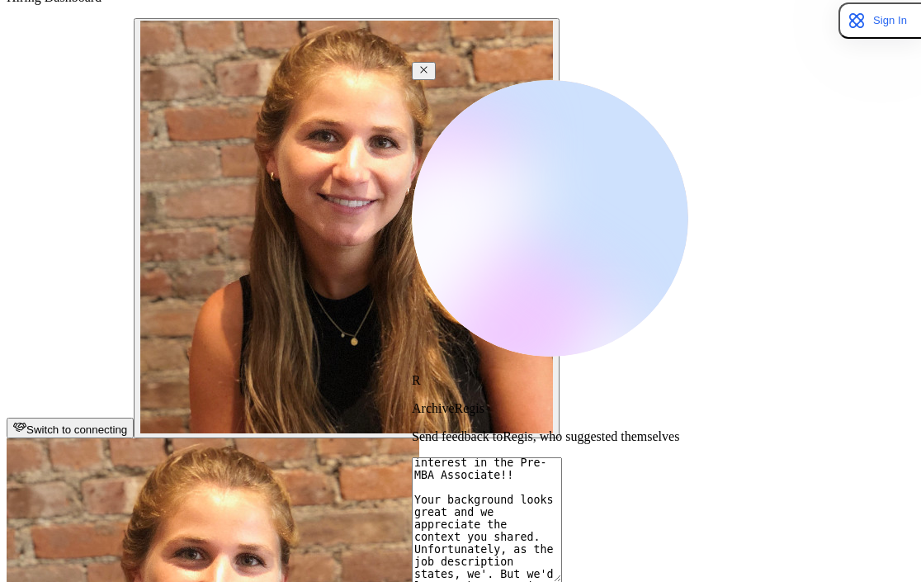
type textarea "Hi Regis, Thanks for your interest in the Pre-MBA Associate!! Your background l…"
type textarea "x"
type textarea "Hi Regis, Thanks for your interest in the Pre-MBA Associate!! Your background l…"
type textarea "x"
type textarea "Hi Regis, Thanks for your interest in the Pre-MBA Associate!! Your background l…"
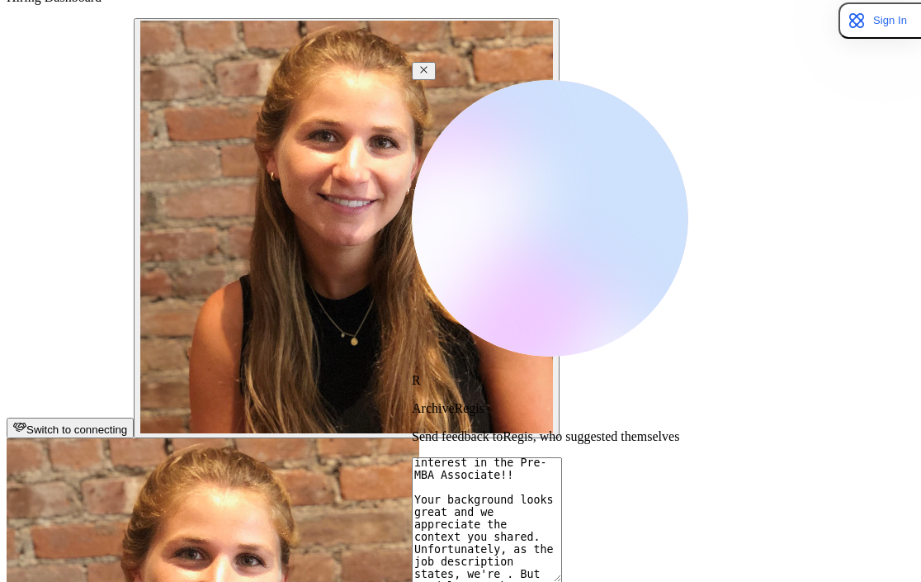
type textarea "x"
type textarea "Hi Regis, Thanks for your interest in the Pre-MBA Associate!! Your background l…"
type textarea "x"
type textarea "Hi Regis, Thanks for your interest in the Pre-MBA Associate!! Your background l…"
type textarea "x"
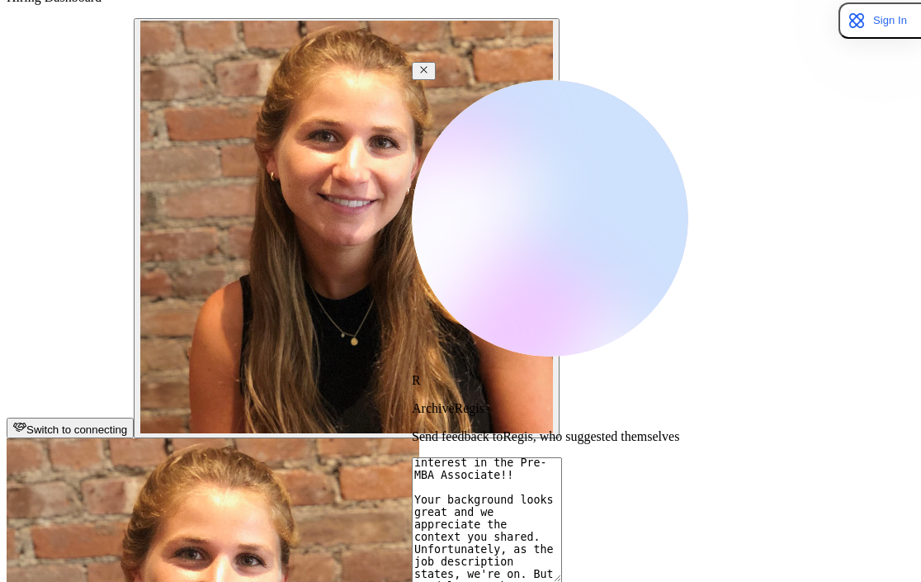
type textarea "Hi Regis, Thanks for your interest in the Pre-MBA Associate!! Your background l…"
type textarea "x"
type textarea "Hi Regis, Thanks for your interest in the Pre-MBA Associate!! Your background l…"
type textarea "x"
type textarea "Hi Regis, Thanks for your interest in the Pre-MBA Associate!! Your background l…"
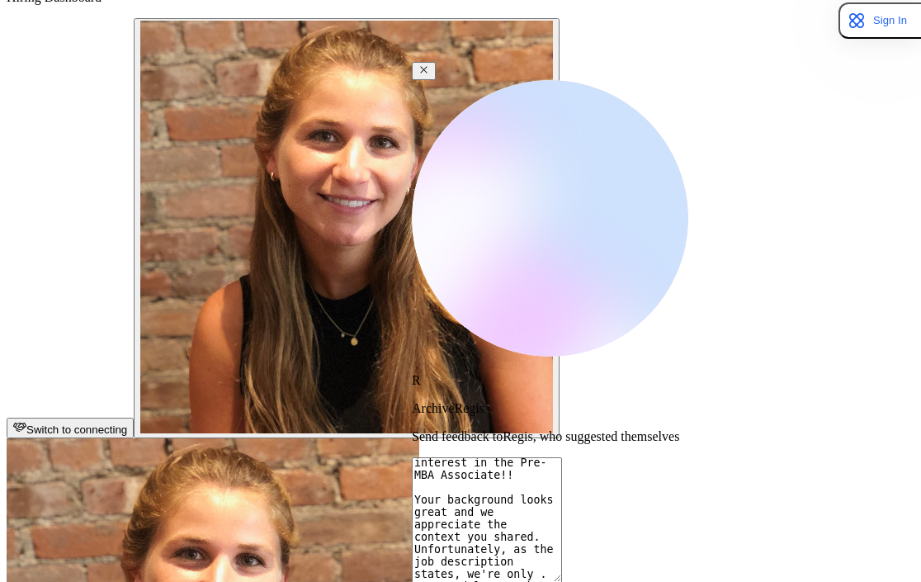
type textarea "x"
type textarea "Hi Regis, Thanks for your interest in the Pre-MBA Associate!! Your background l…"
type textarea "x"
type textarea "Hi Regis, Thanks for your interest in the Pre-MBA Associate!! Your background l…"
type textarea "x"
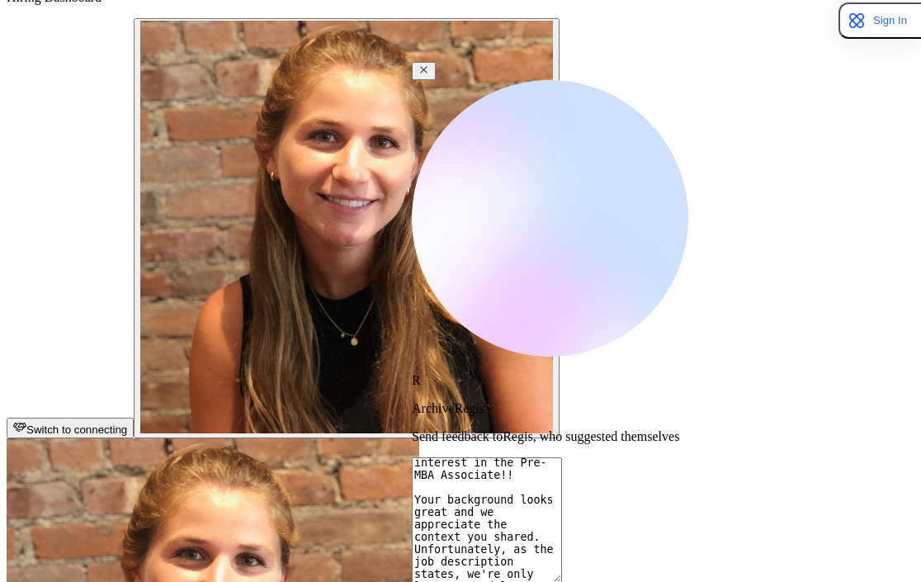
type textarea "Hi Regis, Thanks for your interest in the Pre-MBA Associate!! Your background l…"
type textarea "x"
type textarea "Hi Regis, Thanks for your interest in the Pre-MBA Associate!! Your background l…"
type textarea "x"
type textarea "Hi Regis, Thanks for your interest in the Pre-MBA Associate!! Your background l…"
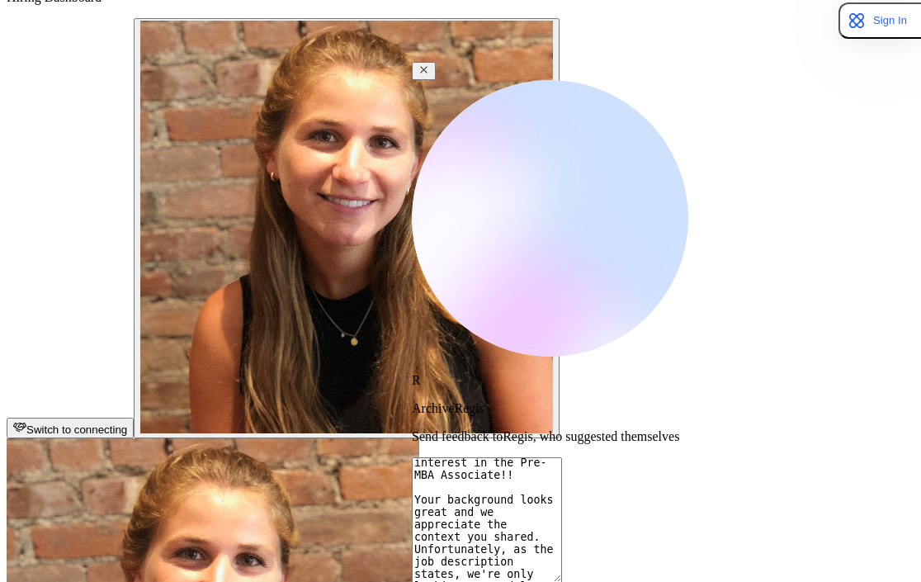
type textarea "x"
type textarea "Hi Regis, Thanks for your interest in the Pre-MBA Associate!! Your background l…"
type textarea "x"
type textarea "Hi Regis, Thanks for your interest in the Pre-MBA Associate!! Your background l…"
type textarea "x"
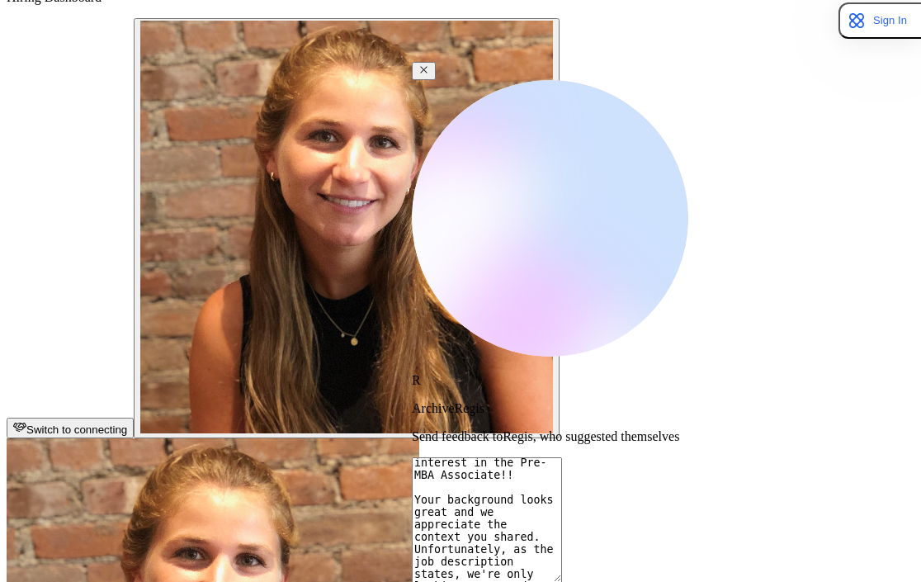
type textarea "Hi Regis, Thanks for your interest in the Pre-MBA Associate!! Your background l…"
type textarea "x"
type textarea "Hi Regis, Thanks for your interest in the Pre-MBA Associate!! Your background l…"
type textarea "x"
type textarea "Hi Regis, Thanks for your interest in the Pre-MBA Associate!! Your background l…"
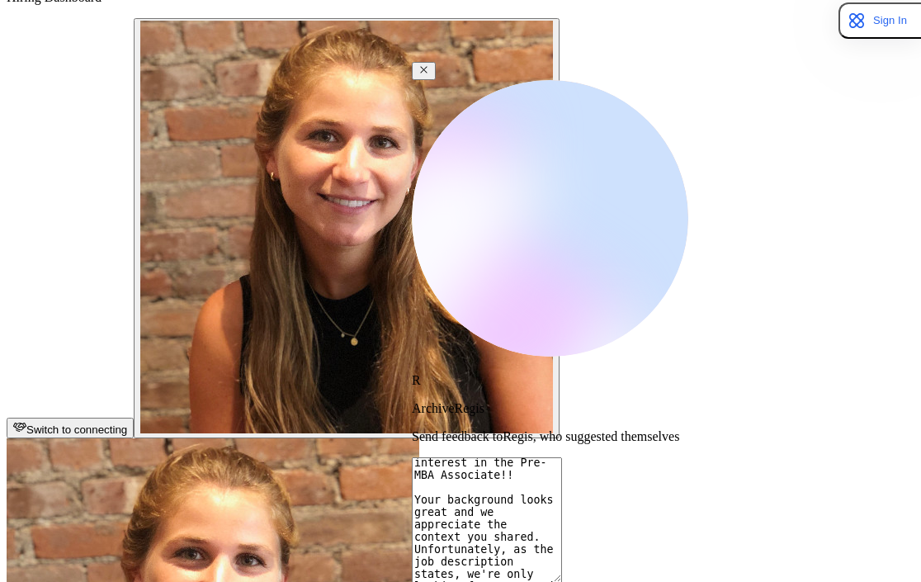
type textarea "x"
type textarea "Hi Regis, Thanks for your interest in the Pre-MBA Associate!! Your background l…"
type textarea "x"
type textarea "Hi Regis, Thanks for your interest in the Pre-MBA Associate!! Your background l…"
type textarea "x"
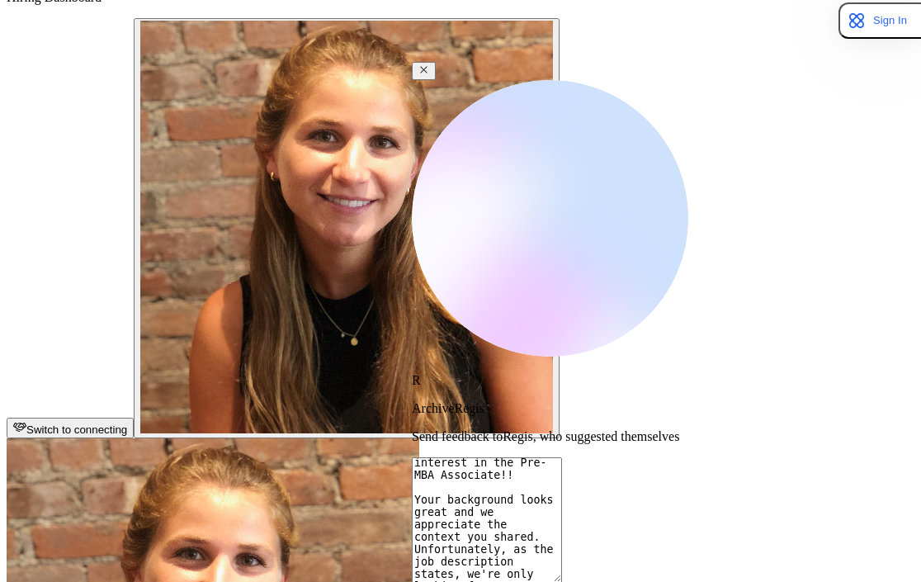
type textarea "Hi Regis, Thanks for your interest in the Pre-MBA Associate!! Your background l…"
type textarea "x"
type textarea "Hi Regis, Thanks for your interest in the Pre-MBA Associate!! Your background l…"
type textarea "x"
type textarea "Hi Regis, Thanks for your interest in the Pre-MBA Associate!! Your background l…"
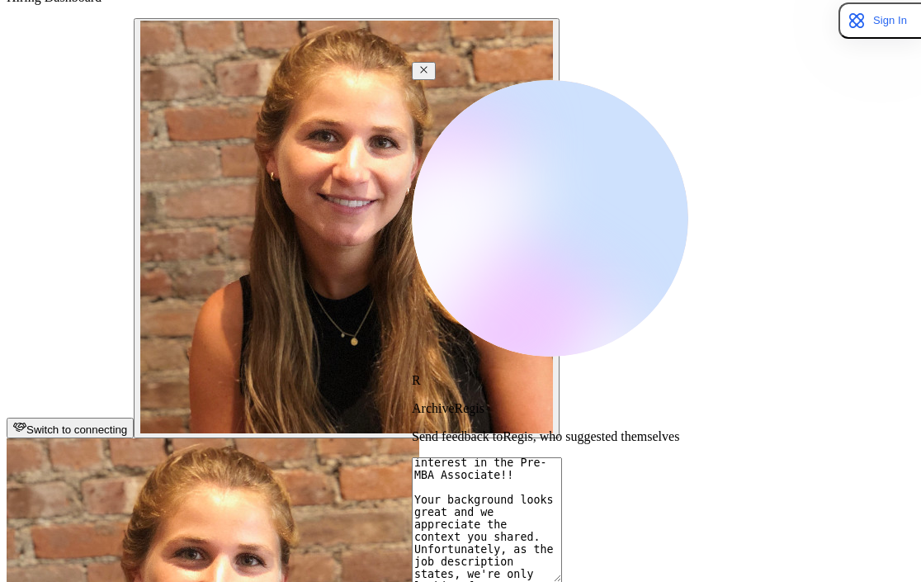
type textarea "x"
type textarea "Hi Regis, Thanks for your interest in the Pre-MBA Associate!! Your background l…"
type textarea "x"
type textarea "Hi Regis, Thanks for your interest in the Pre-MBA Associate!! Your background l…"
type textarea "x"
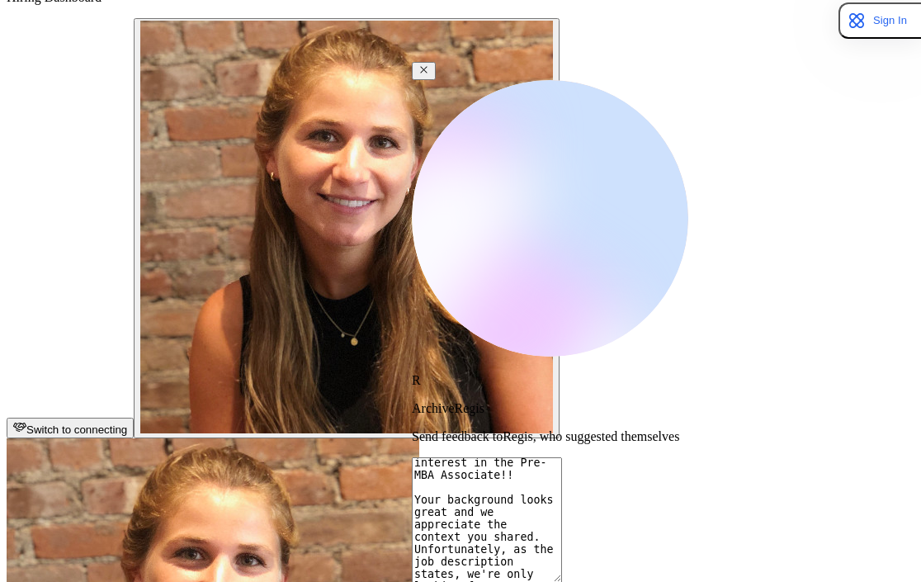
type textarea "Hi Regis, Thanks for your interest in the Pre-MBA Associate!! Your background l…"
type textarea "x"
type textarea "Hi Regis, Thanks for your interest in the Pre-MBA Associate!! Your background l…"
type textarea "x"
type textarea "Hi Regis, Thanks for your interest in the Pre-MBA Associate!! Your background l…"
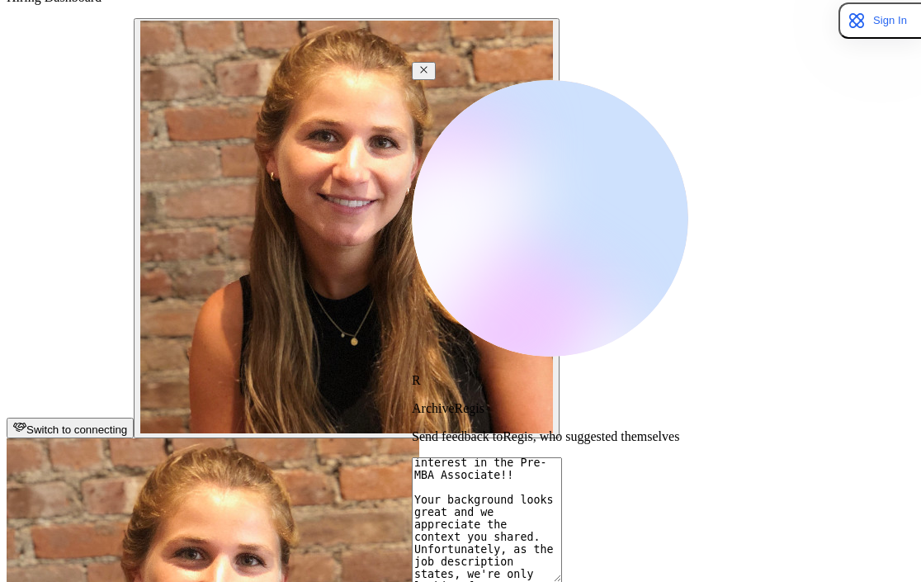
type textarea "x"
type textarea "Hi Regis, Thanks for your interest in the Pre-MBA Associate!! Your background l…"
type textarea "x"
type textarea "Hi Regis, Thanks for your interest in the Pre-MBA Associate!! Your background l…"
type textarea "x"
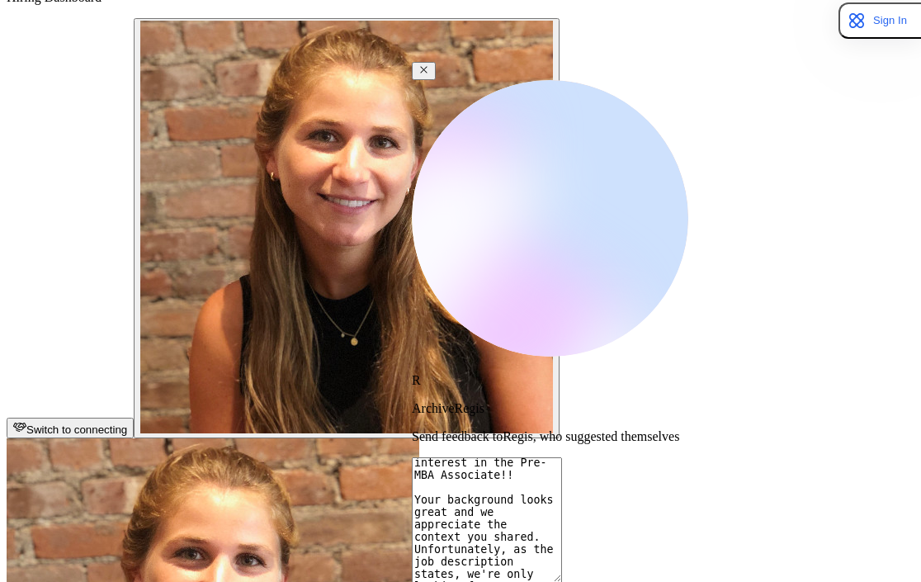
type textarea "Hi Regis, Thanks for your interest in the Pre-MBA Associate!! Your background l…"
type textarea "x"
type textarea "Hi Regis, Thanks for your interest in the Pre-MBA Associate!! Your background l…"
type textarea "x"
type textarea "Hi Regis, Thanks for your interest in the Pre-MBA Associate!! Your background l…"
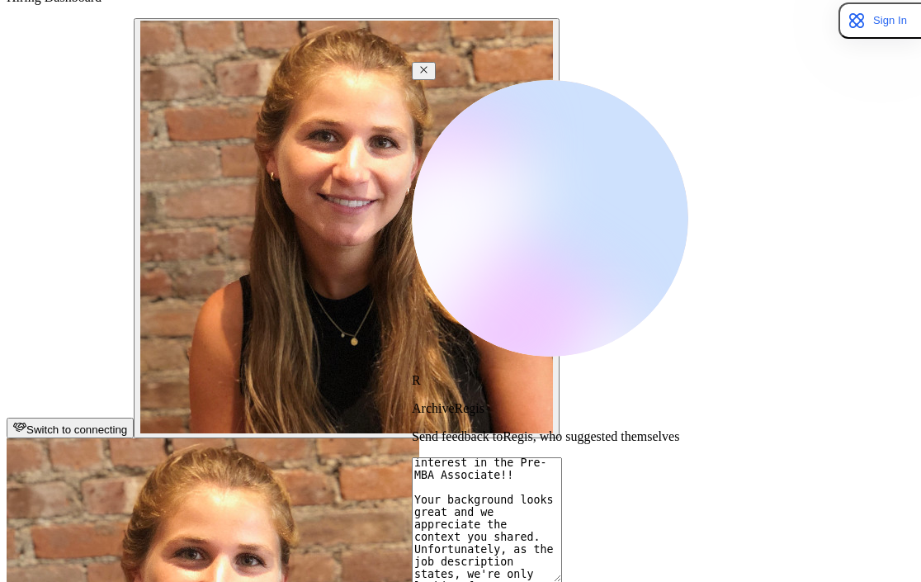
type textarea "x"
type textarea "Hi Regis, Thanks for your interest in the Pre-MBA Associate!! Your background l…"
type textarea "x"
type textarea "Hi Regis, Thanks for your interest in the Pre-MBA Associate!! Your background l…"
type textarea "x"
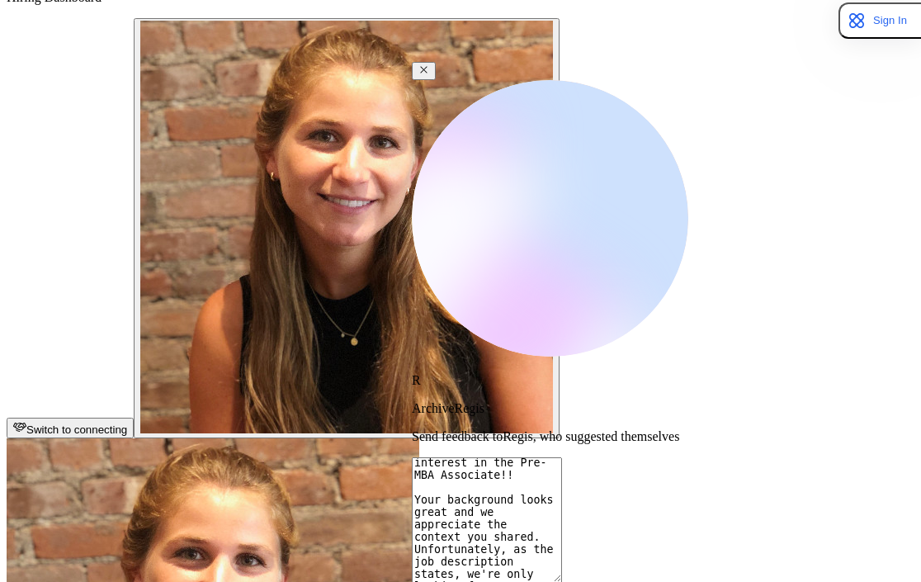
type textarea "Hi Regis, Thanks for your interest in the Pre-MBA Associate!! Your background l…"
type textarea "x"
type textarea "Hi Regis, Thanks for your interest in the Pre-MBA Associate!! Your background l…"
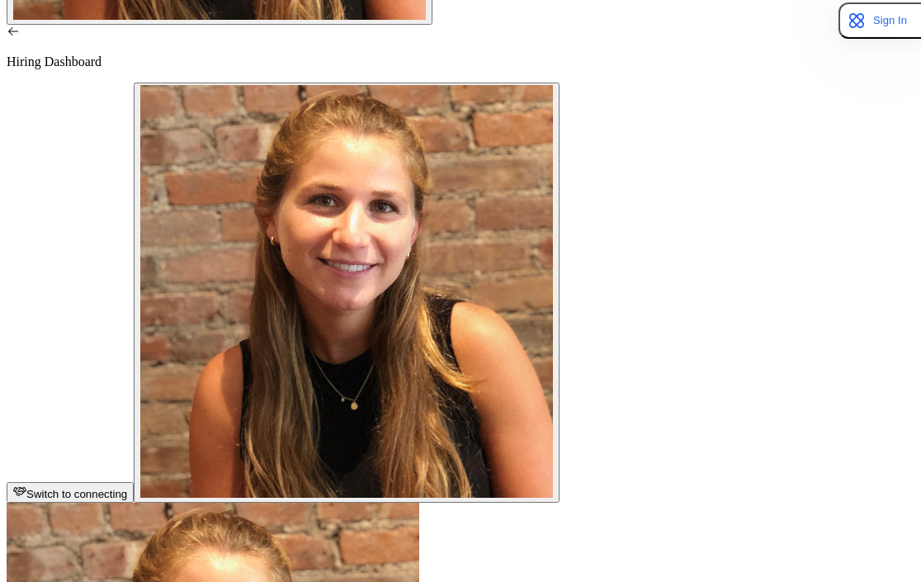
scroll to position [461, 0]
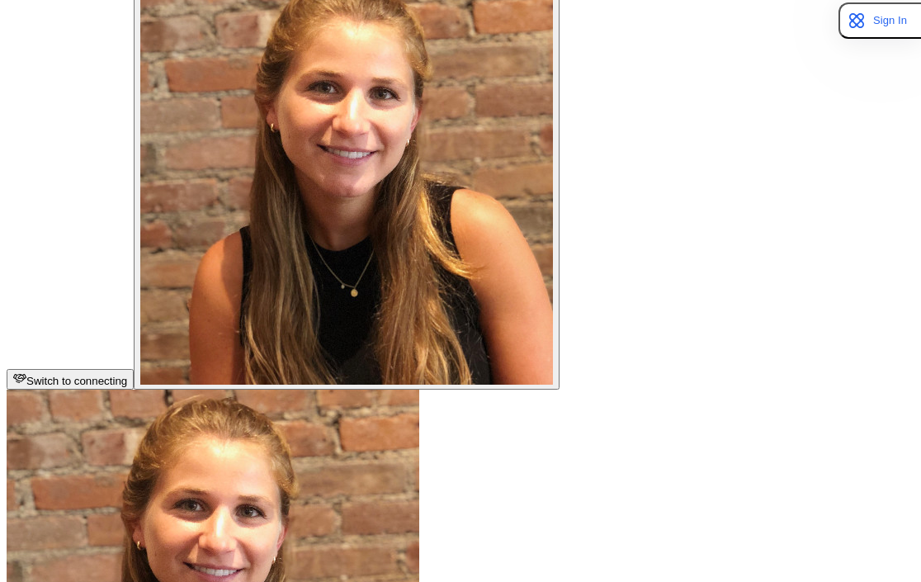
scroll to position [478, 0]
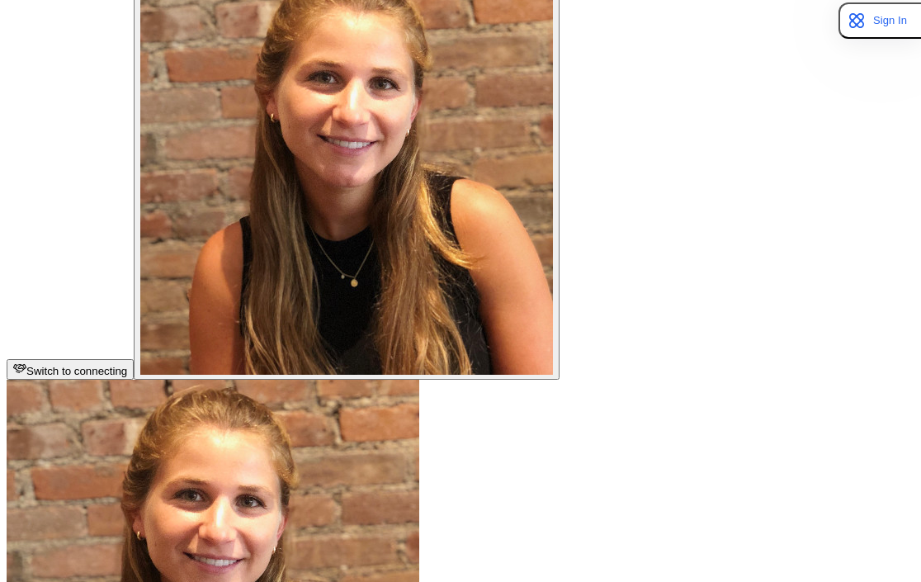
scroll to position [511, 0]
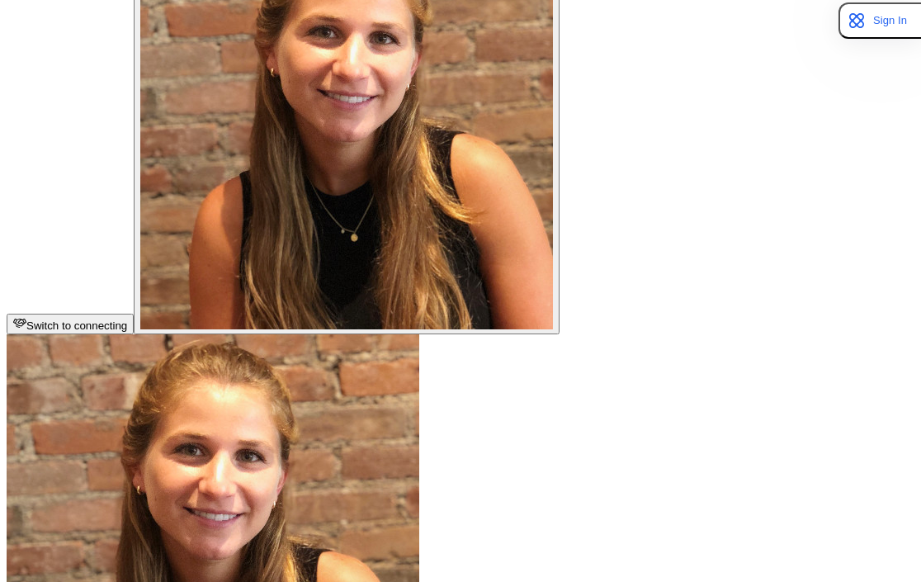
scroll to position [932, 0]
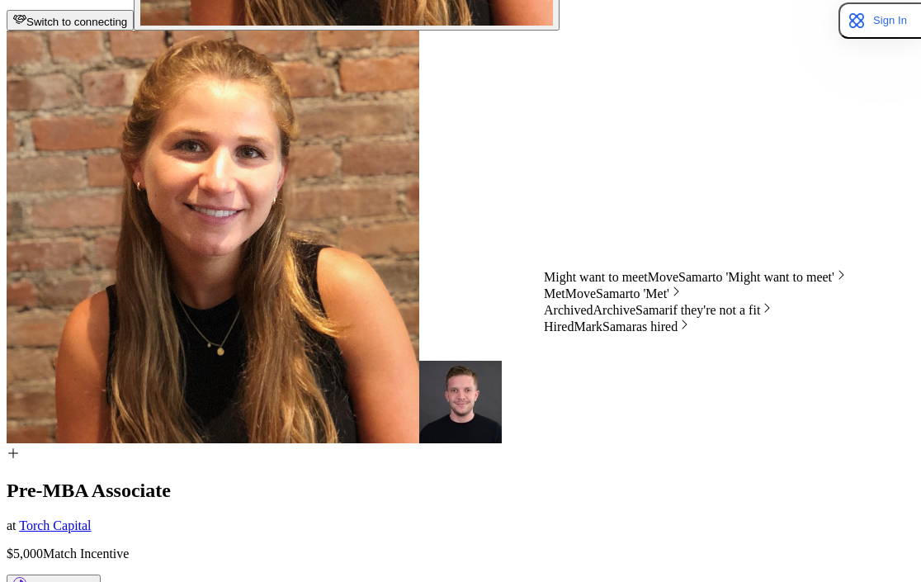
click at [705, 317] on span "Archive Samar if they're not a fit" at bounding box center [678, 310] width 168 height 14
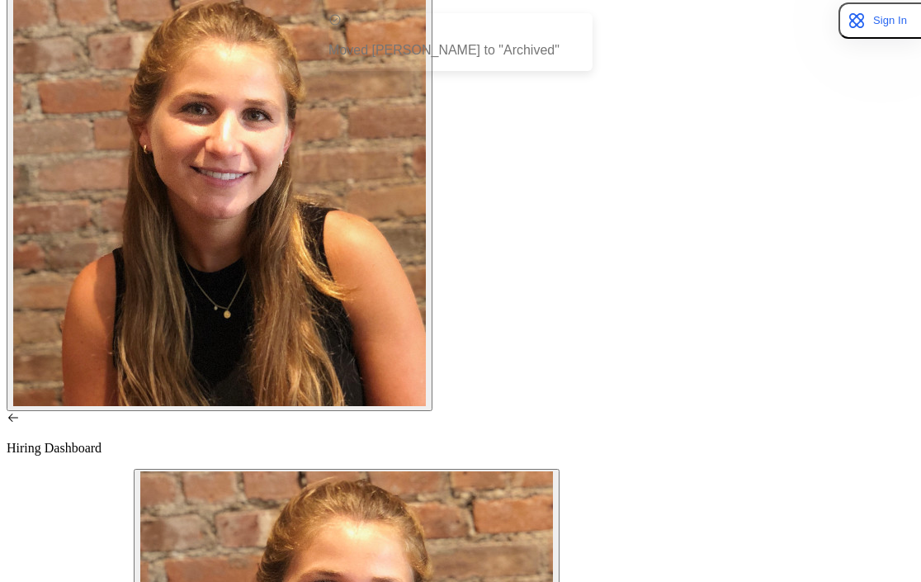
scroll to position [428, 0]
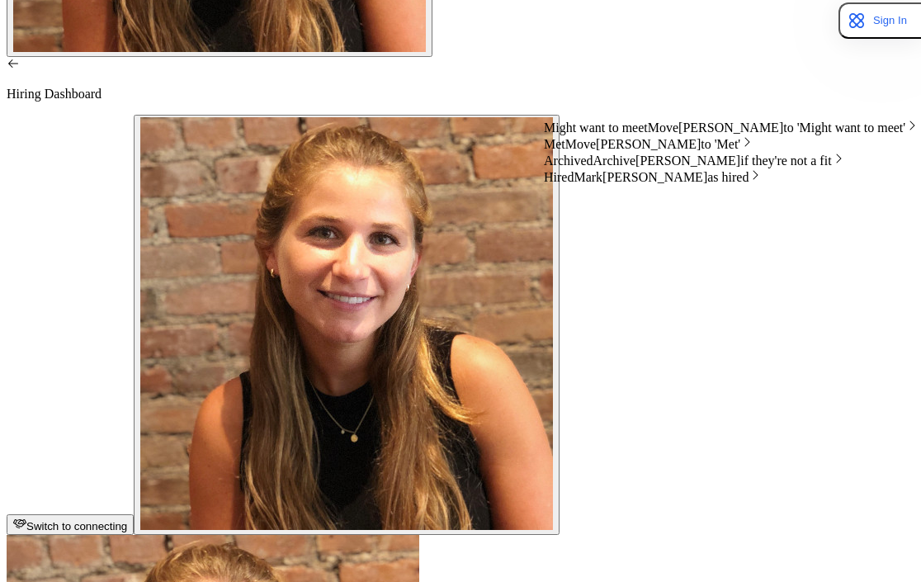
click at [694, 168] on span "Archive Erin if they're not a fit" at bounding box center [713, 161] width 239 height 14
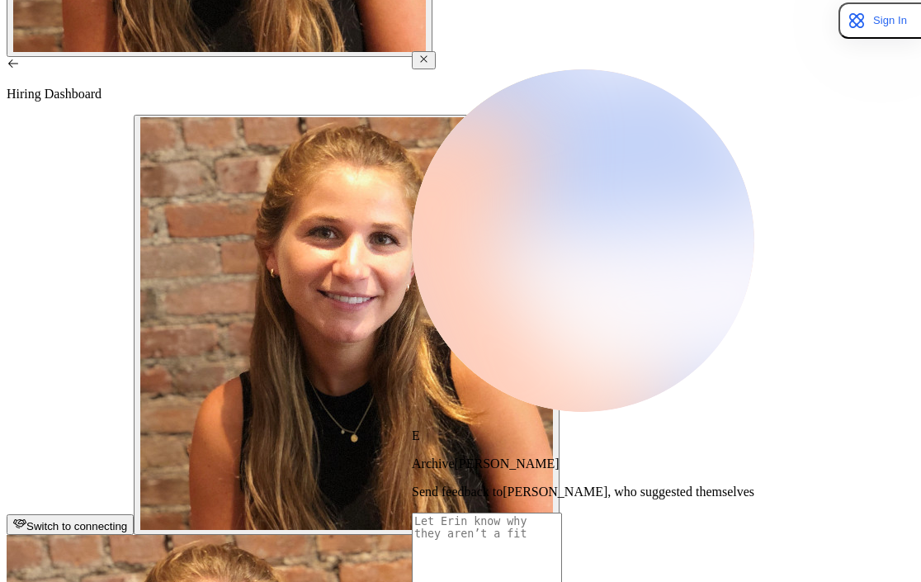
type textarea "x"
type textarea "Hi Erin, Thanks for your interest in the Pre-MBA Associate!! Your background lo…"
drag, startPoint x: 721, startPoint y: 195, endPoint x: 665, endPoint y: 212, distance: 58.0
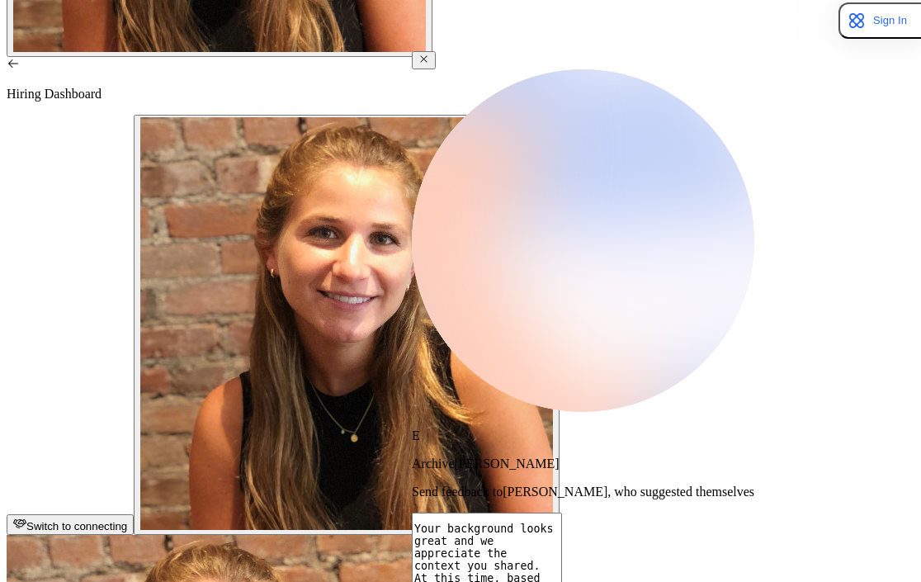
click at [562, 513] on textarea "Hi Erin, Thanks for your interest in the Pre-MBA Associate!! Your background lo…" at bounding box center [487, 575] width 150 height 125
type textarea "x"
type textarea "Hi Erin, Thanks for your interest in the Pre-MBA Associate!! Your background lo…"
type textarea "x"
type textarea "Hi Erin, Thanks for your interest in the Pre-MBA Associate!! Your background lo…"
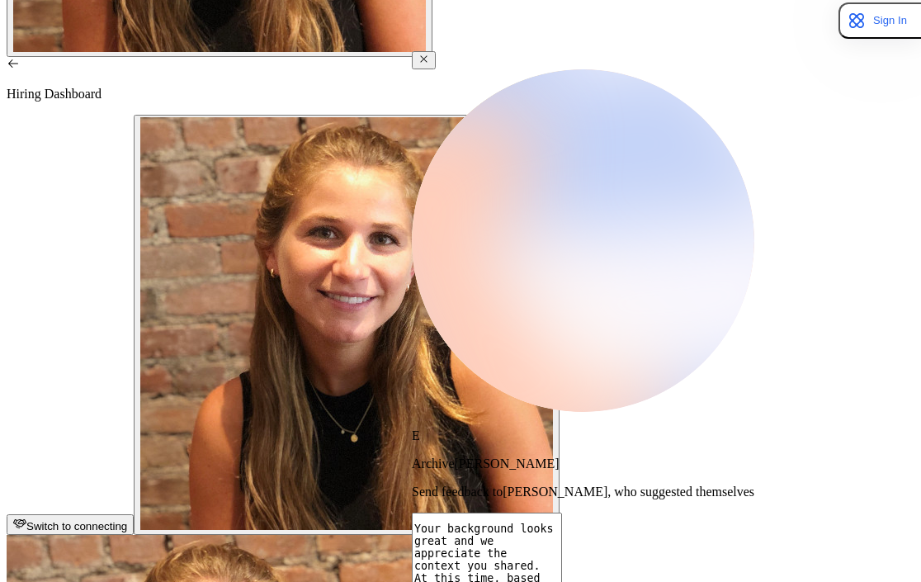
type textarea "x"
type textarea "Hi Erin, Thanks for your interest in the Pre-MBA Associate!! Your background lo…"
type textarea "x"
type textarea "Hi Erin, Thanks for your interest in the Pre-MBA Associate!! Your background lo…"
type textarea "x"
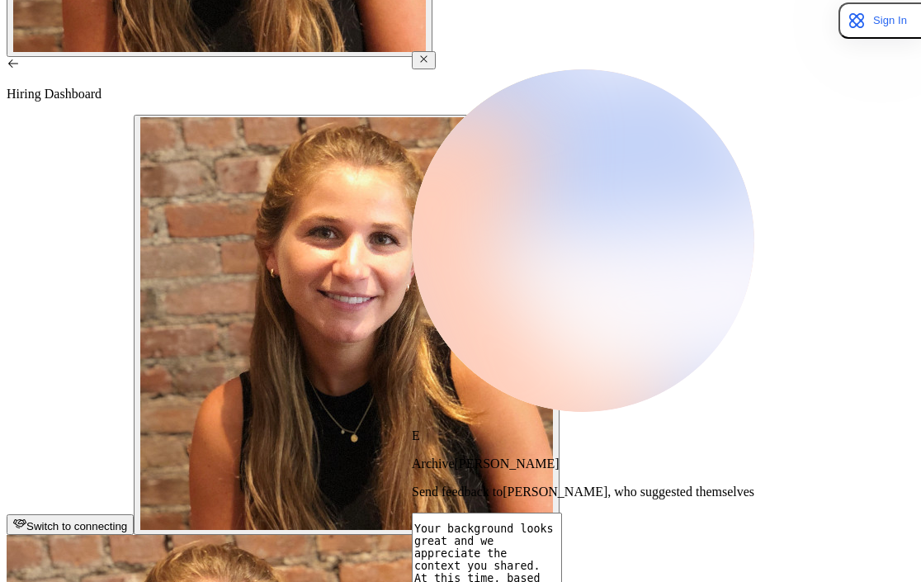
type textarea "Hi Erin, Thanks for your interest in the Pre-MBA Associate!! Your background lo…"
type textarea "x"
type textarea "Hi Erin, Thanks for your interest in the Pre-MBA Associate!! Your background lo…"
type textarea "x"
type textarea "Hi Erin, Thanks for your interest in the Pre-MBA Associate!! Your background lo…"
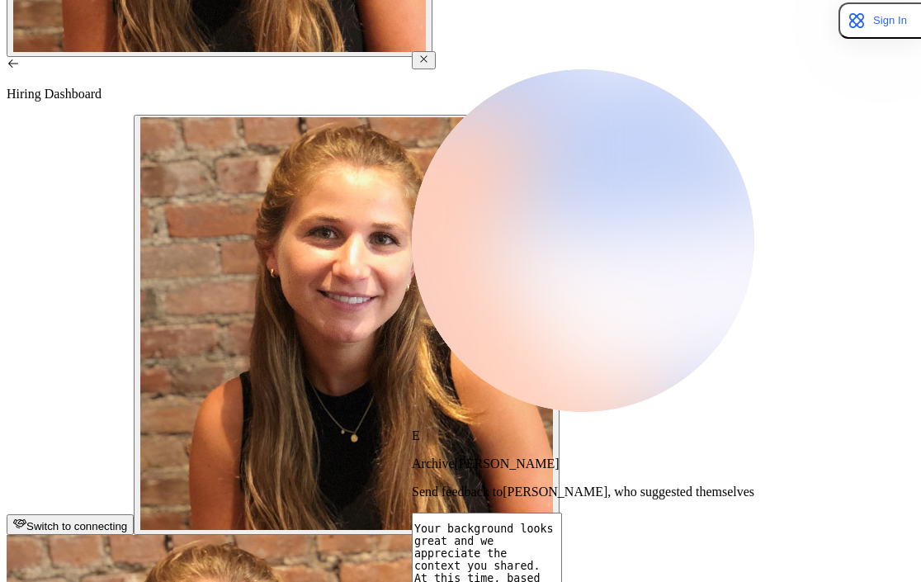
type textarea "x"
type textarea "Hi Erin, Thanks for your interest in the Pre-MBA Associate!! Your background lo…"
type textarea "x"
type textarea "Hi Erin, Thanks for your interest in the Pre-MBA Associate!! Your background lo…"
type textarea "x"
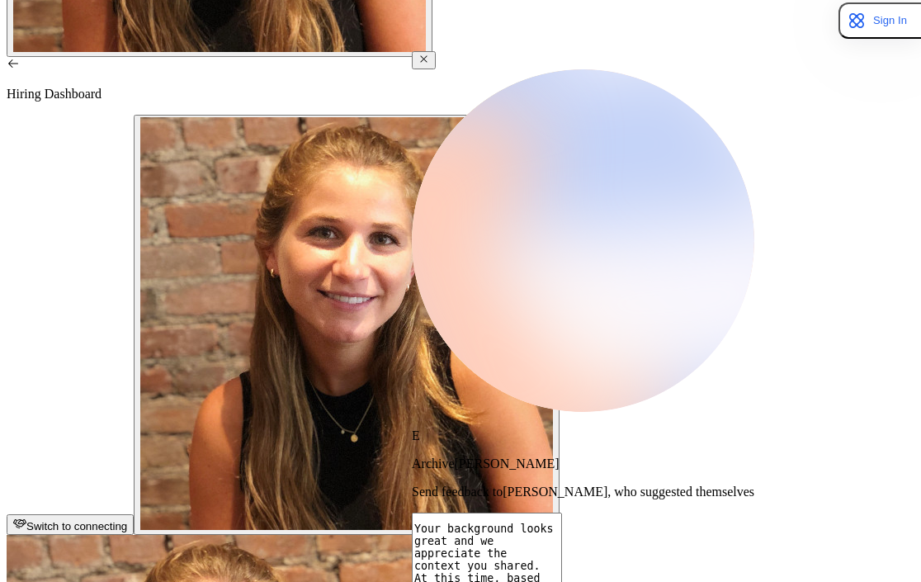
type textarea "Hi Erin, Thanks for your interest in the Pre-MBA Associate!! Your background lo…"
drag, startPoint x: 603, startPoint y: 233, endPoint x: 863, endPoint y: 234, distance: 260.8
click at [754, 234] on div "E Archive Erin Send feedback to Erin , who suggested themselves Hi Erin, Thanks…" at bounding box center [583, 355] width 343 height 608
click at [562, 513] on textarea "Hi Erin, Thanks for your interest in the Pre-MBA Associate!! Your background lo…" at bounding box center [487, 575] width 150 height 125
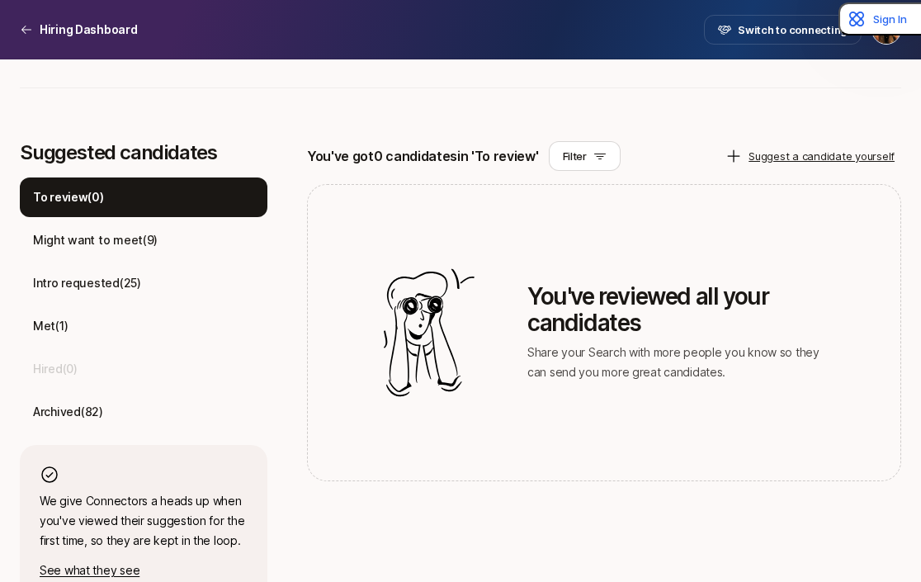
scroll to position [400, 0]
